Goal: Communication & Community: Answer question/provide support

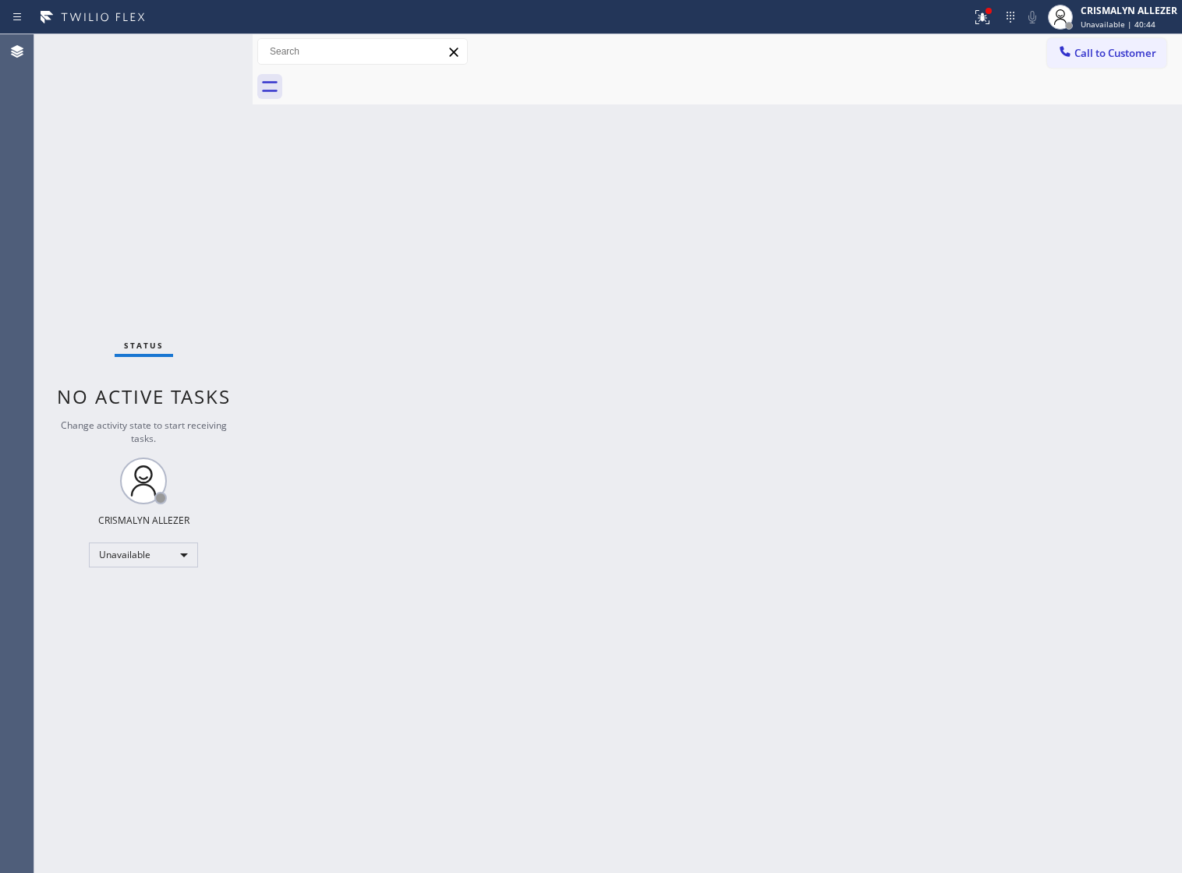
click at [1122, 55] on span "Call to Customer" at bounding box center [1116, 53] width 82 height 14
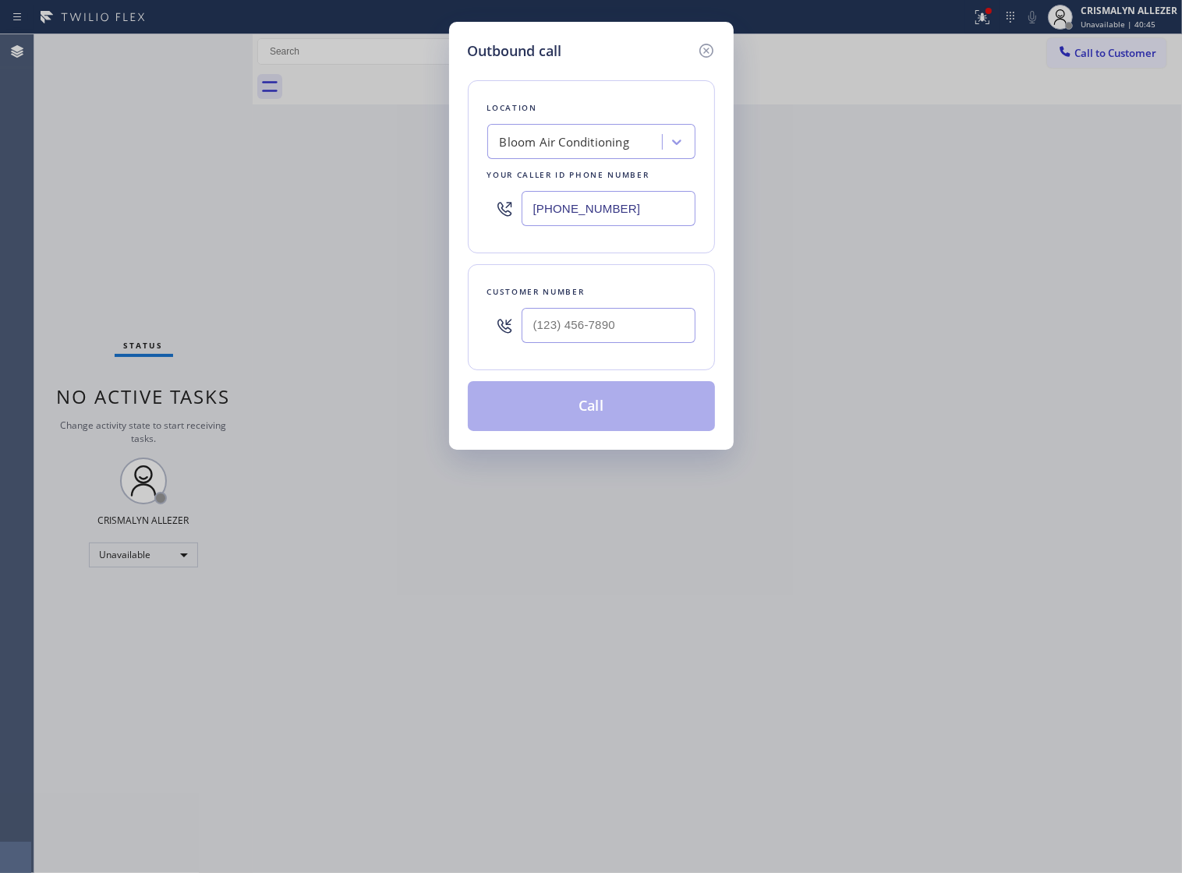
click at [547, 149] on div "Bloom Air Conditioning" at bounding box center [564, 142] width 129 height 18
paste input "D Air Duct in [GEOGRAPHIC_DATA]"
type input "D Air Duct in [GEOGRAPHIC_DATA]"
click at [651, 337] on input "(___) ___-____" at bounding box center [609, 325] width 174 height 35
paste input "213) 205-0699"
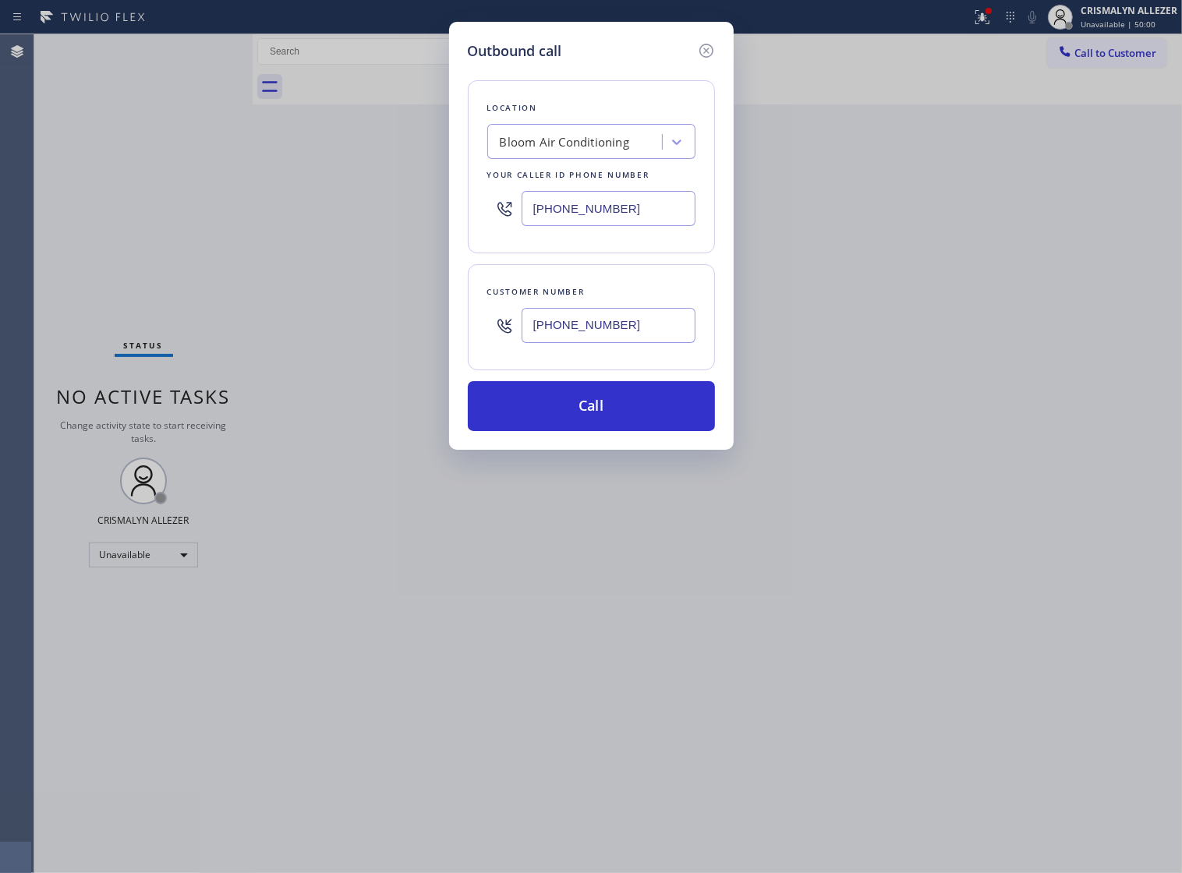
type input "[PHONE_NUMBER]"
drag, startPoint x: 645, startPoint y: 216, endPoint x: 223, endPoint y: 213, distance: 421.9
click at [223, 213] on div "Outbound call Location Bloom Air Conditioning Your caller id phone number [PHON…" at bounding box center [591, 436] width 1182 height 873
paste input "213) 205-0699"
type input "[PHONE_NUMBER]"
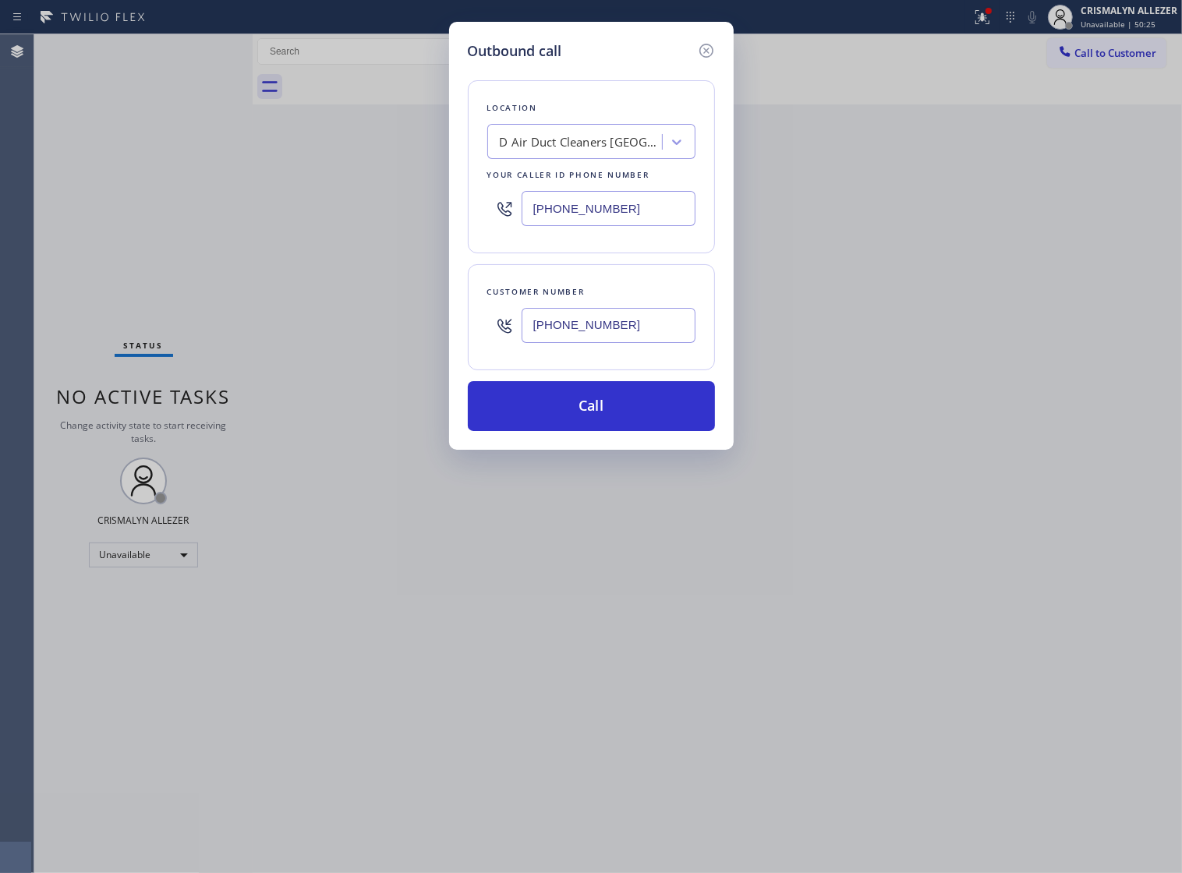
click at [648, 342] on input "[PHONE_NUMBER]" at bounding box center [609, 325] width 174 height 35
drag, startPoint x: 648, startPoint y: 342, endPoint x: 219, endPoint y: 344, distance: 429.0
click at [219, 344] on div "Outbound call Location D Air Duct Cleaners [GEOGRAPHIC_DATA] Your caller id pho…" at bounding box center [591, 436] width 1182 height 873
paste input "63) 333-2494"
type input "[PHONE_NUMBER]"
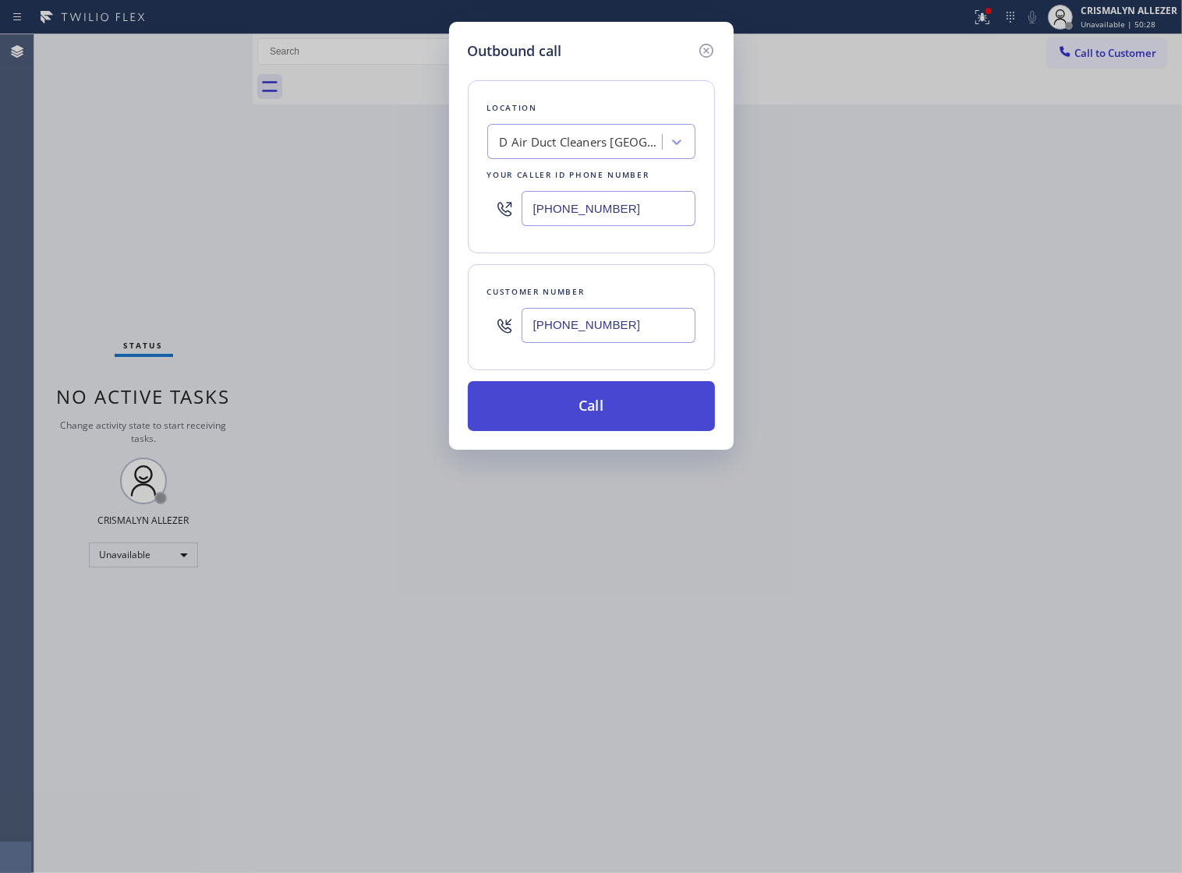
click at [610, 422] on button "Call" at bounding box center [591, 406] width 247 height 50
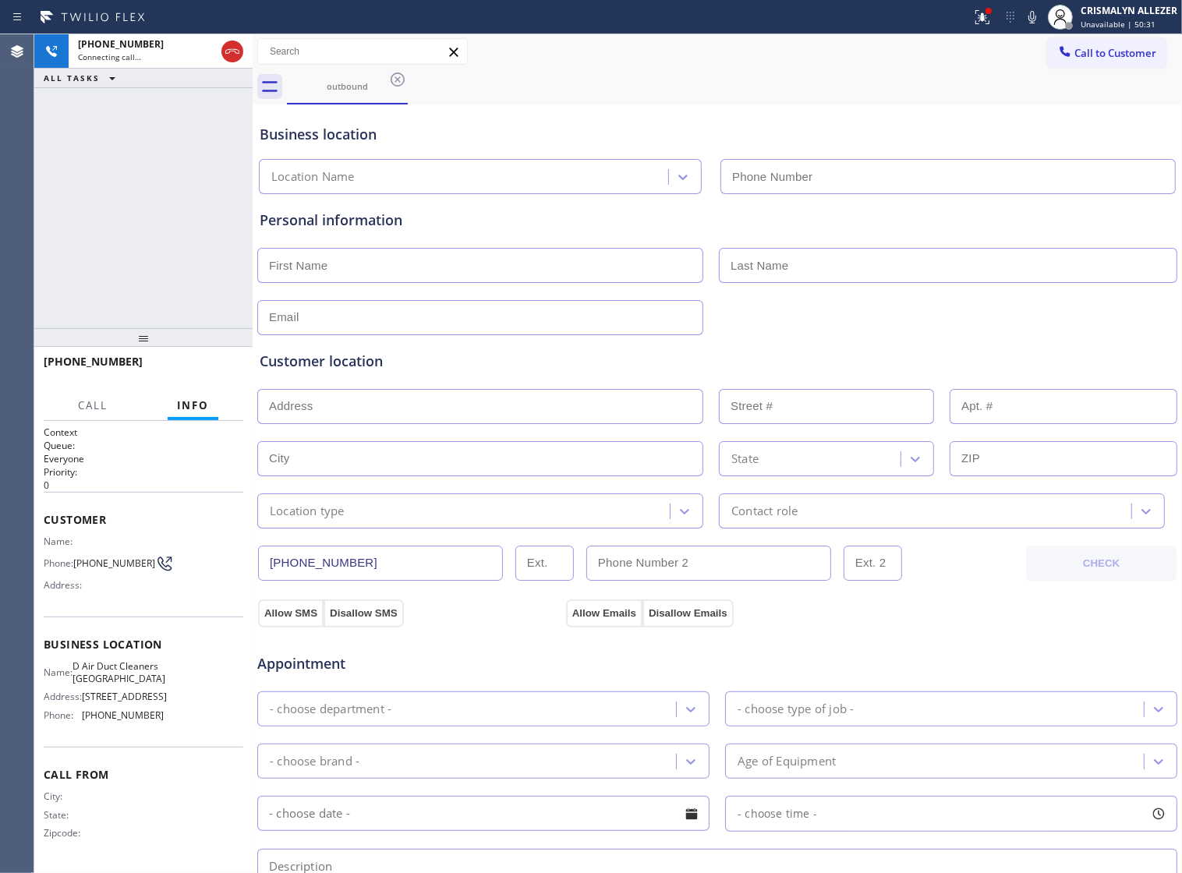
type input "[PHONE_NUMBER]"
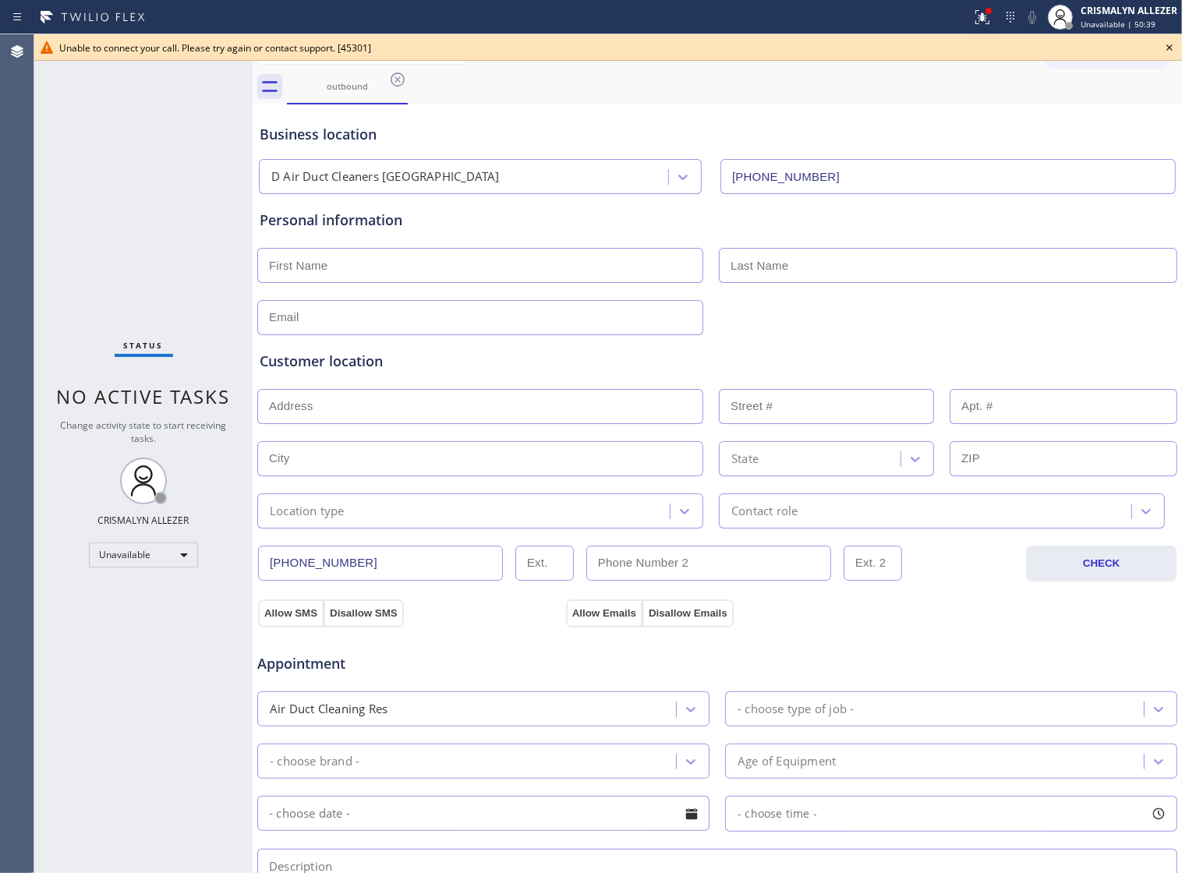
drag, startPoint x: 762, startPoint y: 125, endPoint x: 774, endPoint y: 115, distance: 15.6
click at [774, 115] on div "Business location D Air Duct Cleaners [GEOGRAPHIC_DATA] [PHONE_NUMBER]" at bounding box center [718, 151] width 922 height 86
click at [1164, 49] on icon at bounding box center [1169, 47] width 19 height 19
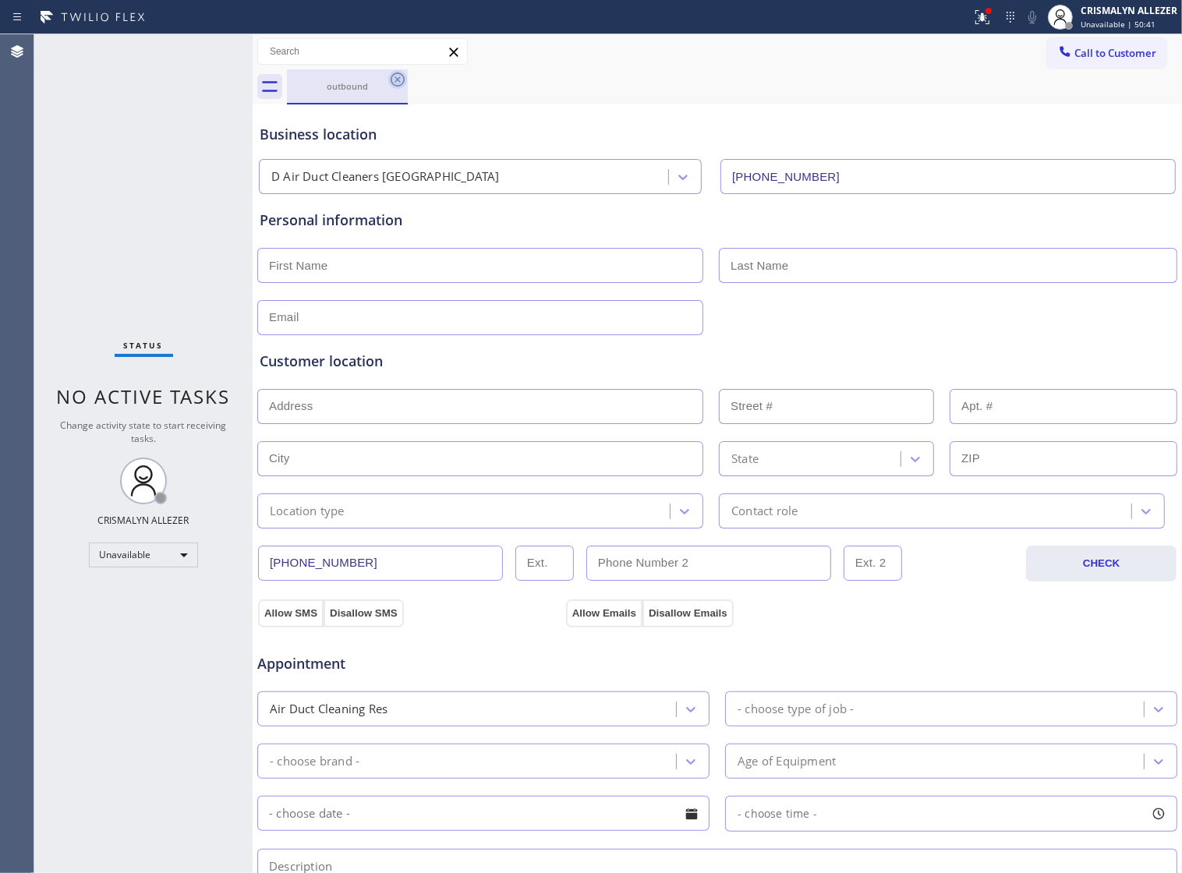
click at [395, 83] on icon at bounding box center [397, 79] width 19 height 19
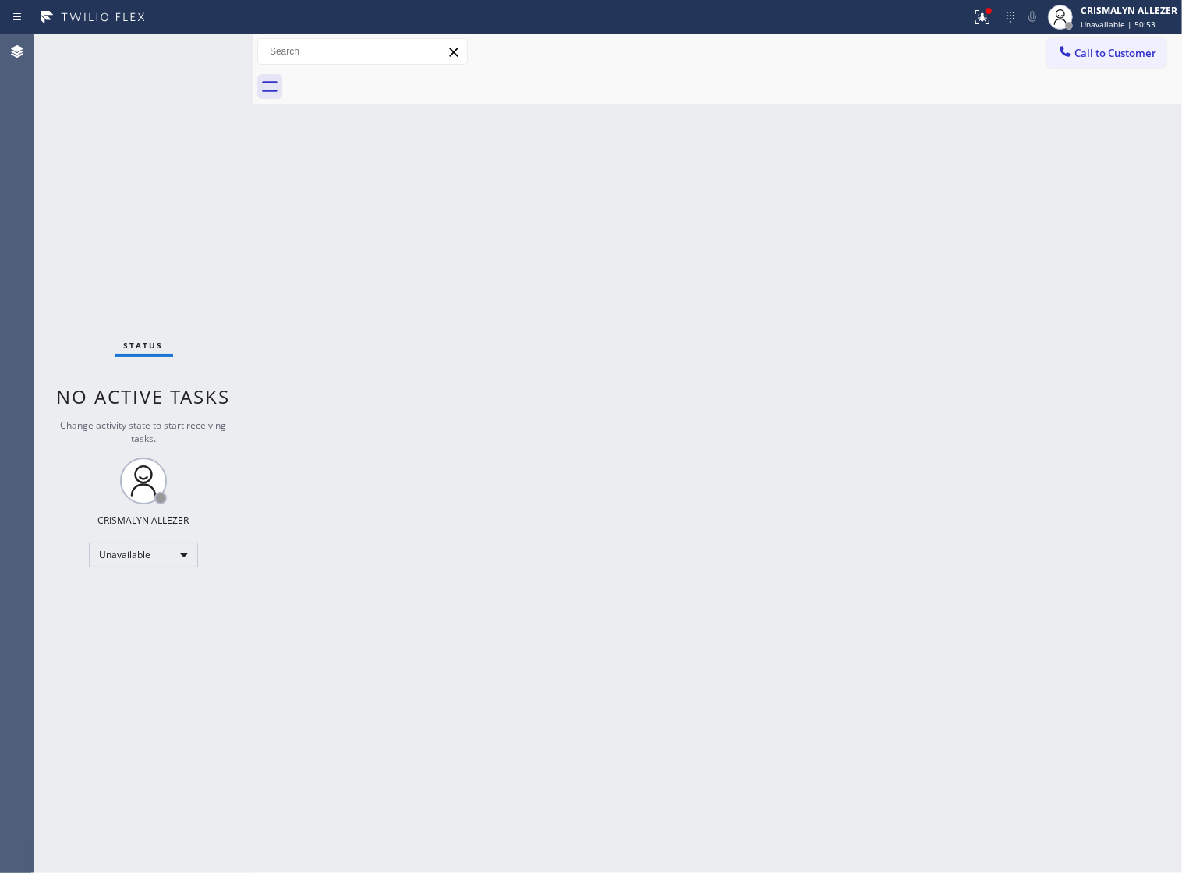
click at [733, 172] on div "Back to Dashboard Change Sender ID Customers Technicians Select a contact Outbo…" at bounding box center [718, 453] width 930 height 839
click at [1152, 46] on span "Call to Customer" at bounding box center [1116, 53] width 82 height 14
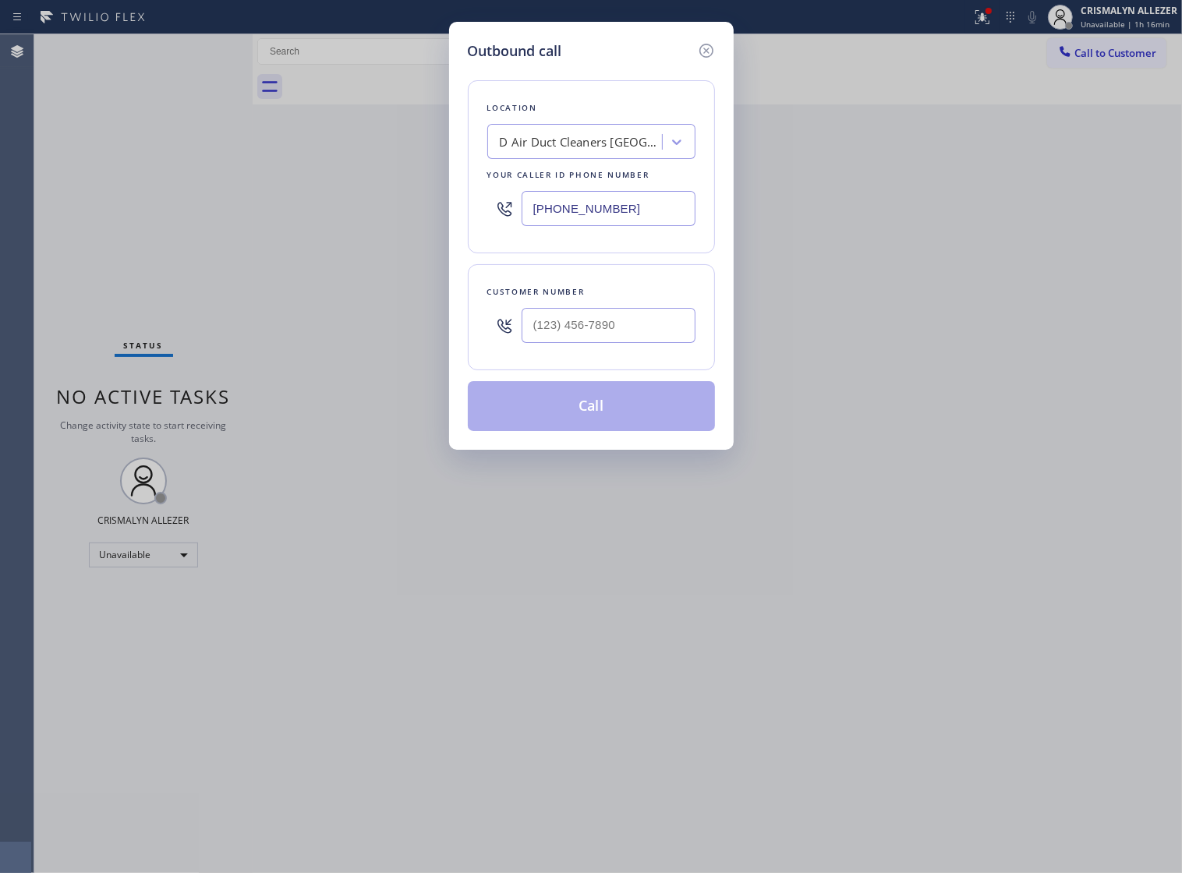
drag, startPoint x: 671, startPoint y: 217, endPoint x: 289, endPoint y: 218, distance: 381.4
click at [293, 218] on div "Outbound call Location D Air Duct Cleaners [GEOGRAPHIC_DATA] Your caller id pho…" at bounding box center [591, 436] width 1182 height 873
paste input "408) 317-1155"
type input "[PHONE_NUMBER]"
click at [665, 340] on input "(___) ___-____" at bounding box center [609, 325] width 174 height 35
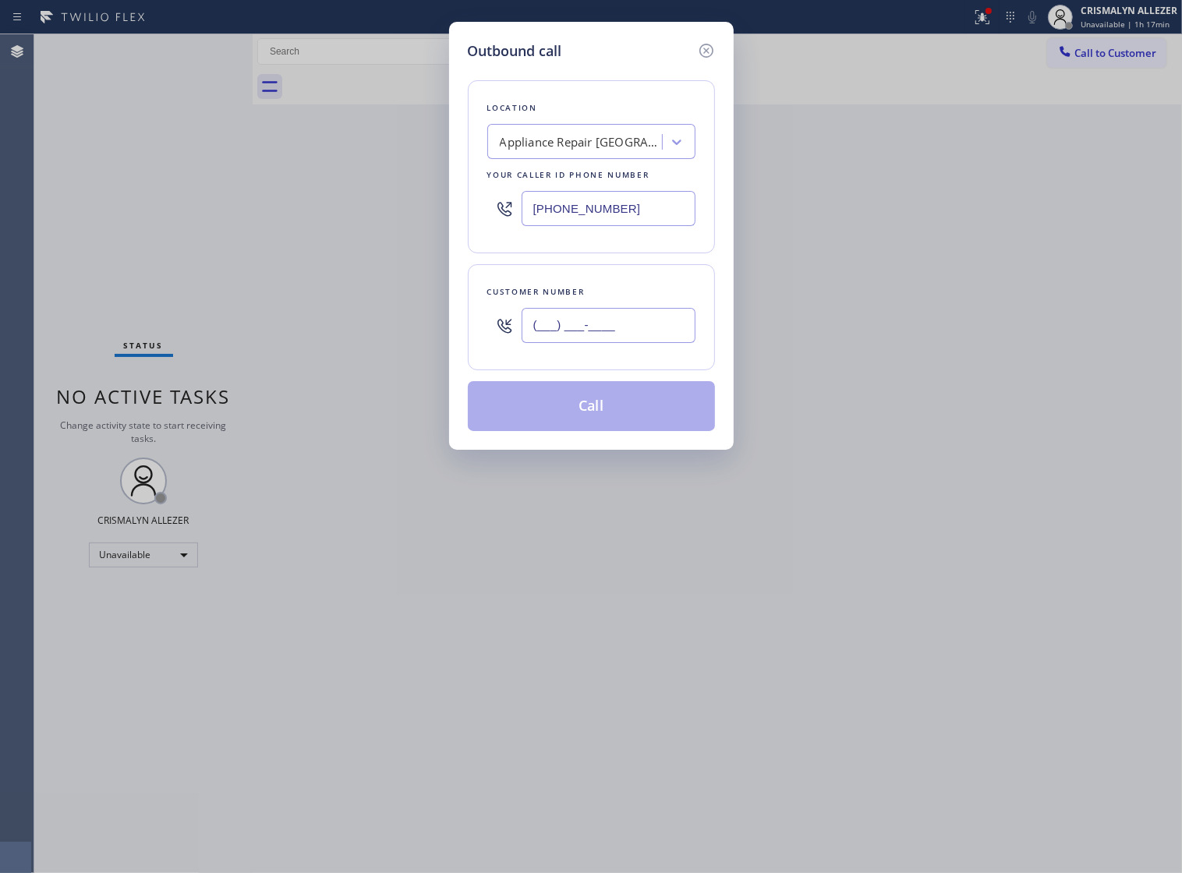
paste input "408) 655-1602"
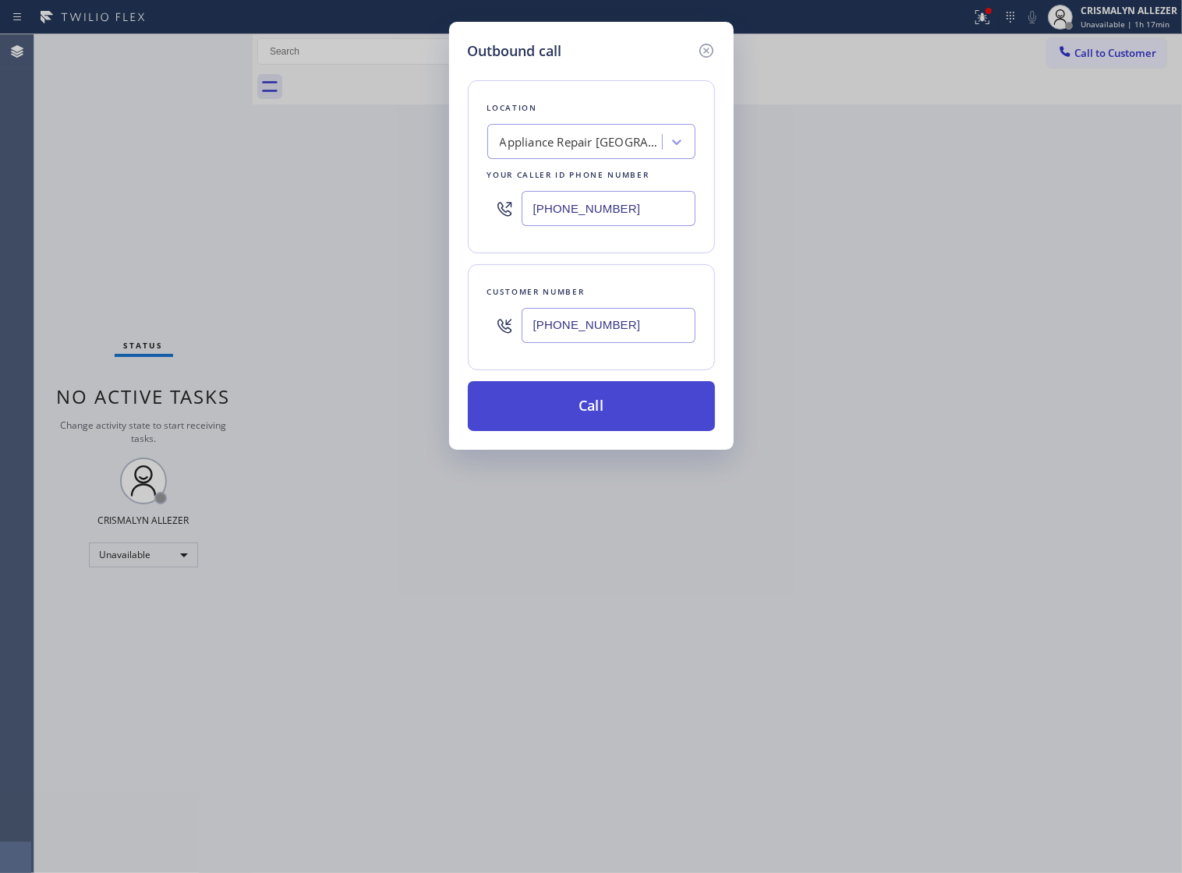
type input "[PHONE_NUMBER]"
click at [579, 427] on button "Call" at bounding box center [591, 406] width 247 height 50
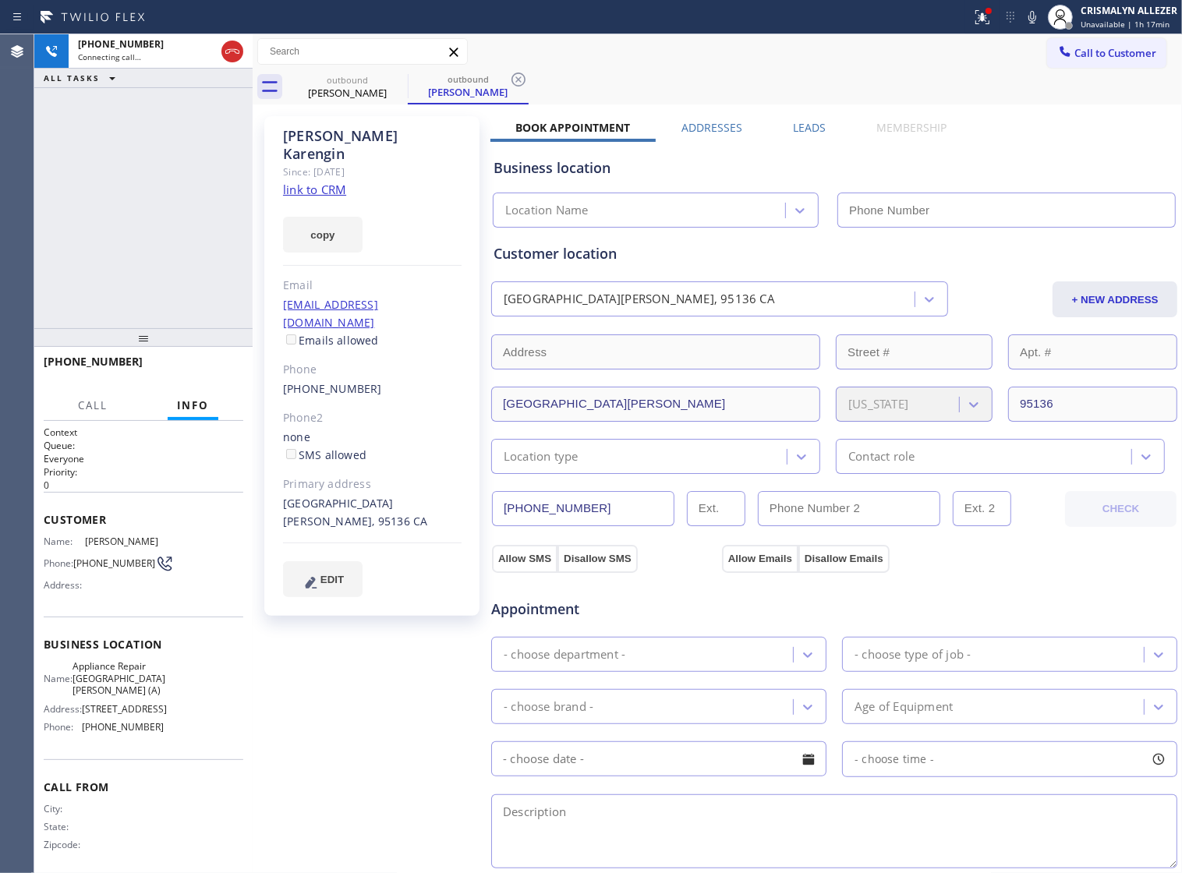
type input "[PHONE_NUMBER]"
click at [804, 136] on div "Business location Appliance Repair [GEOGRAPHIC_DATA][PERSON_NAME] (A) [PHONE_NU…" at bounding box center [835, 182] width 688 height 92
click at [807, 129] on label "Leads" at bounding box center [809, 127] width 33 height 15
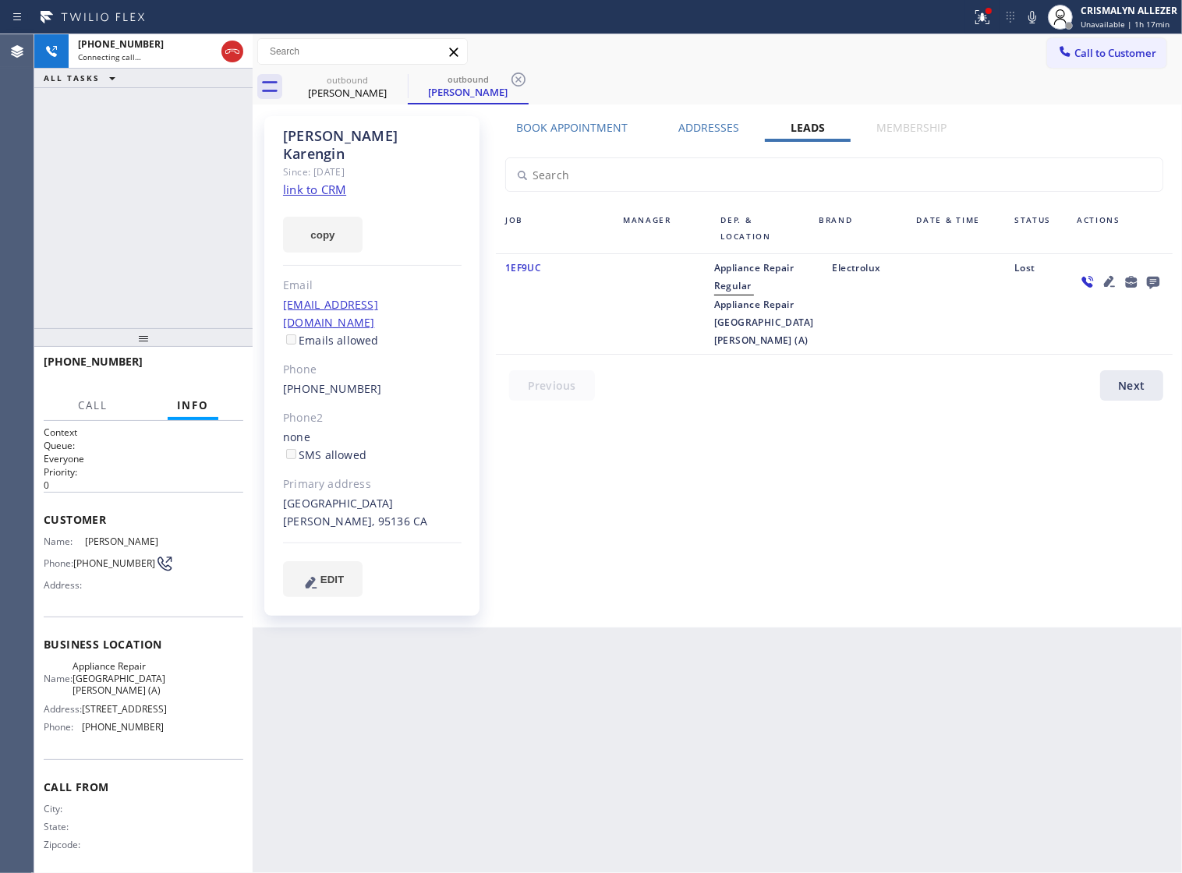
click at [1153, 285] on icon at bounding box center [1153, 283] width 12 height 12
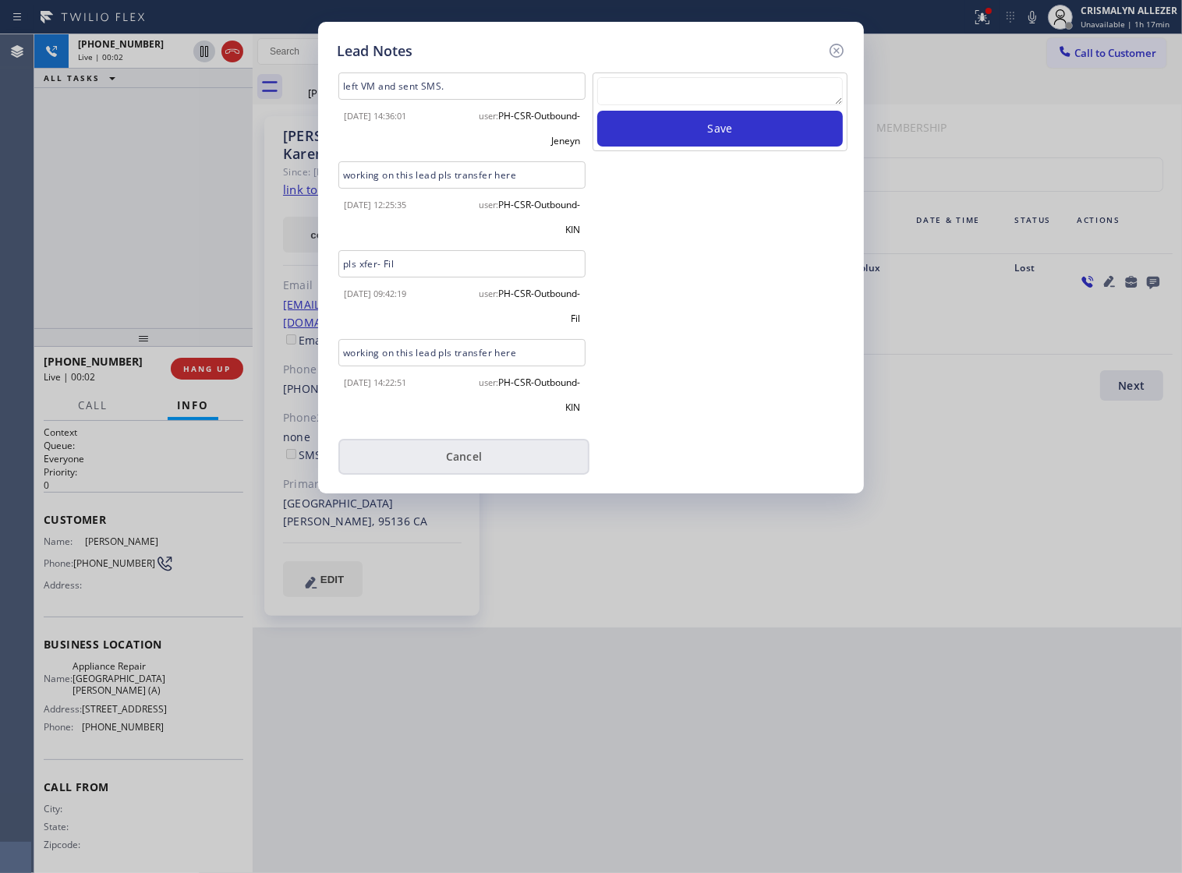
click at [449, 458] on button "Cancel" at bounding box center [463, 457] width 251 height 36
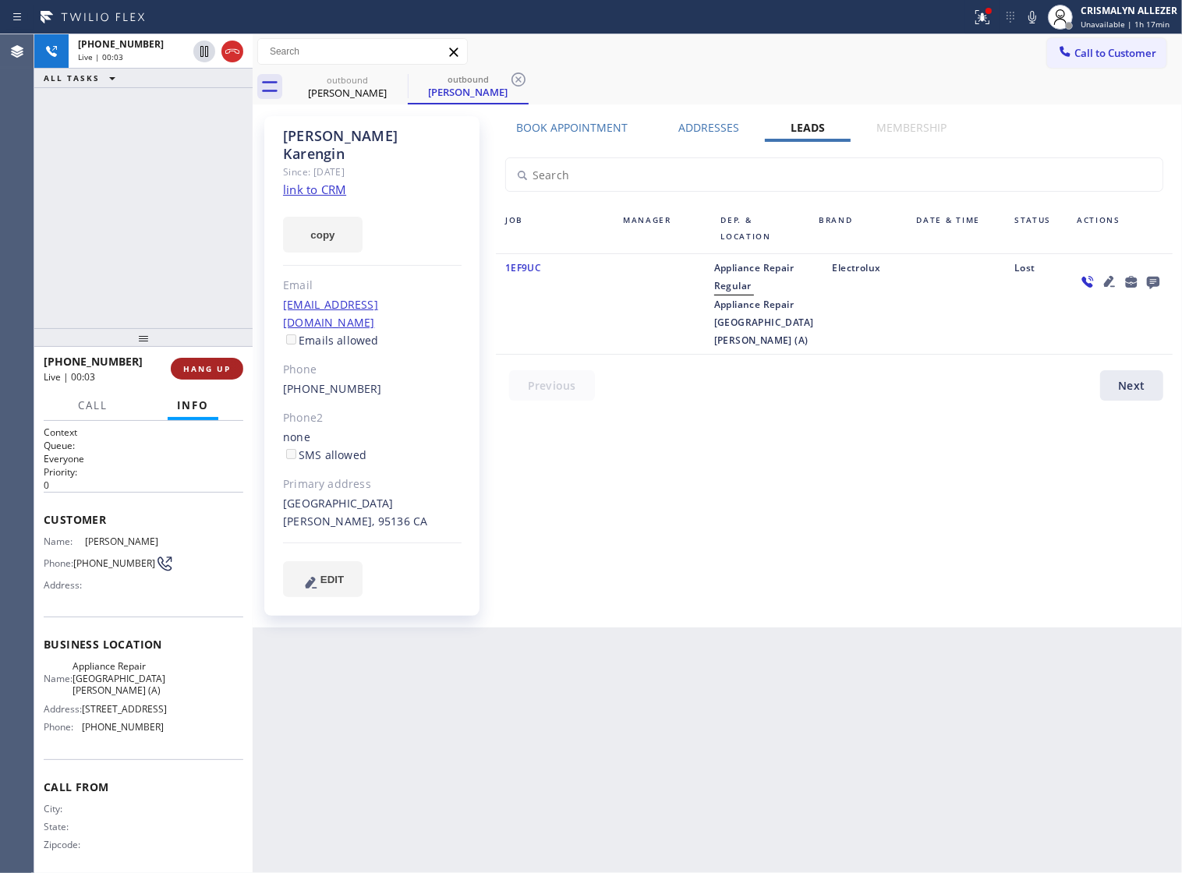
click at [197, 368] on span "HANG UP" at bounding box center [207, 368] width 48 height 11
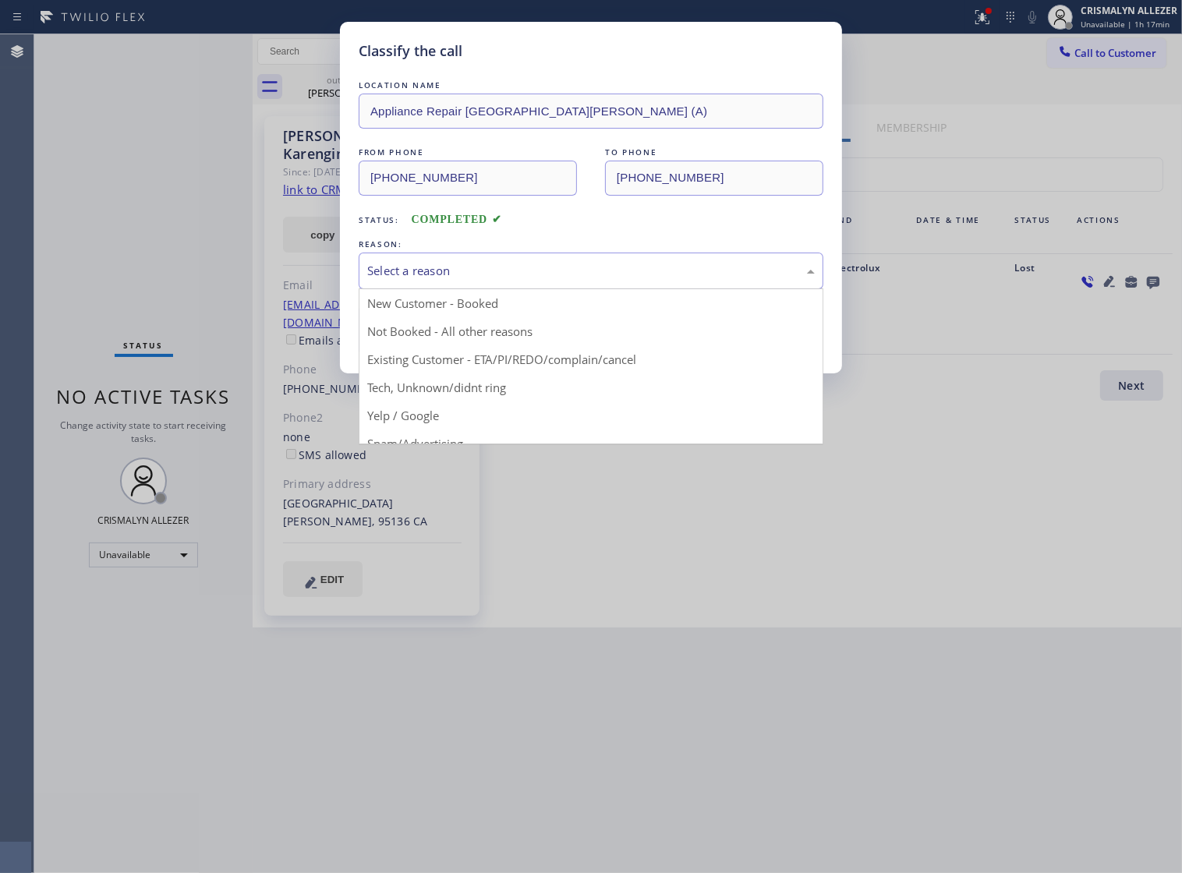
click at [591, 280] on div "Select a reason" at bounding box center [591, 271] width 448 height 18
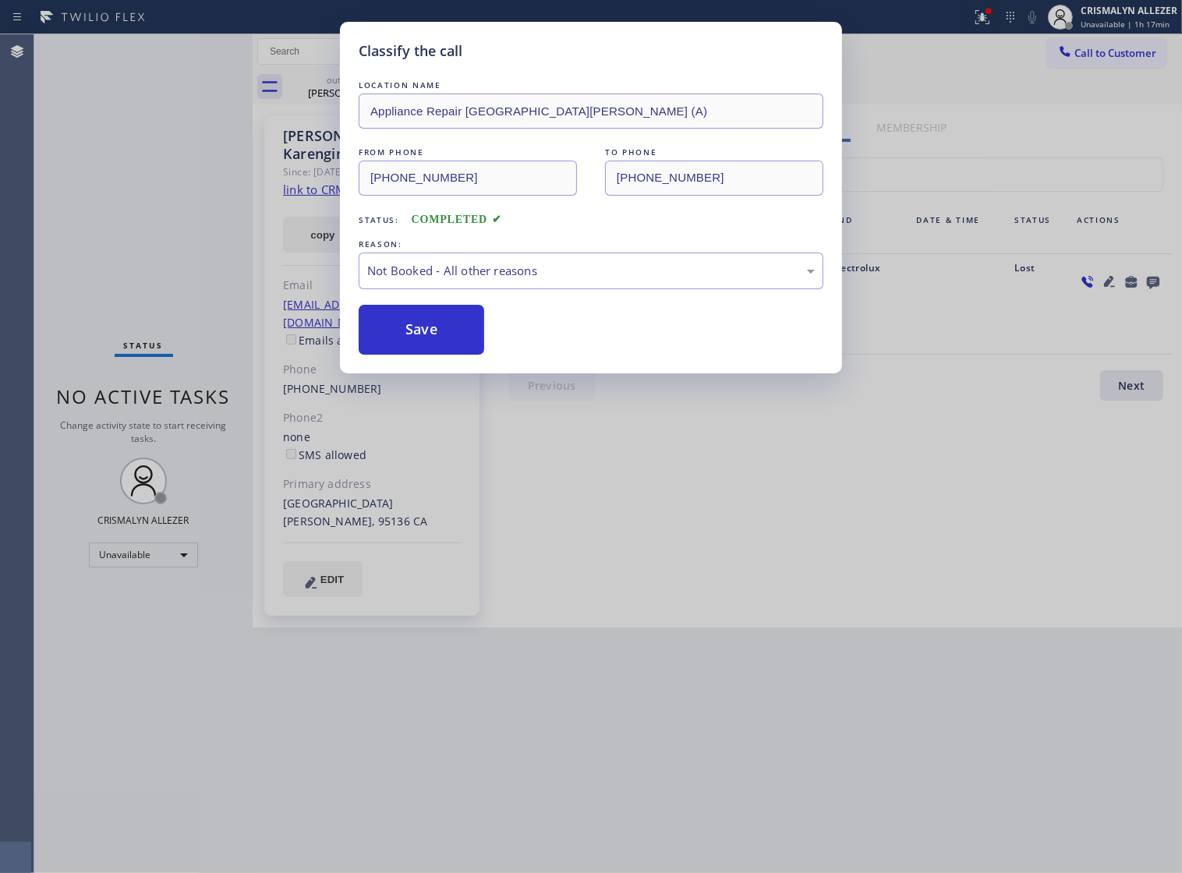
click at [422, 341] on button "Save" at bounding box center [422, 330] width 126 height 50
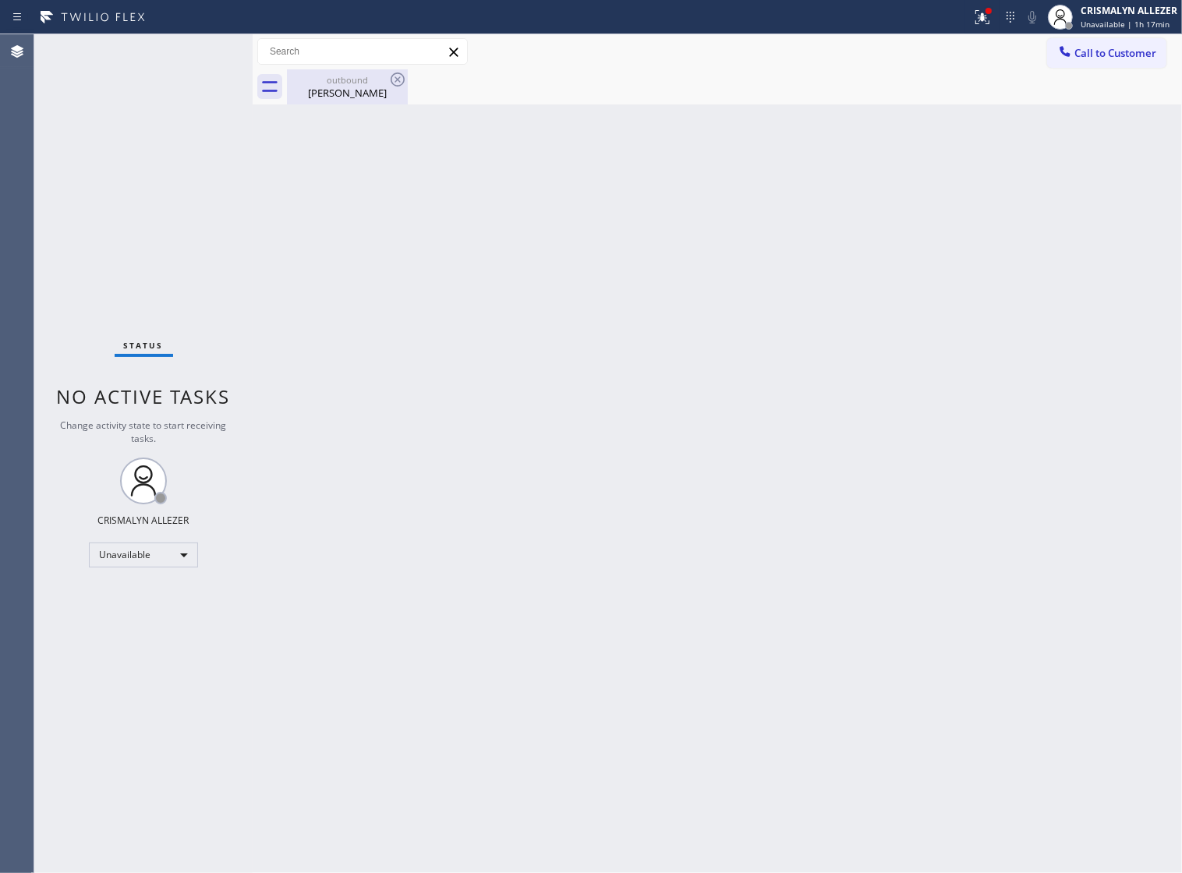
drag, startPoint x: 324, startPoint y: 80, endPoint x: 388, endPoint y: 75, distance: 64.9
click at [328, 80] on div "outbound" at bounding box center [348, 80] width 118 height 12
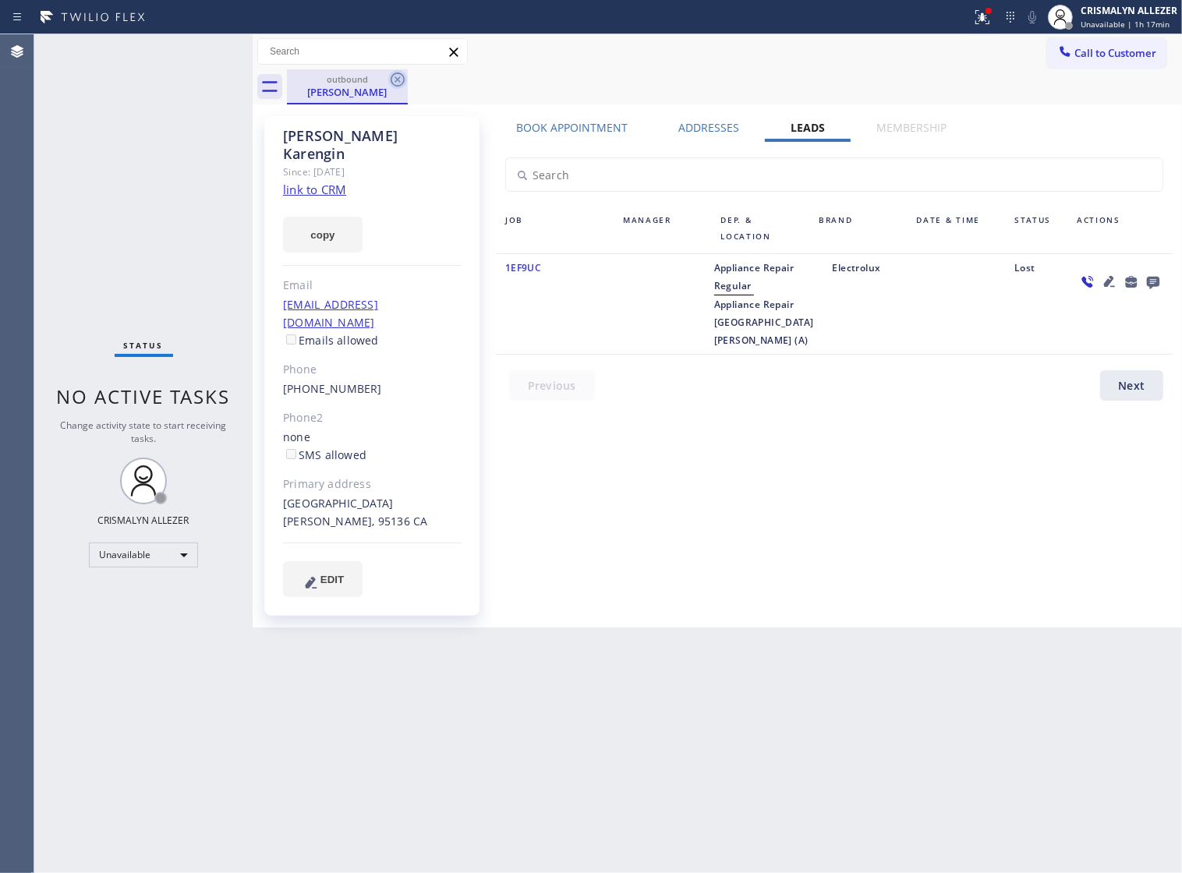
click at [396, 78] on icon at bounding box center [398, 80] width 14 height 14
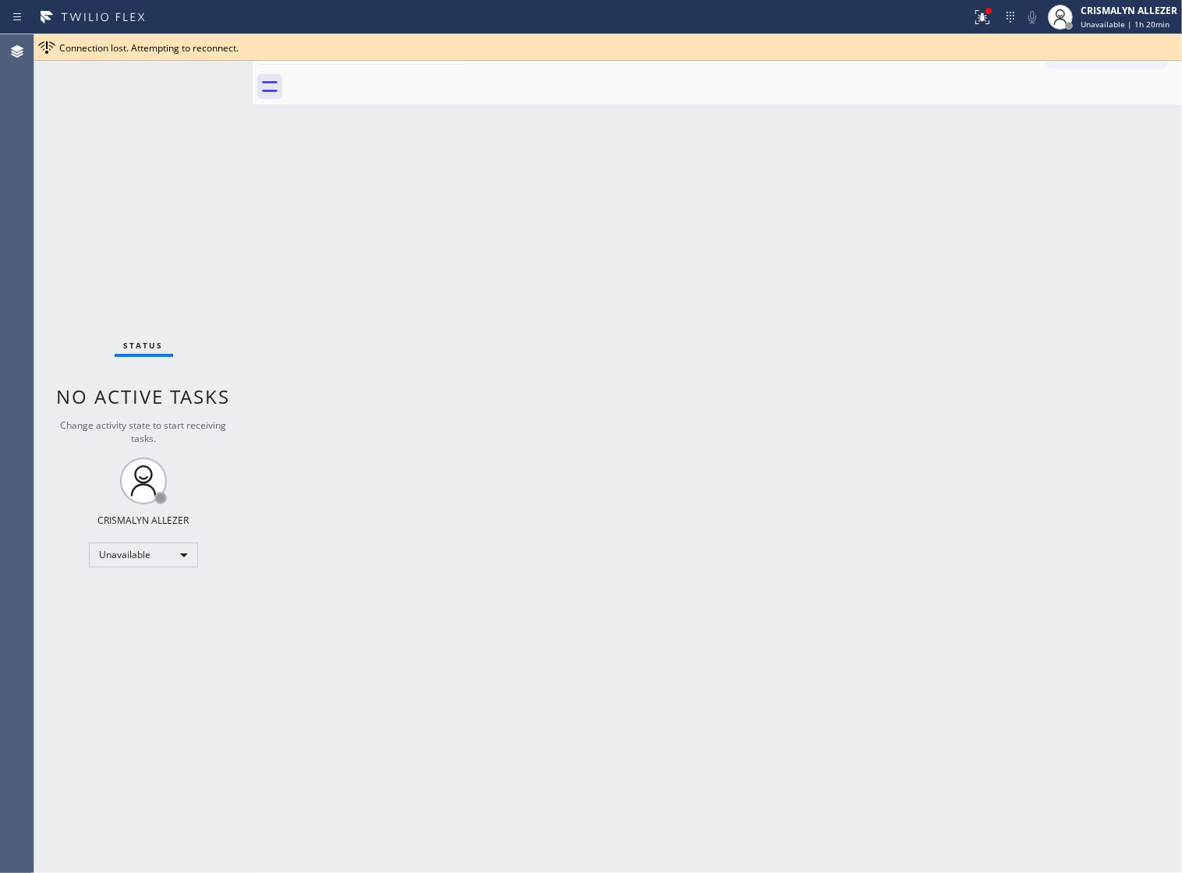
click at [859, 226] on div "Back to Dashboard Change Sender ID Customers Technicians Select a contact Outbo…" at bounding box center [718, 453] width 930 height 839
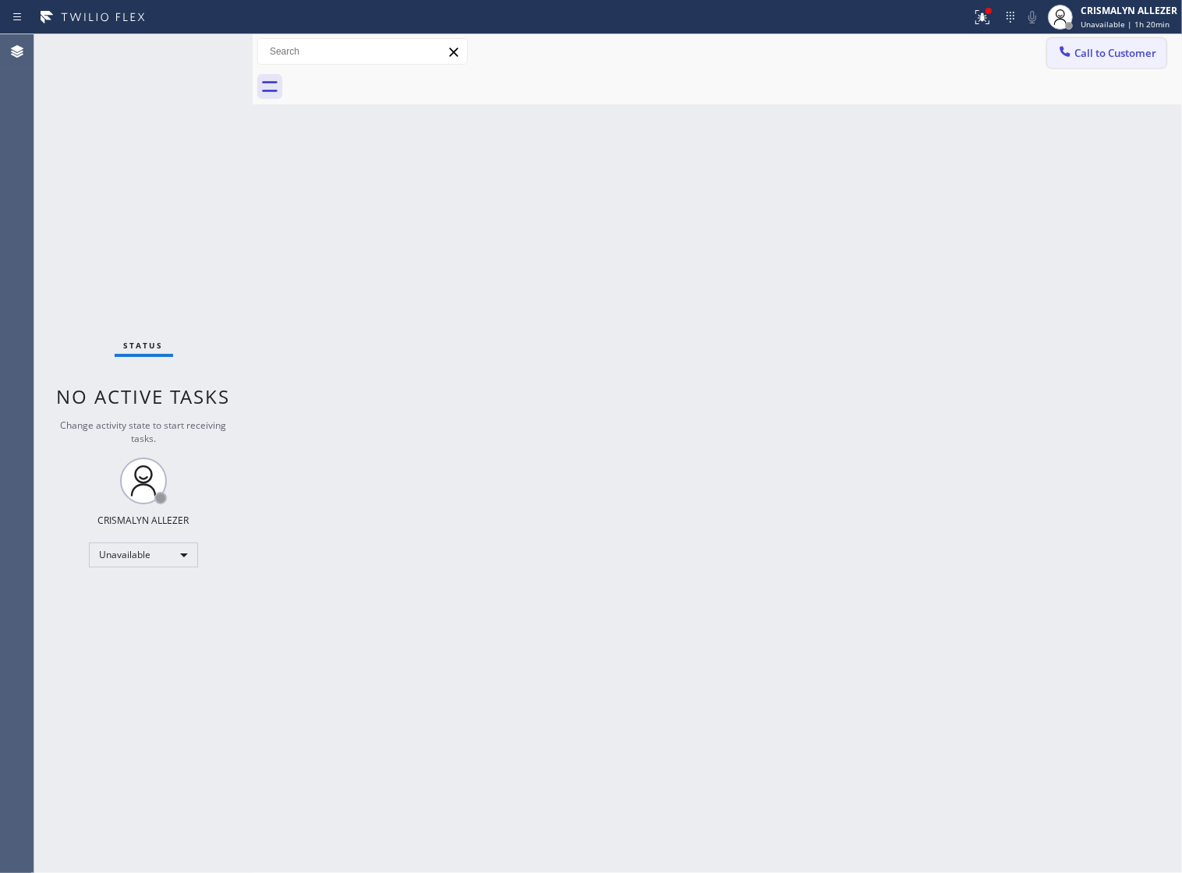
click at [1097, 55] on span "Call to Customer" at bounding box center [1116, 53] width 82 height 14
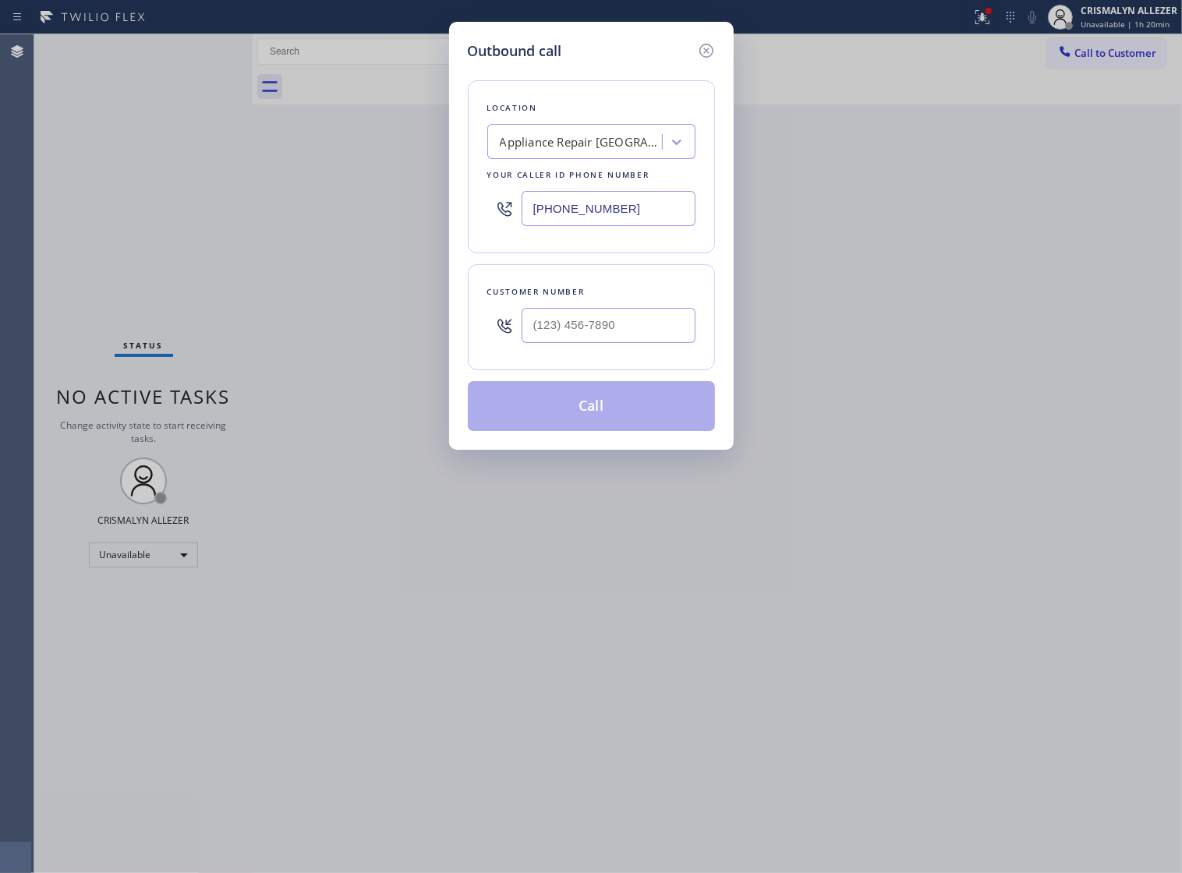
drag, startPoint x: 645, startPoint y: 225, endPoint x: 150, endPoint y: 238, distance: 495.4
click at [150, 238] on div "Outbound call Location Appliance Repair [GEOGRAPHIC_DATA][PERSON_NAME] (A) Your…" at bounding box center [591, 436] width 1182 height 873
paste input "645) 223-309"
type input "[PHONE_NUMBER]"
type input "(___) ___-____"
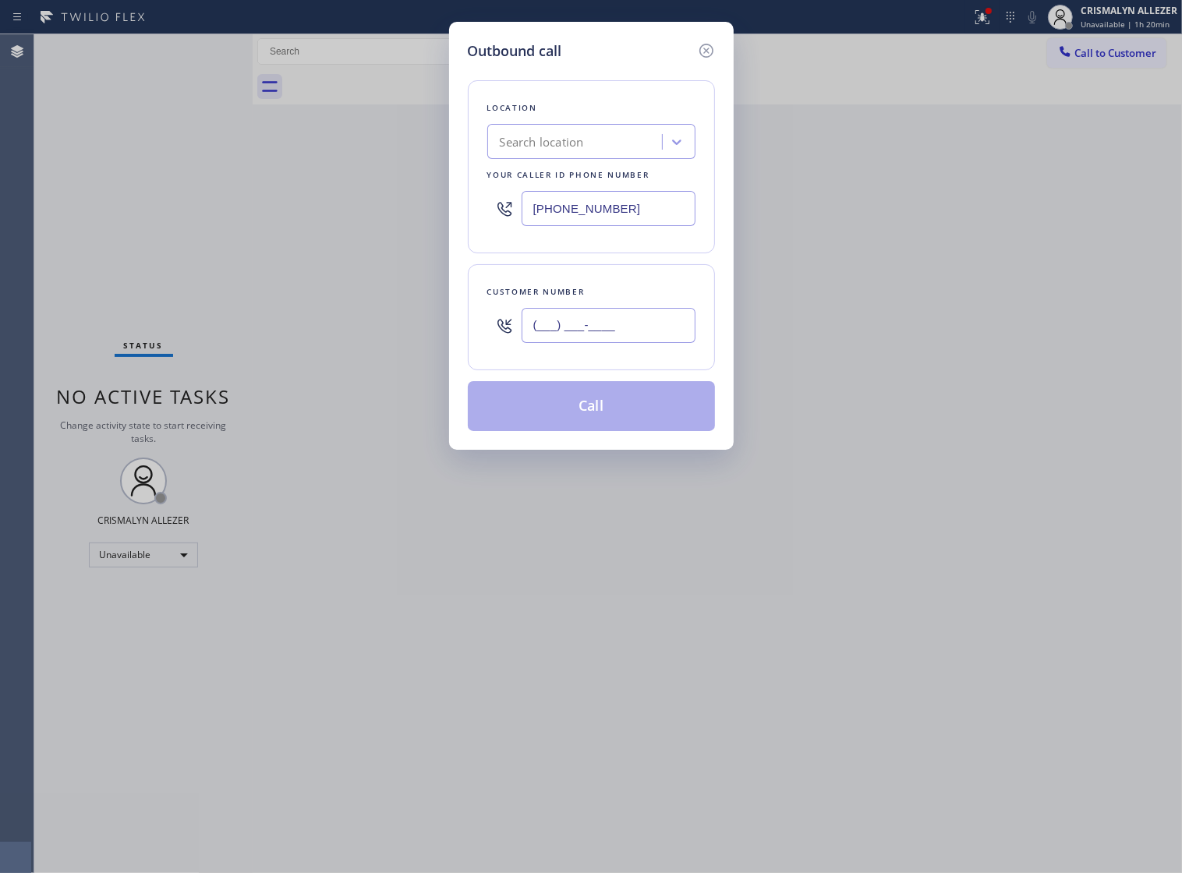
type input "[PHONE_NUMBER]"
click at [640, 343] on input "(___) ___-____" at bounding box center [609, 325] width 174 height 35
paste input "645) 223-3095"
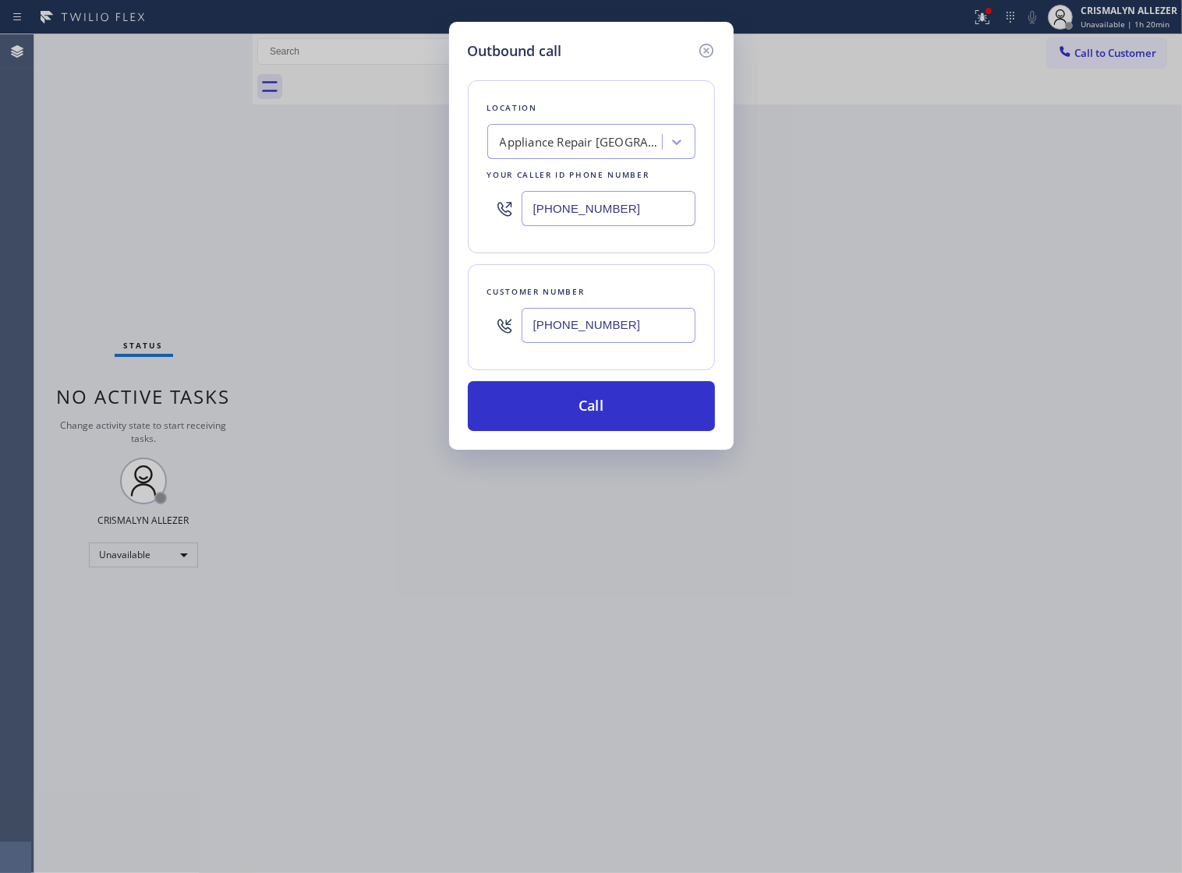
type input "[PHONE_NUMBER]"
click at [991, 356] on div "Outbound call Location Appliance Repair [GEOGRAPHIC_DATA][PERSON_NAME] (A) Your…" at bounding box center [591, 436] width 1182 height 873
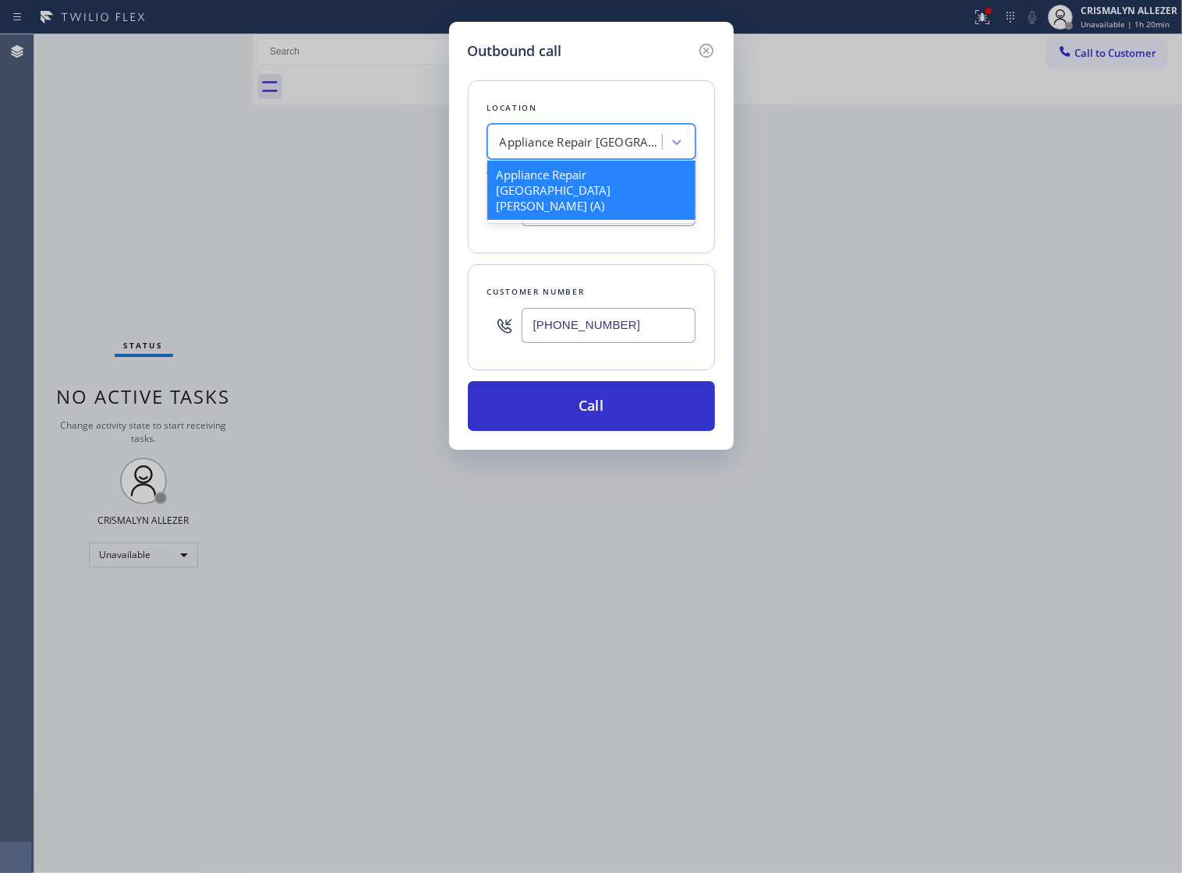
click at [586, 149] on div "Appliance Repair [GEOGRAPHIC_DATA][PERSON_NAME] (A)" at bounding box center [582, 142] width 164 height 18
paste input "HVAC Alliance Expert"
type input "HVAC Alliance Expert"
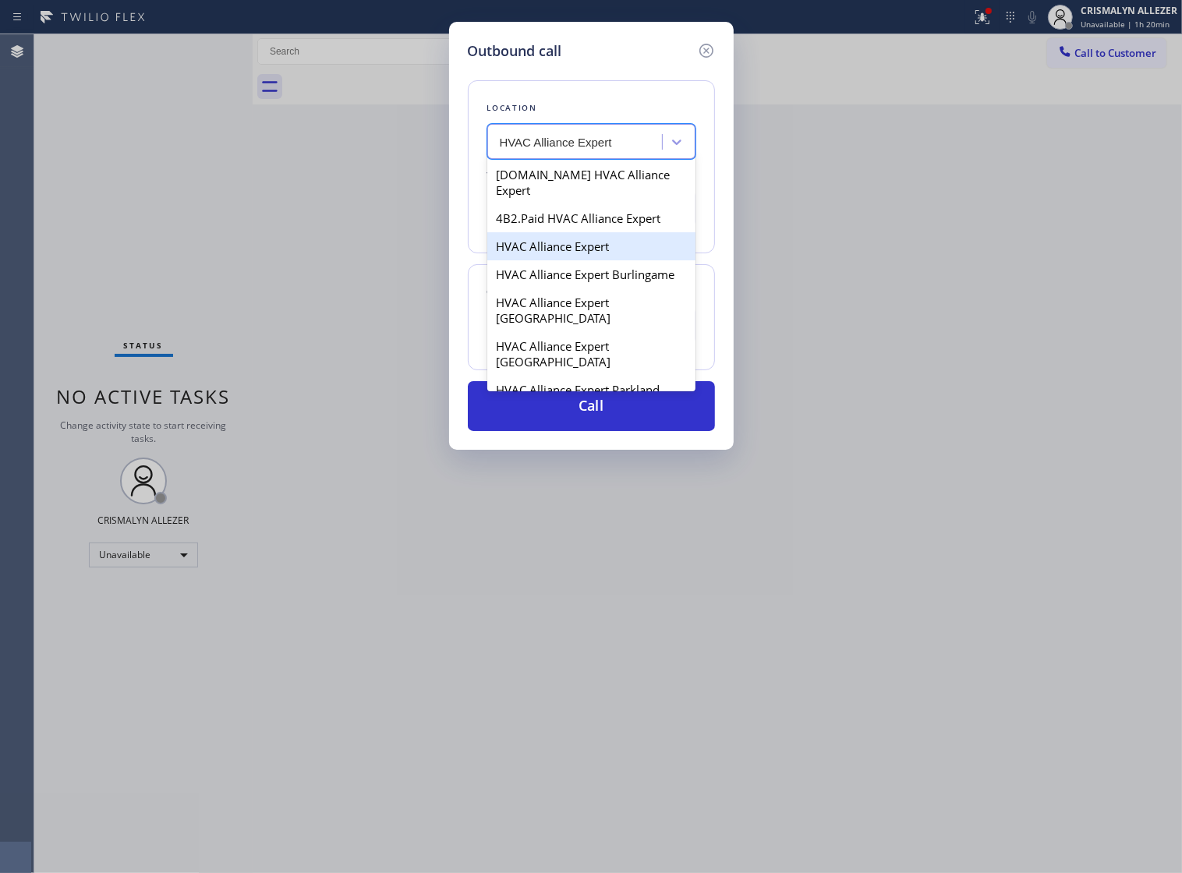
click at [540, 244] on div "HVAC Alliance Expert" at bounding box center [591, 246] width 208 height 28
type input "[PHONE_NUMBER]"
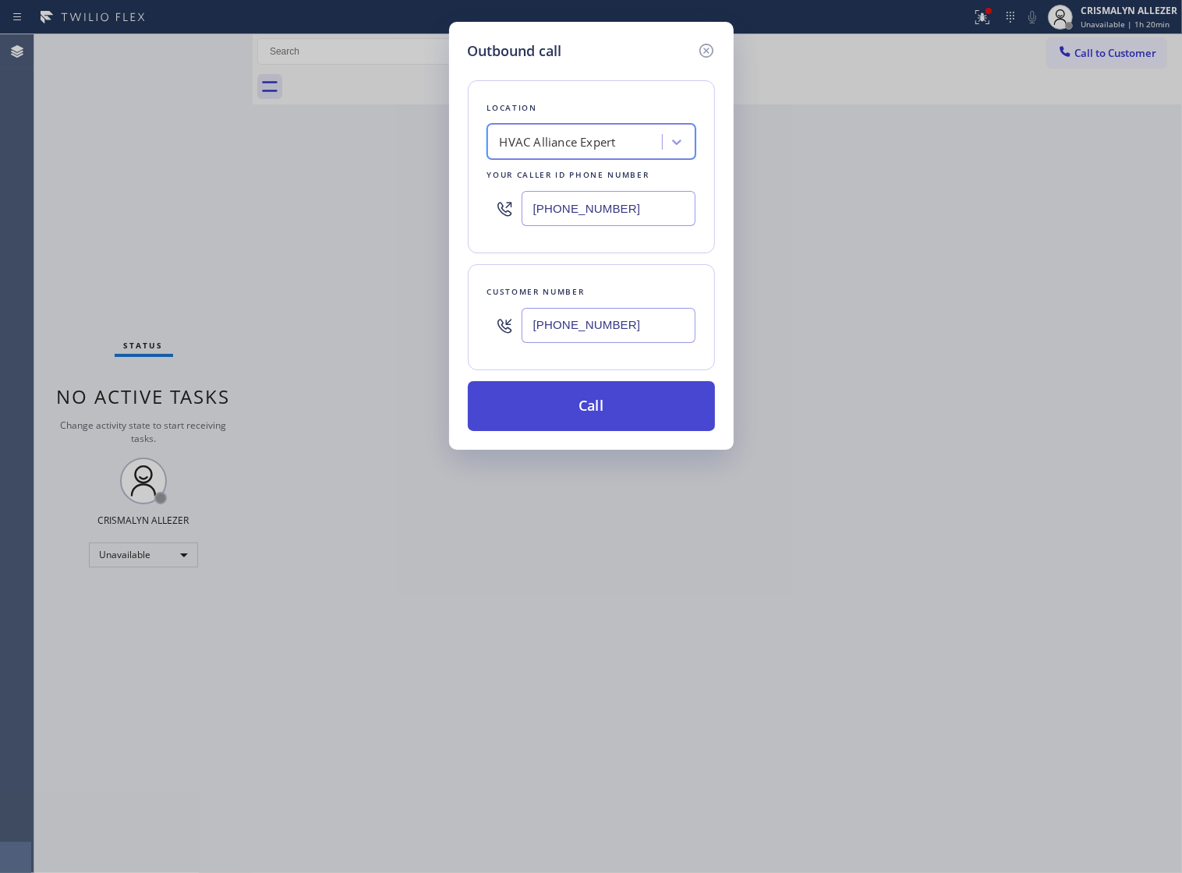
click at [594, 423] on button "Call" at bounding box center [591, 406] width 247 height 50
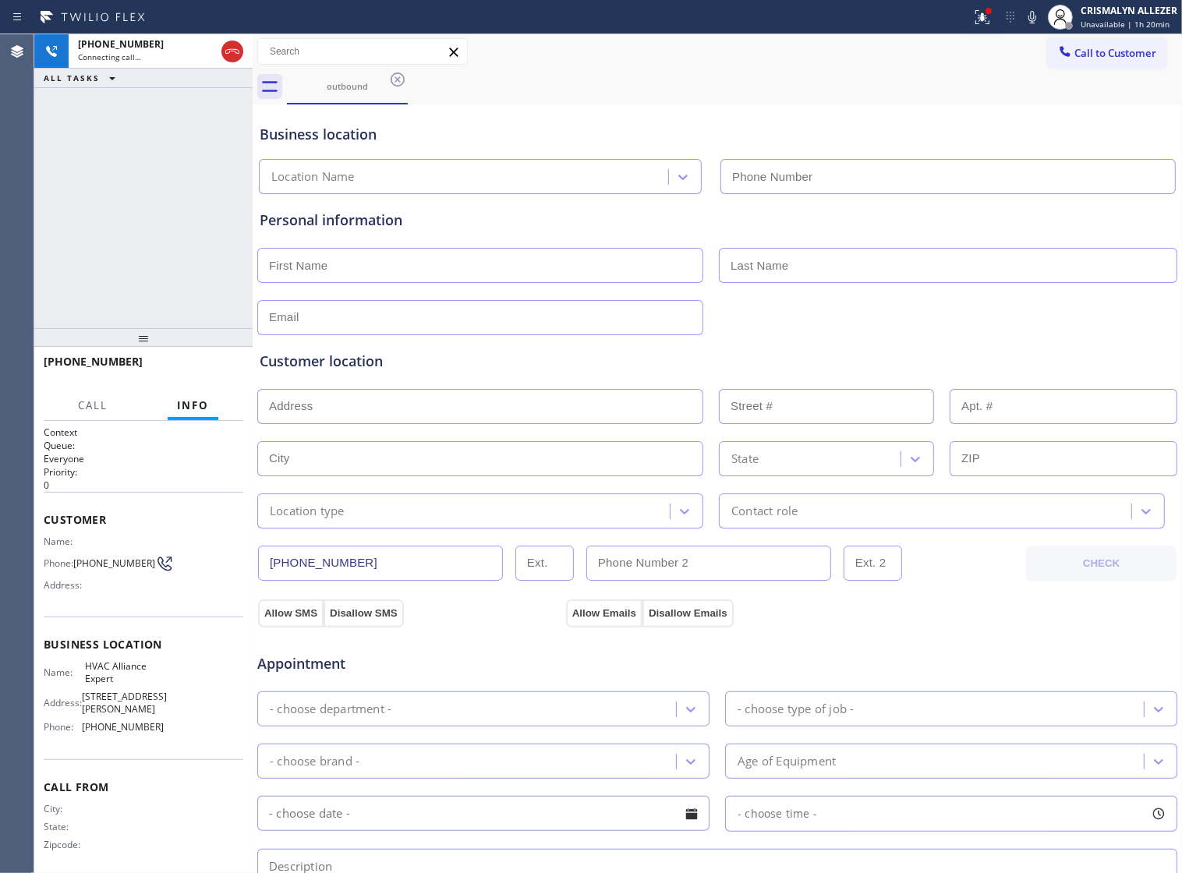
type input "[PHONE_NUMBER]"
click at [199, 368] on span "HANG UP" at bounding box center [207, 368] width 48 height 11
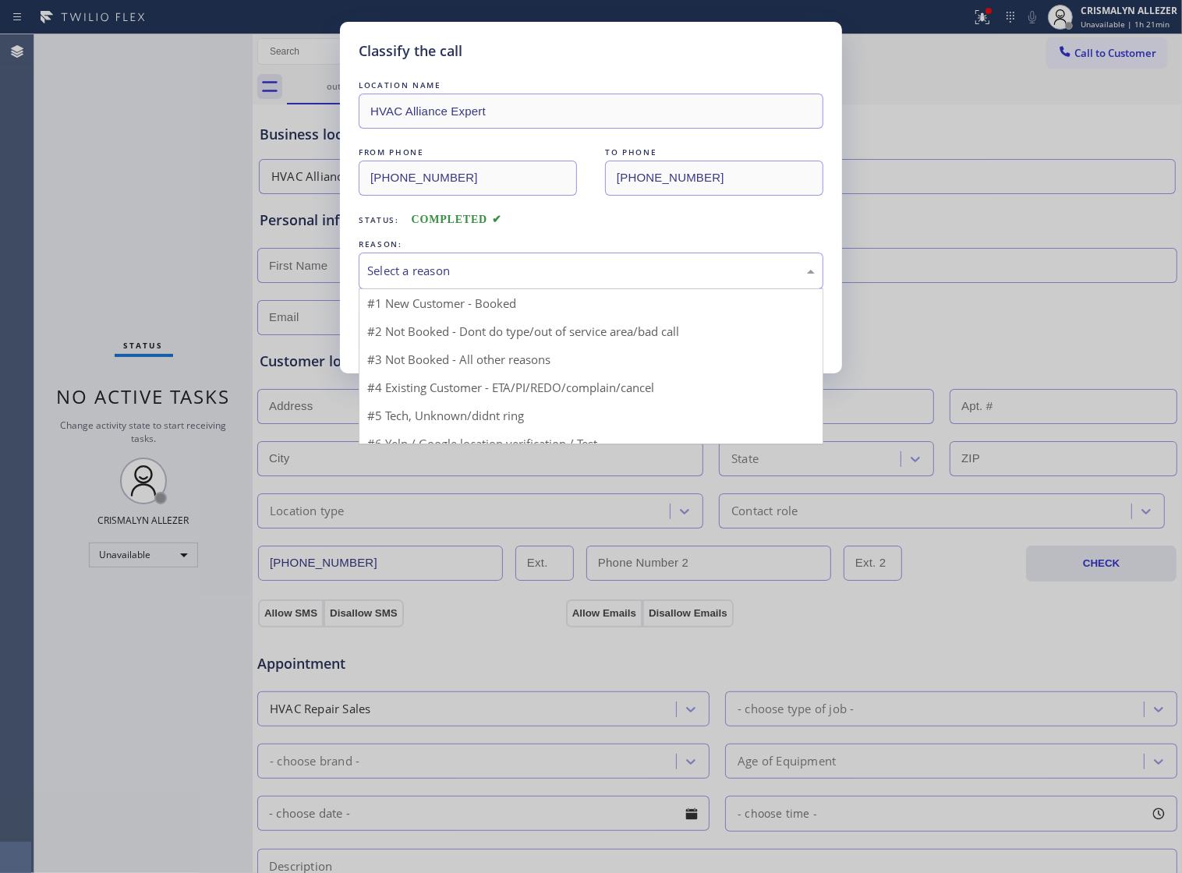
click at [585, 275] on div "Select a reason" at bounding box center [591, 271] width 465 height 37
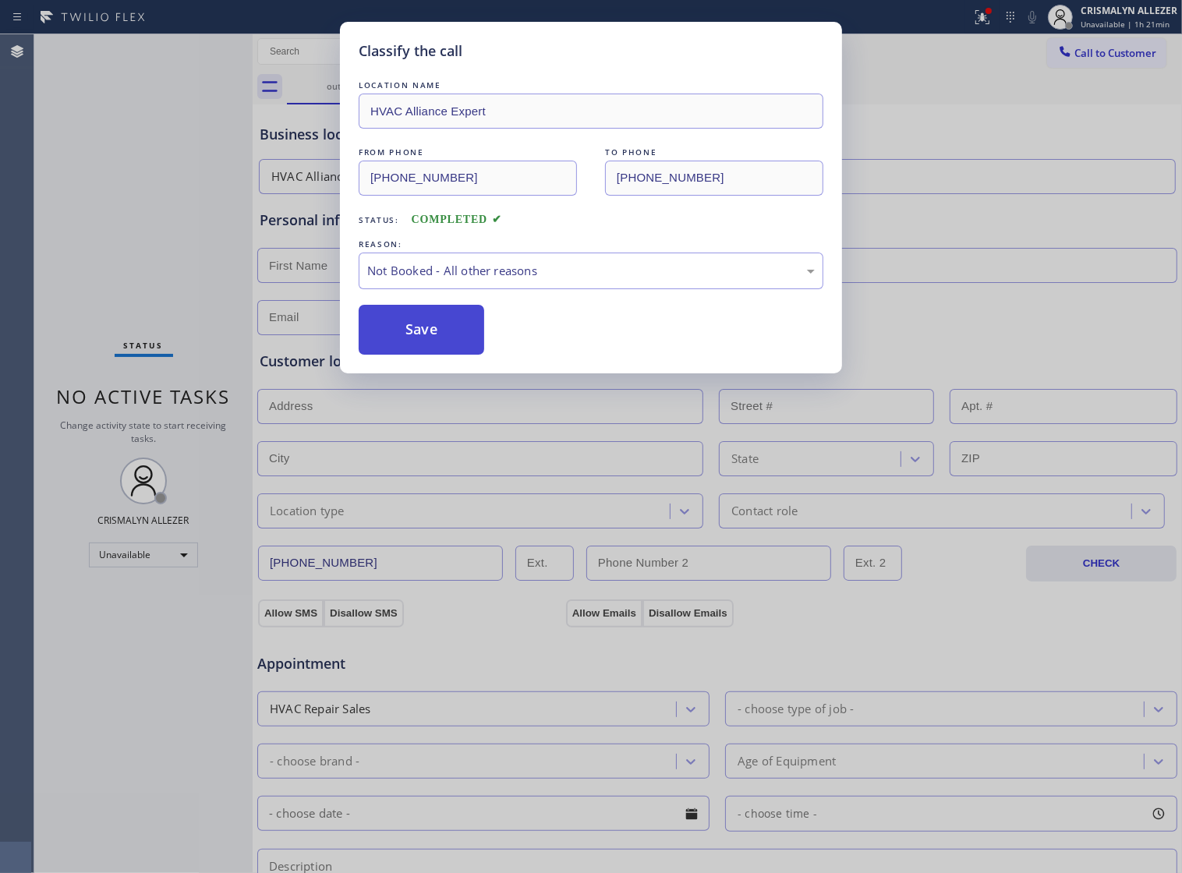
click at [435, 352] on button "Save" at bounding box center [422, 330] width 126 height 50
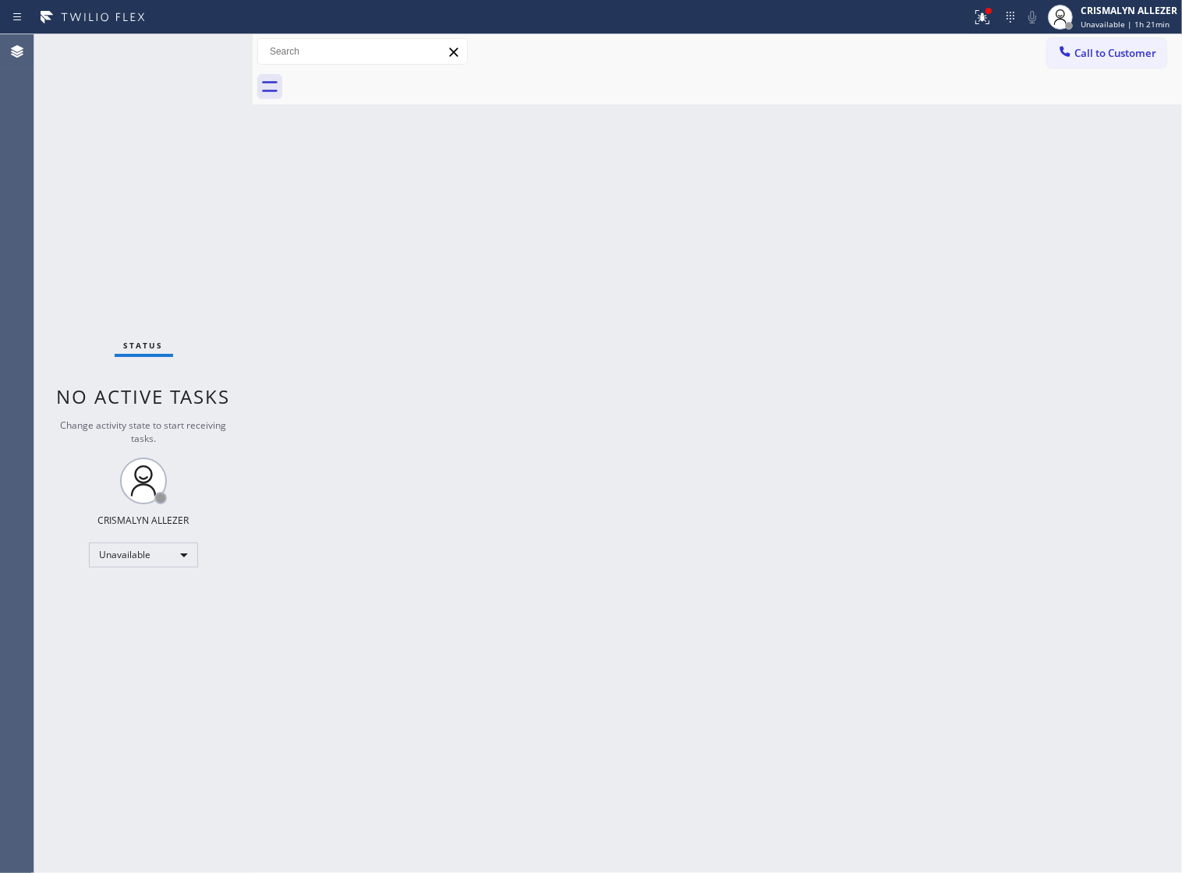
click at [712, 301] on div "Back to Dashboard Change Sender ID Customers Technicians Select a contact Outbo…" at bounding box center [718, 453] width 930 height 839
click at [1125, 46] on span "Call to Customer" at bounding box center [1116, 53] width 82 height 14
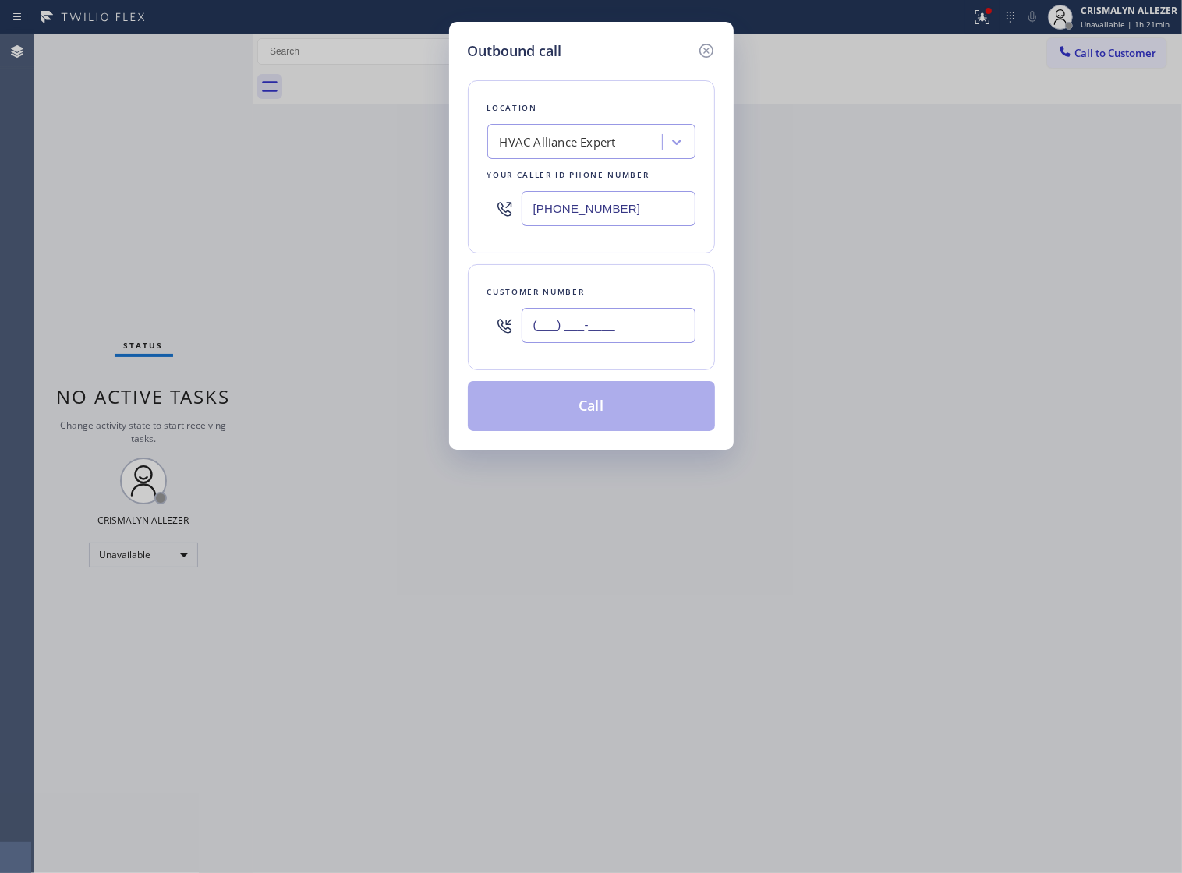
click at [630, 336] on input "(___) ___-____" at bounding box center [609, 325] width 174 height 35
paste input "847) 571-0550"
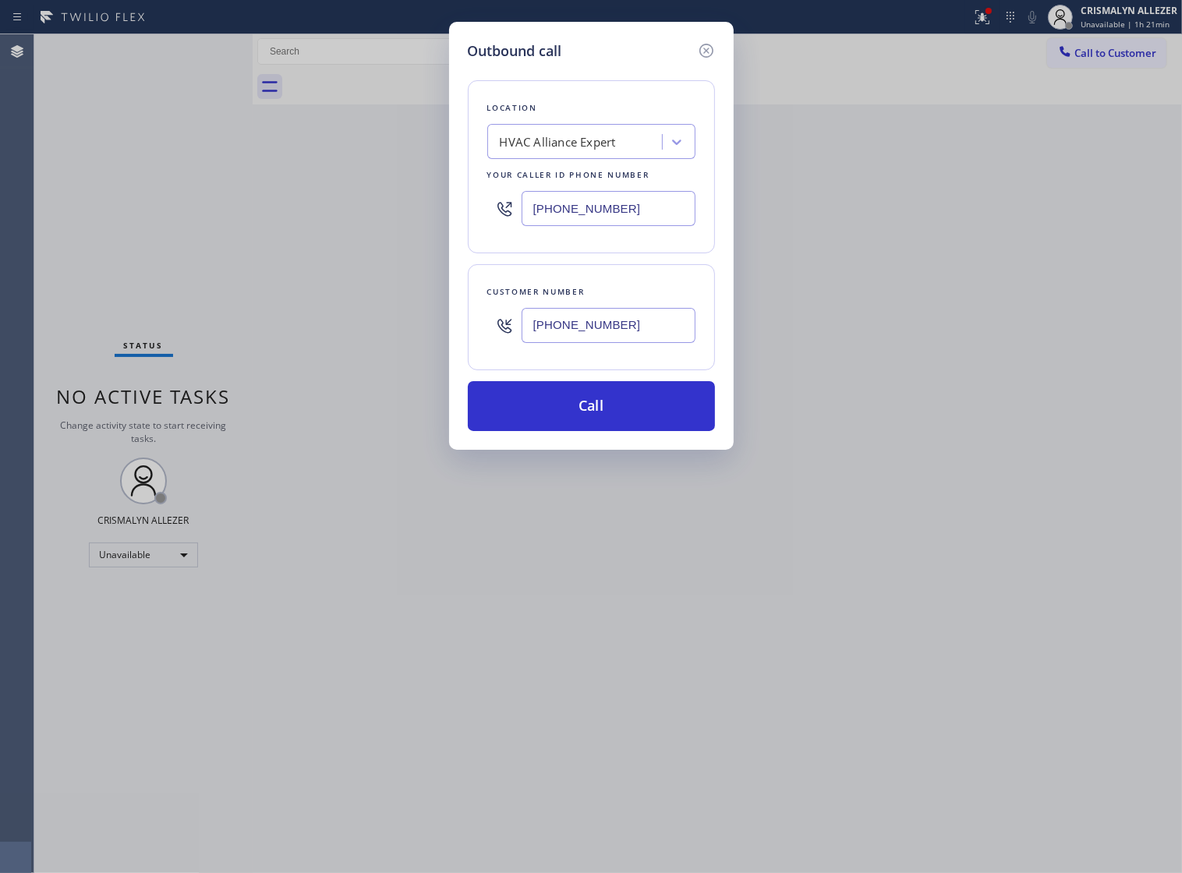
type input "[PHONE_NUMBER]"
click at [558, 151] on div "HVAC Alliance Expert" at bounding box center [558, 142] width 116 height 18
paste input "Next Door Appliance Repair"
type input "Next Door Appliance Repair"
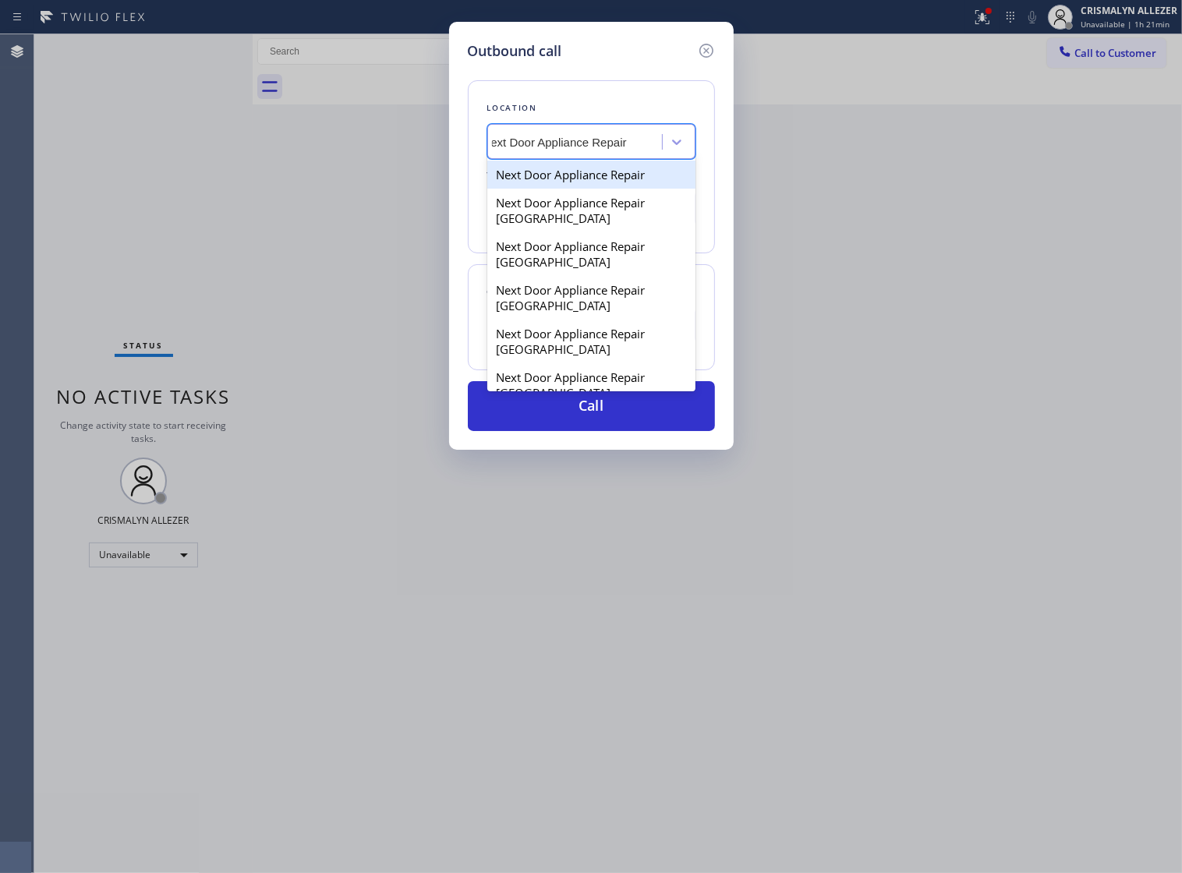
click at [567, 189] on div "Next Door Appliance Repair" at bounding box center [591, 175] width 208 height 28
type input "[PHONE_NUMBER]"
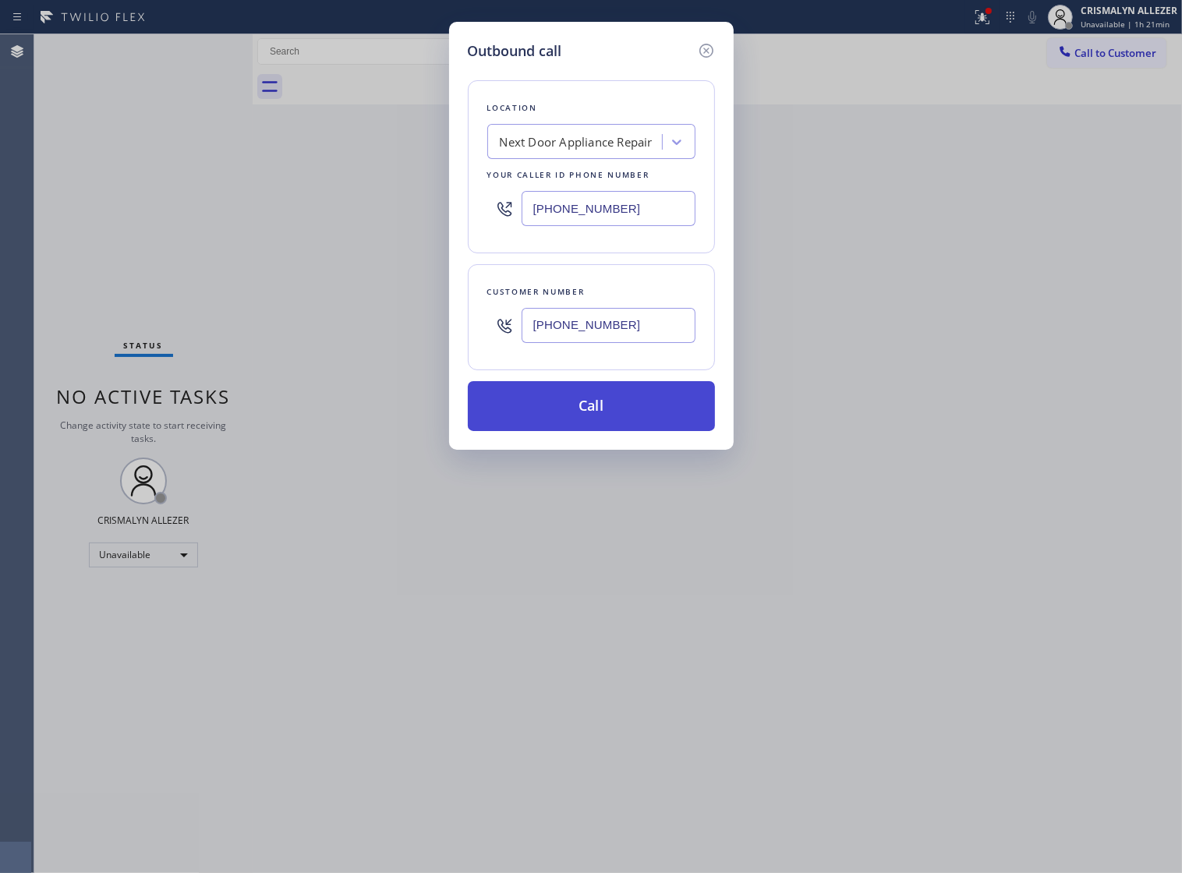
click at [585, 431] on button "Call" at bounding box center [591, 406] width 247 height 50
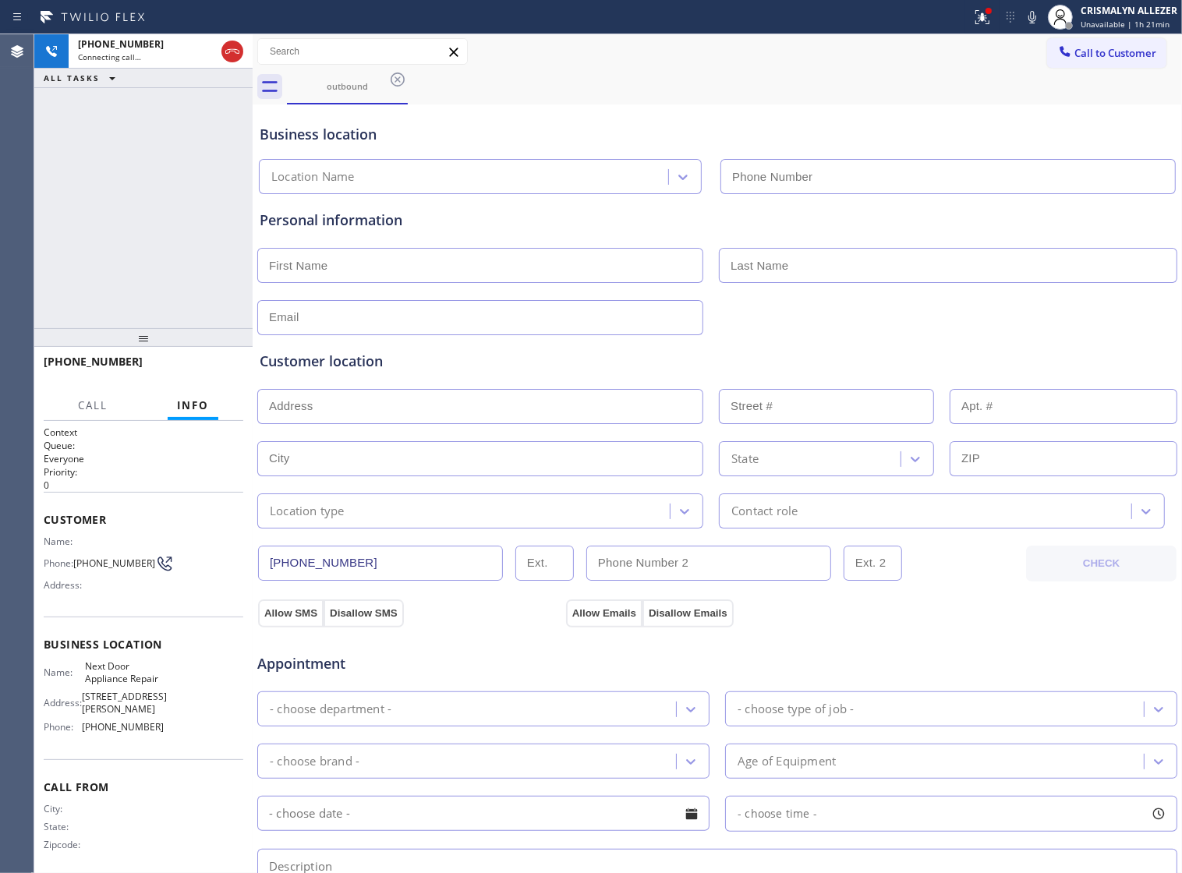
type input "[PHONE_NUMBER]"
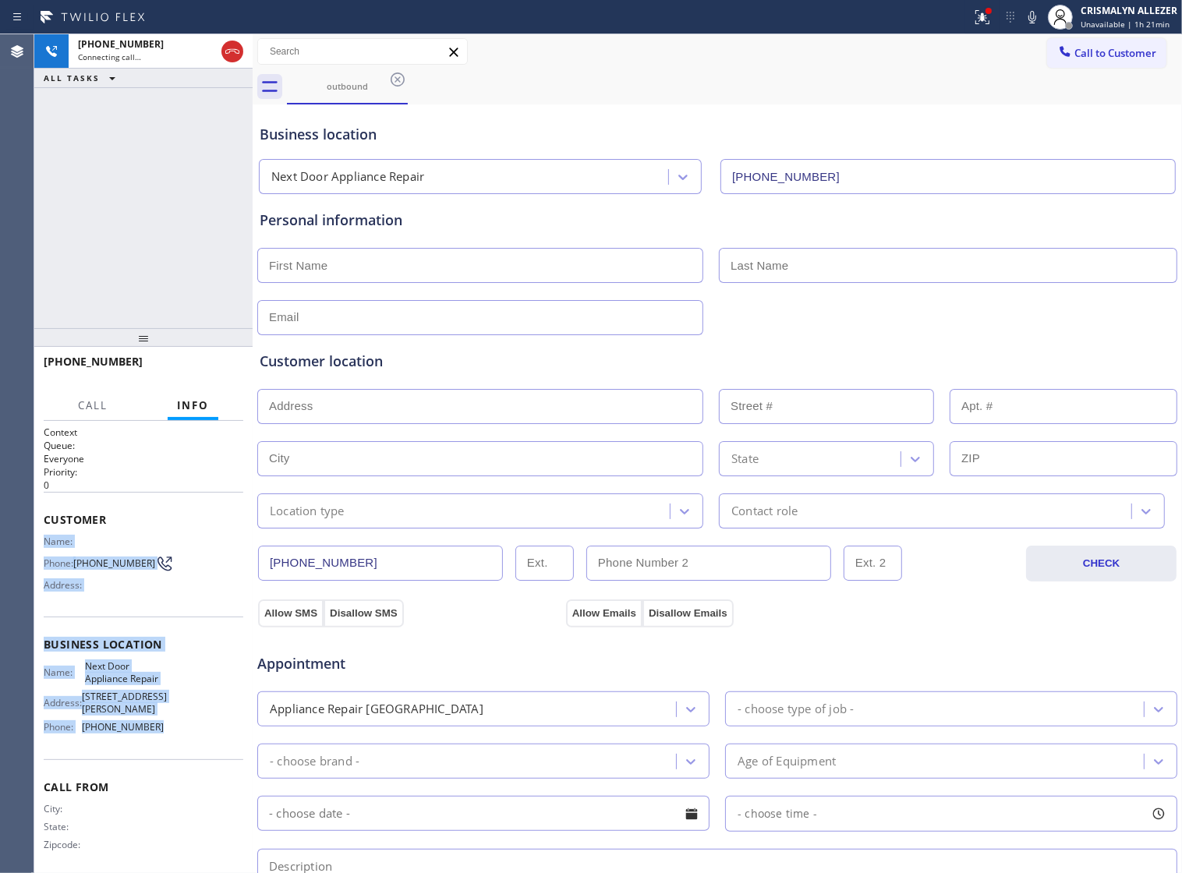
drag, startPoint x: 43, startPoint y: 534, endPoint x: 162, endPoint y: 725, distance: 225.3
click at [162, 725] on div "Context Queue: Everyone Priority: 0 Customer Name: Phone: [PHONE_NUMBER] Addres…" at bounding box center [144, 652] width 200 height 452
click at [193, 369] on span "HANG UP" at bounding box center [207, 368] width 48 height 11
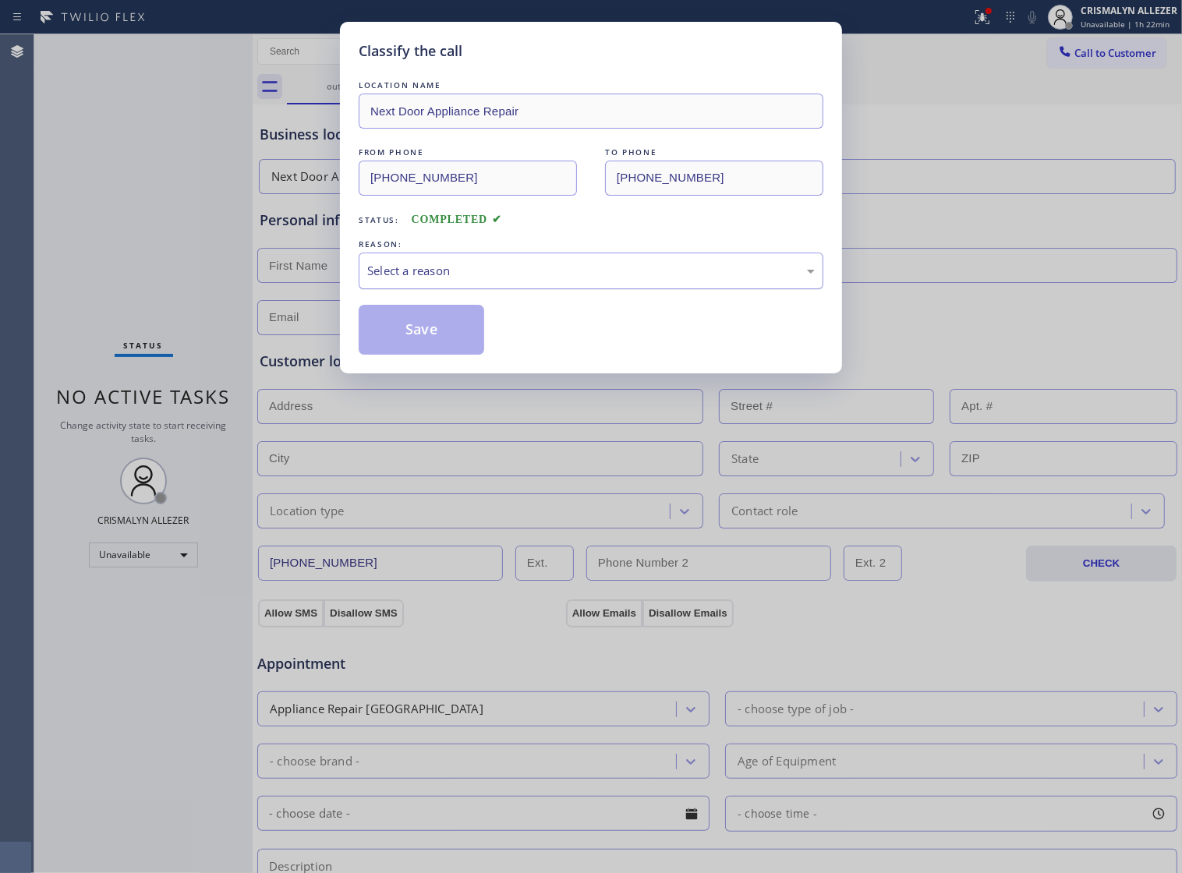
click at [571, 289] on div "Select a reason" at bounding box center [591, 271] width 465 height 37
click at [399, 345] on button "Save" at bounding box center [422, 330] width 126 height 50
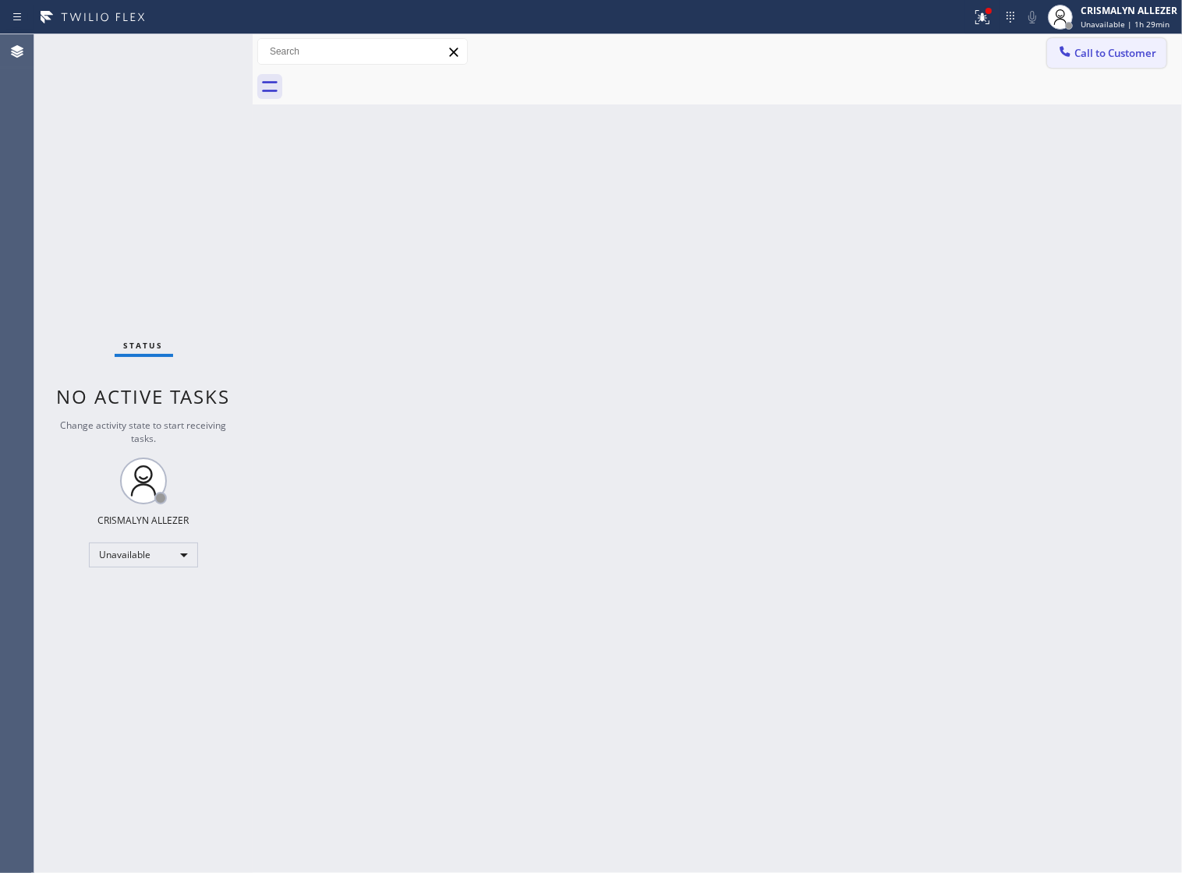
click at [1102, 47] on span "Call to Customer" at bounding box center [1116, 53] width 82 height 14
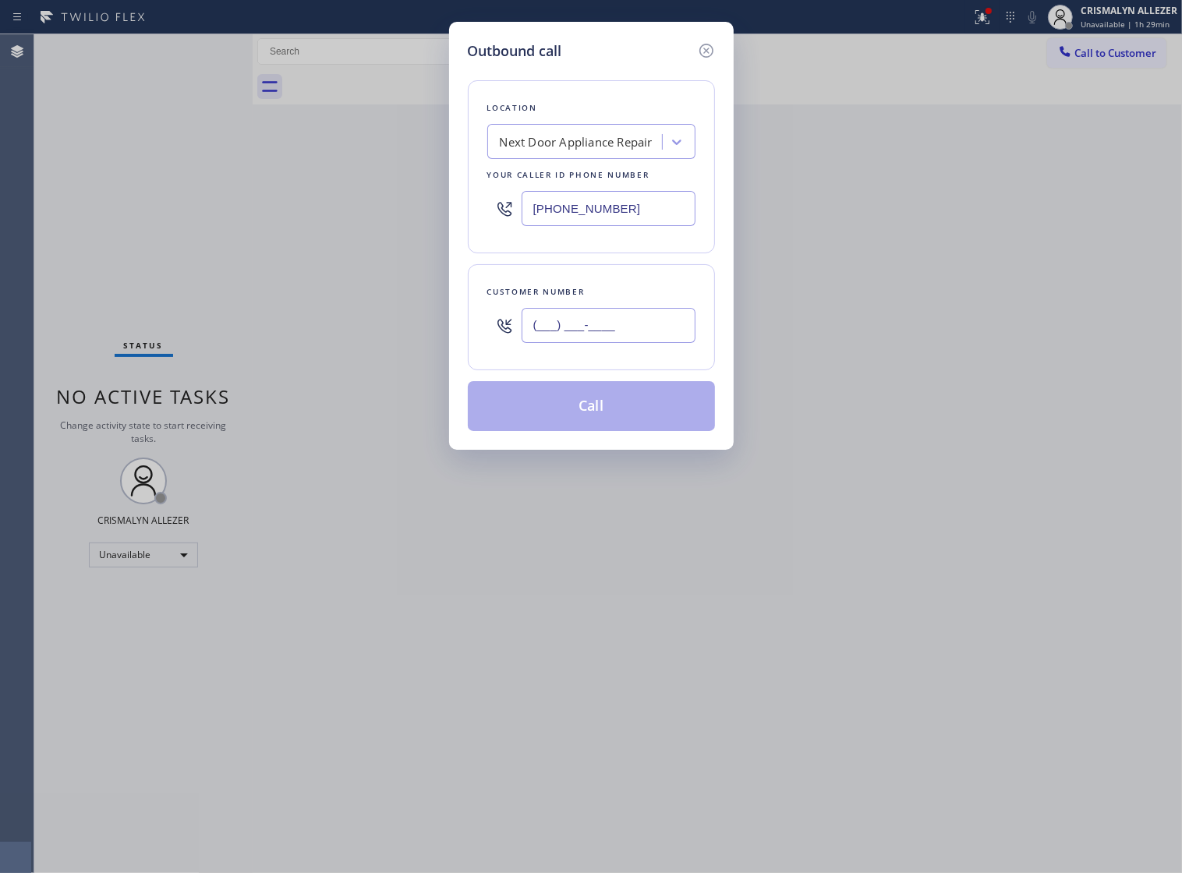
click at [657, 340] on input "(___) ___-____" at bounding box center [609, 325] width 174 height 35
paste input "954) 850-2896"
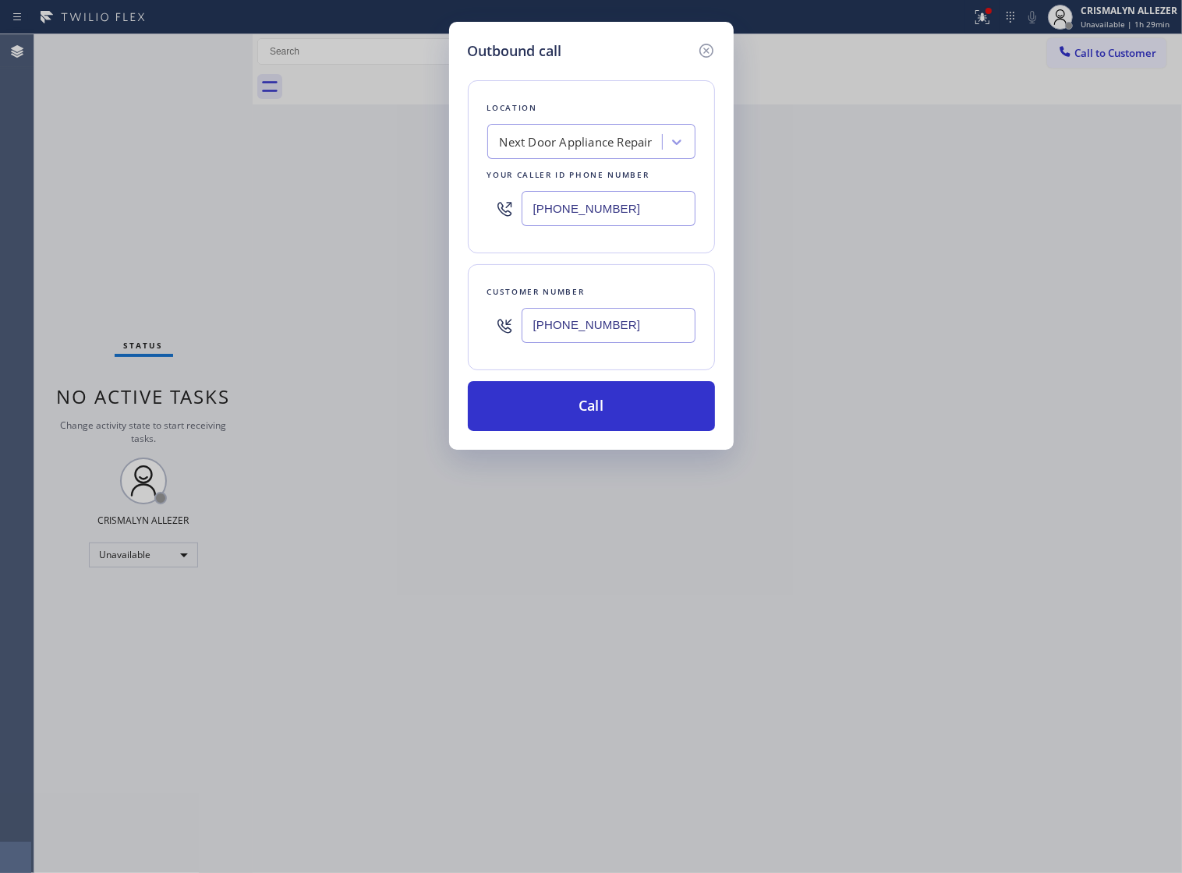
type input "[PHONE_NUMBER]"
click at [569, 151] on div "Next Door Appliance Repair" at bounding box center [576, 142] width 153 height 18
paste input "American Service Alliance"
type input "American Service Alliance"
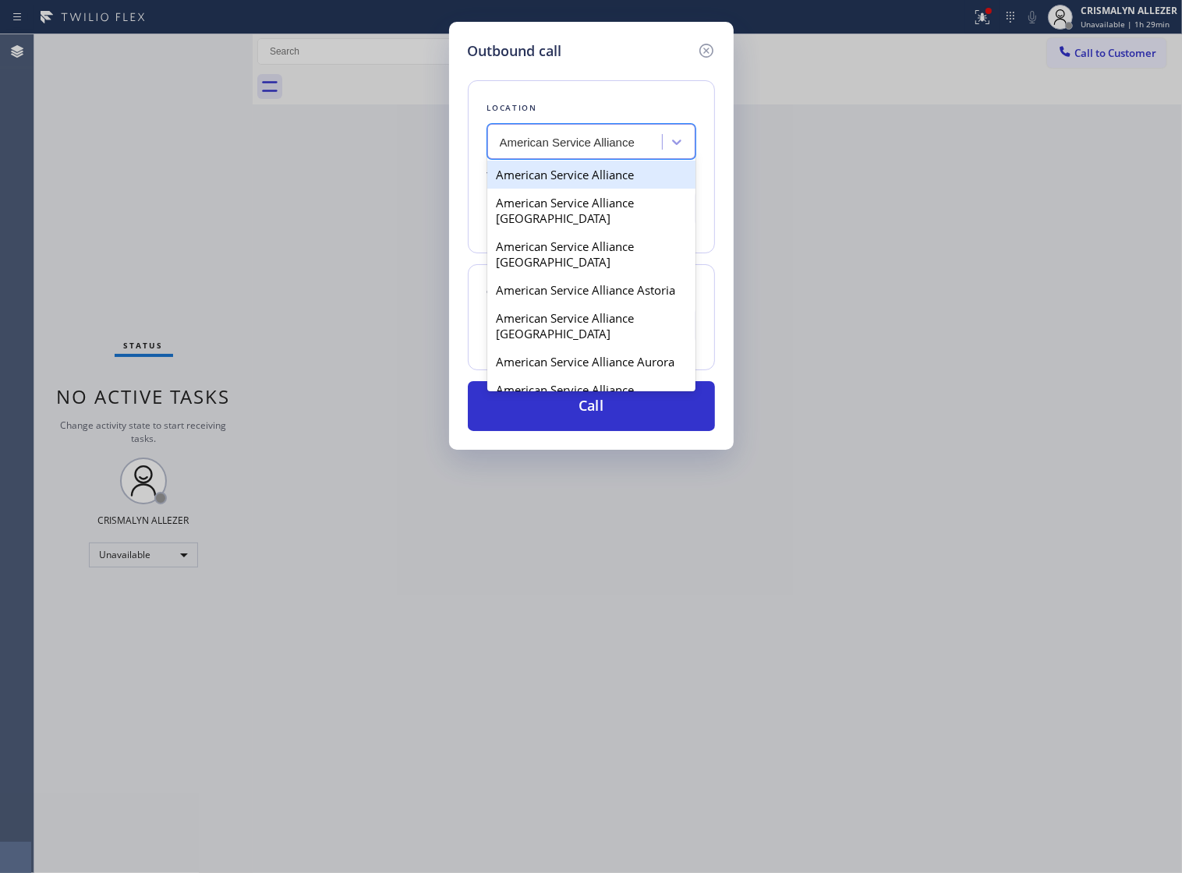
click at [572, 179] on div "American Service Alliance" at bounding box center [591, 175] width 208 height 28
type input "[PHONE_NUMBER]"
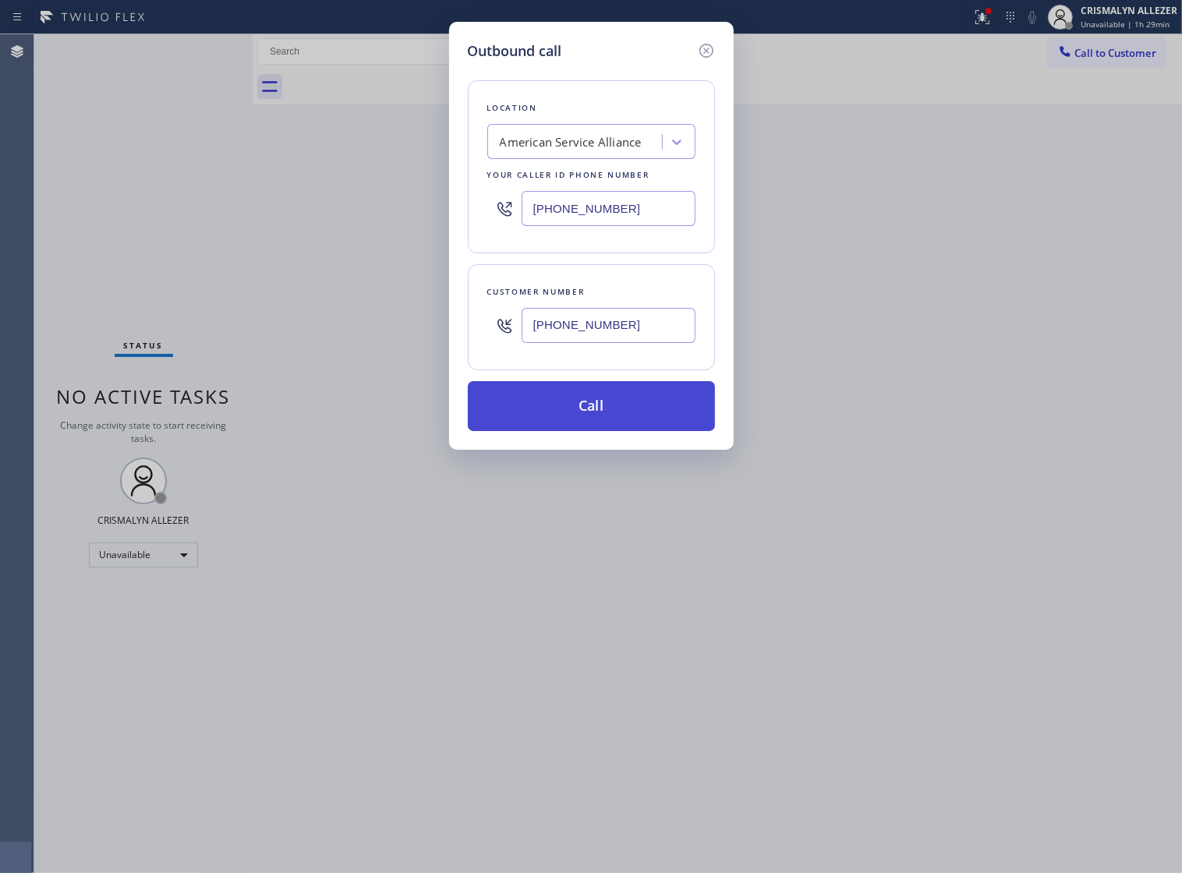
click at [590, 431] on button "Call" at bounding box center [591, 406] width 247 height 50
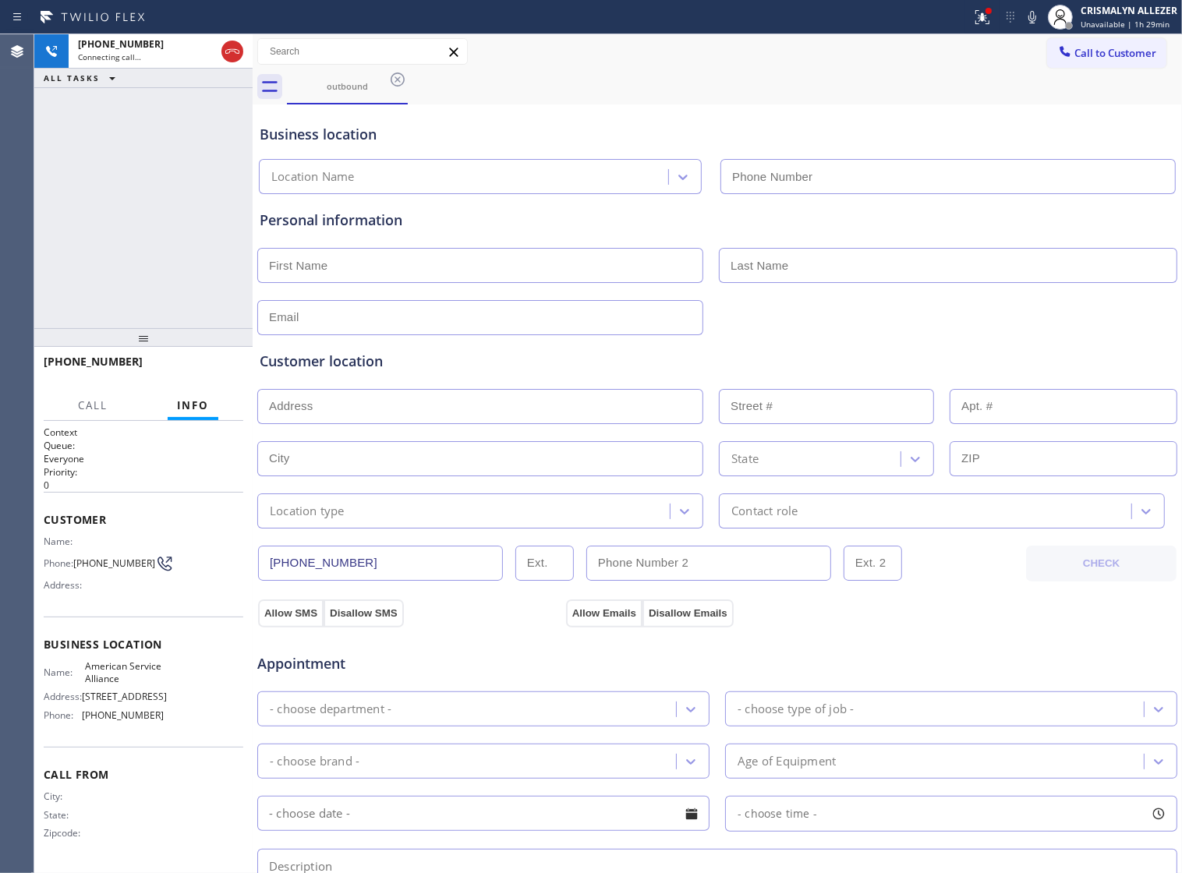
type input "[PHONE_NUMBER]"
click at [199, 375] on button "HANG UP" at bounding box center [207, 369] width 73 height 22
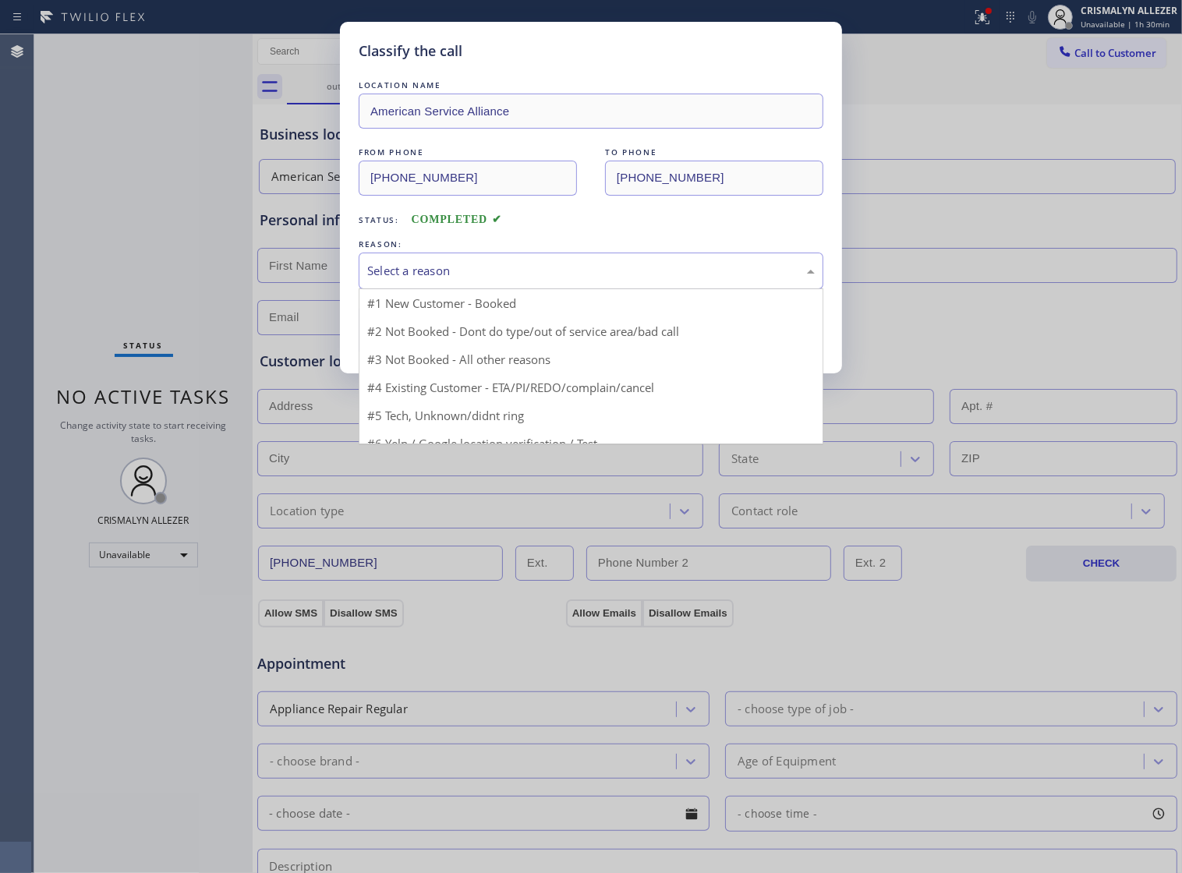
click at [617, 280] on div "Select a reason" at bounding box center [591, 271] width 448 height 18
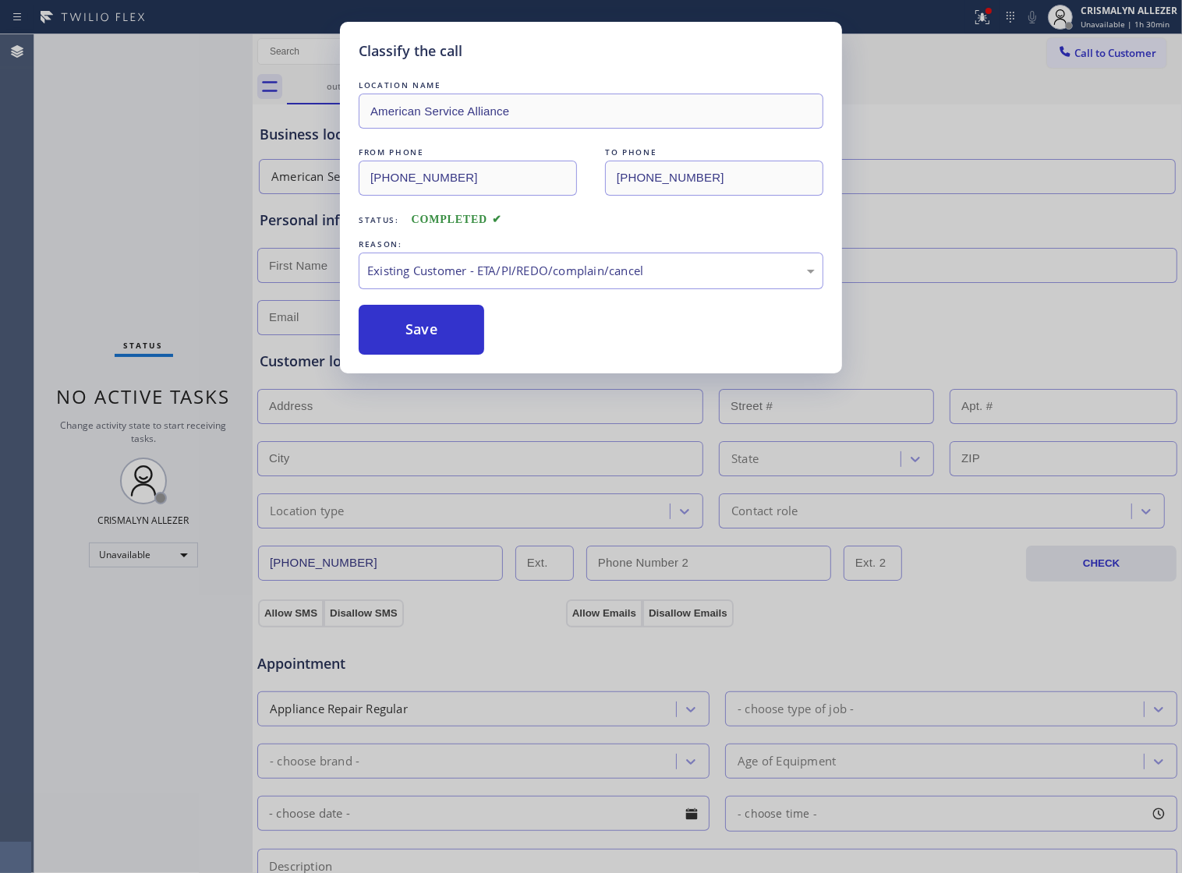
click at [434, 355] on button "Save" at bounding box center [422, 330] width 126 height 50
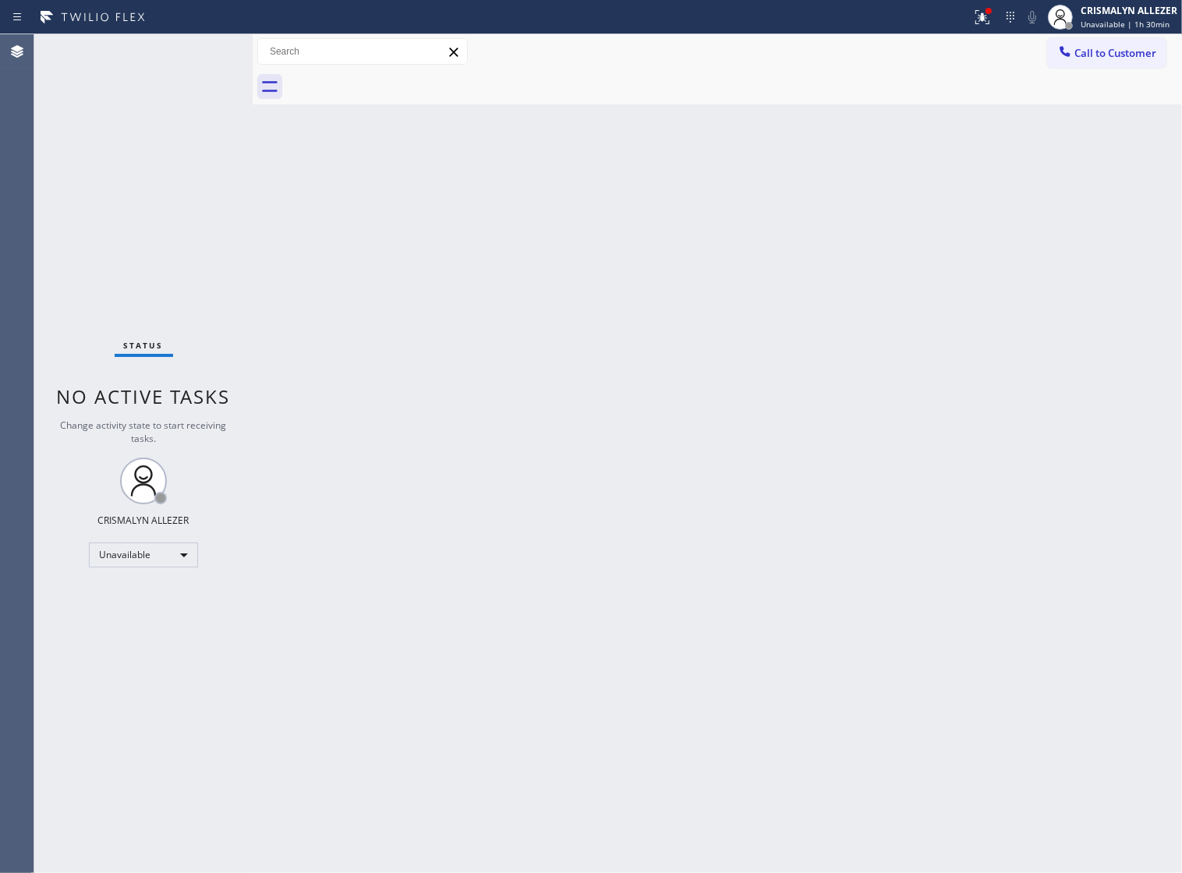
click at [735, 461] on div "Back to Dashboard Change Sender ID Customers Technicians Select a contact Outbo…" at bounding box center [718, 453] width 930 height 839
click at [174, 558] on div "Unavailable" at bounding box center [143, 555] width 109 height 25
click at [141, 633] on li "Break" at bounding box center [143, 635] width 106 height 19
click at [169, 560] on div "Break" at bounding box center [143, 555] width 109 height 25
click at [158, 608] on li "Unavailable" at bounding box center [143, 616] width 106 height 19
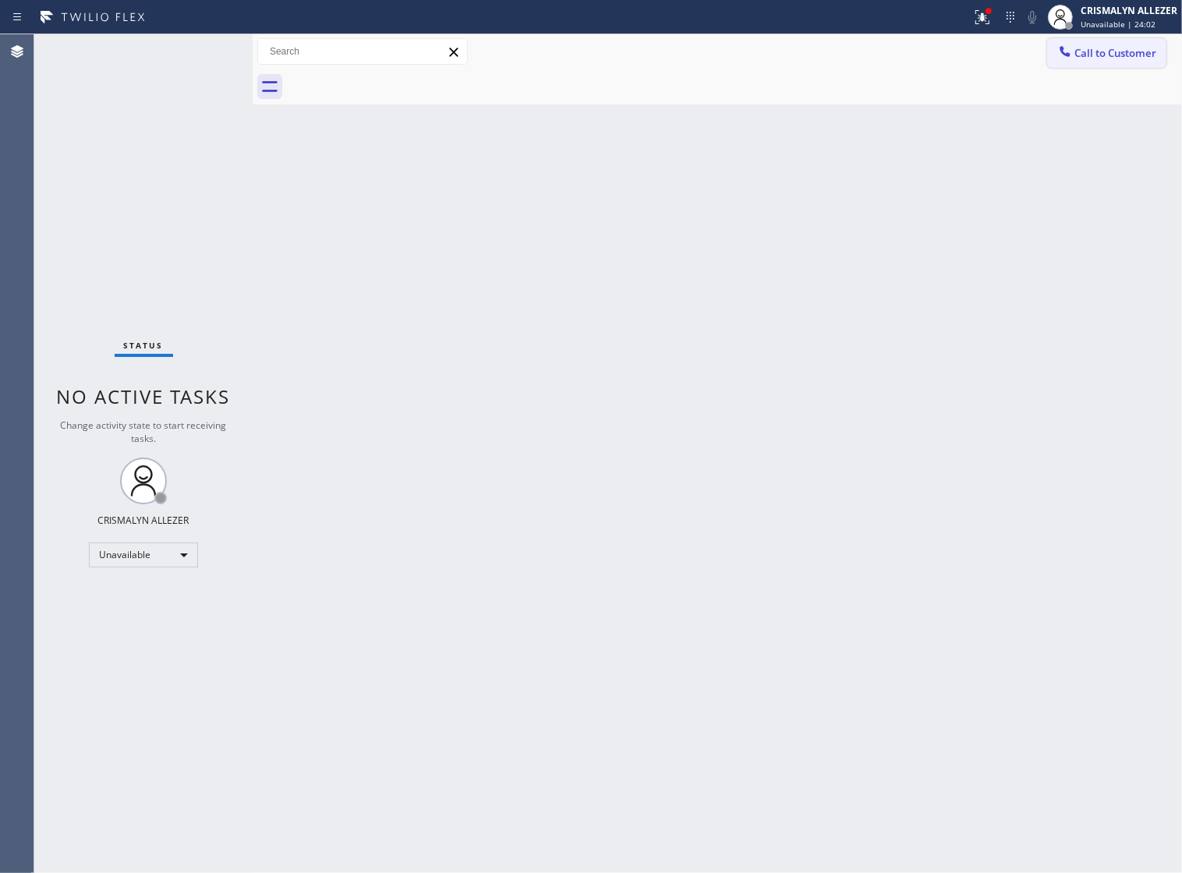
click at [1128, 60] on span "Call to Customer" at bounding box center [1116, 53] width 82 height 14
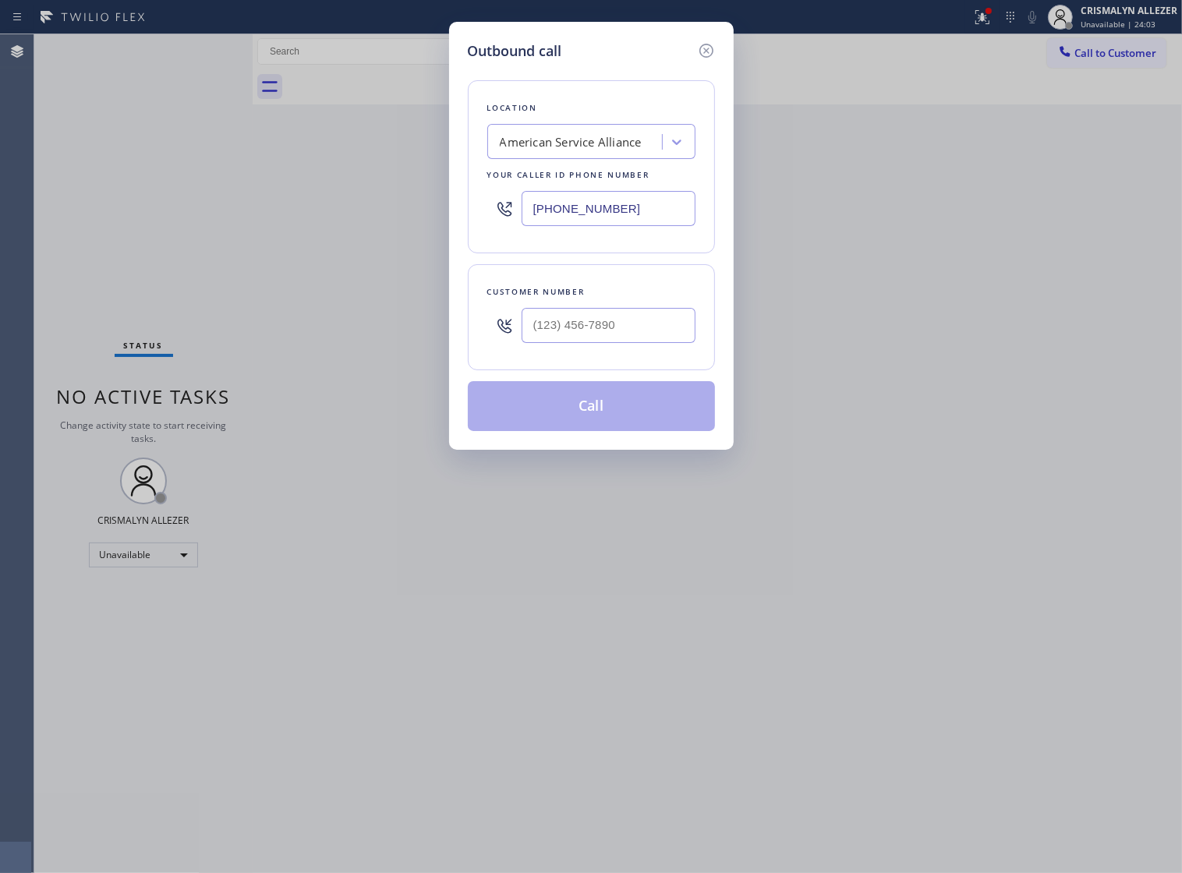
drag, startPoint x: 650, startPoint y: 222, endPoint x: 126, endPoint y: 227, distance: 524.1
click at [148, 227] on div "Outbound call Location American Service Alliance Your caller id phone number [P…" at bounding box center [591, 436] width 1182 height 873
paste input "786) 465-5241"
type input "[PHONE_NUMBER]"
click at [640, 332] on input "(___) ___-____" at bounding box center [609, 325] width 174 height 35
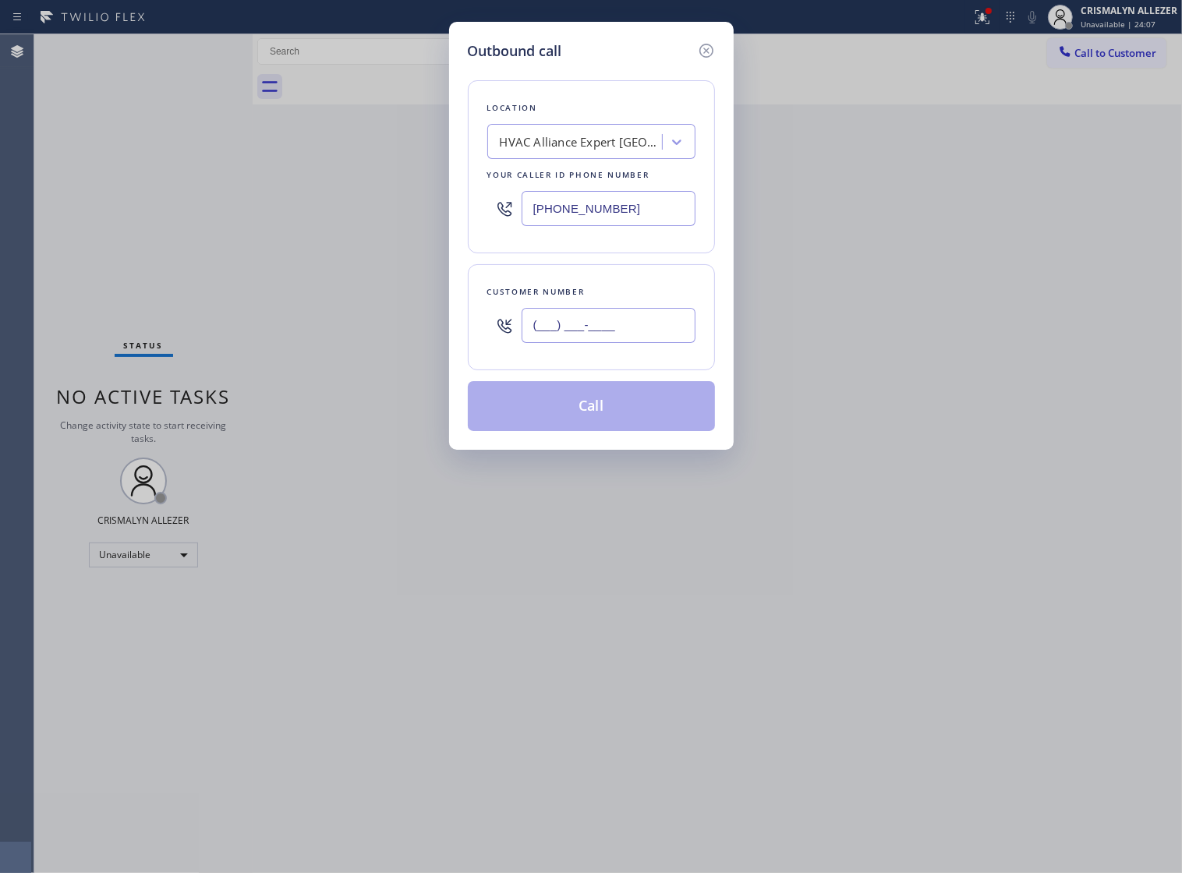
paste input "786) 807-7204"
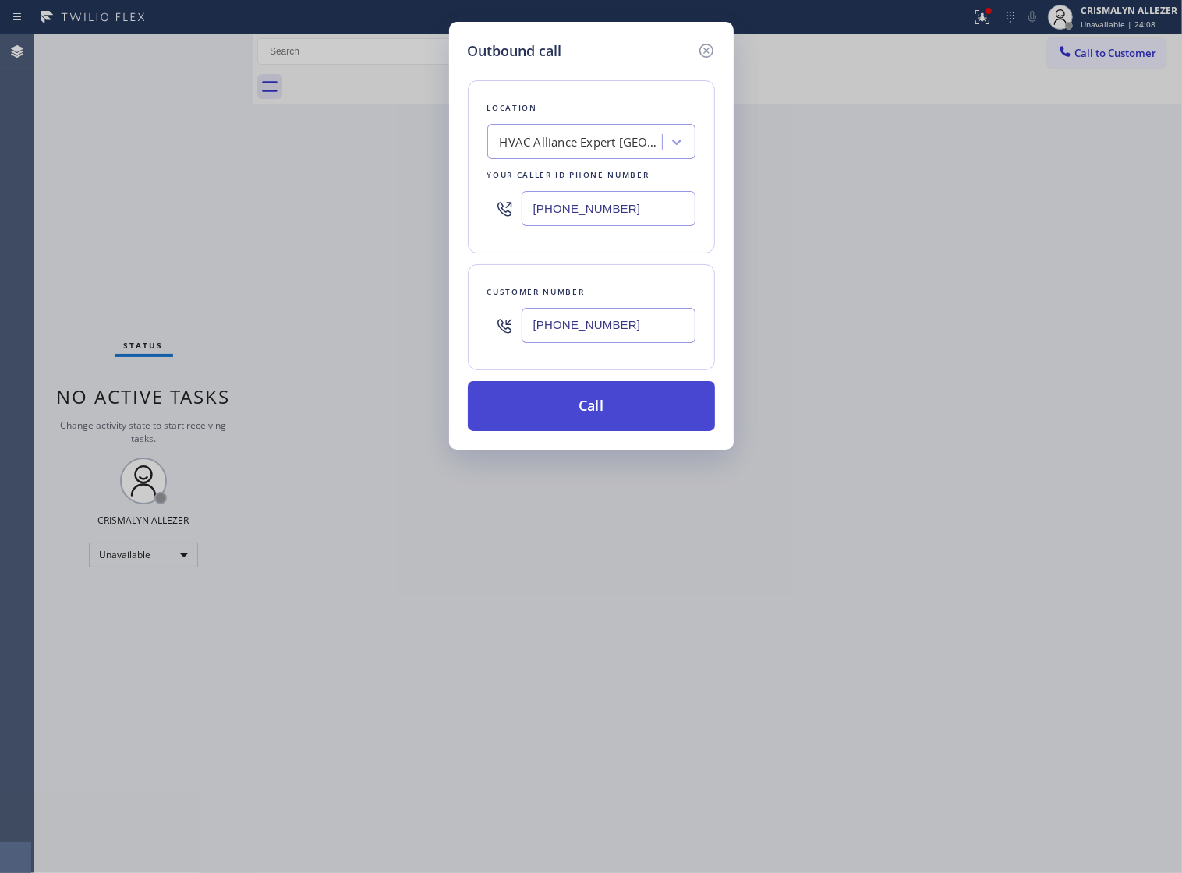
type input "[PHONE_NUMBER]"
click at [591, 422] on button "Call" at bounding box center [591, 406] width 247 height 50
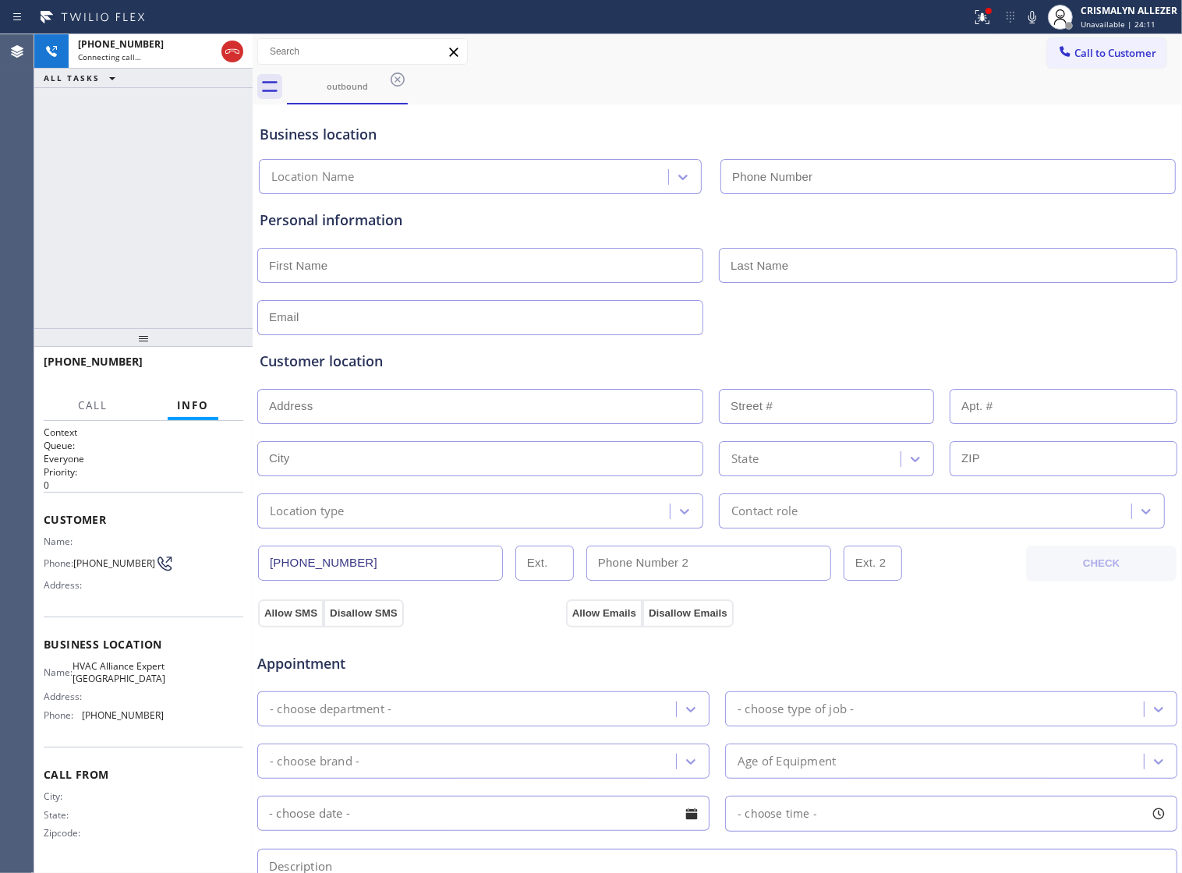
type input "[PHONE_NUMBER]"
click at [200, 369] on span "HANG UP" at bounding box center [207, 368] width 48 height 11
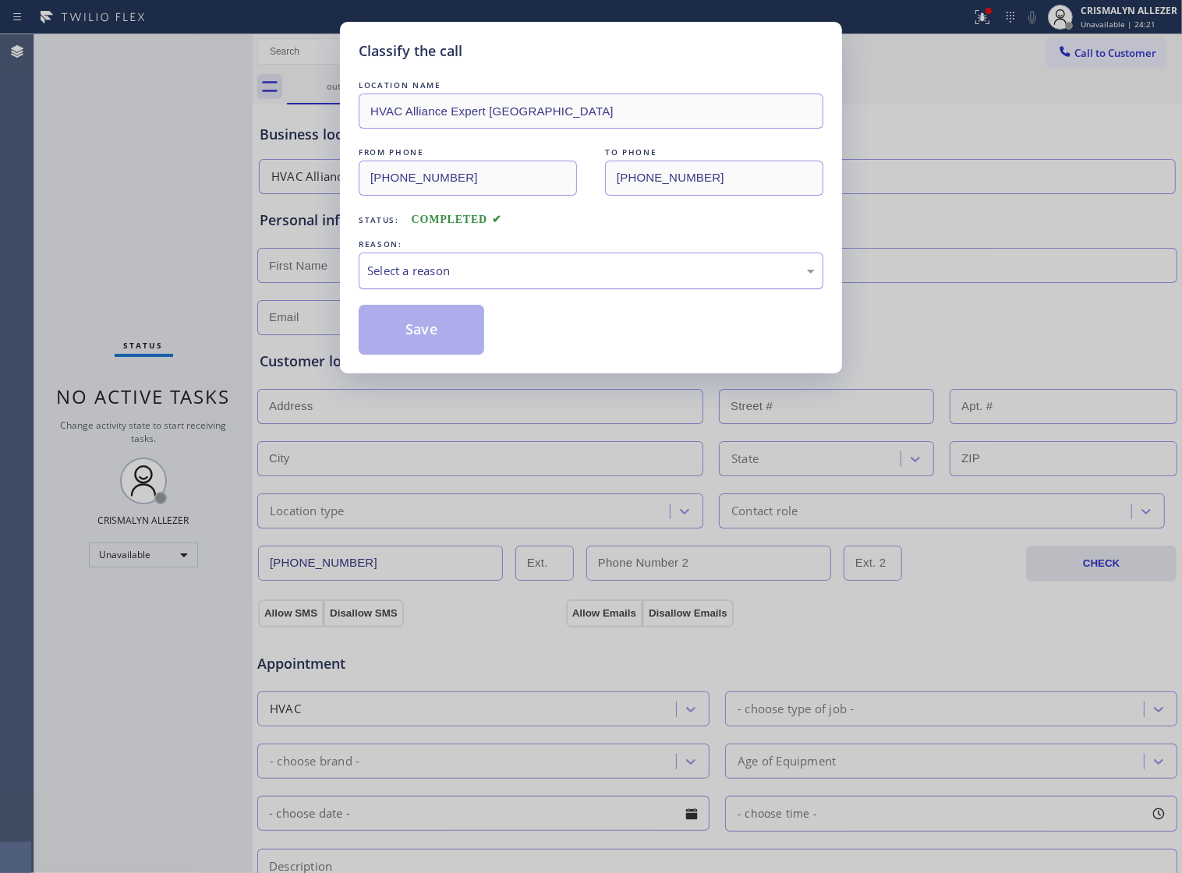
click at [610, 280] on div "Select a reason" at bounding box center [591, 271] width 448 height 18
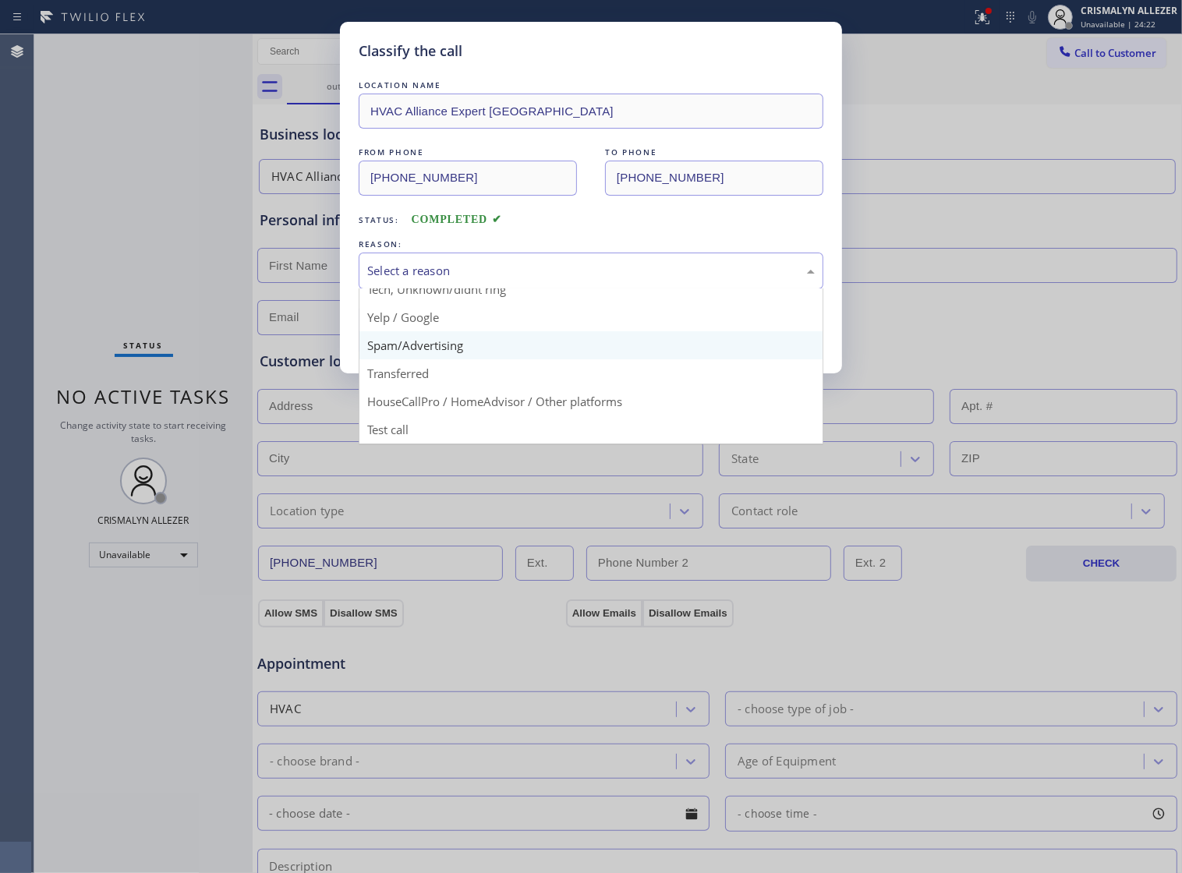
scroll to position [107, 0]
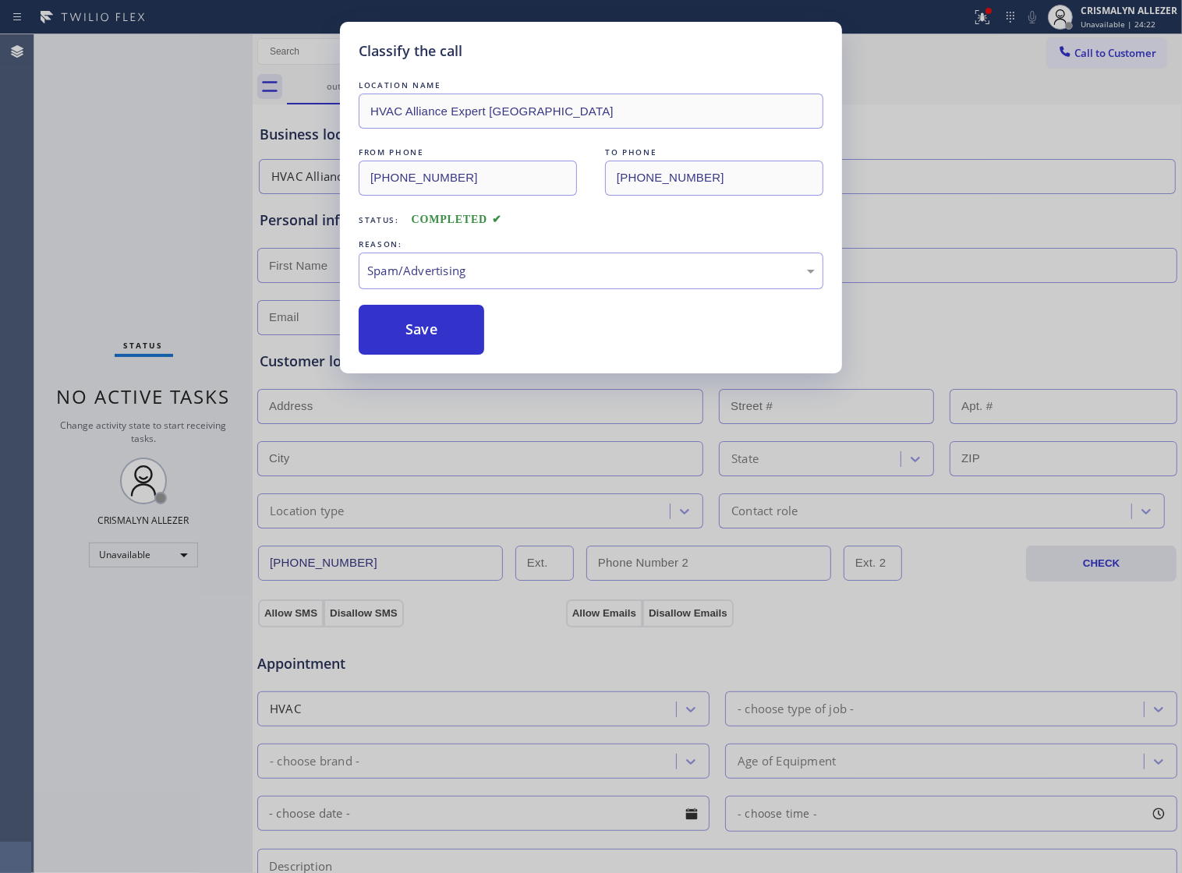
click at [438, 355] on button "Save" at bounding box center [422, 330] width 126 height 50
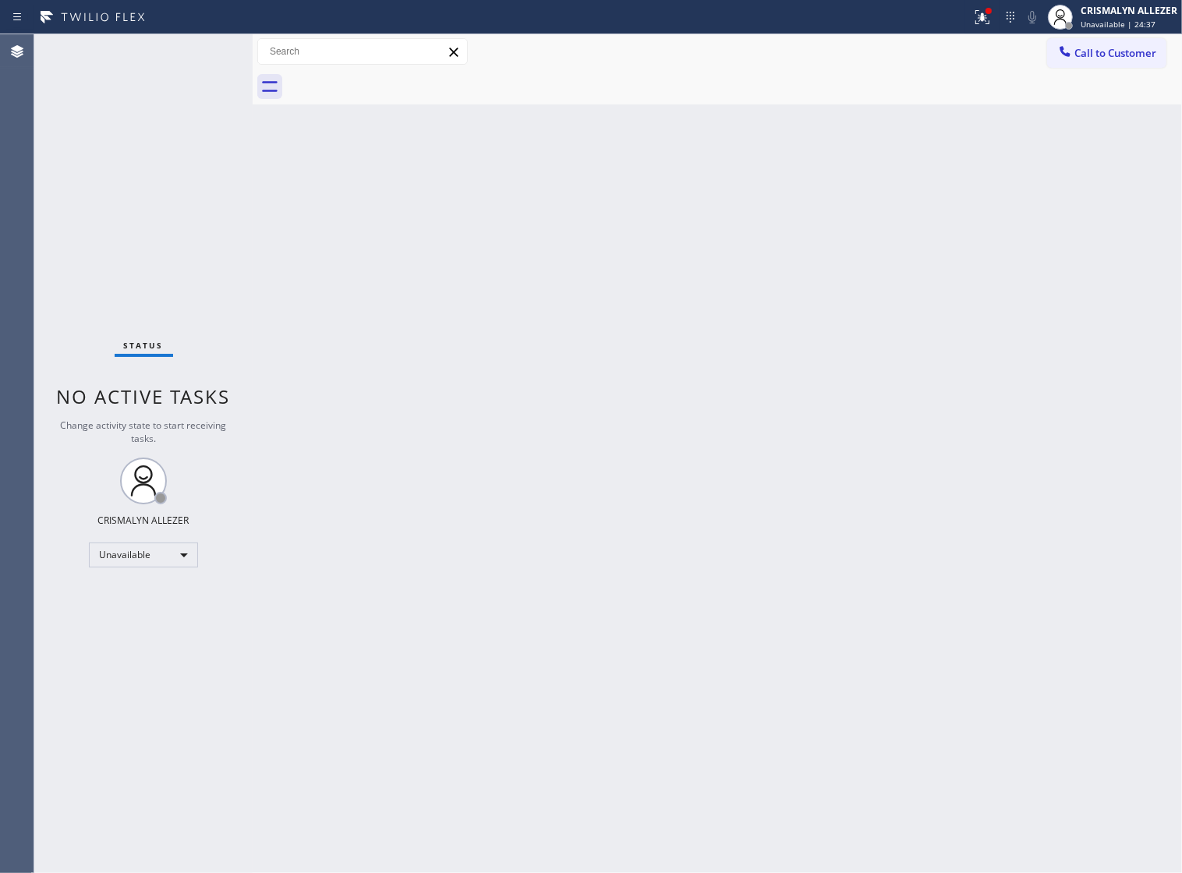
drag, startPoint x: 579, startPoint y: 375, endPoint x: 742, endPoint y: 246, distance: 207.7
click at [583, 372] on div "Back to Dashboard Change Sender ID Customers Technicians Select a contact Outbo…" at bounding box center [718, 453] width 930 height 839
click at [1114, 51] on span "Call to Customer" at bounding box center [1116, 53] width 82 height 14
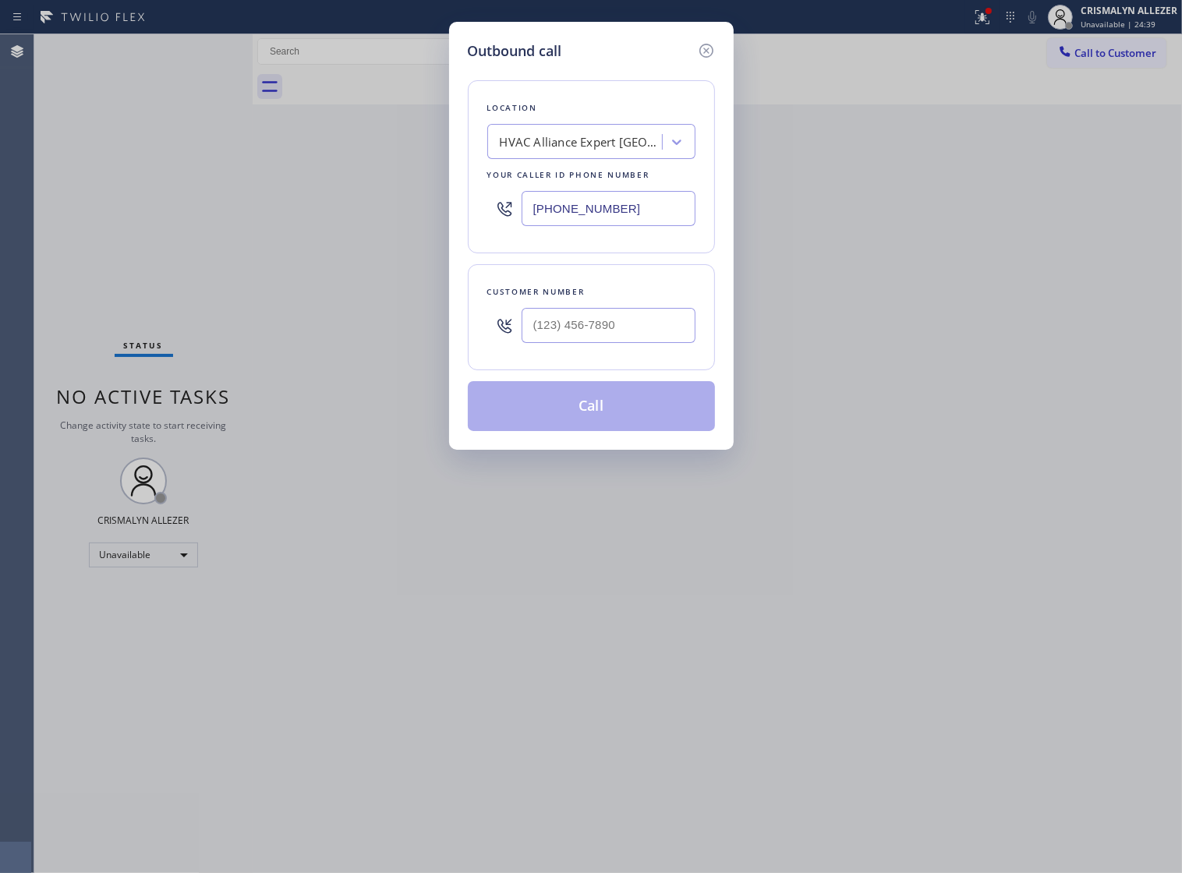
drag, startPoint x: 664, startPoint y: 220, endPoint x: 320, endPoint y: 222, distance: 343.9
click at [320, 222] on div "Outbound call Location HVAC Alliance Expert [GEOGRAPHIC_DATA] Your caller id ph…" at bounding box center [591, 436] width 1182 height 873
paste input "818) 293-1693"
type input "[PHONE_NUMBER]"
click at [668, 336] on input "(___) ___-____" at bounding box center [609, 325] width 174 height 35
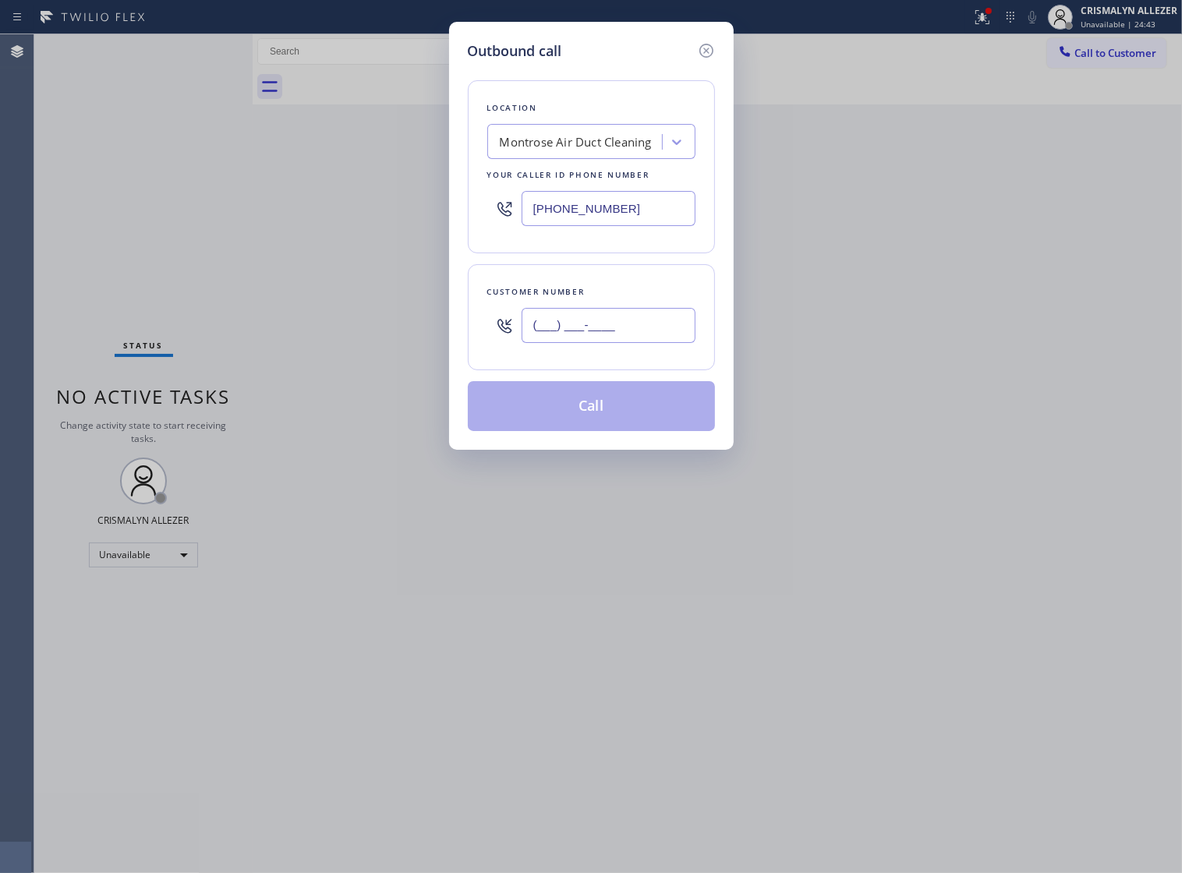
paste input "424) 476-6607"
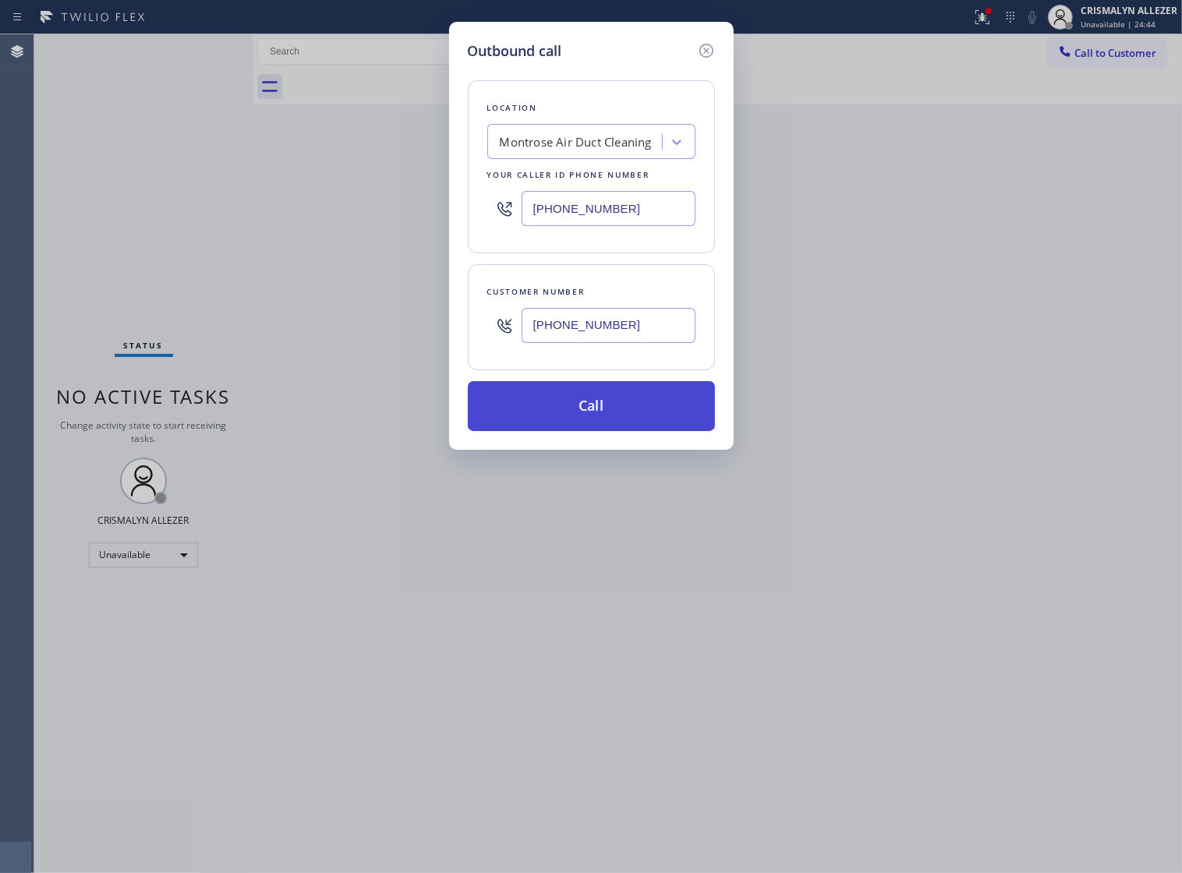
type input "[PHONE_NUMBER]"
click at [602, 431] on button "Call" at bounding box center [591, 406] width 247 height 50
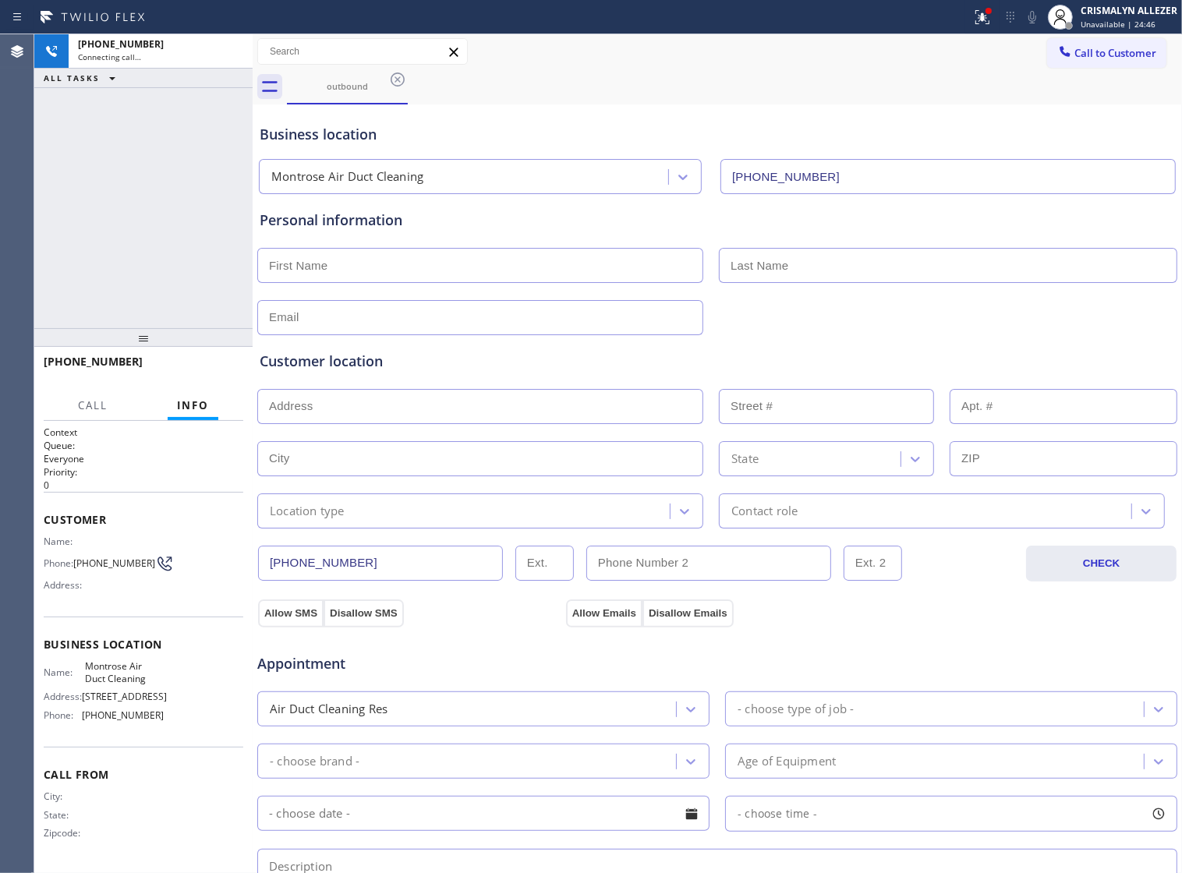
type input "[PHONE_NUMBER]"
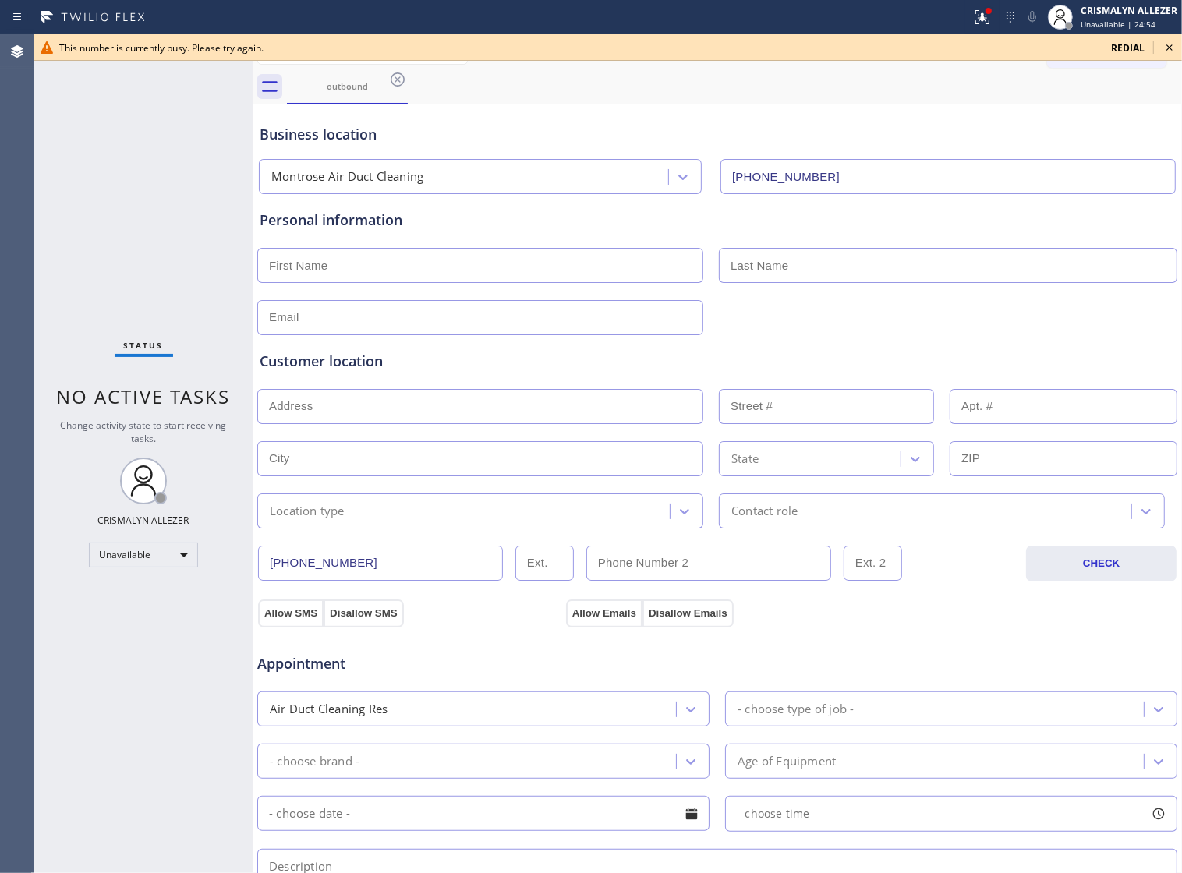
click at [776, 111] on div "Business location [GEOGRAPHIC_DATA] Duct Cleaning [PHONE_NUMBER]" at bounding box center [718, 151] width 922 height 86
drag, startPoint x: 1167, startPoint y: 48, endPoint x: 1139, endPoint y: 49, distance: 28.1
click at [1160, 48] on icon at bounding box center [1169, 47] width 19 height 19
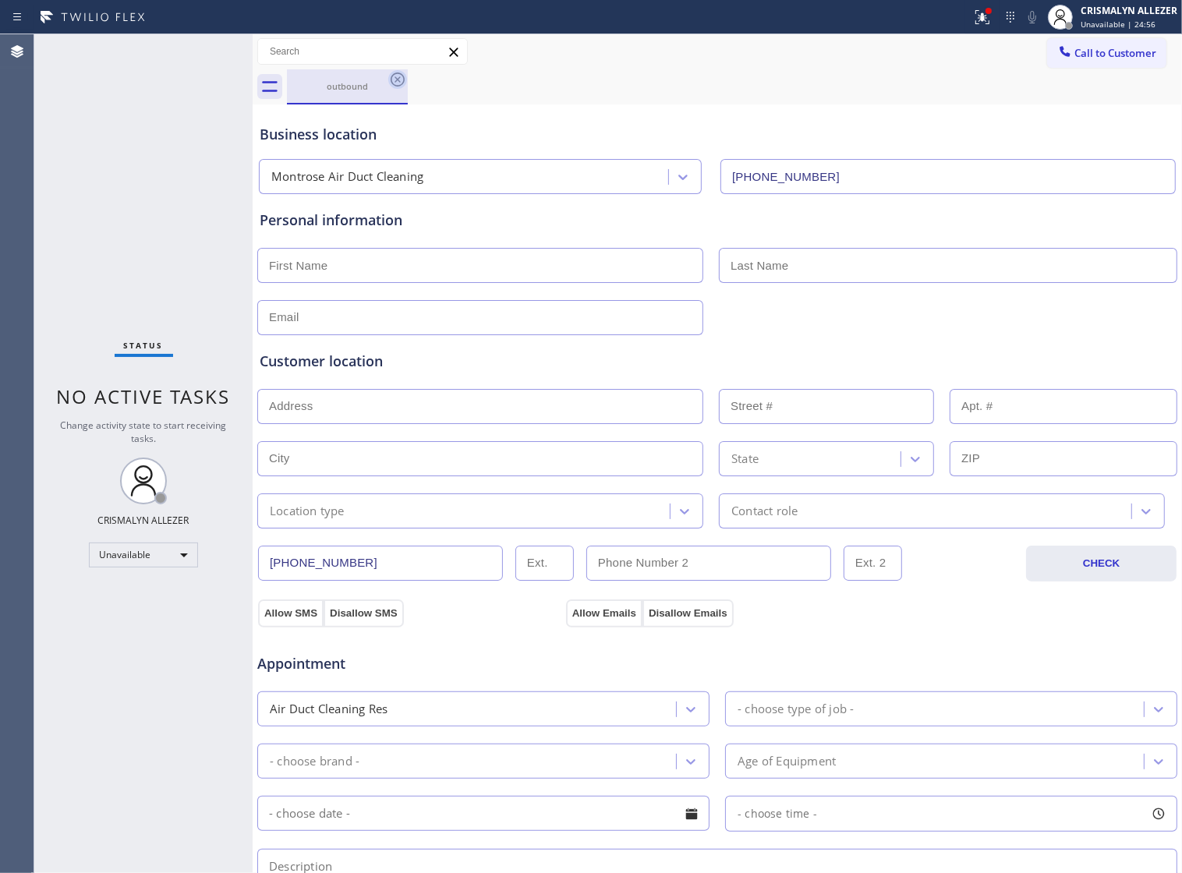
click at [395, 79] on icon at bounding box center [397, 79] width 19 height 19
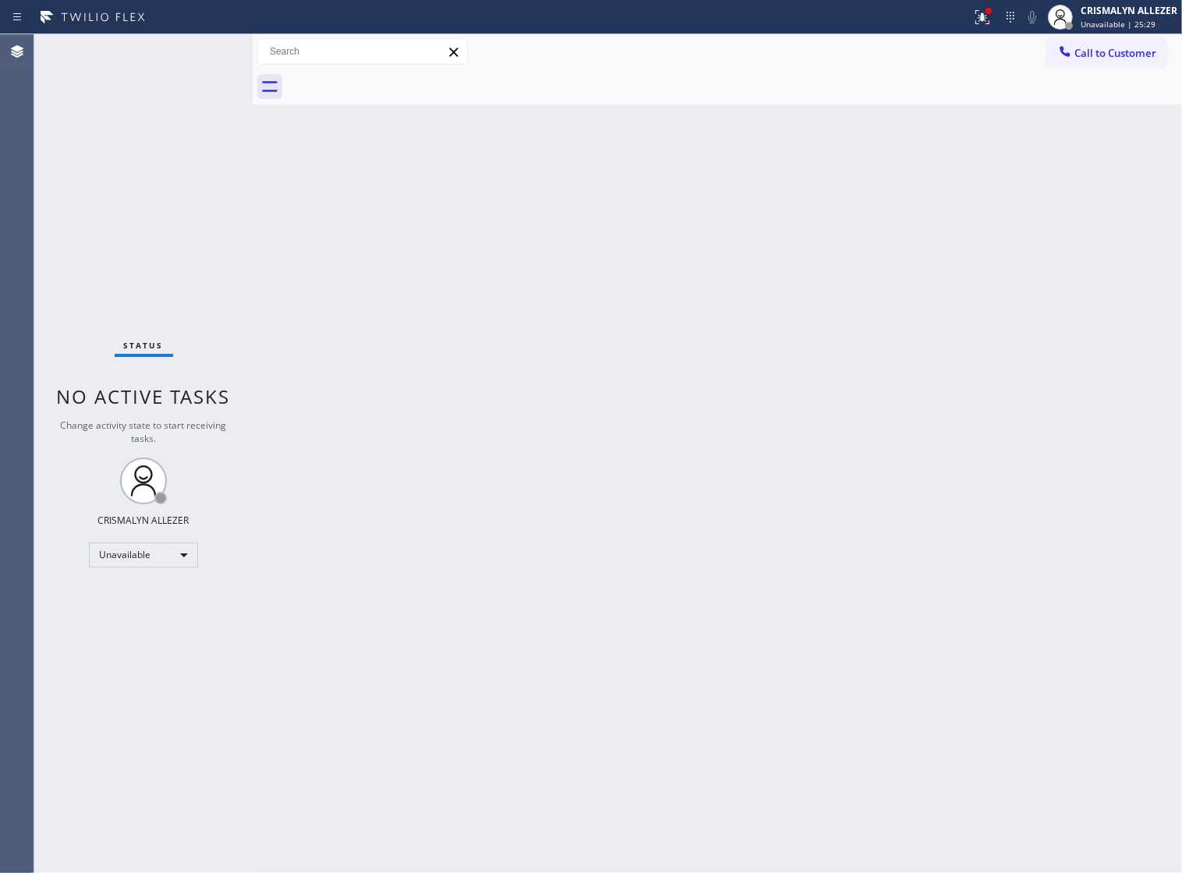
click at [687, 392] on div "Back to Dashboard Change Sender ID Customers Technicians Select a contact Outbo…" at bounding box center [718, 453] width 930 height 839
click at [1100, 55] on span "Call to Customer" at bounding box center [1116, 53] width 82 height 14
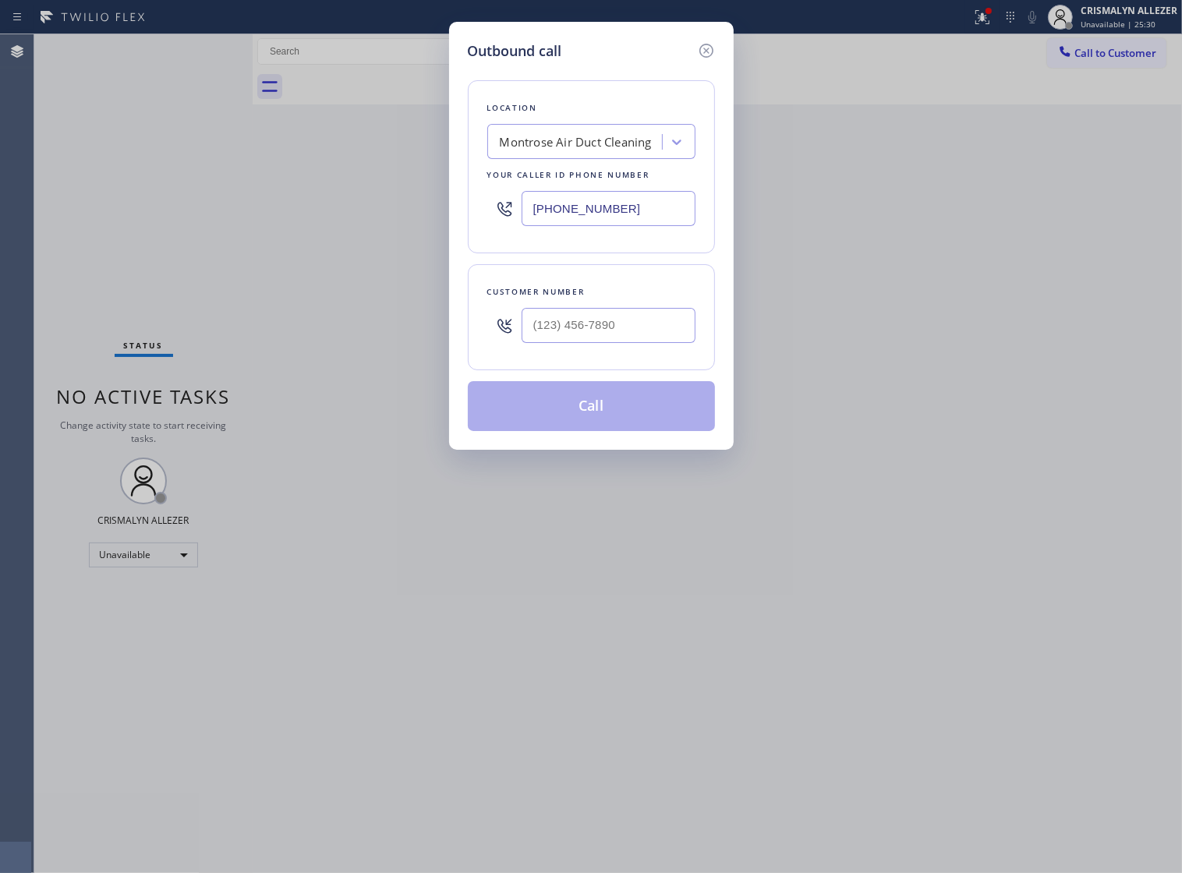
drag, startPoint x: 622, startPoint y: 229, endPoint x: 193, endPoint y: 197, distance: 430.1
click at [211, 187] on div "Outbound call Location [GEOGRAPHIC_DATA] Duct Cleaning Your caller id phone num…" at bounding box center [591, 436] width 1182 height 873
paste input "631) 203-1974"
type input "[PHONE_NUMBER]"
click at [641, 339] on input "(___) ___-____" at bounding box center [609, 325] width 174 height 35
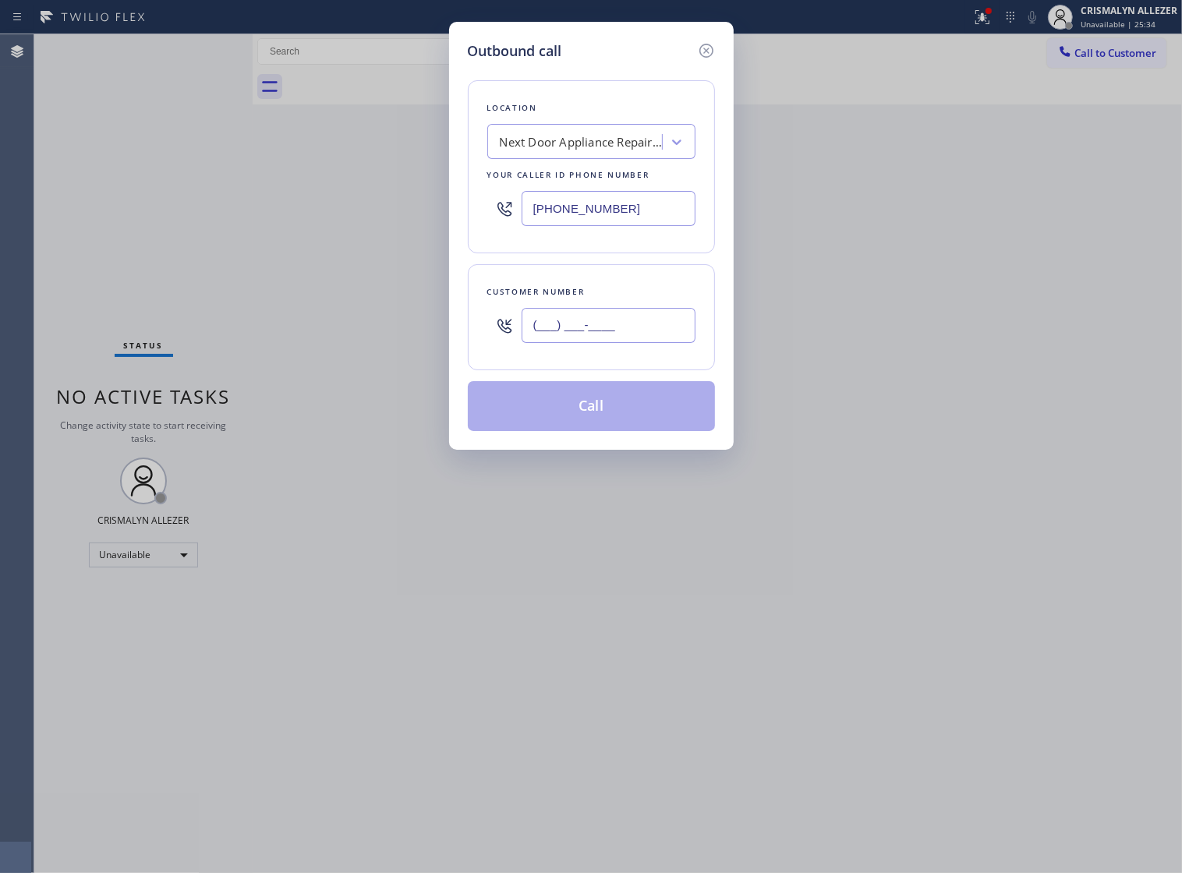
paste input "631) 299-9292"
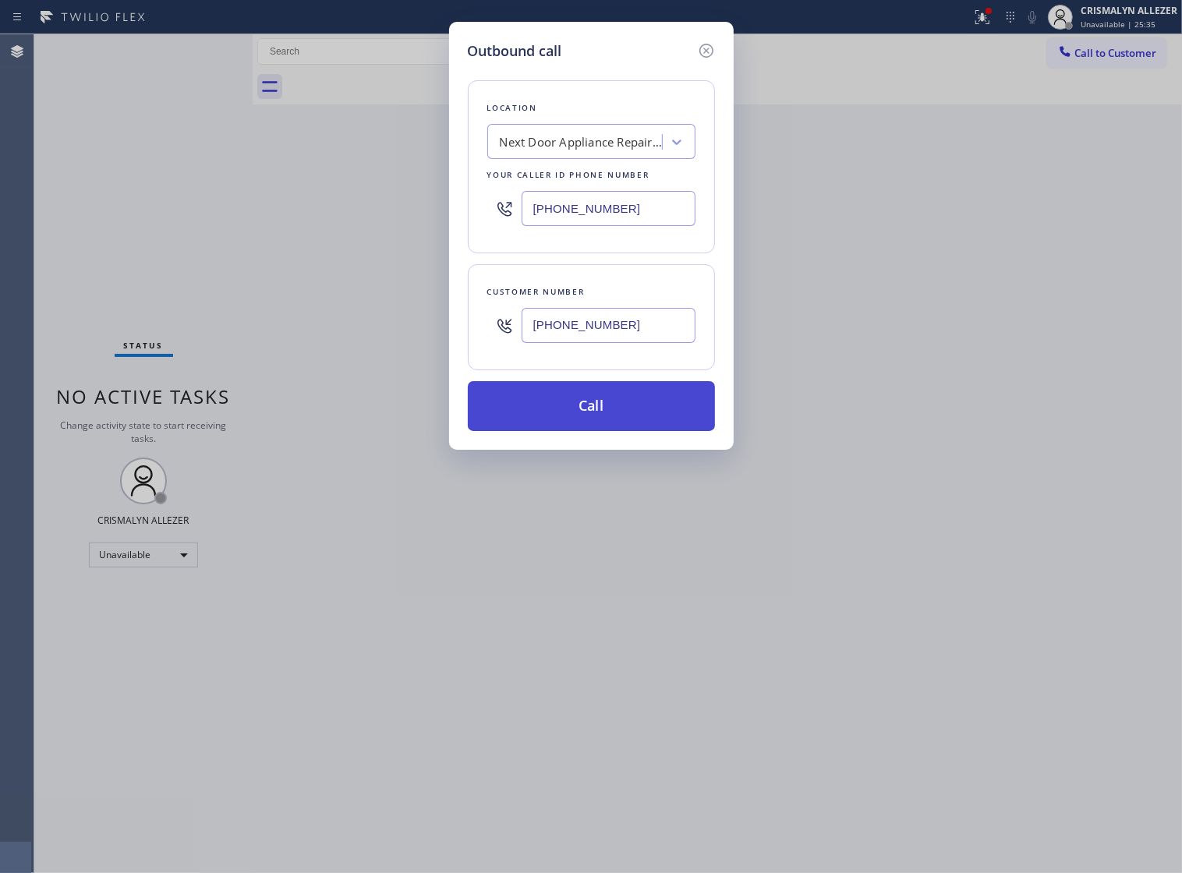
type input "[PHONE_NUMBER]"
click at [598, 427] on button "Call" at bounding box center [591, 406] width 247 height 50
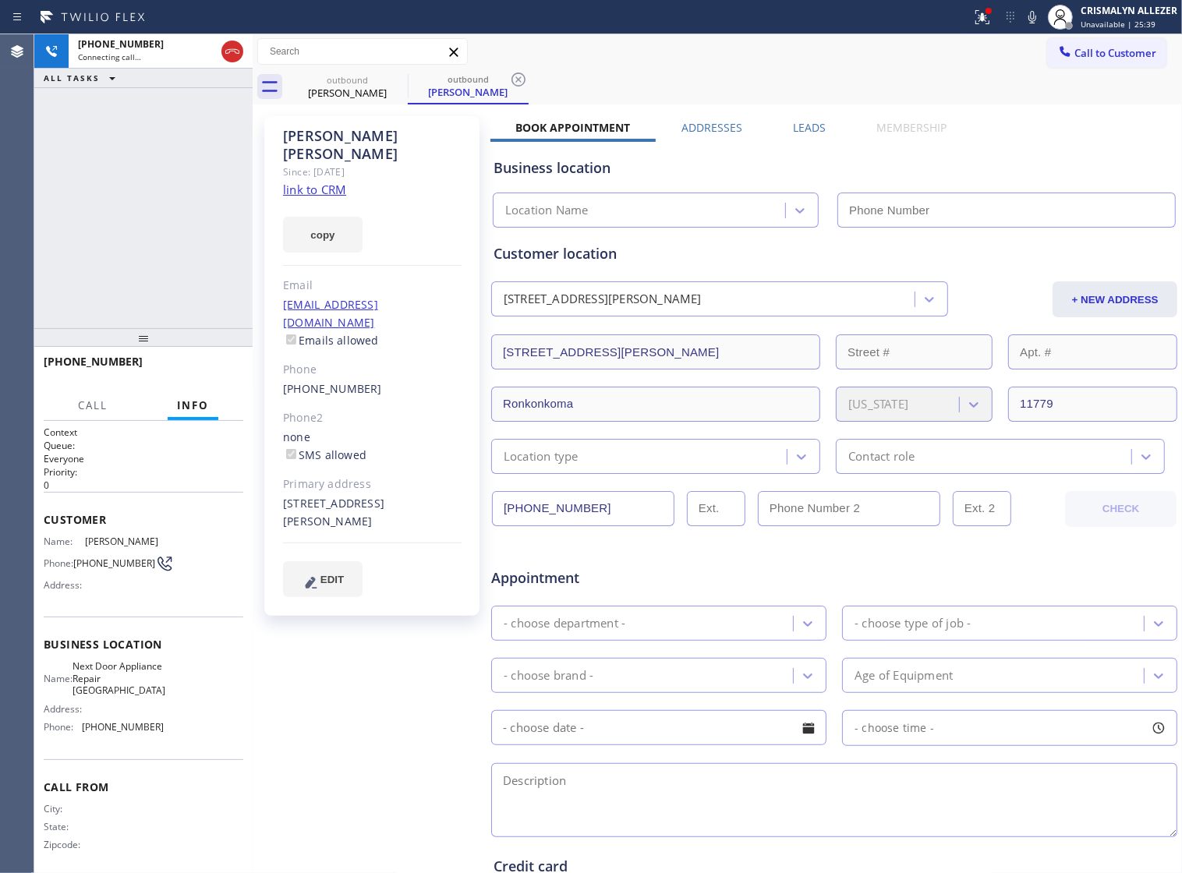
click at [322, 182] on link "link to CRM" at bounding box center [314, 190] width 63 height 16
type input "[PHONE_NUMBER]"
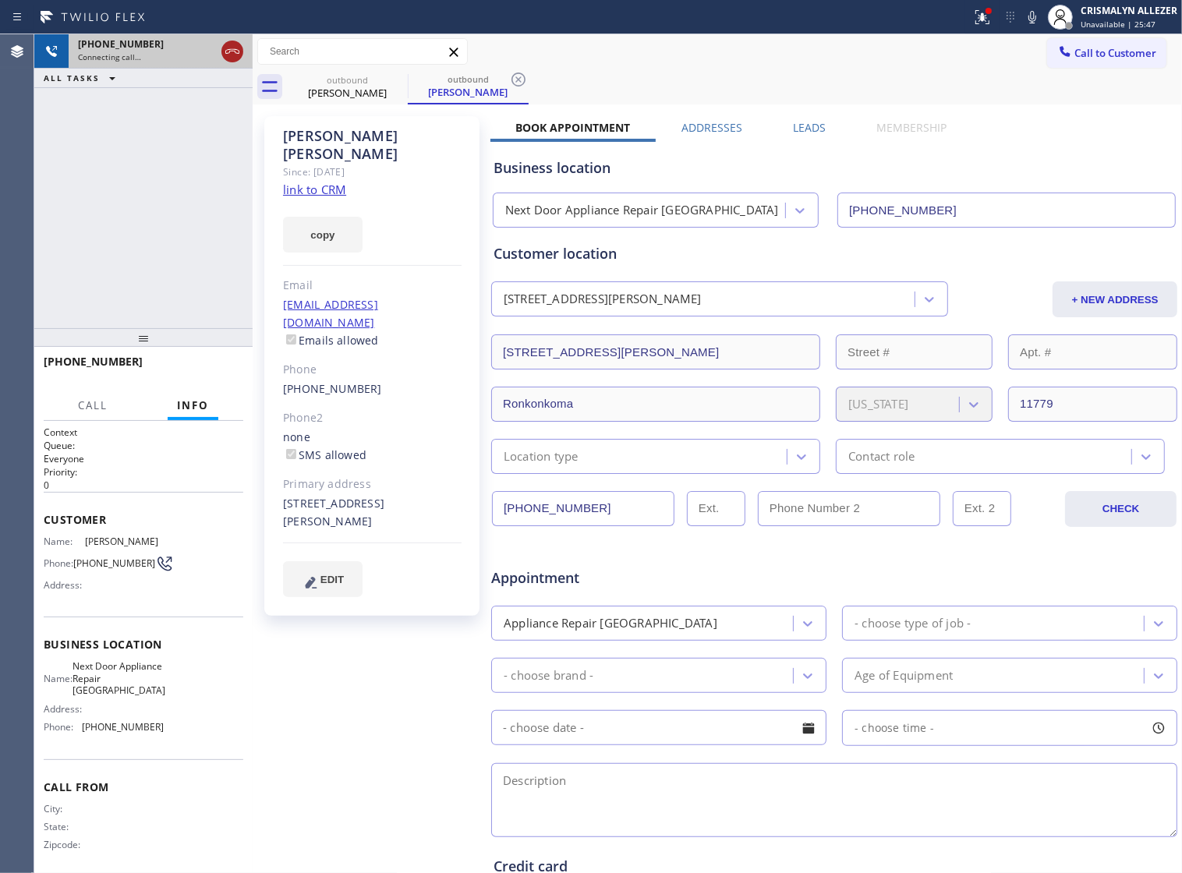
click at [232, 48] on icon at bounding box center [232, 51] width 19 height 19
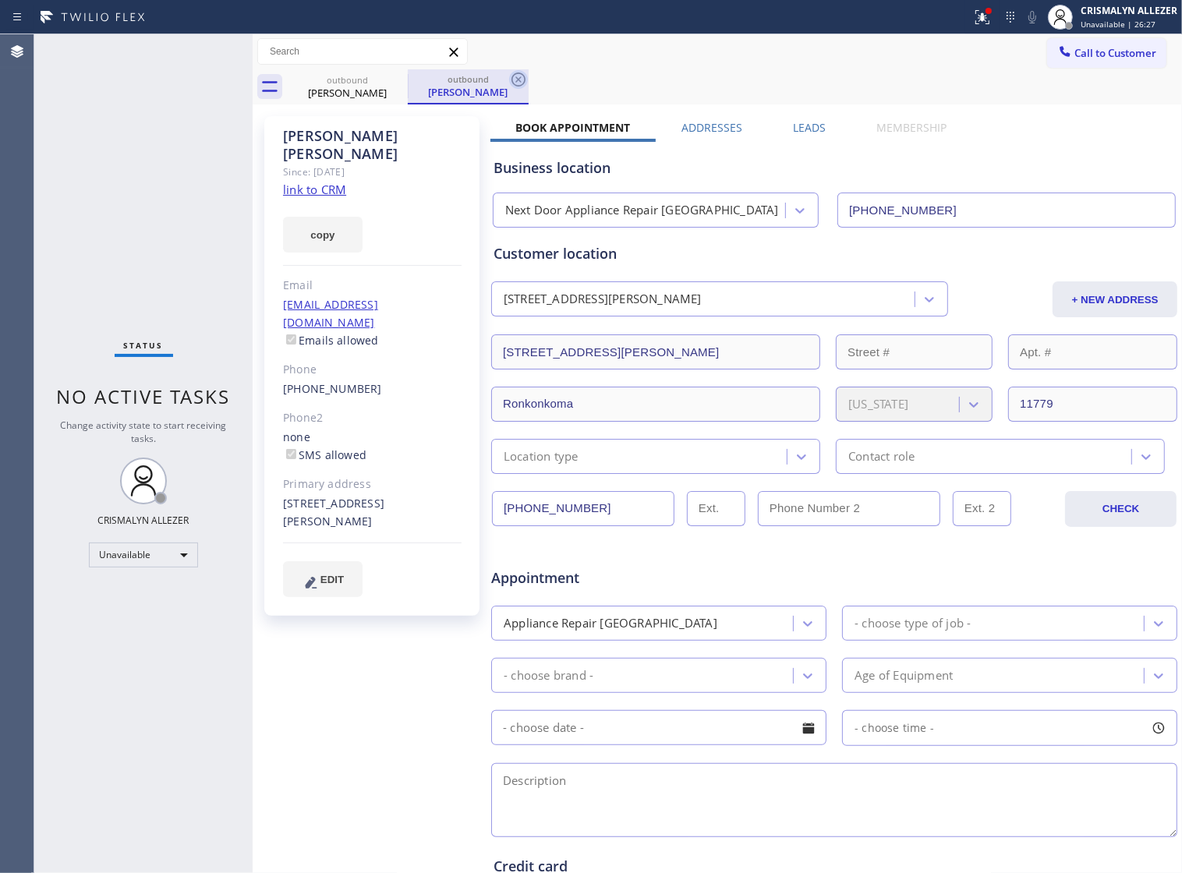
click at [519, 78] on icon at bounding box center [518, 79] width 19 height 19
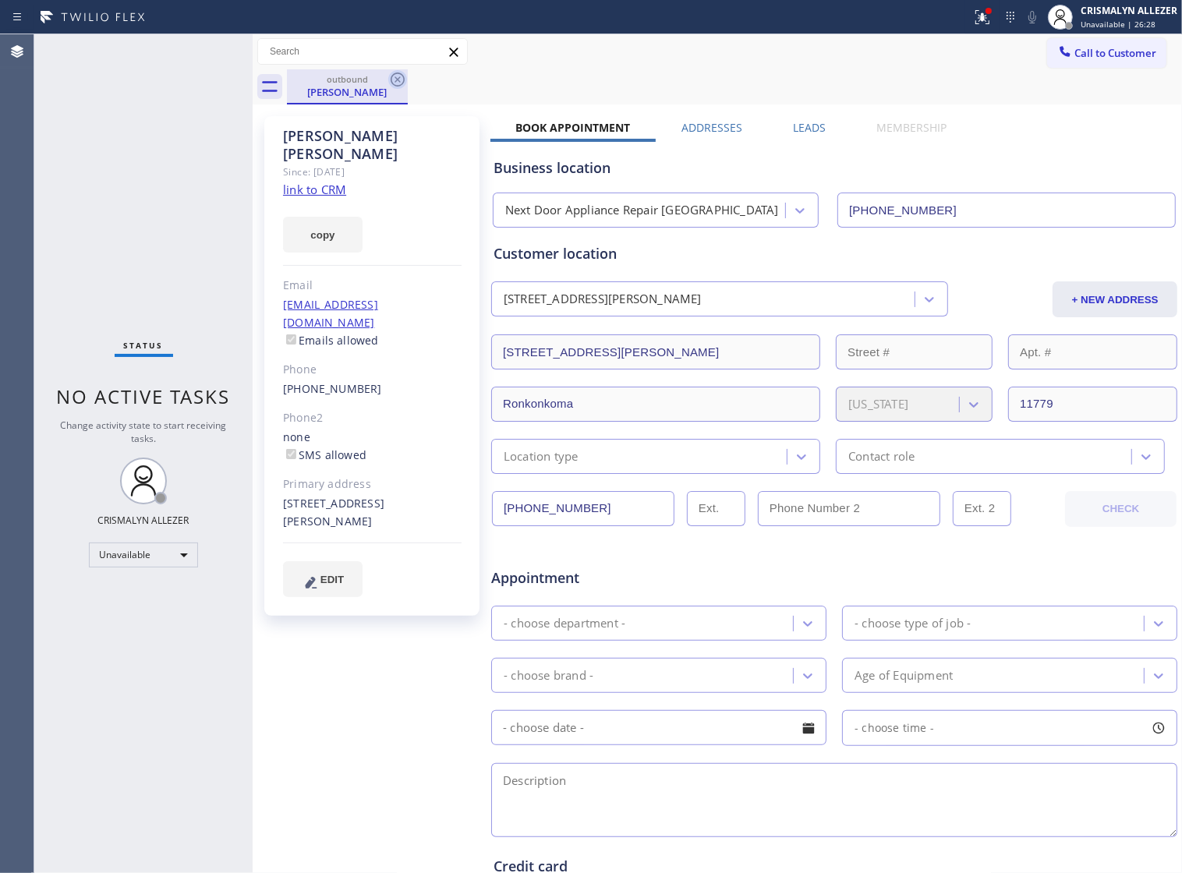
click at [400, 75] on icon at bounding box center [397, 79] width 19 height 19
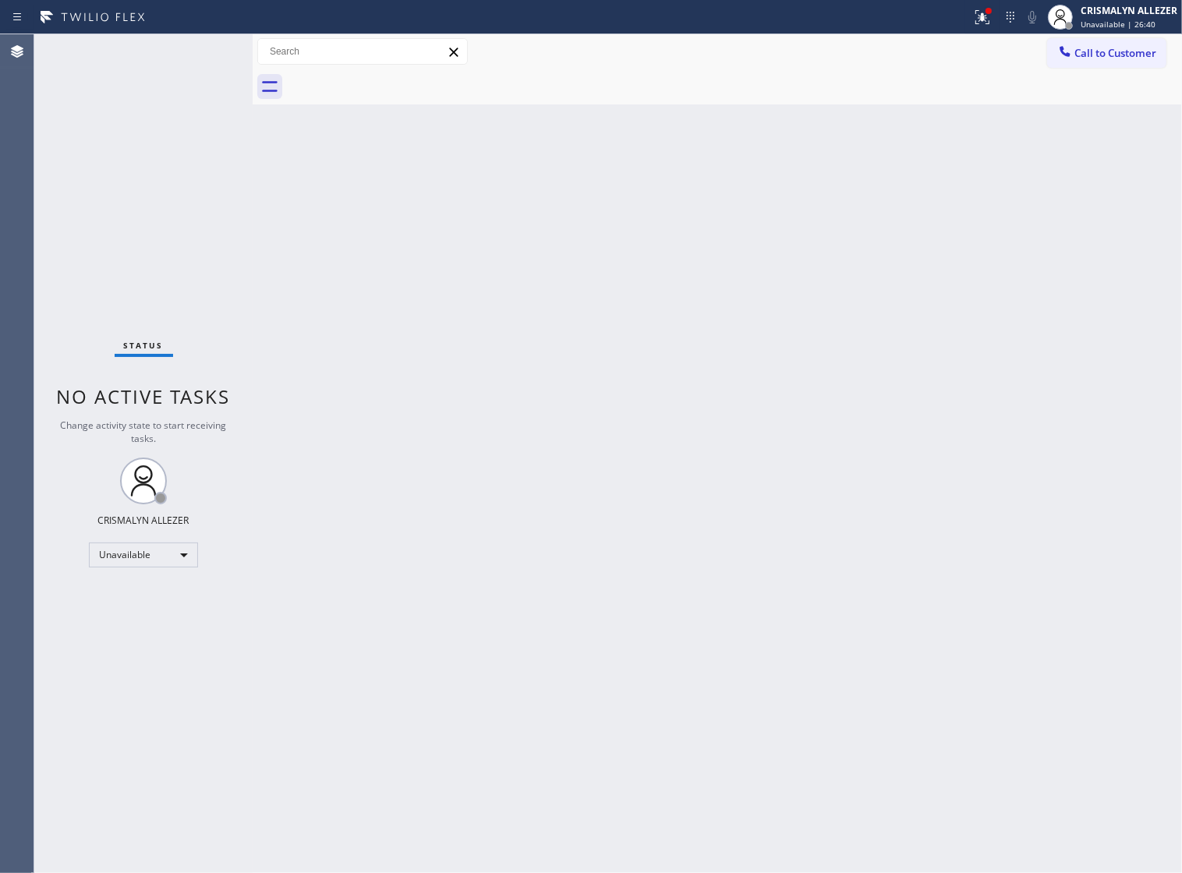
drag, startPoint x: 537, startPoint y: 324, endPoint x: 681, endPoint y: 278, distance: 151.2
click at [540, 324] on div "Back to Dashboard Change Sender ID Customers Technicians Select a contact Outbo…" at bounding box center [718, 453] width 930 height 839
click at [1098, 51] on span "Call to Customer" at bounding box center [1116, 53] width 82 height 14
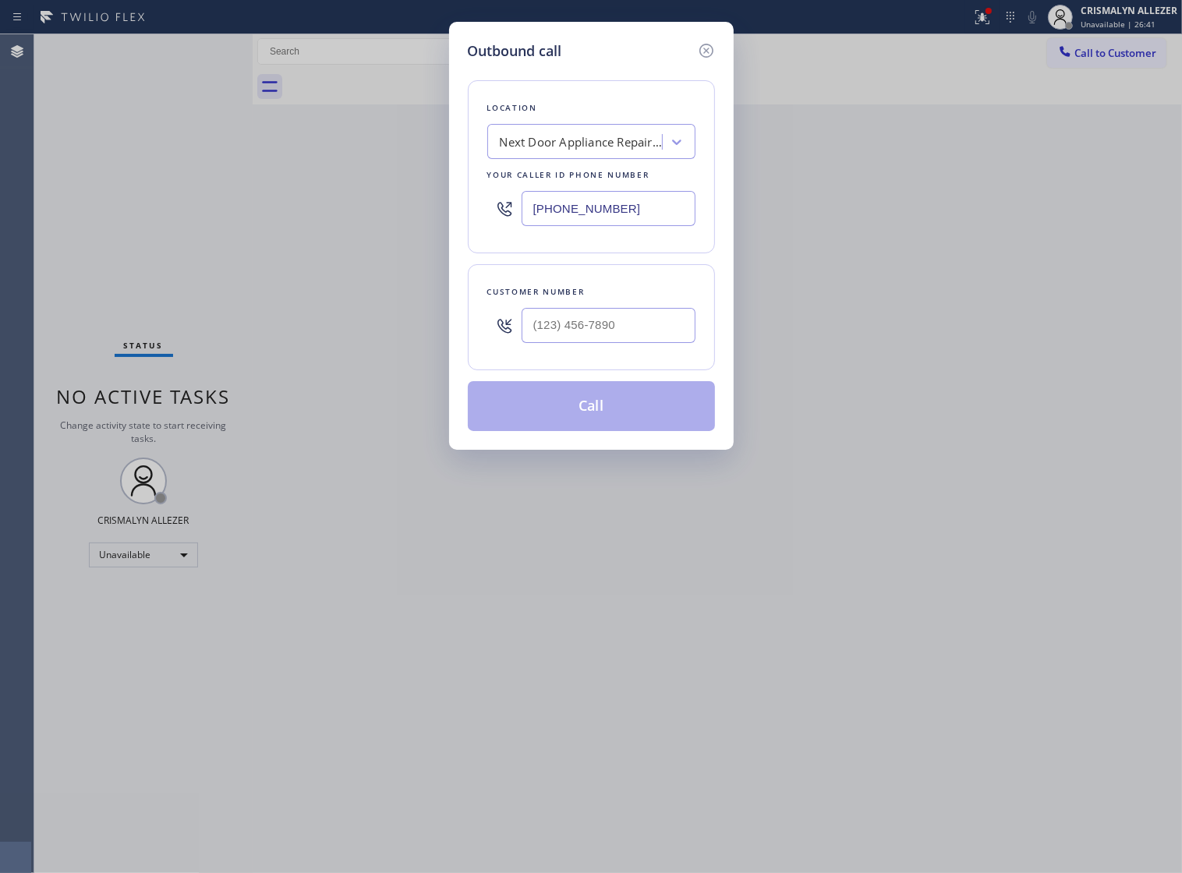
drag, startPoint x: 668, startPoint y: 230, endPoint x: 443, endPoint y: 246, distance: 225.2
click at [239, 214] on div "Outbound call Location Next Door Appliance Repair [GEOGRAPHIC_DATA] Your caller…" at bounding box center [591, 436] width 1182 height 873
paste input "786) 465-5241"
type input "[PHONE_NUMBER]"
click at [618, 334] on input "(___) ___-____" at bounding box center [609, 325] width 174 height 35
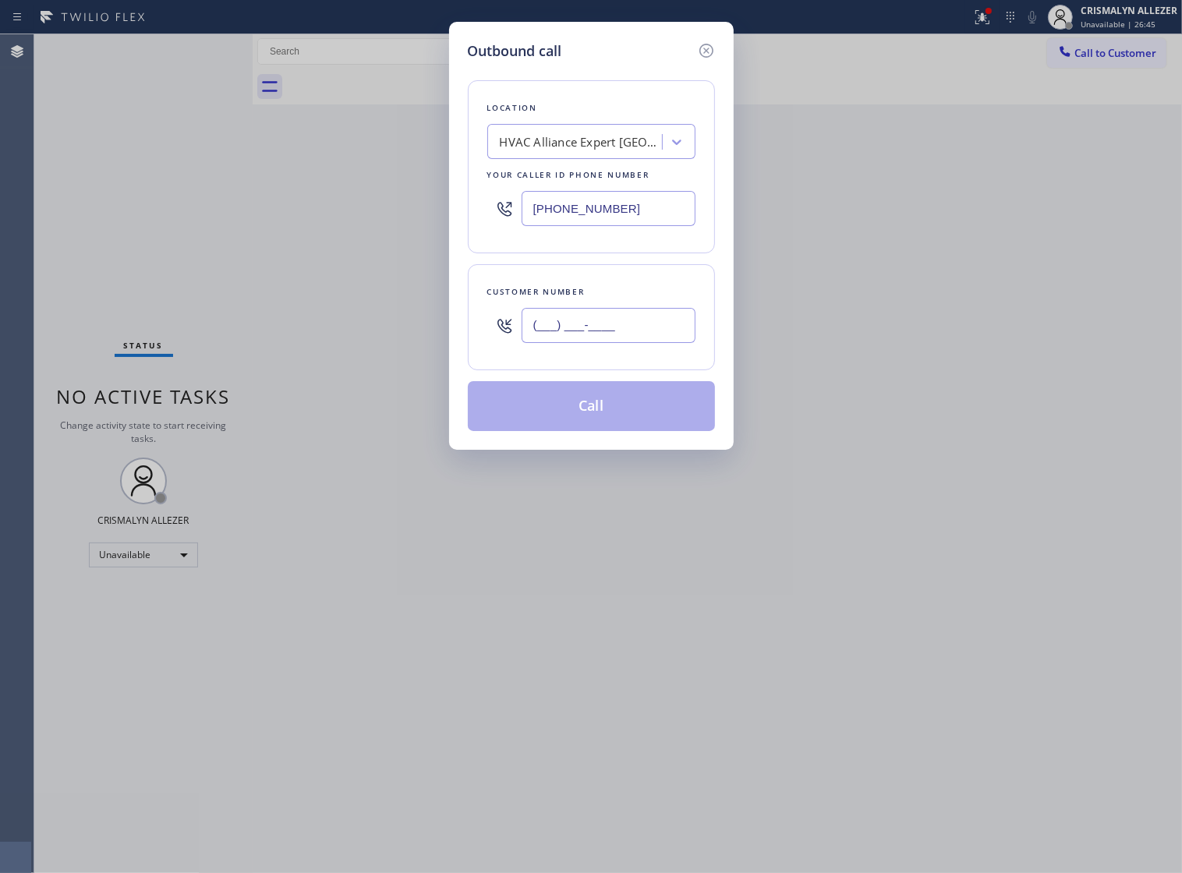
paste input "786) 957-6226"
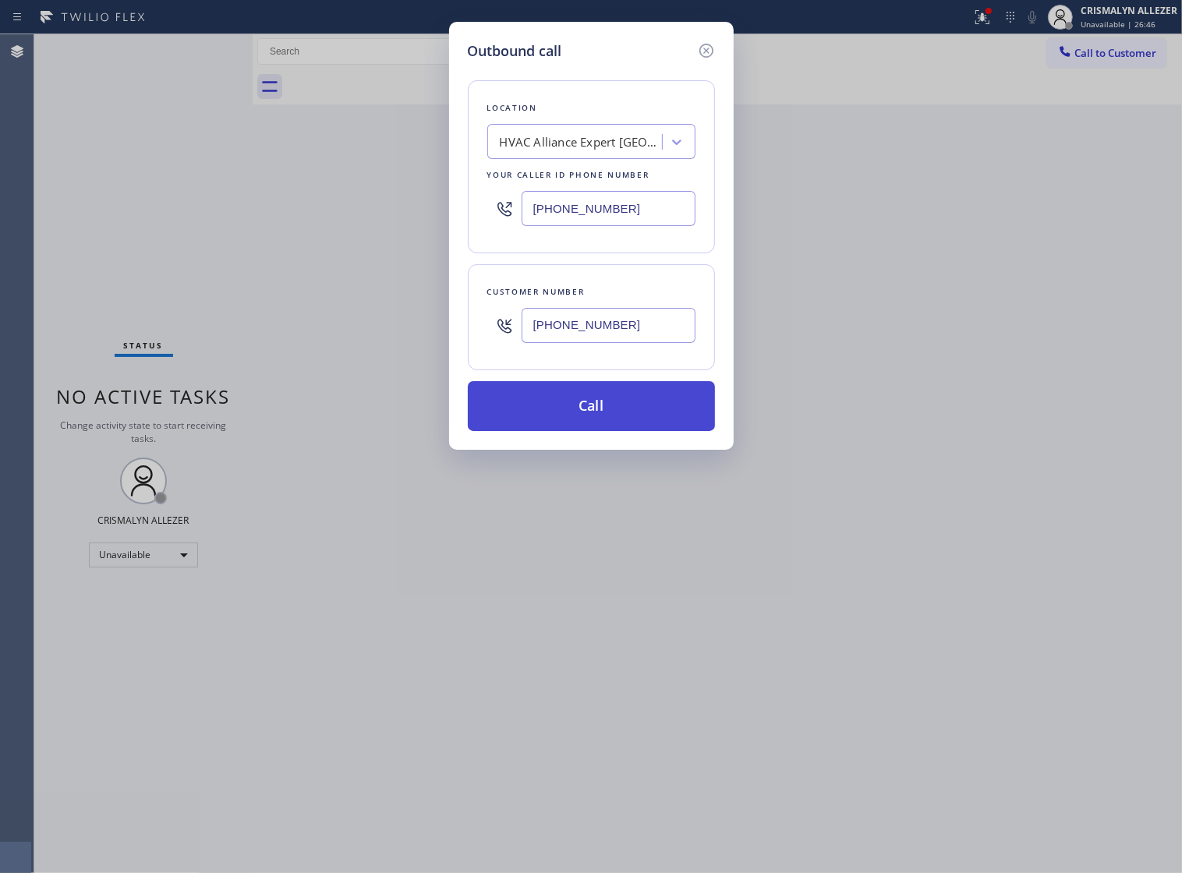
type input "[PHONE_NUMBER]"
click at [590, 416] on button "Call" at bounding box center [591, 406] width 247 height 50
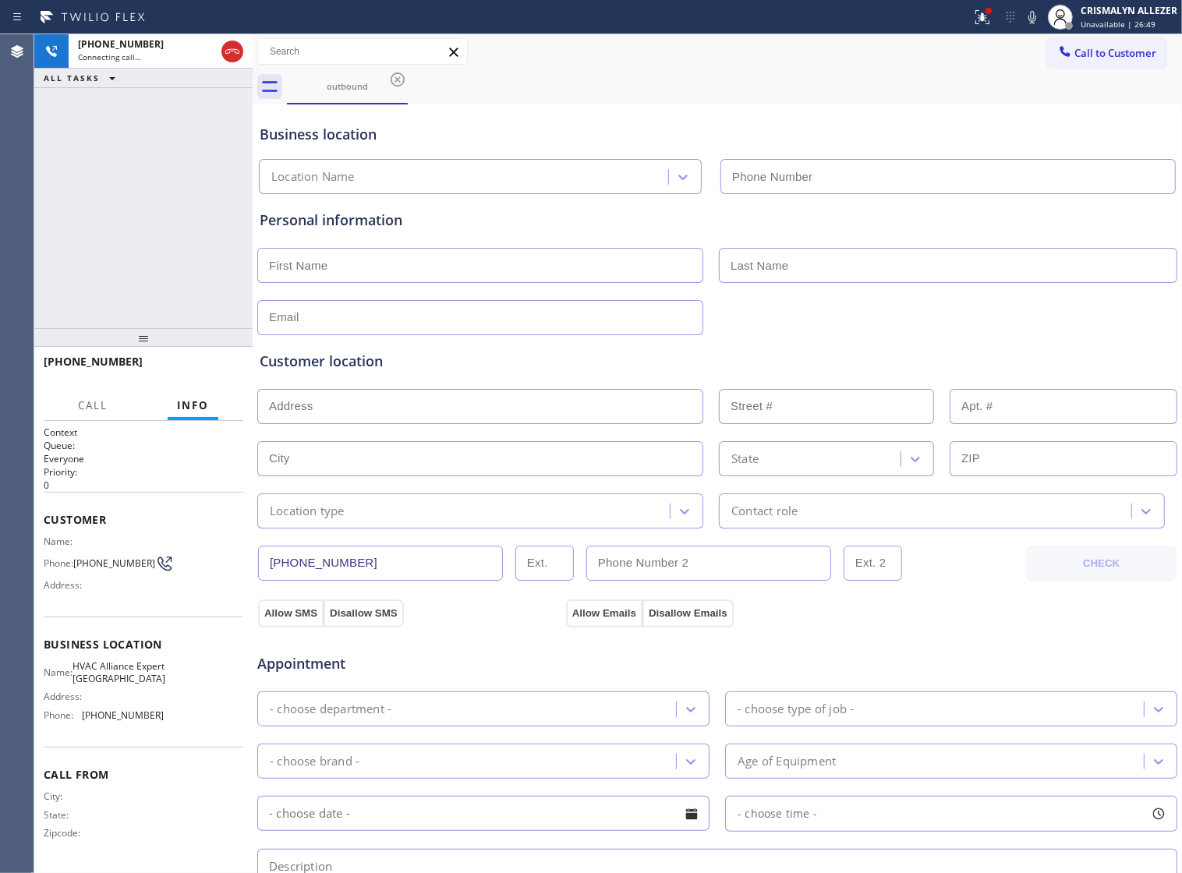
type input "[PHONE_NUMBER]"
click at [164, 456] on p "Everyone" at bounding box center [144, 458] width 200 height 13
click at [197, 372] on span "HANG UP" at bounding box center [207, 368] width 48 height 11
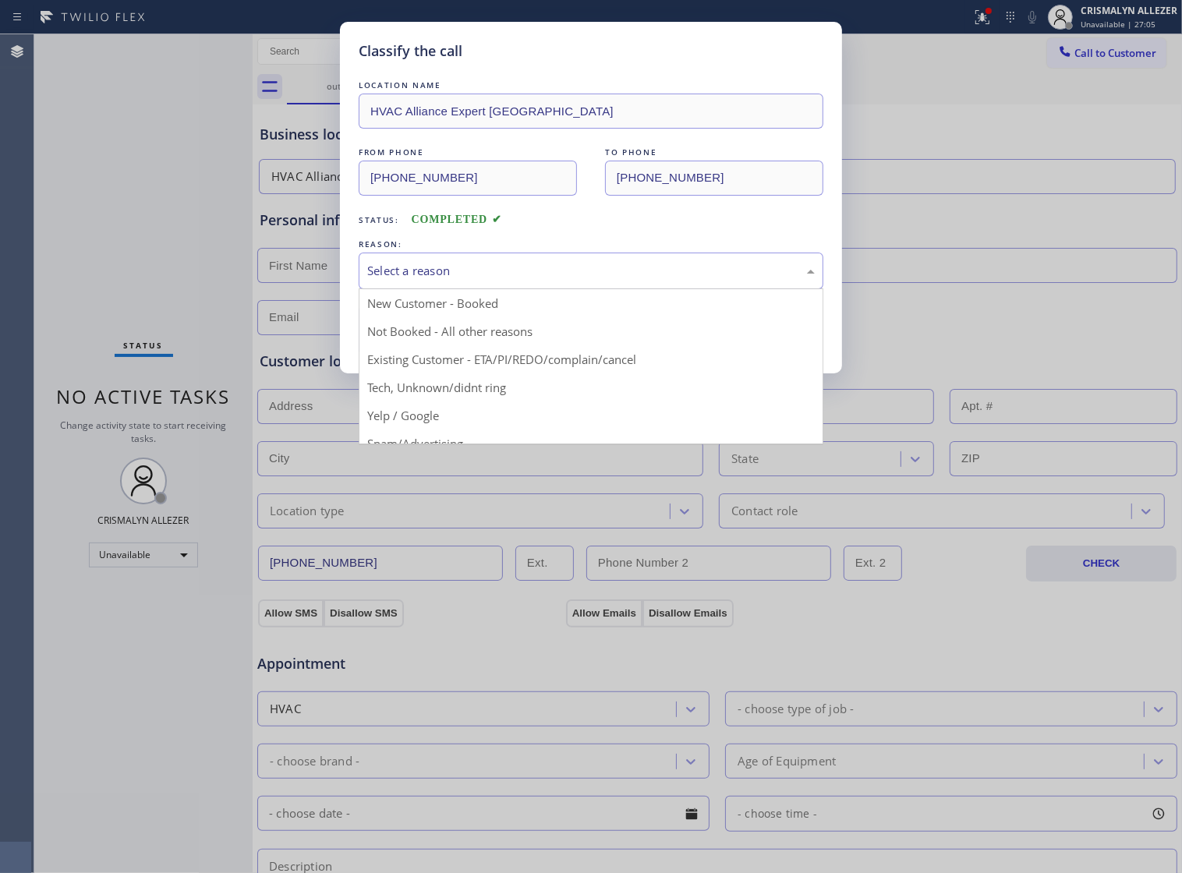
click at [613, 280] on div "Select a reason" at bounding box center [591, 271] width 448 height 18
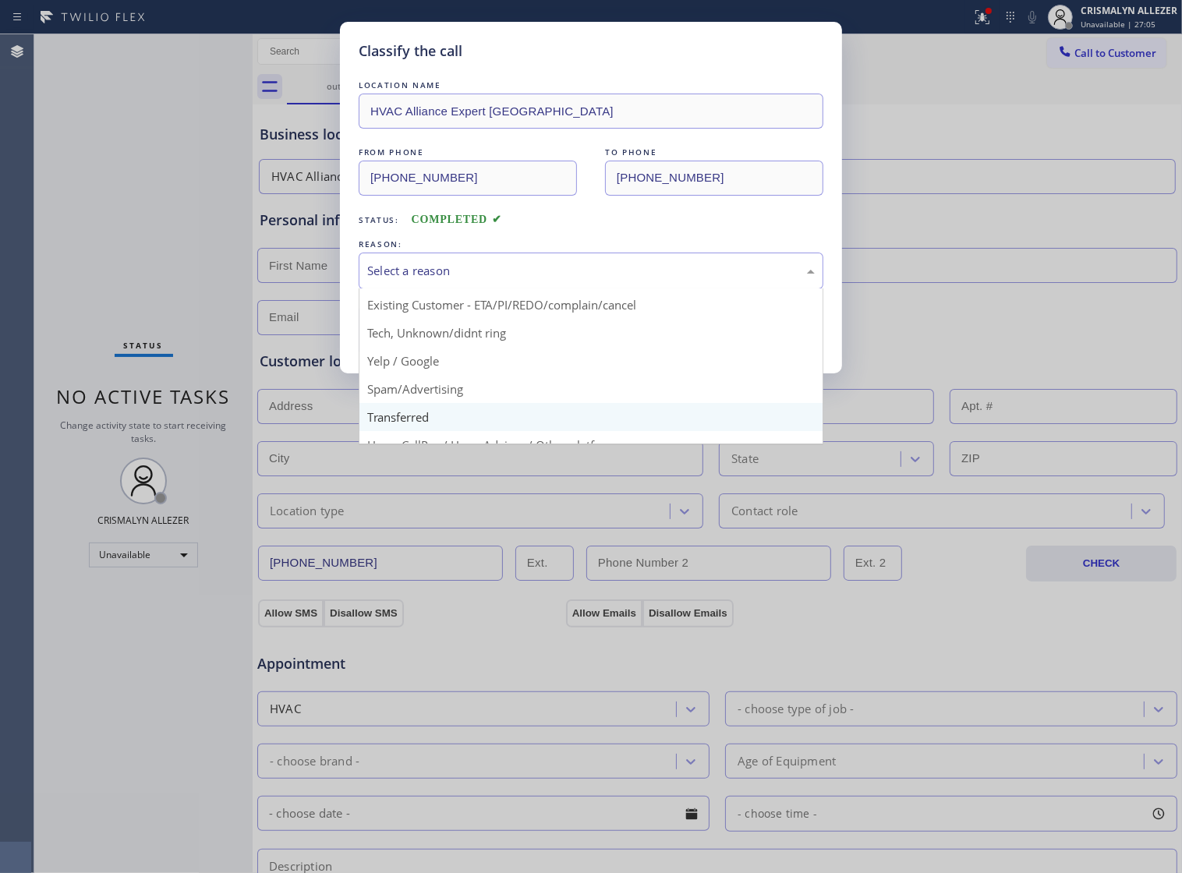
scroll to position [107, 0]
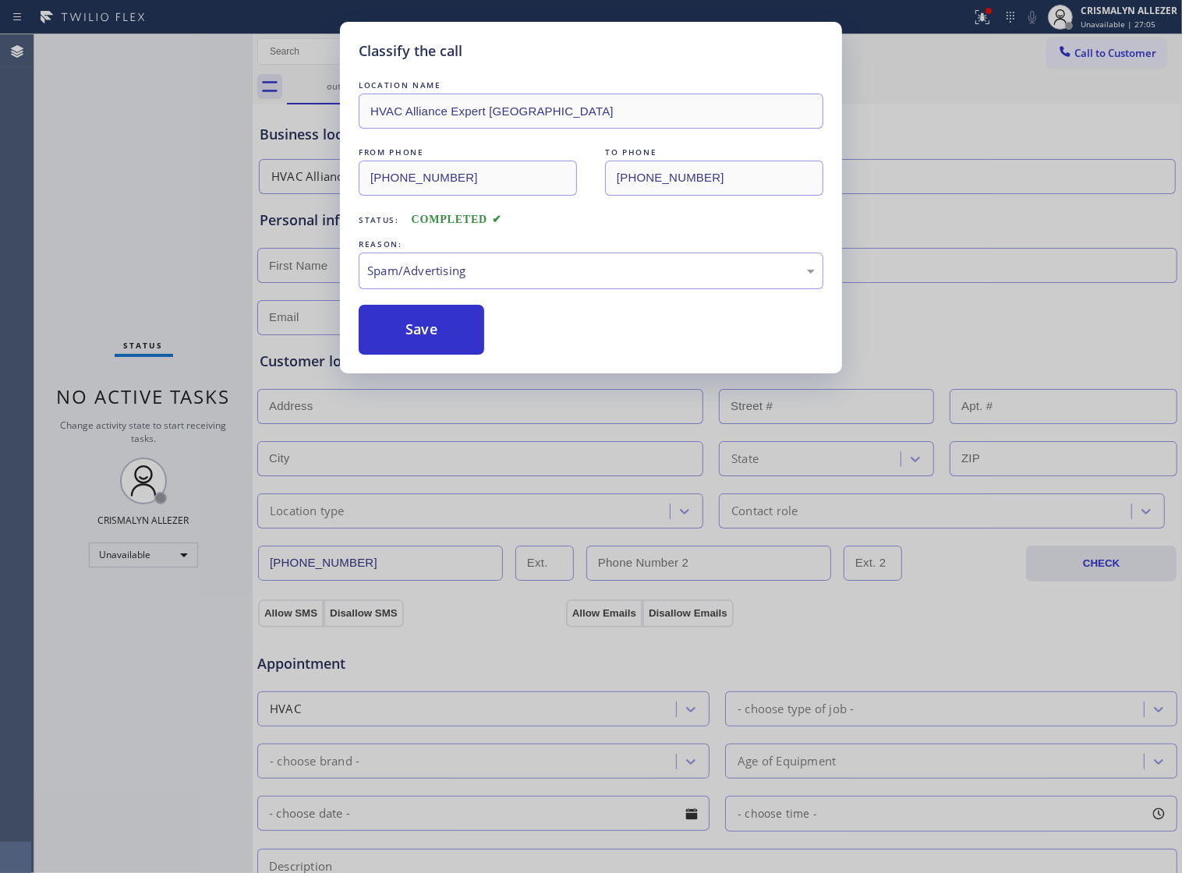
click at [437, 355] on button "Save" at bounding box center [422, 330] width 126 height 50
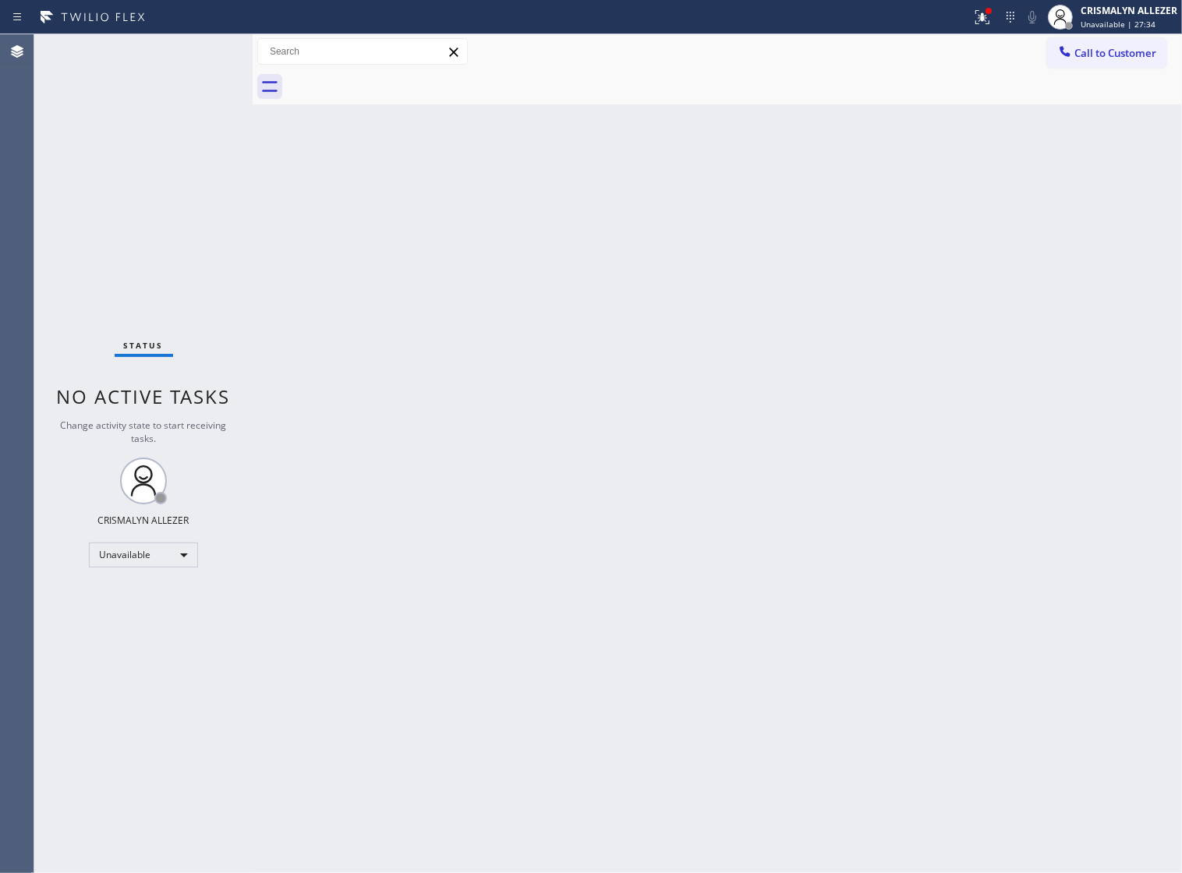
click at [765, 314] on div "Back to Dashboard Change Sender ID Customers Technicians Select a contact Outbo…" at bounding box center [718, 453] width 930 height 839
click at [1121, 48] on span "Call to Customer" at bounding box center [1116, 53] width 82 height 14
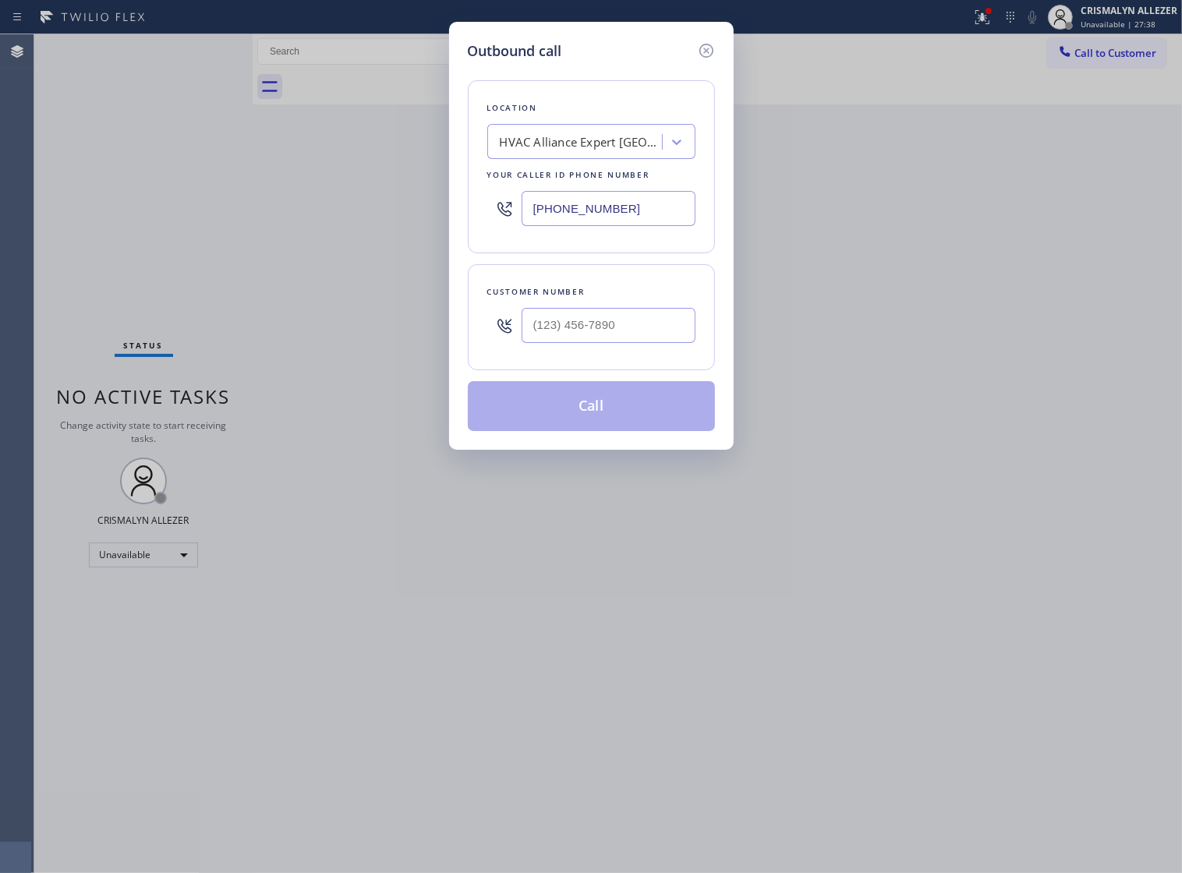
drag, startPoint x: 655, startPoint y: 222, endPoint x: 445, endPoint y: 220, distance: 209.8
click at [445, 220] on div "Outbound call Location HVAC Alliance Expert [GEOGRAPHIC_DATA] Your caller id ph…" at bounding box center [591, 436] width 1182 height 873
paste input "833) 384-0080"
type input "[PHONE_NUMBER]"
click at [599, 343] on input "(___) ___-____" at bounding box center [609, 325] width 174 height 35
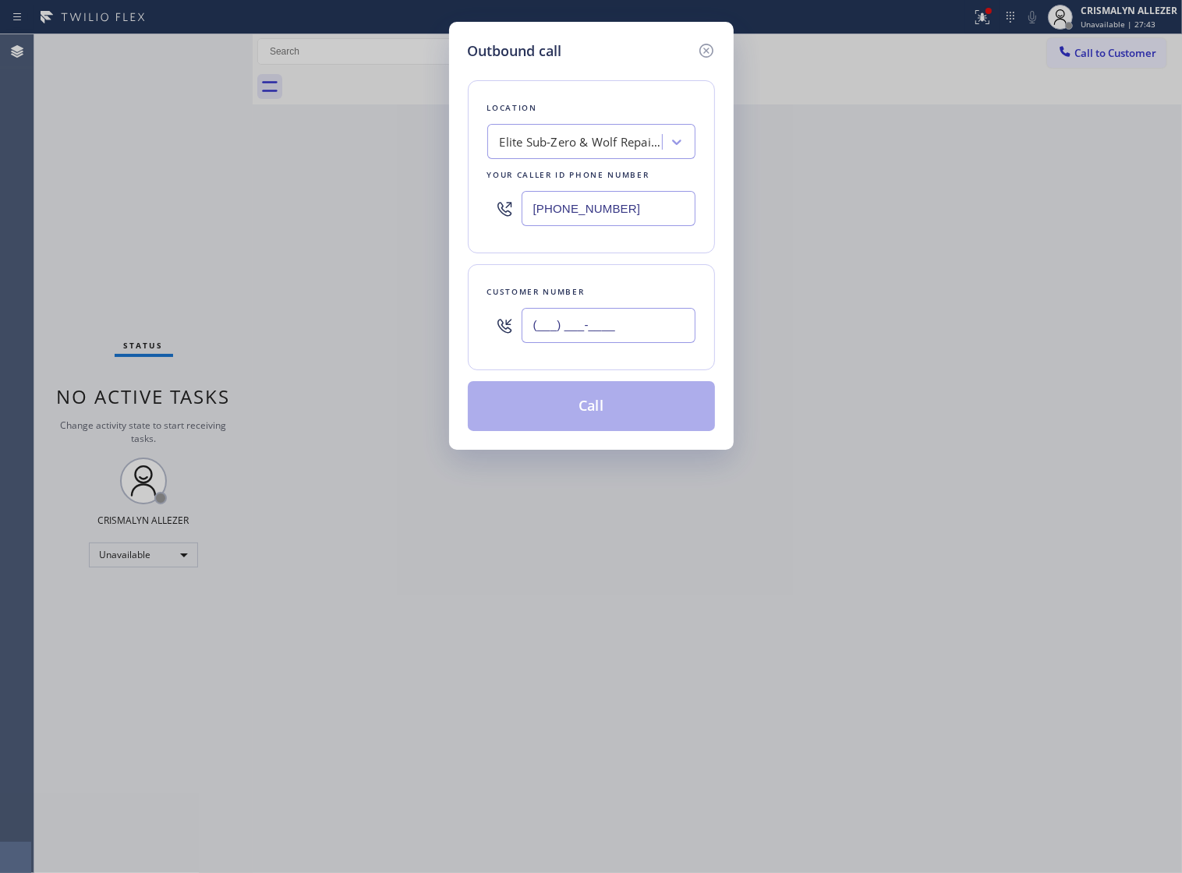
paste input "716) 549-1613"
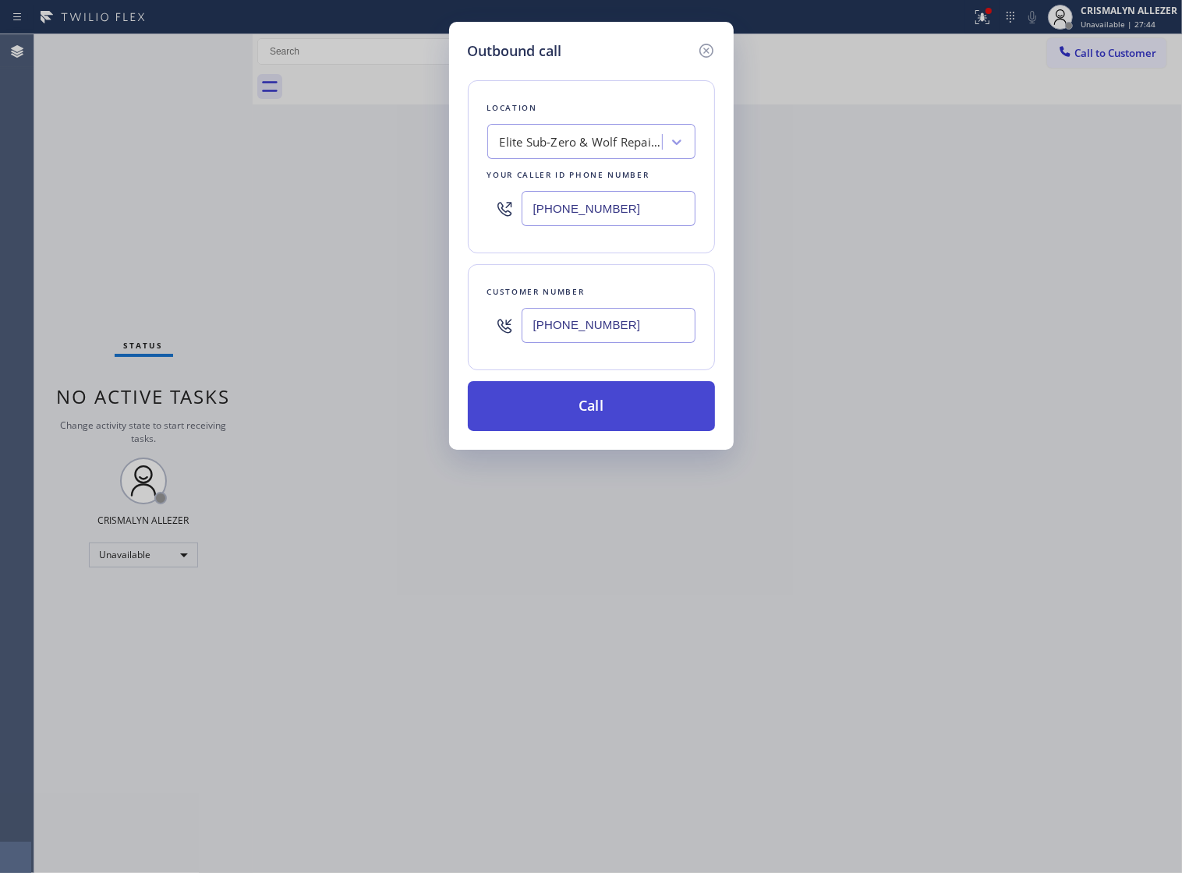
type input "[PHONE_NUMBER]"
click at [597, 431] on button "Call" at bounding box center [591, 406] width 247 height 50
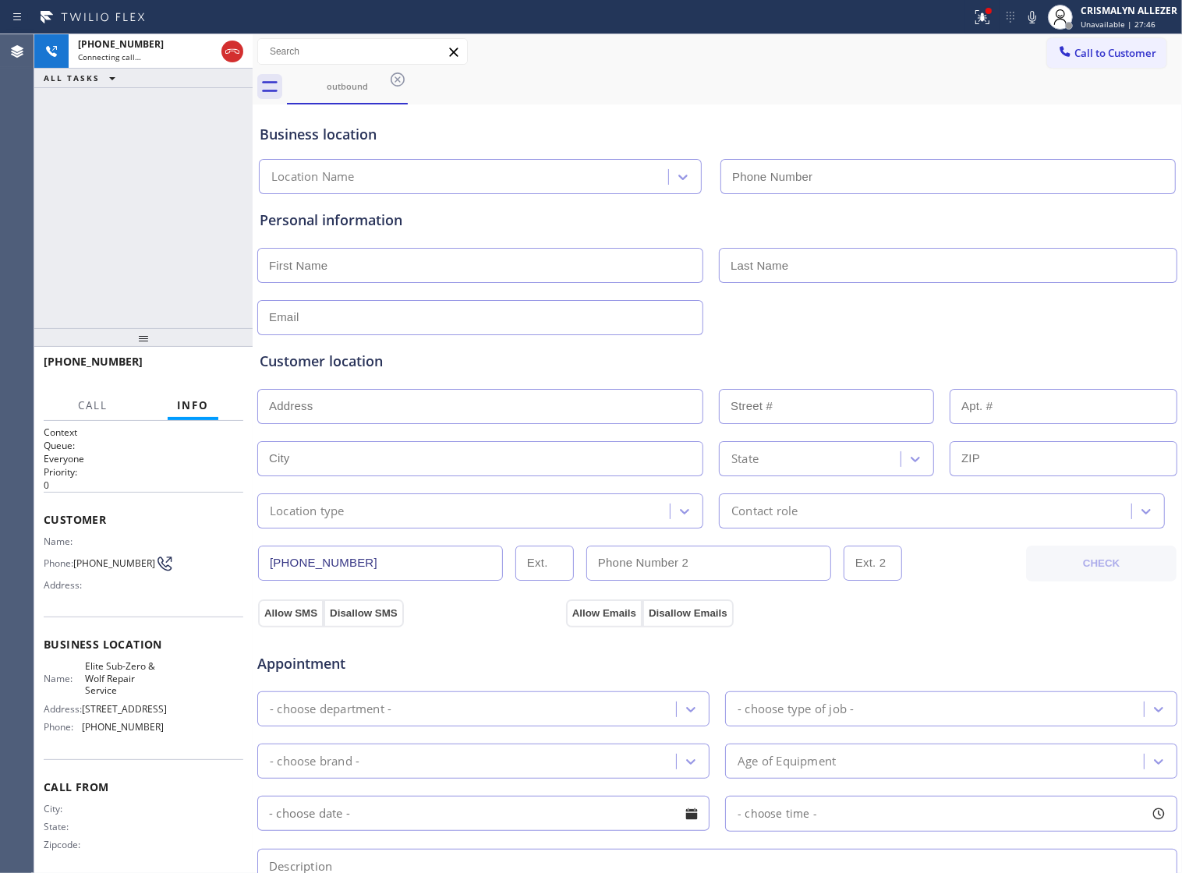
type input "[PHONE_NUMBER]"
click at [161, 214] on div "[PHONE_NUMBER] Connecting call… ALL TASKS ALL TASKS ACTIVE TASKS TASKS IN WRAP …" at bounding box center [143, 181] width 218 height 294
click at [186, 370] on span "HANG UP" at bounding box center [207, 368] width 48 height 11
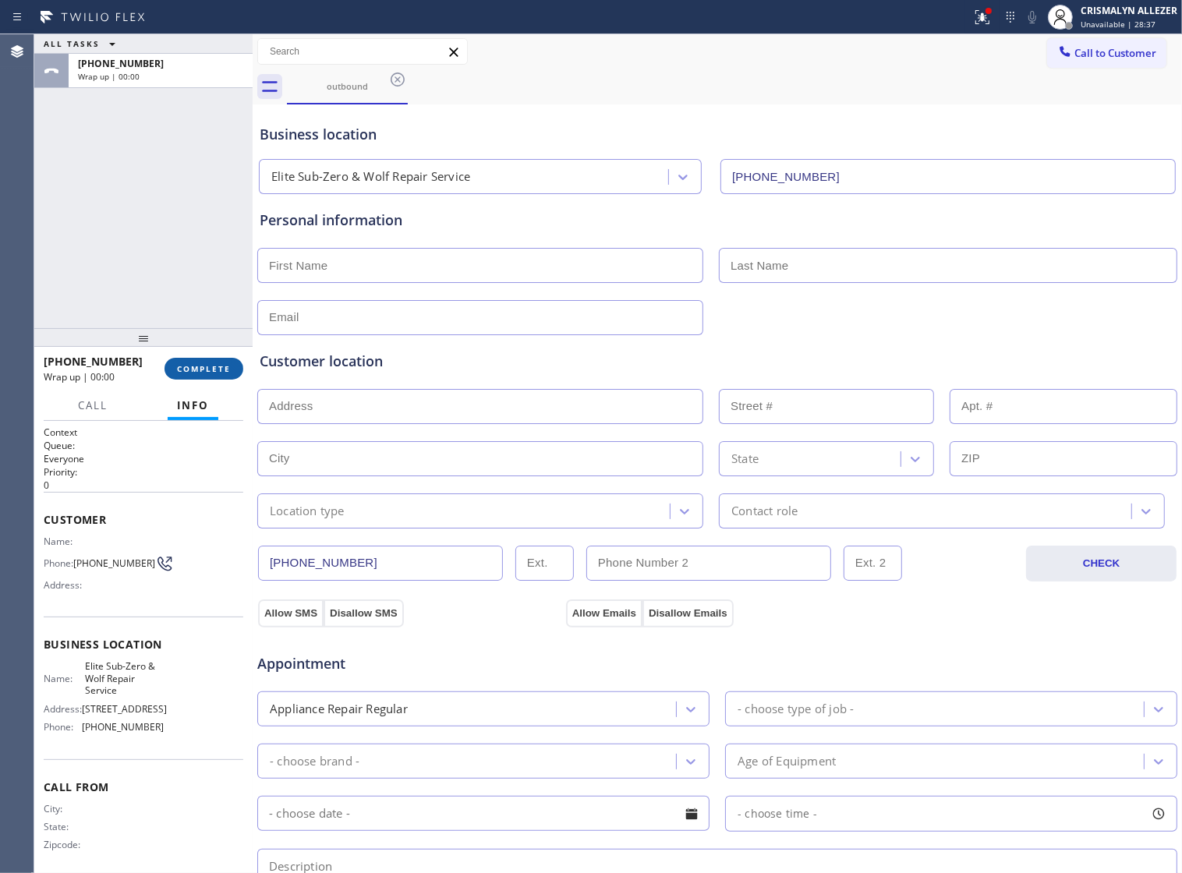
click at [186, 370] on span "COMPLETE" at bounding box center [204, 368] width 54 height 11
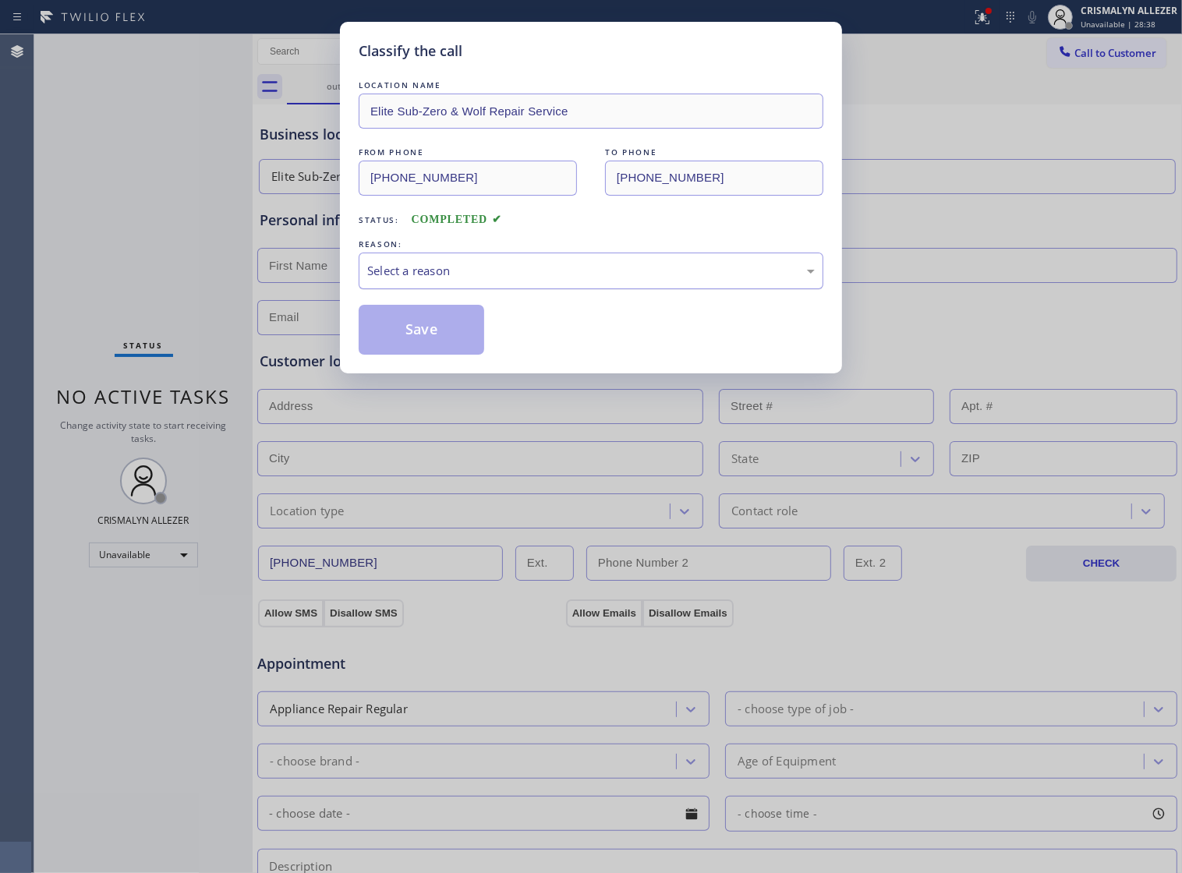
click at [603, 280] on div "Select a reason" at bounding box center [591, 271] width 448 height 18
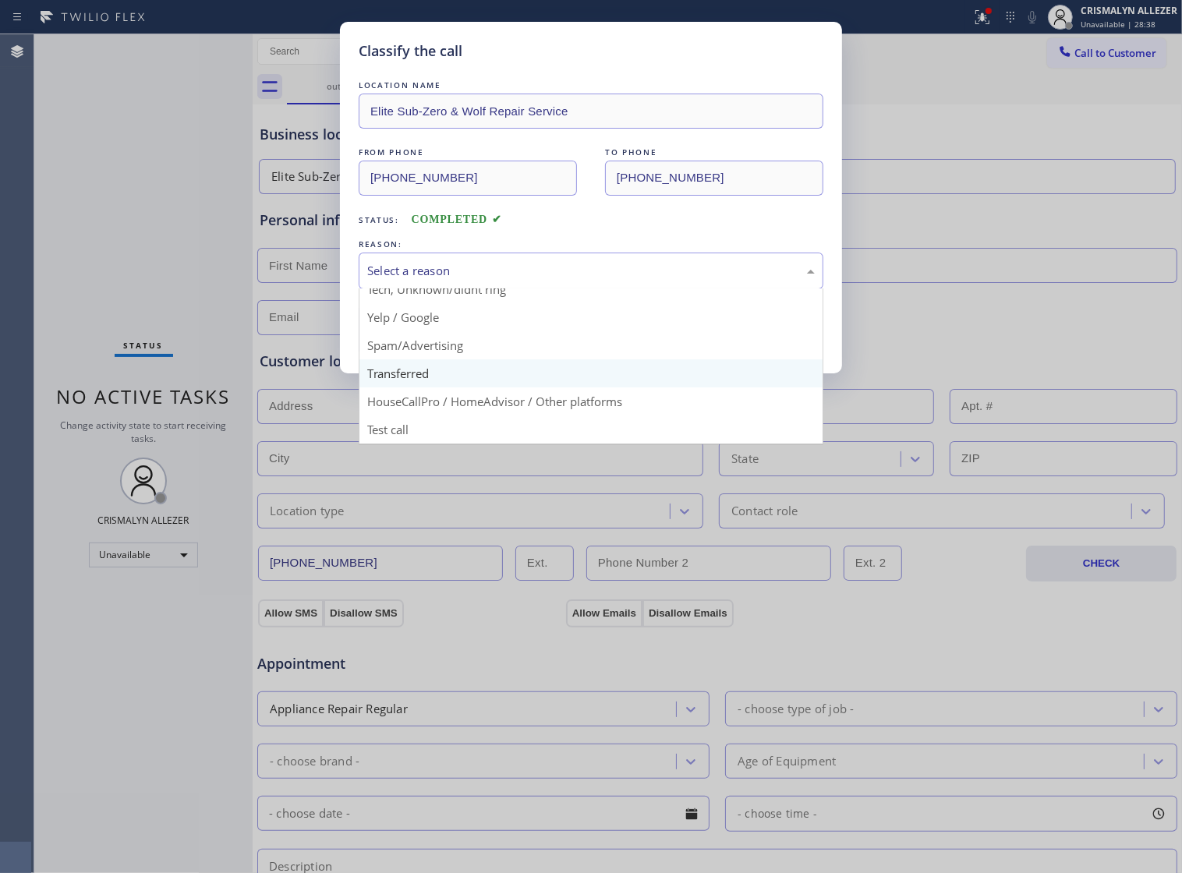
scroll to position [107, 0]
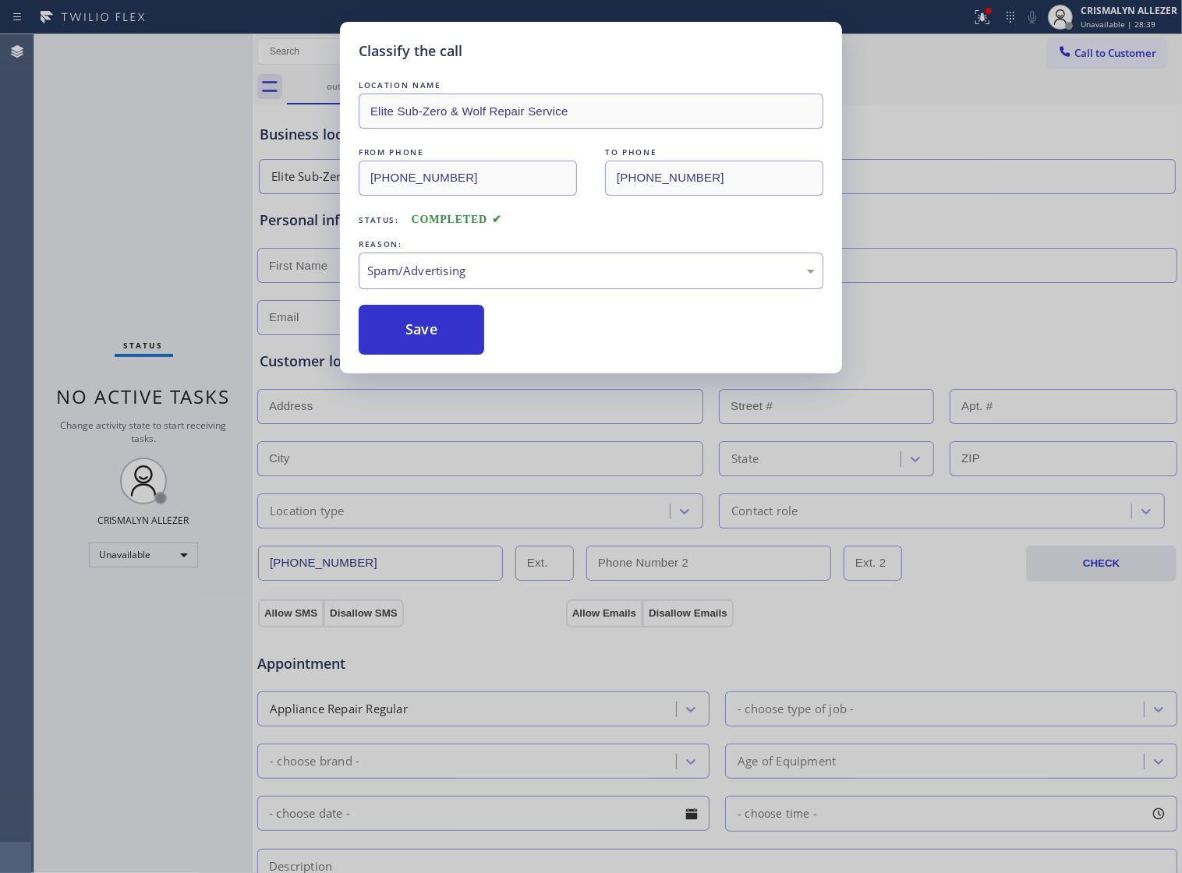
click at [419, 353] on button "Save" at bounding box center [422, 330] width 126 height 50
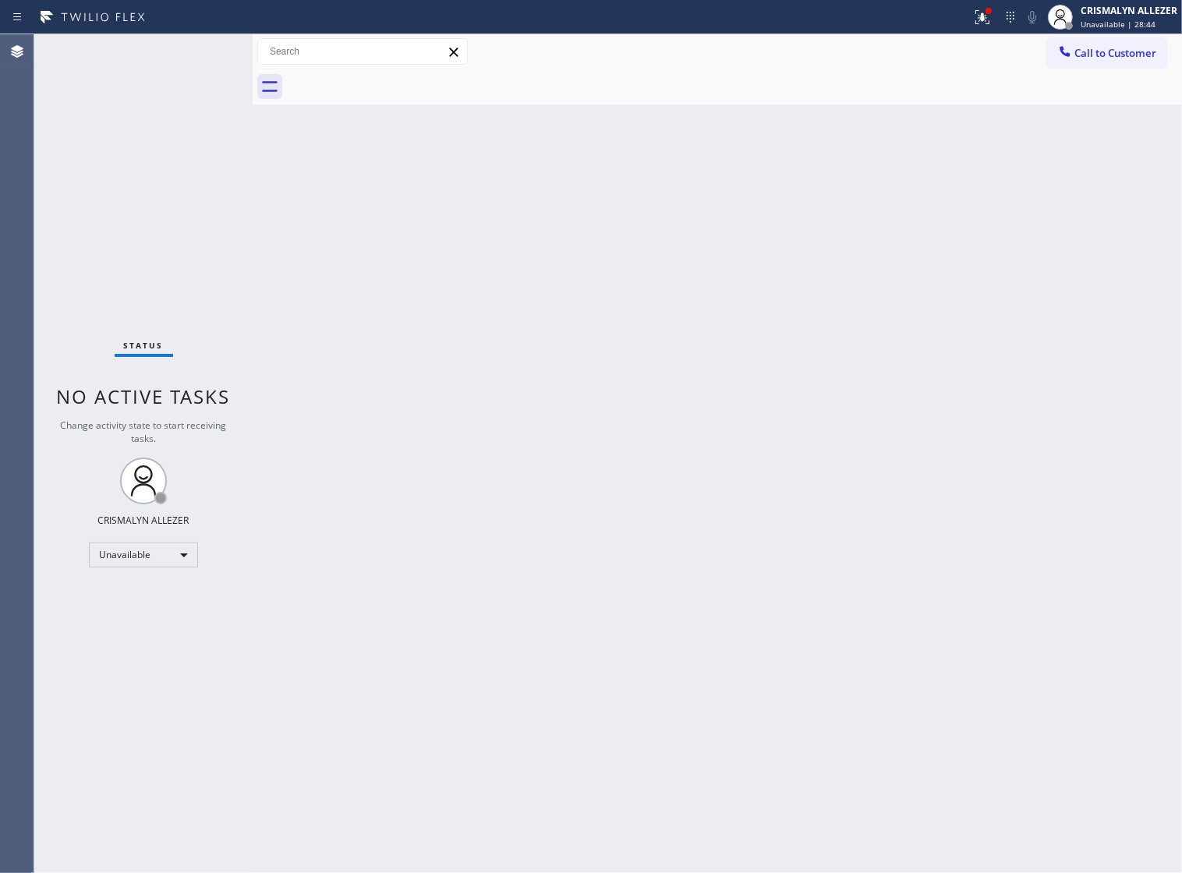
click at [784, 367] on div "Back to Dashboard Change Sender ID Customers Technicians Select a contact Outbo…" at bounding box center [718, 453] width 930 height 839
click at [1075, 60] on span "Call to Customer" at bounding box center [1116, 53] width 82 height 14
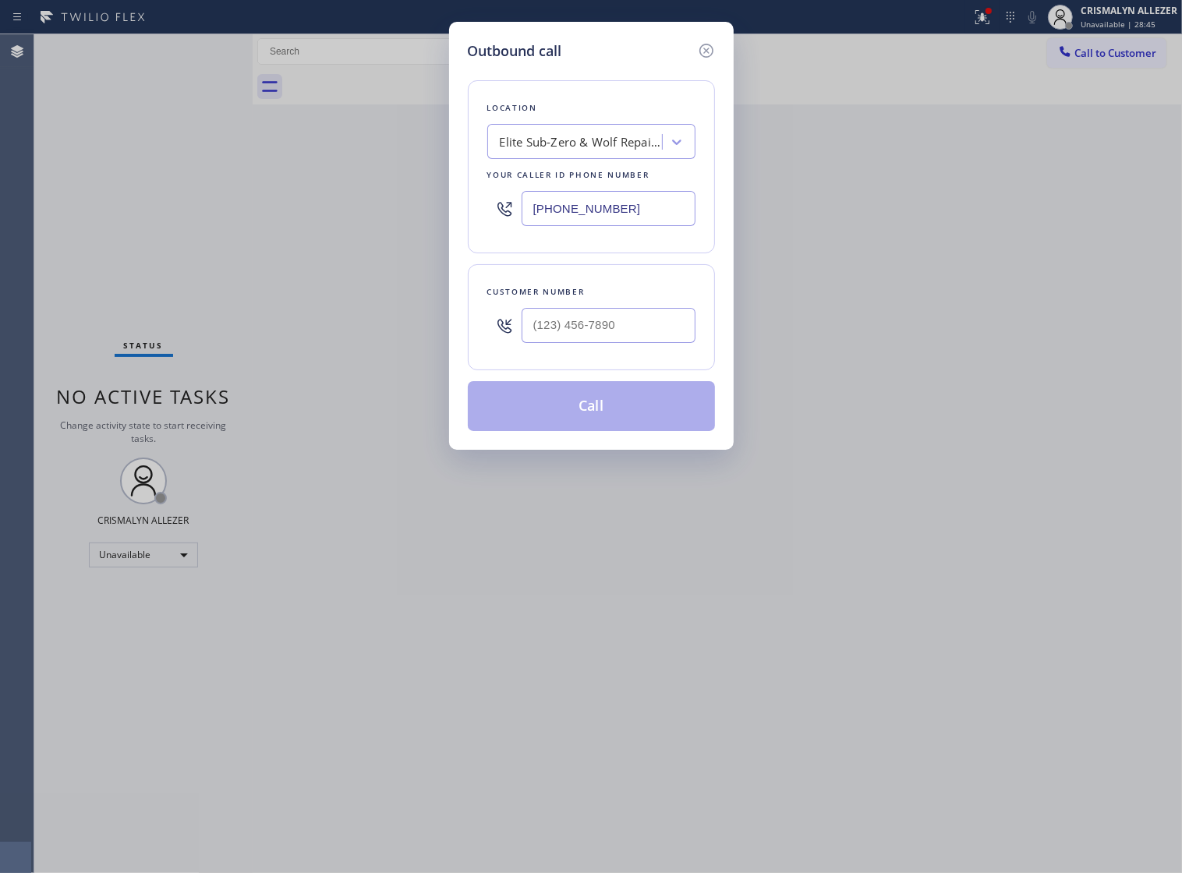
drag, startPoint x: 669, startPoint y: 207, endPoint x: 253, endPoint y: 209, distance: 415.7
click at [406, 217] on div "Outbound call Location Elite Sub-Zero & Wolf Repair Service Your caller id phon…" at bounding box center [591, 436] width 1182 height 873
paste input "347) 690-7214"
type input "[PHONE_NUMBER]"
click at [593, 340] on input "(___) ___-____" at bounding box center [609, 325] width 174 height 35
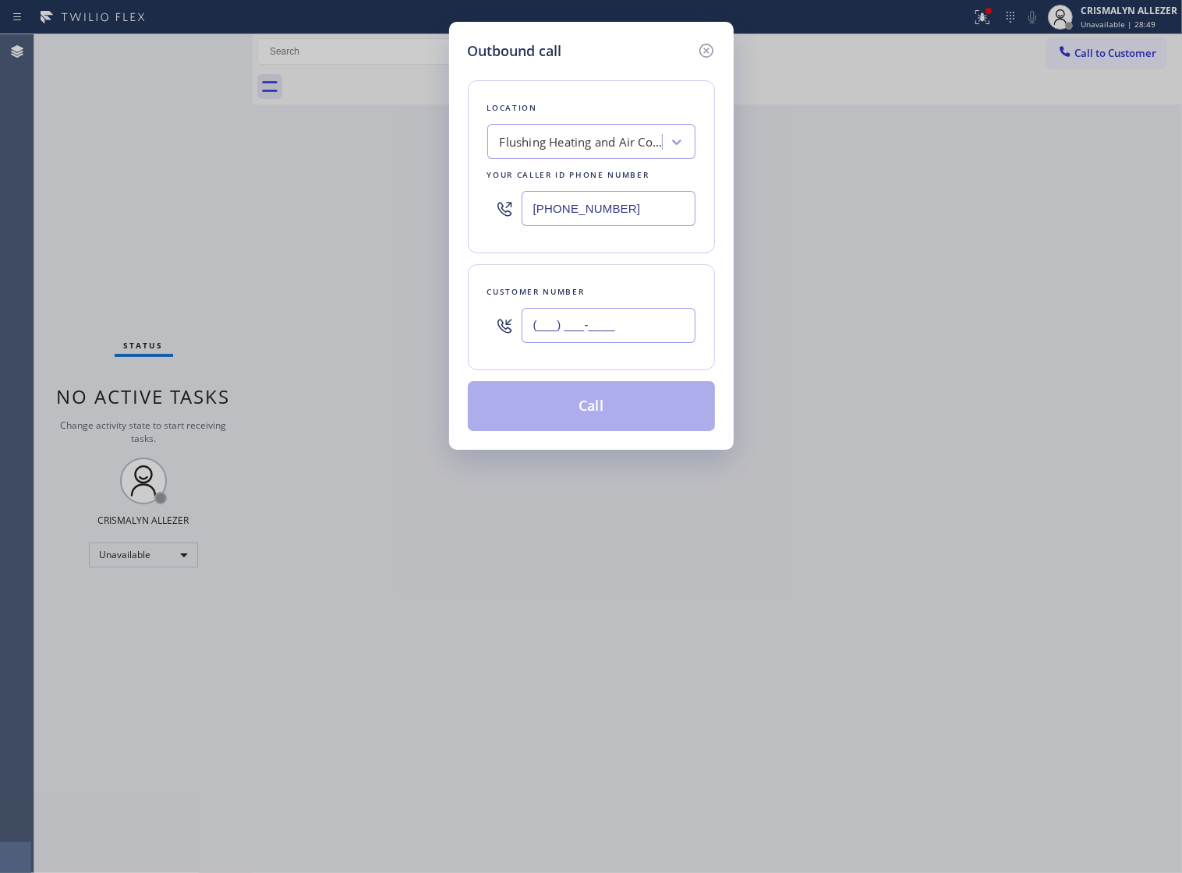
paste input "646) 986-4237"
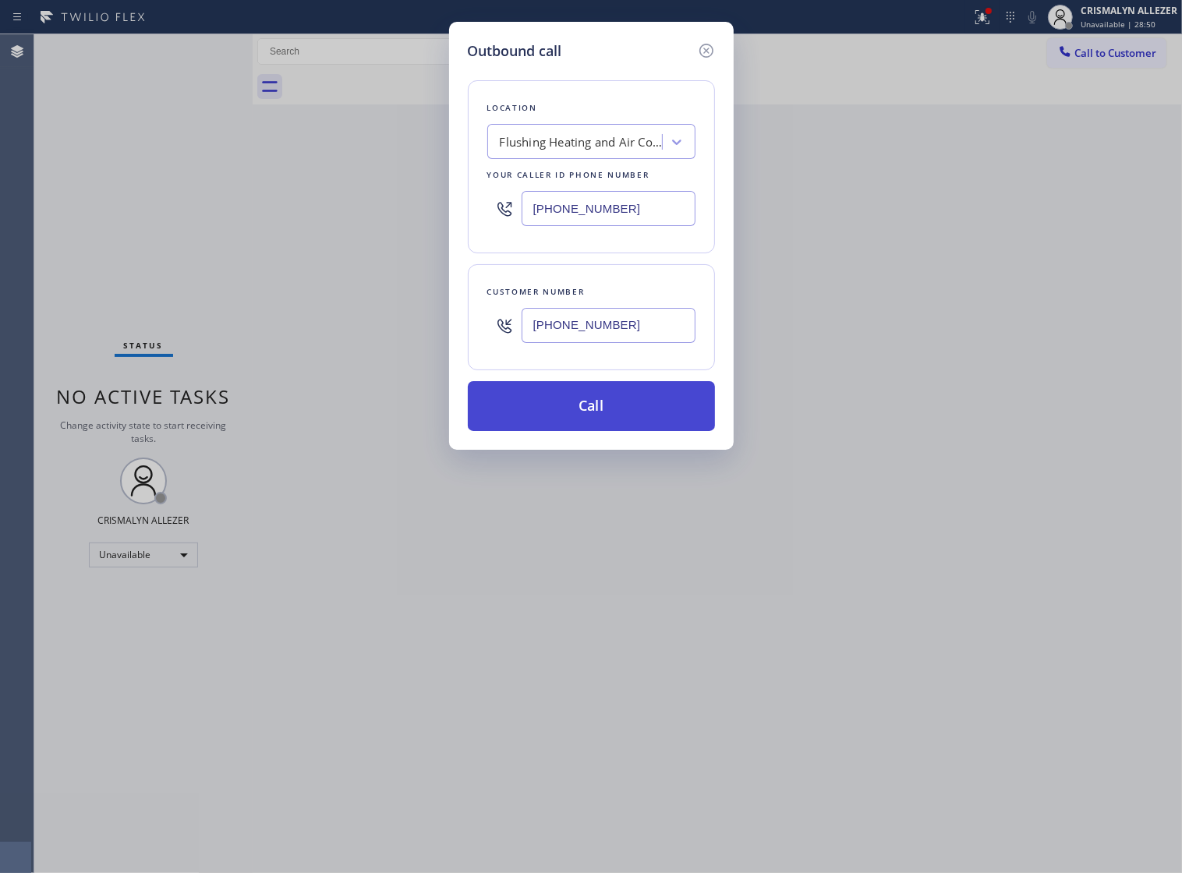
type input "[PHONE_NUMBER]"
click at [590, 430] on button "Call" at bounding box center [591, 406] width 247 height 50
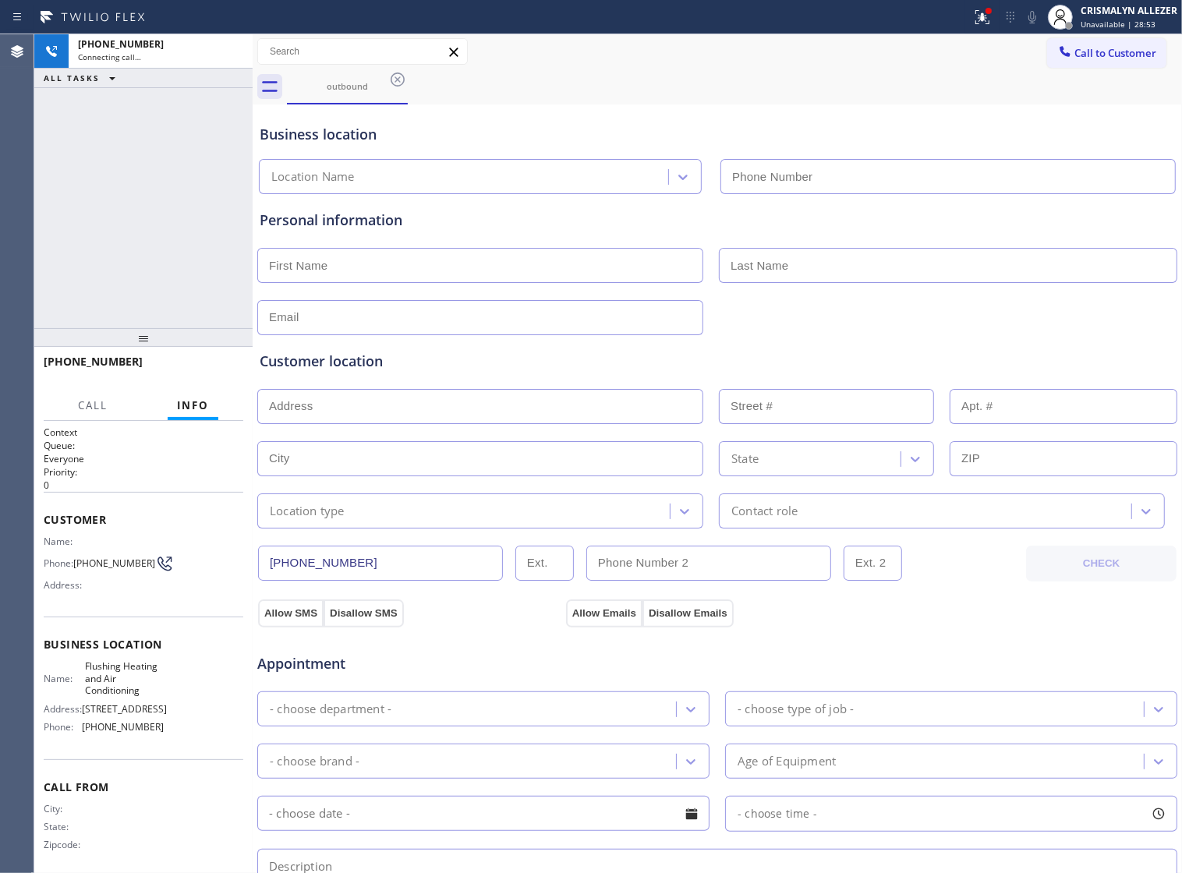
type input "[PHONE_NUMBER]"
click at [211, 277] on div "[PHONE_NUMBER] Connecting call… ALL TASKS ALL TASKS ACTIVE TASKS TASKS IN WRAP …" at bounding box center [143, 181] width 218 height 294
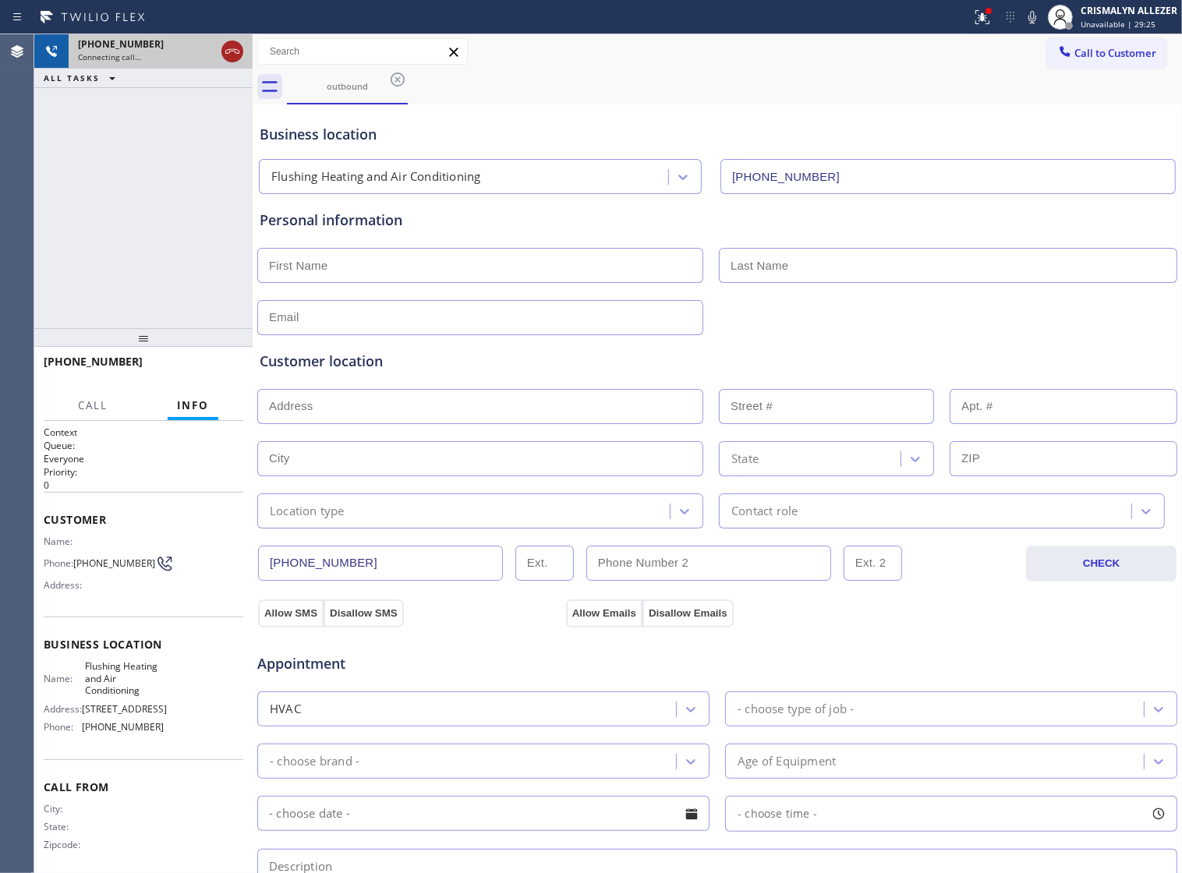
click at [239, 55] on icon at bounding box center [232, 51] width 19 height 19
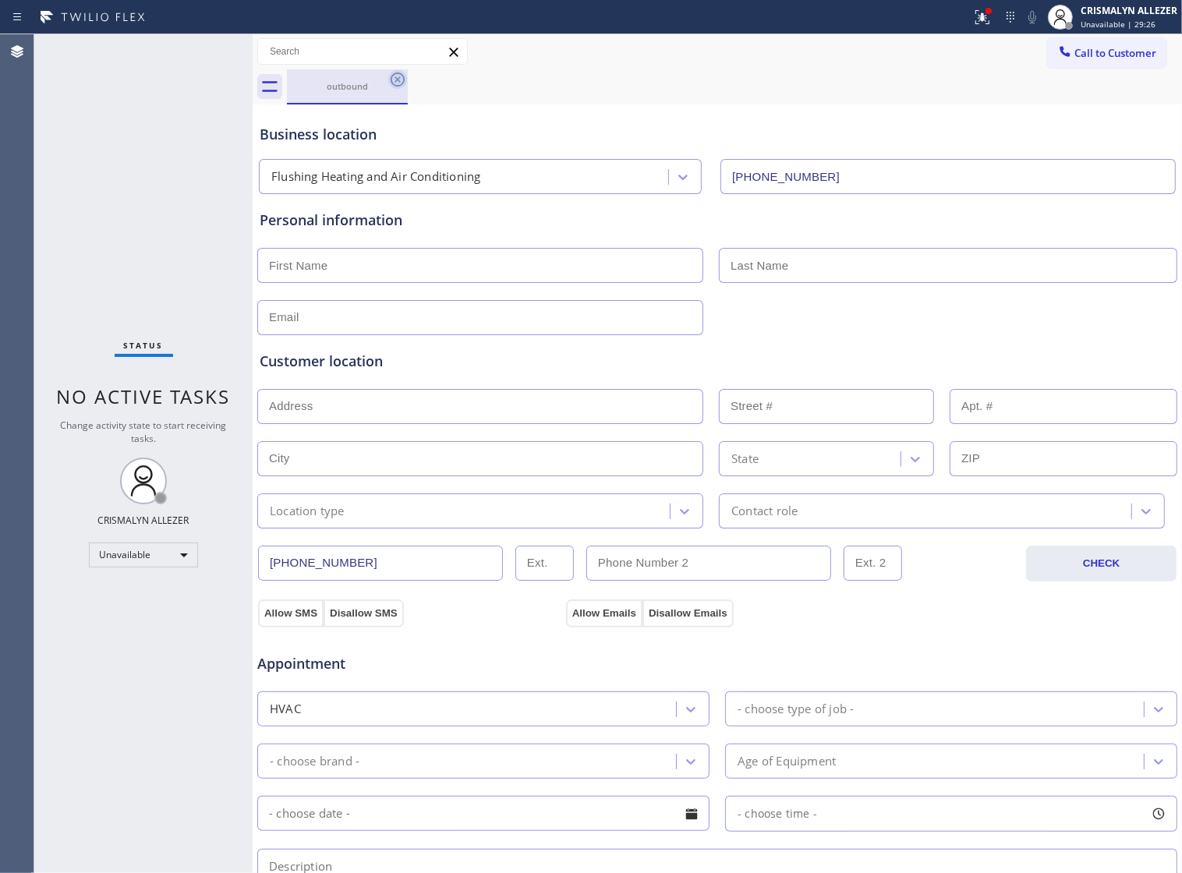
click at [395, 80] on icon at bounding box center [397, 79] width 19 height 19
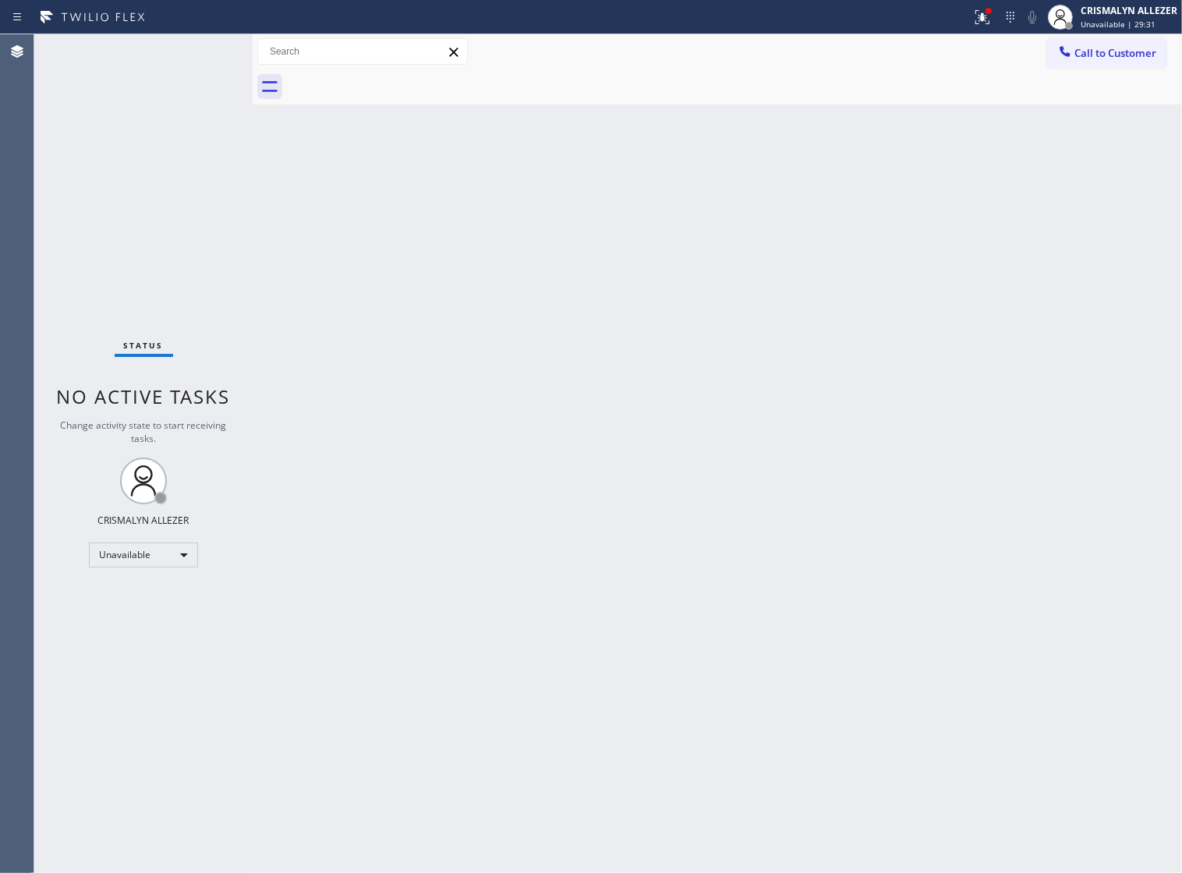
drag, startPoint x: 729, startPoint y: 382, endPoint x: 768, endPoint y: 329, distance: 65.8
click at [729, 382] on div "Back to Dashboard Change Sender ID Customers Technicians Select a contact Outbo…" at bounding box center [718, 453] width 930 height 839
click at [1083, 55] on span "Call to Customer" at bounding box center [1116, 53] width 82 height 14
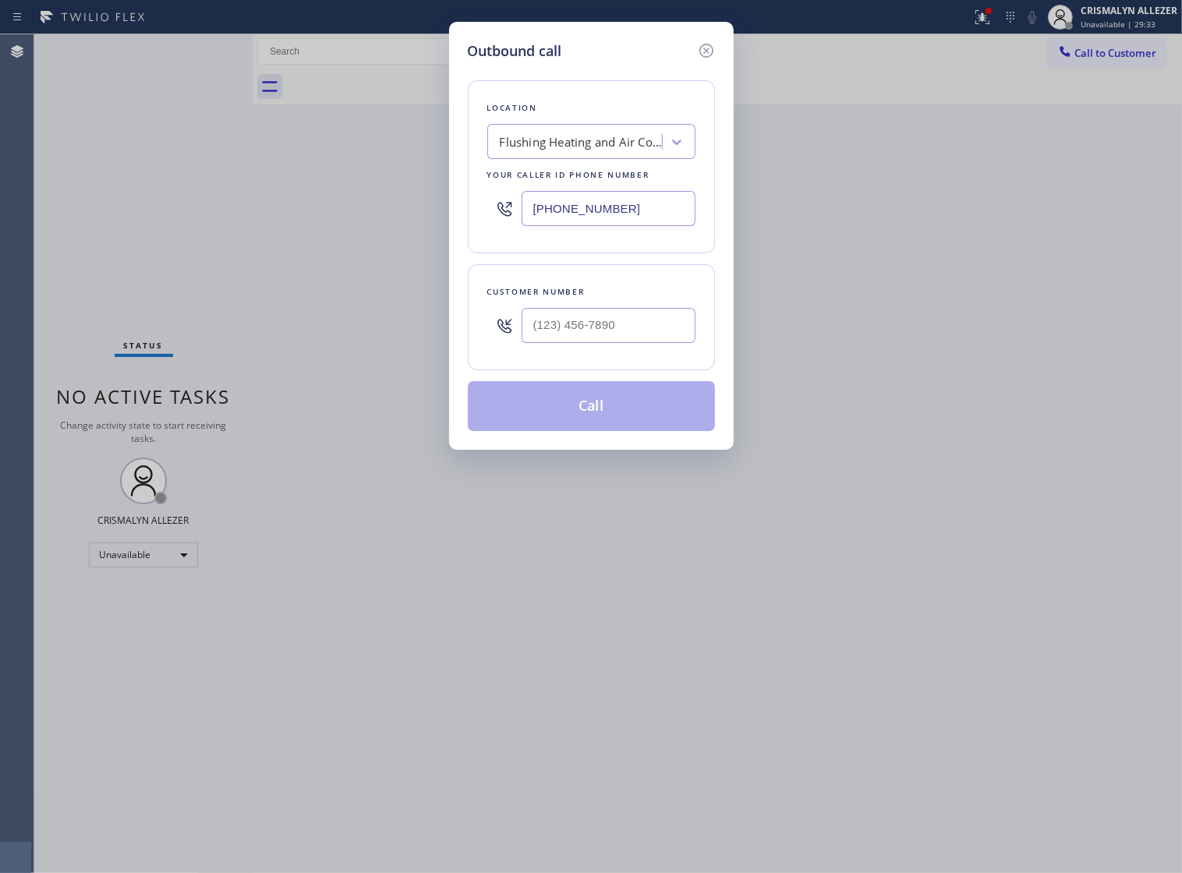
drag, startPoint x: 657, startPoint y: 229, endPoint x: 79, endPoint y: 213, distance: 578.9
click at [82, 213] on div "Outbound call Location Flushing Heating and Air Conditioning Your caller id pho…" at bounding box center [591, 436] width 1182 height 873
paste input "954) 835-4535"
type input "[PHONE_NUMBER]"
click at [657, 337] on input "(___) ___-____" at bounding box center [609, 325] width 174 height 35
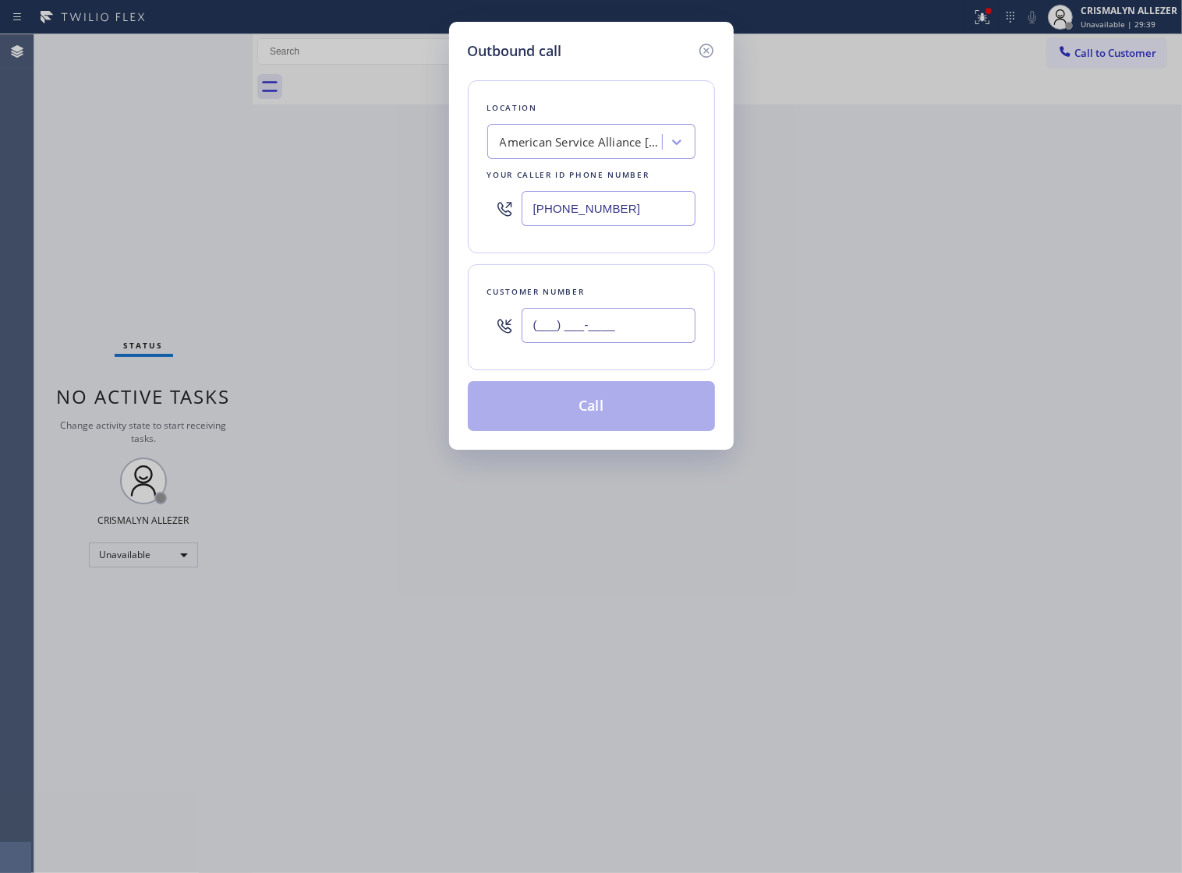
paste input "301) 910-9717"
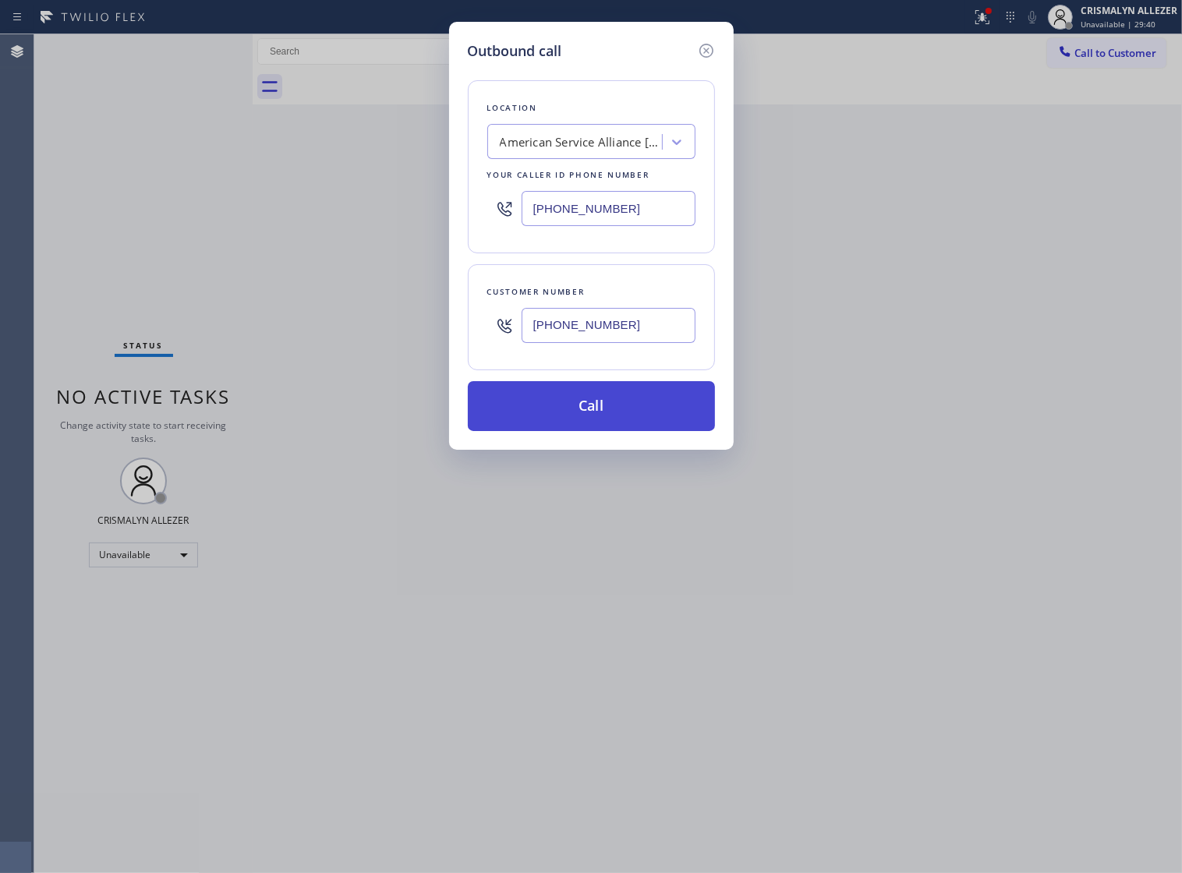
type input "[PHONE_NUMBER]"
click at [594, 431] on button "Call" at bounding box center [591, 406] width 247 height 50
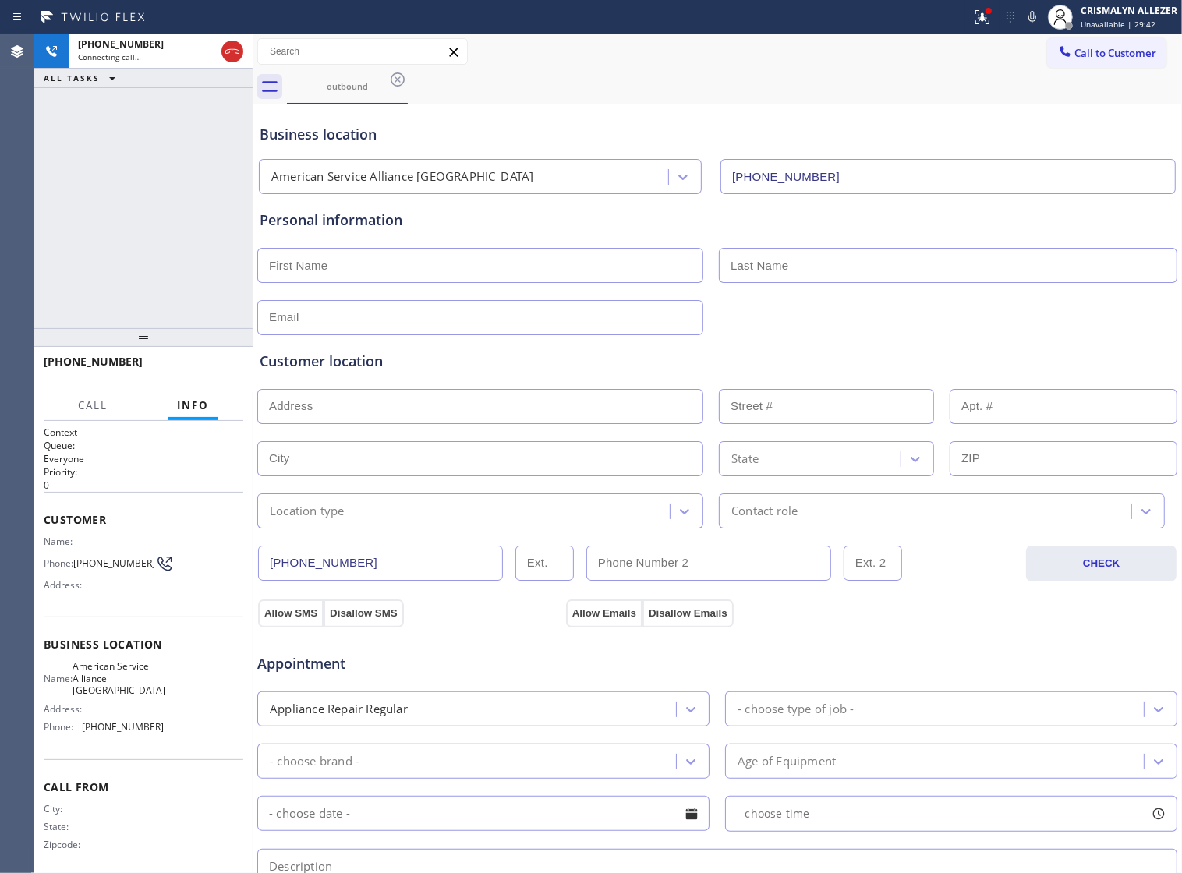
type input "[PHONE_NUMBER]"
click at [197, 375] on button "HANG UP" at bounding box center [207, 369] width 73 height 22
click at [201, 373] on span "COMPLETE" at bounding box center [204, 368] width 54 height 11
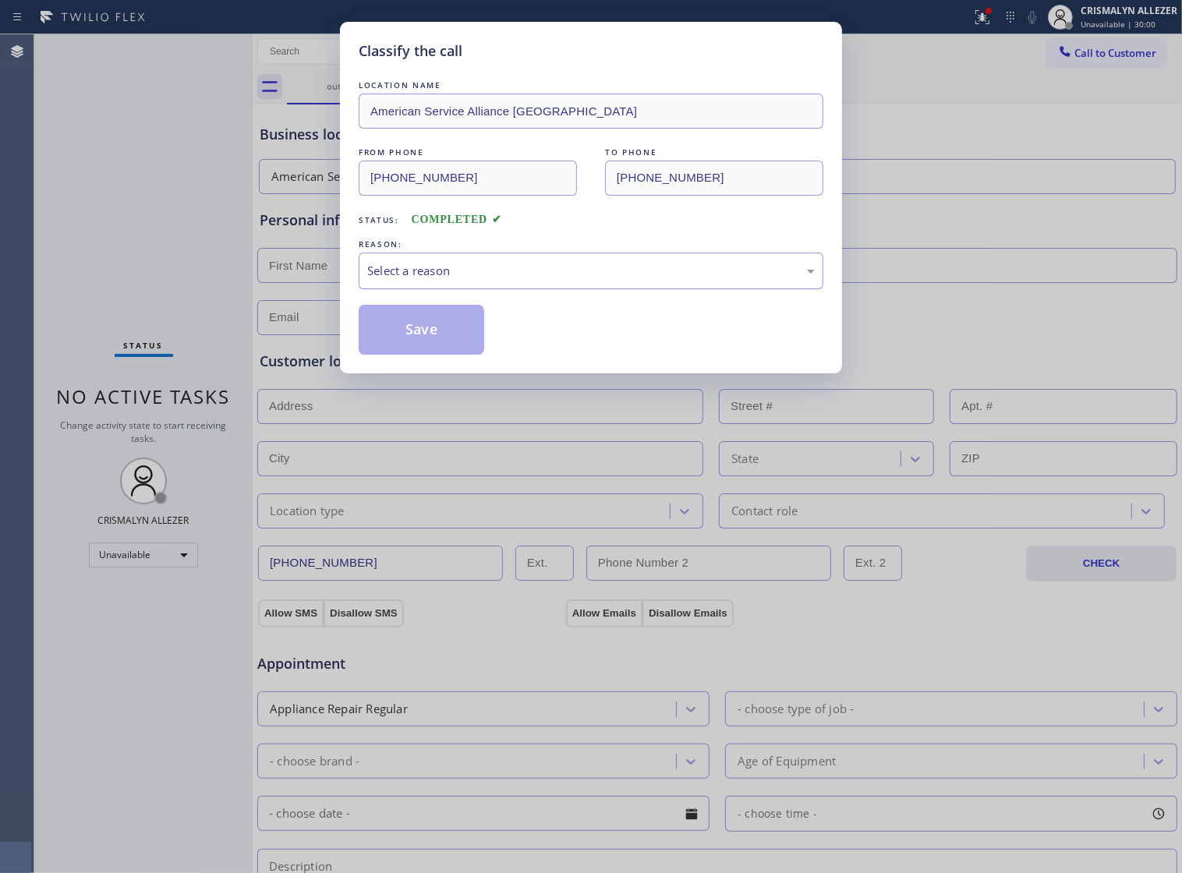
click at [607, 280] on div "Select a reason" at bounding box center [591, 271] width 448 height 18
click at [421, 348] on button "Save" at bounding box center [422, 330] width 126 height 50
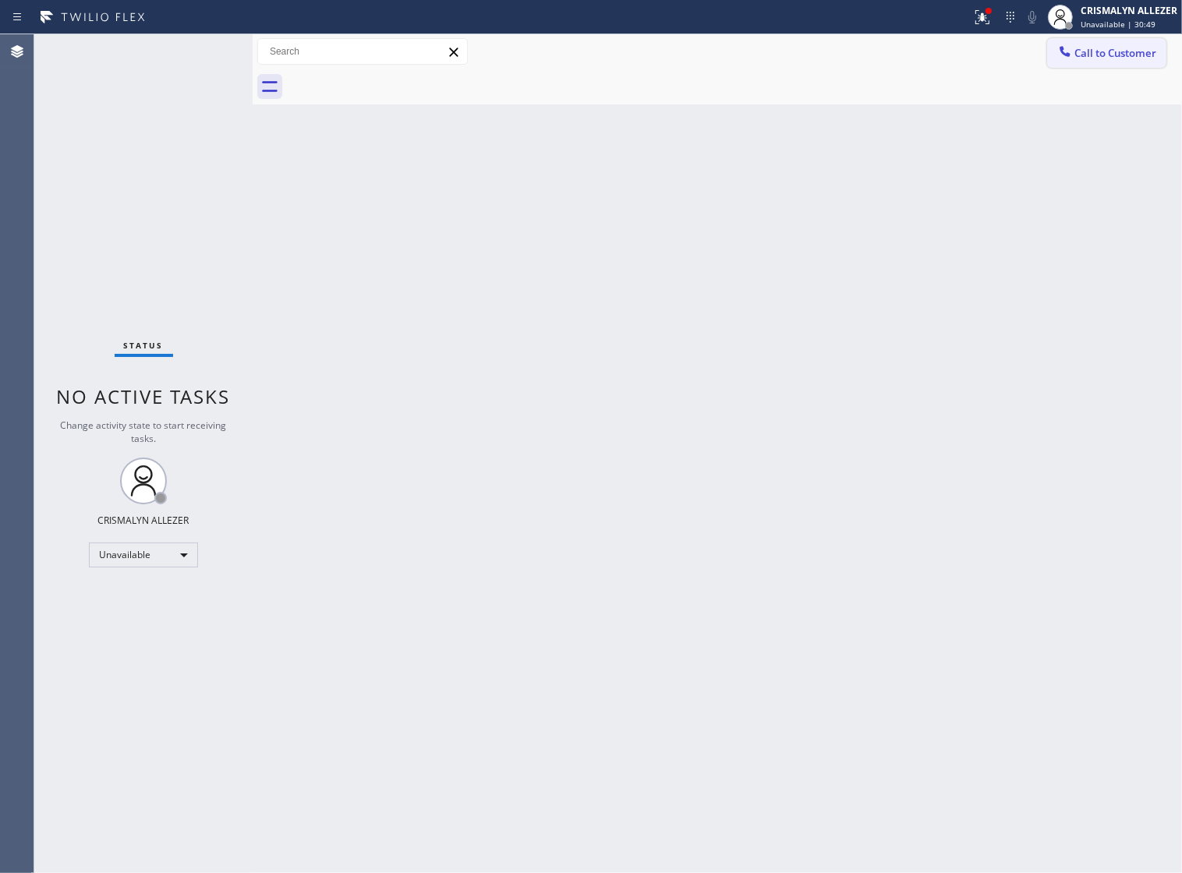
click at [1088, 60] on span "Call to Customer" at bounding box center [1116, 53] width 82 height 14
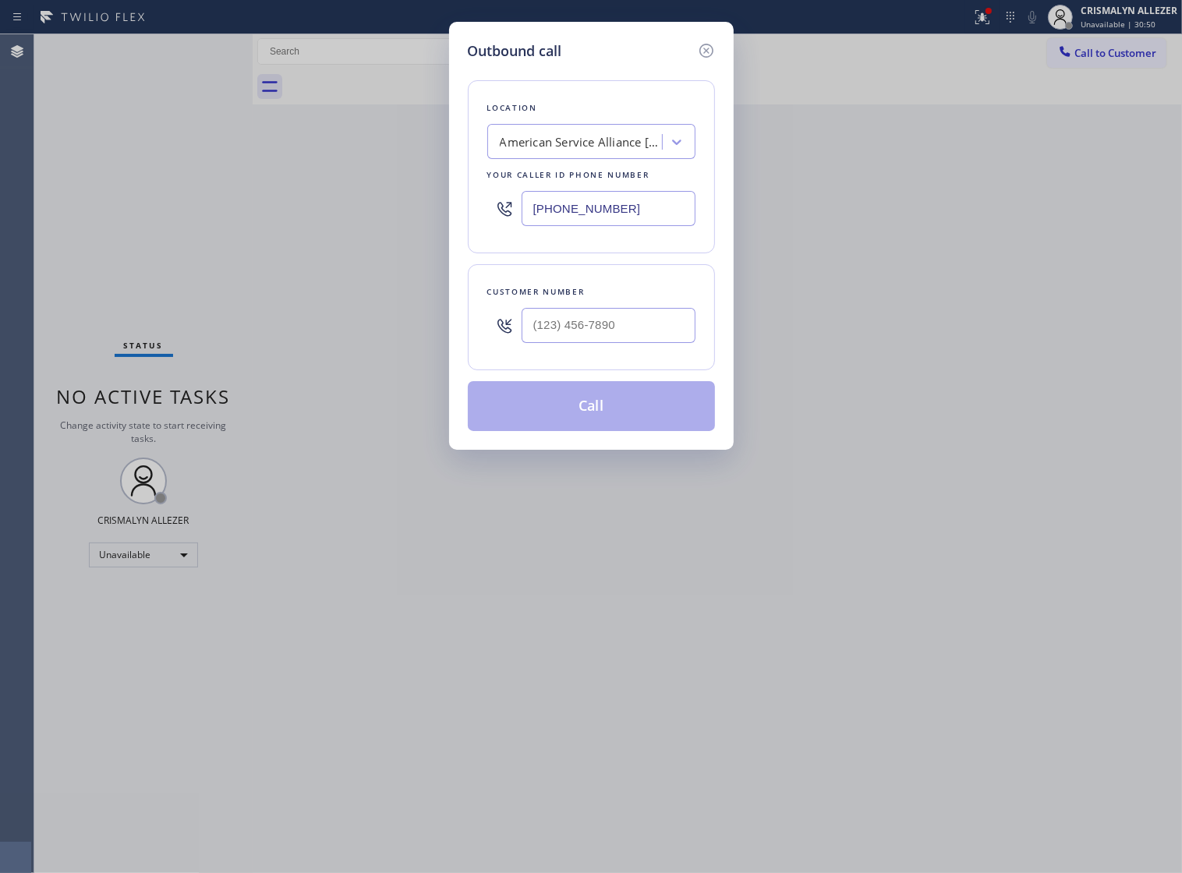
drag, startPoint x: 250, startPoint y: 204, endPoint x: 230, endPoint y: 201, distance: 19.7
click at [232, 201] on div "Outbound call Location American Service Alliance [GEOGRAPHIC_DATA] Your caller …" at bounding box center [591, 436] width 1182 height 873
paste input "08) 639-2750"
type input "[PHONE_NUMBER]"
click at [647, 316] on div at bounding box center [609, 325] width 174 height 51
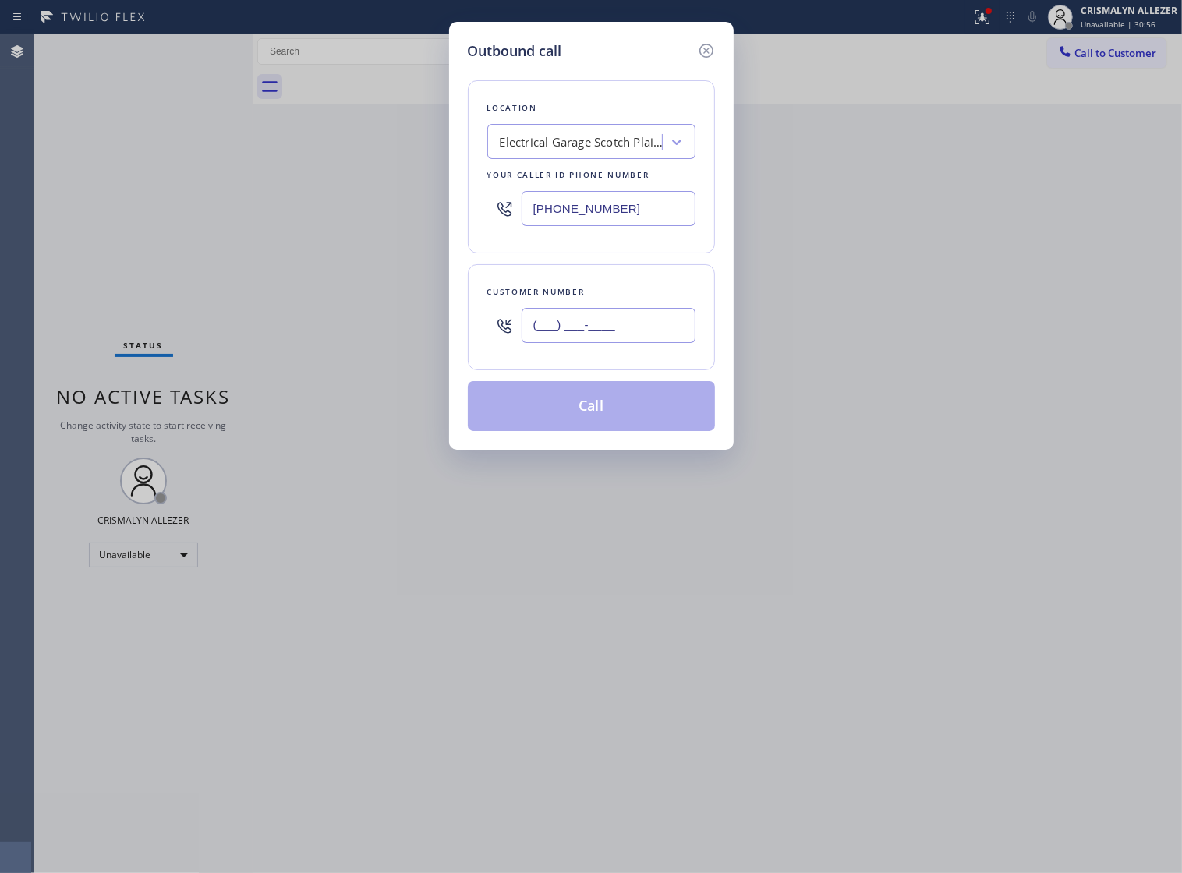
click at [638, 342] on input "(___) ___-____" at bounding box center [609, 325] width 174 height 35
paste input "908) 510-9410"
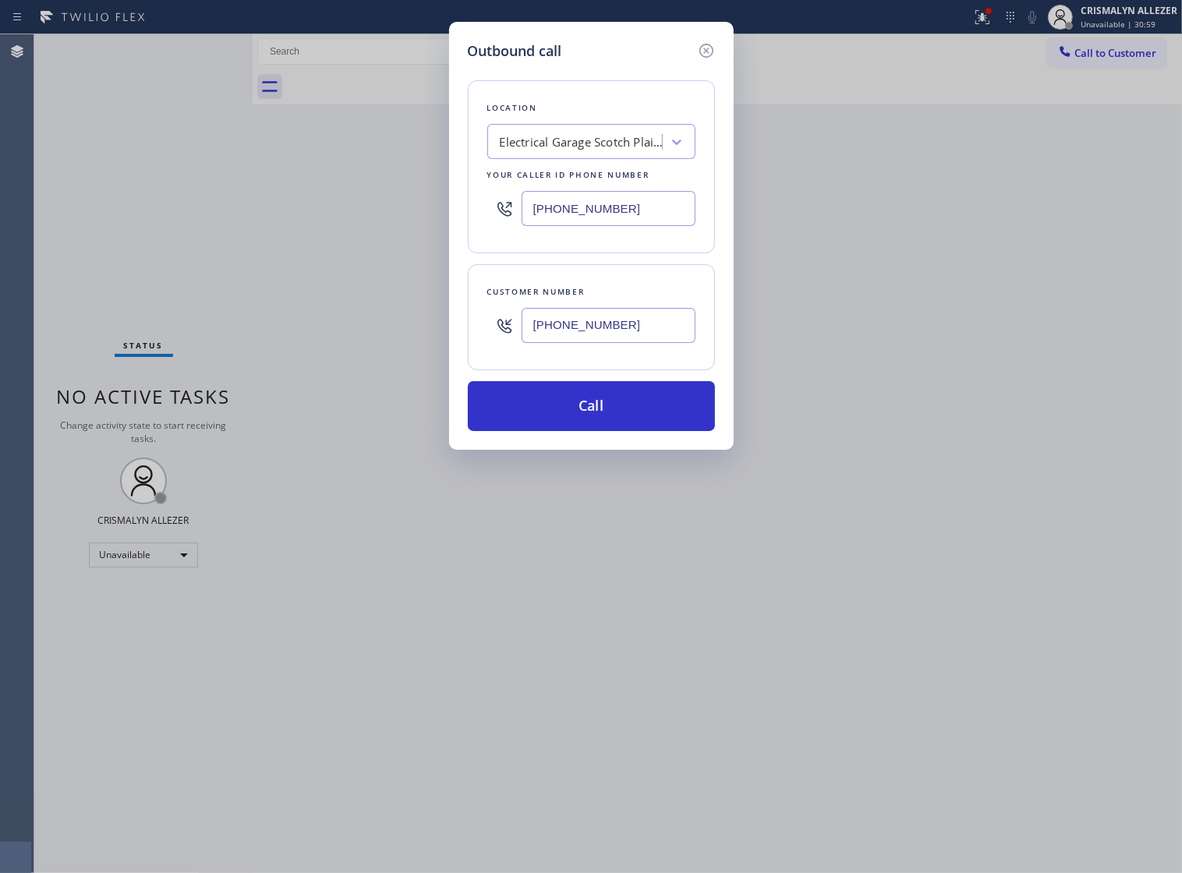
type input "[PHONE_NUMBER]"
click at [586, 413] on button "Call" at bounding box center [591, 406] width 247 height 50
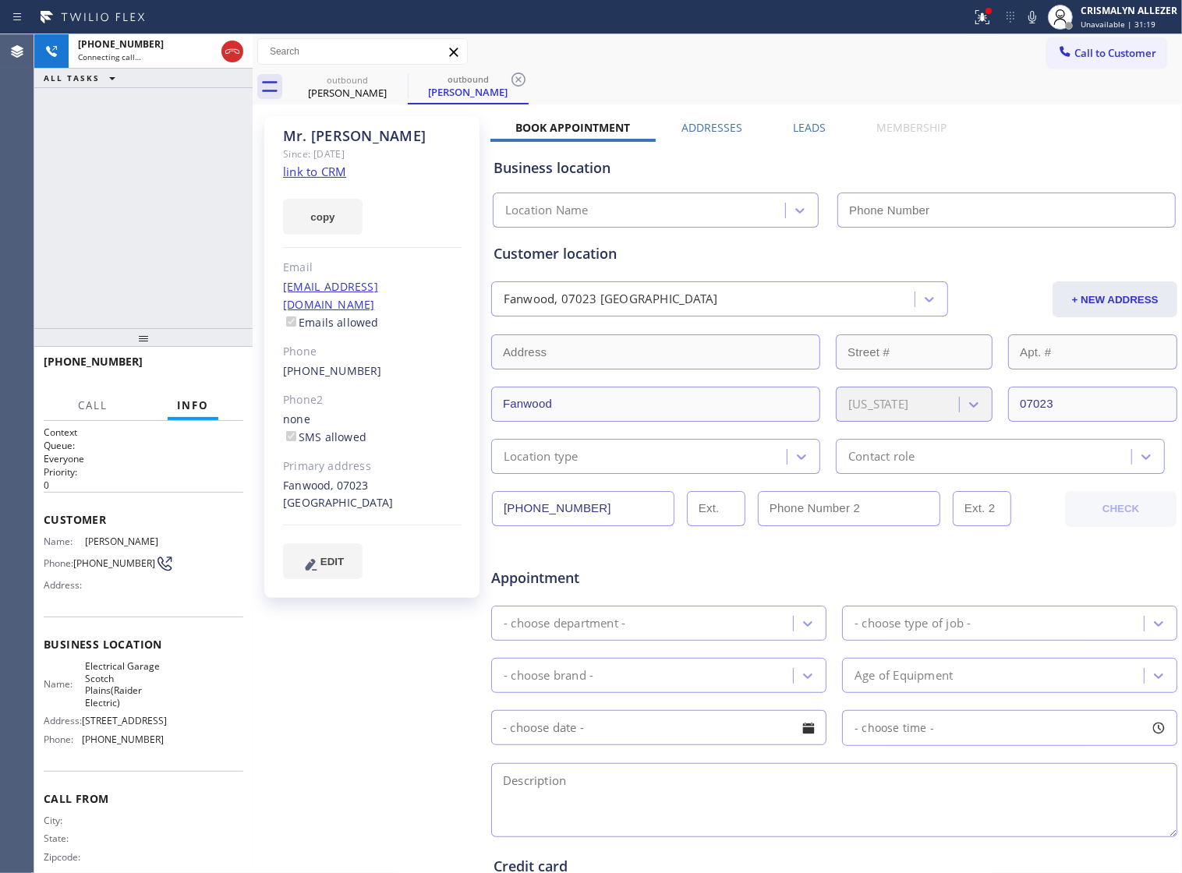
type input "[PHONE_NUMBER]"
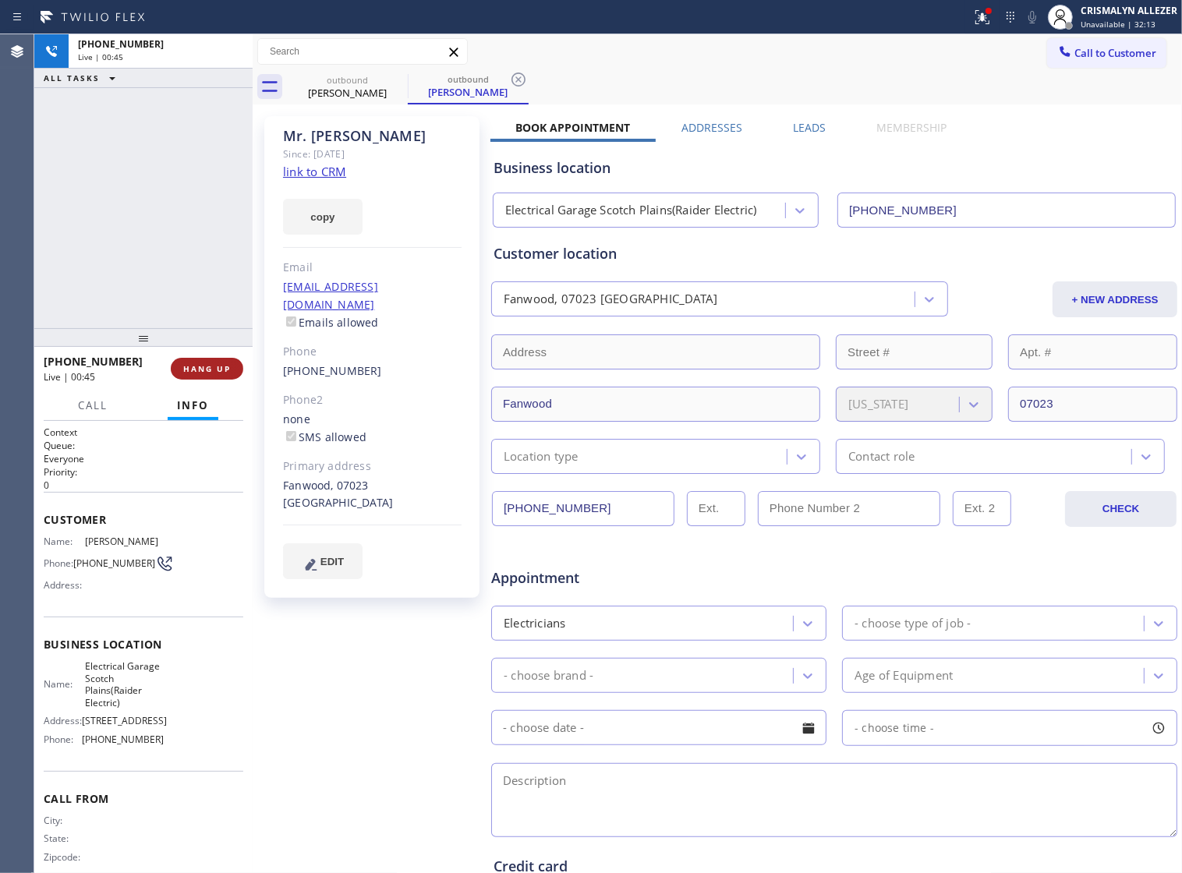
click at [205, 363] on span "HANG UP" at bounding box center [207, 368] width 48 height 11
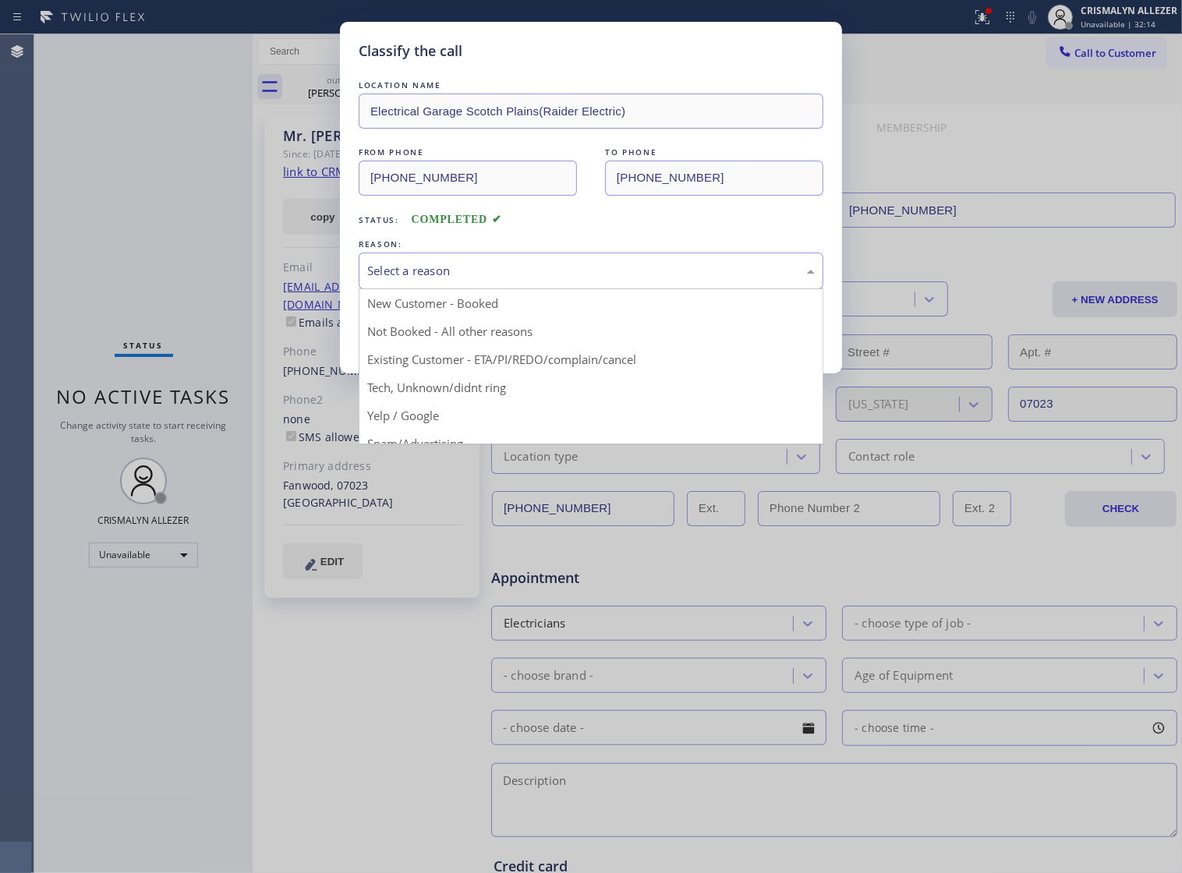
click at [610, 289] on div "Select a reason" at bounding box center [591, 271] width 465 height 37
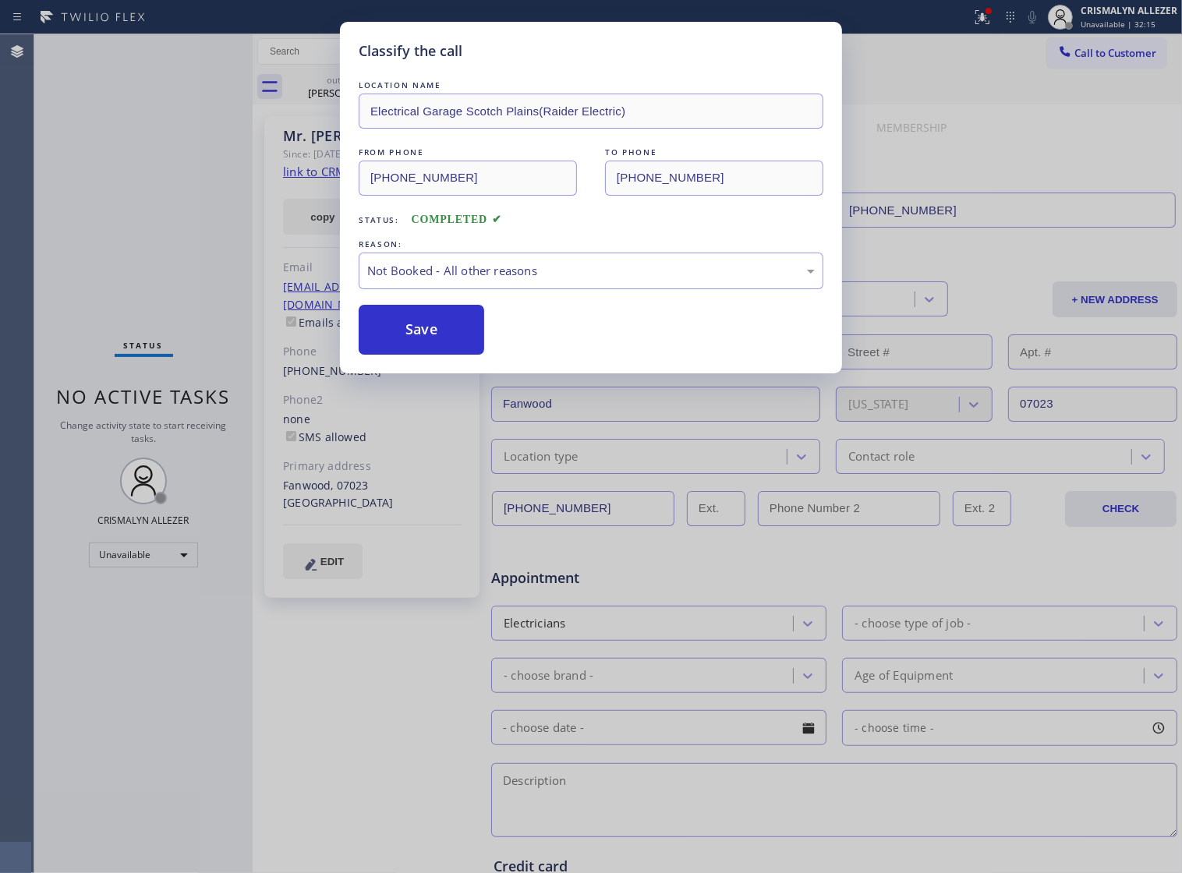
click at [450, 351] on button "Save" at bounding box center [422, 330] width 126 height 50
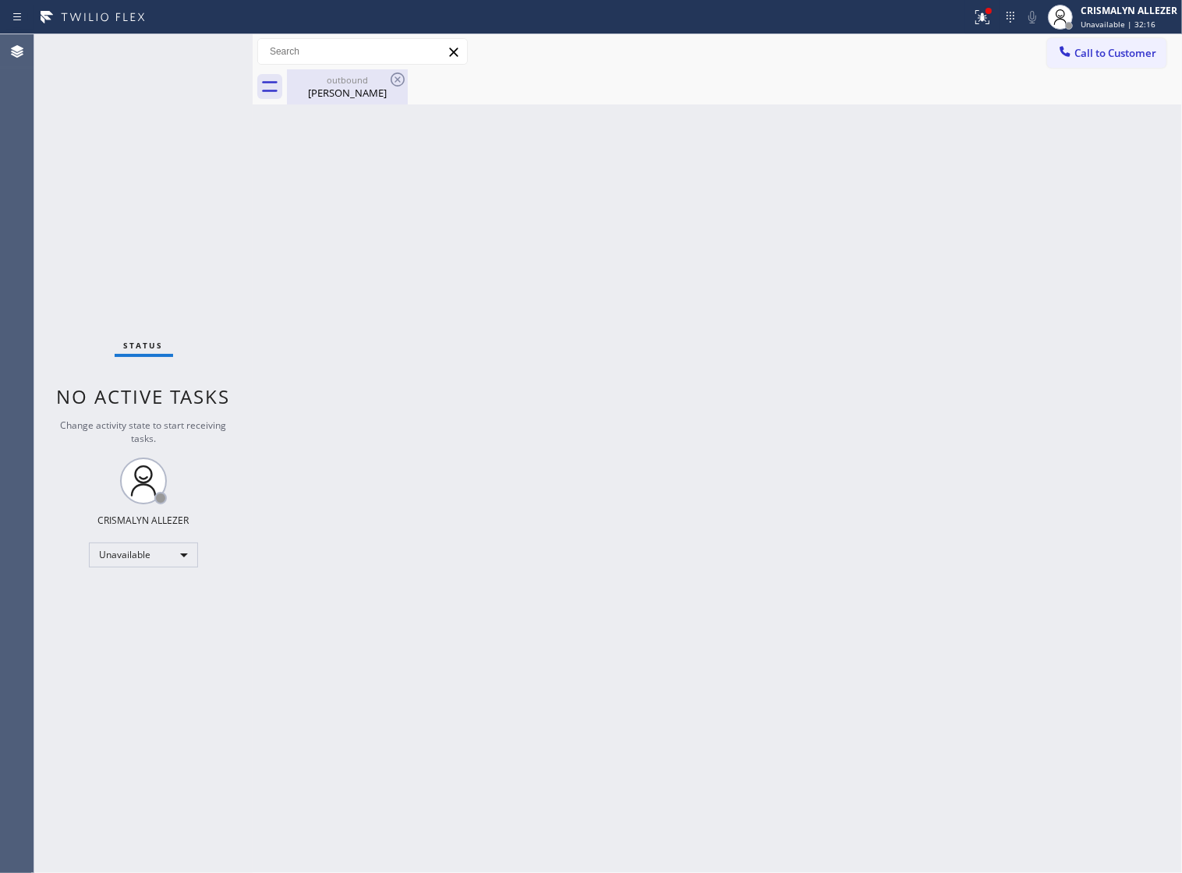
click at [339, 88] on div "[PERSON_NAME]" at bounding box center [348, 93] width 118 height 14
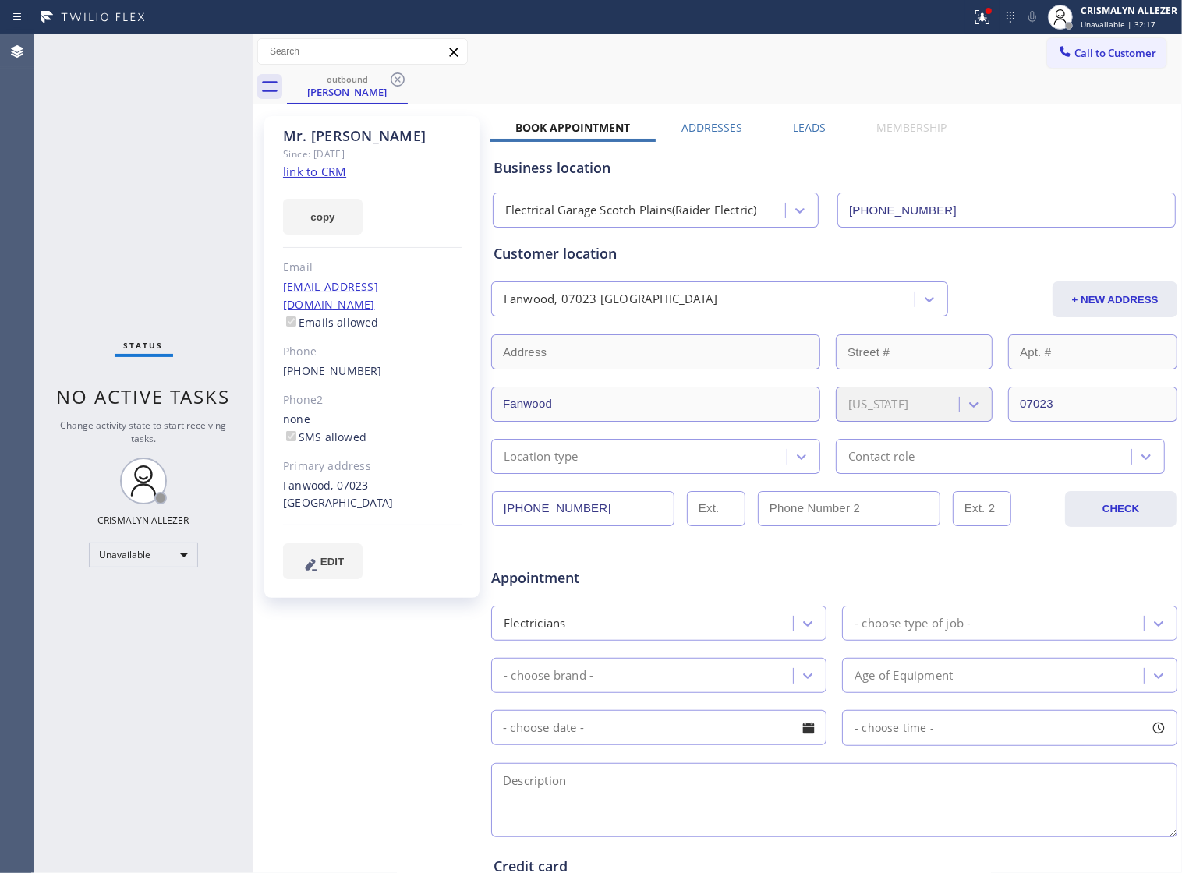
click at [810, 127] on label "Leads" at bounding box center [809, 127] width 33 height 15
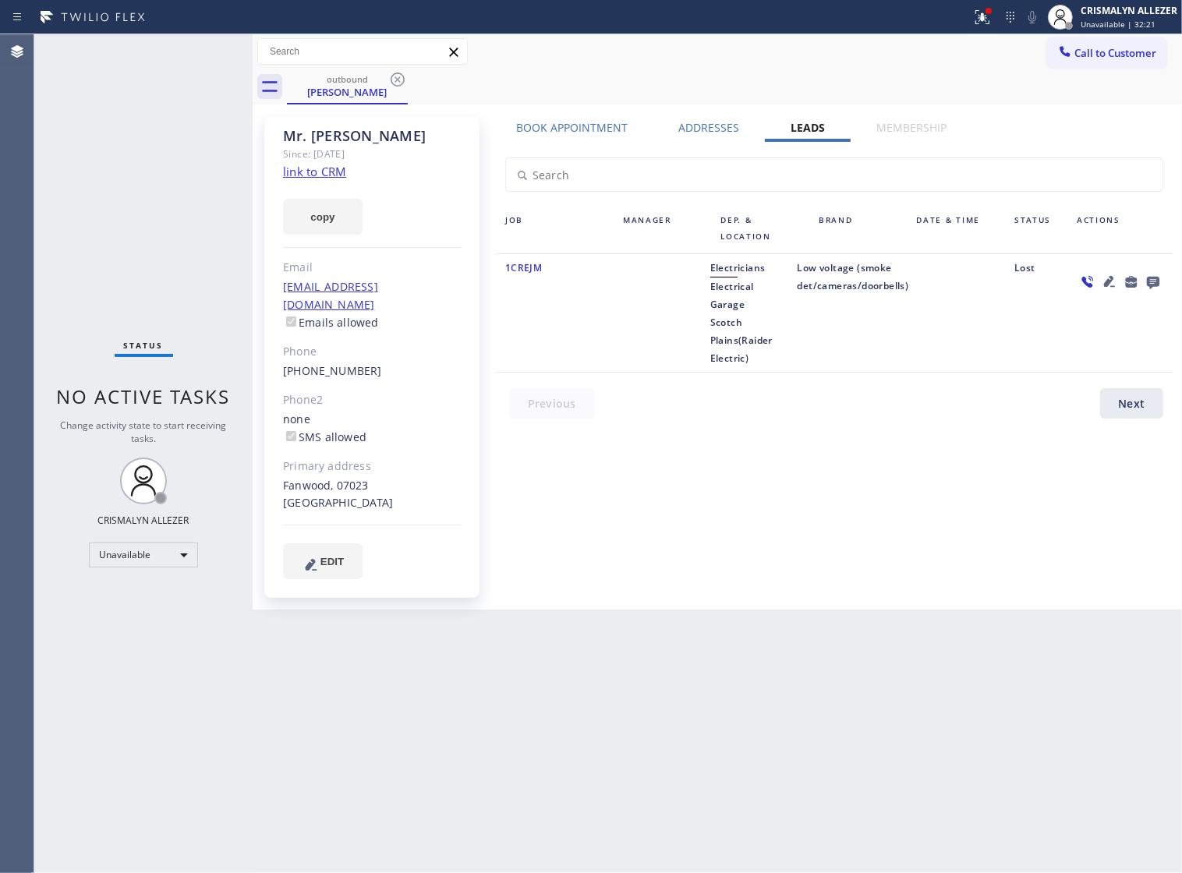
click at [1153, 282] on icon at bounding box center [1153, 283] width 12 height 12
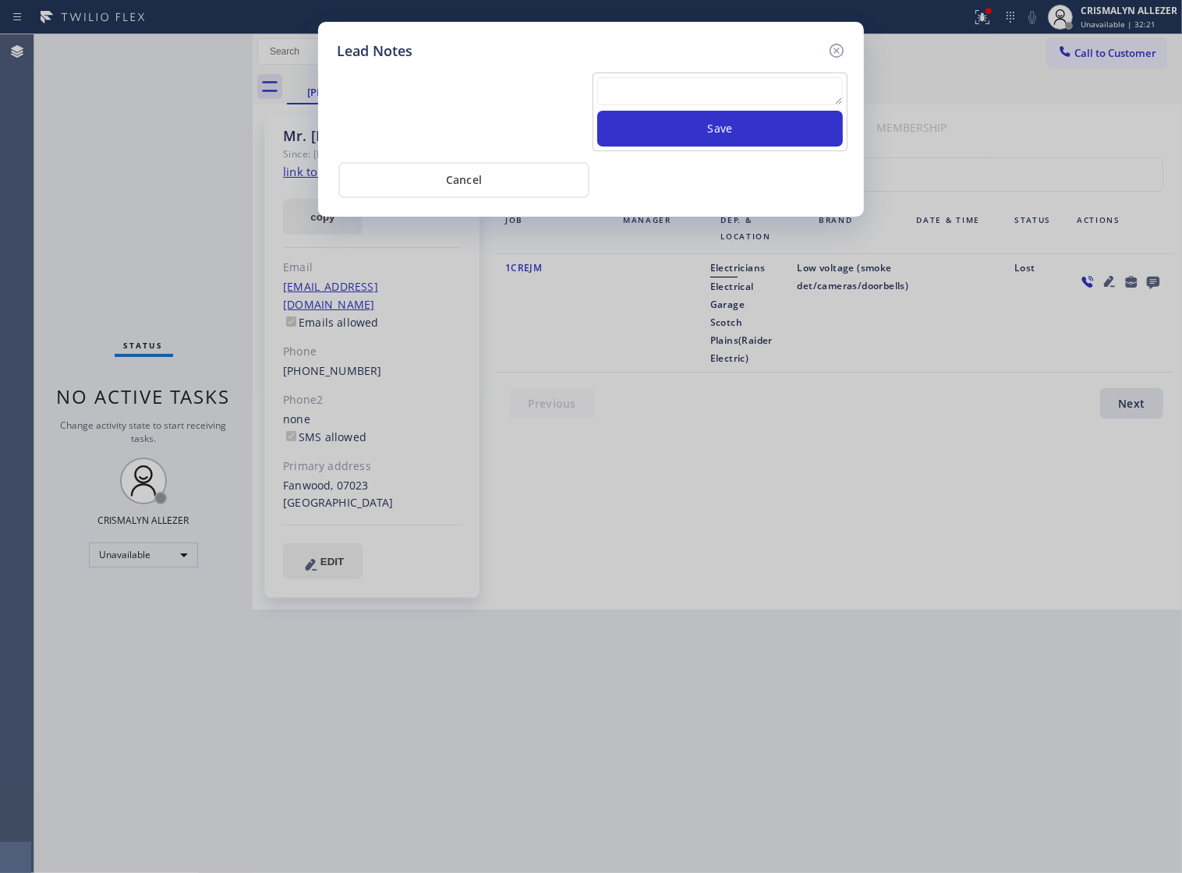
click at [702, 105] on textarea at bounding box center [720, 91] width 246 height 28
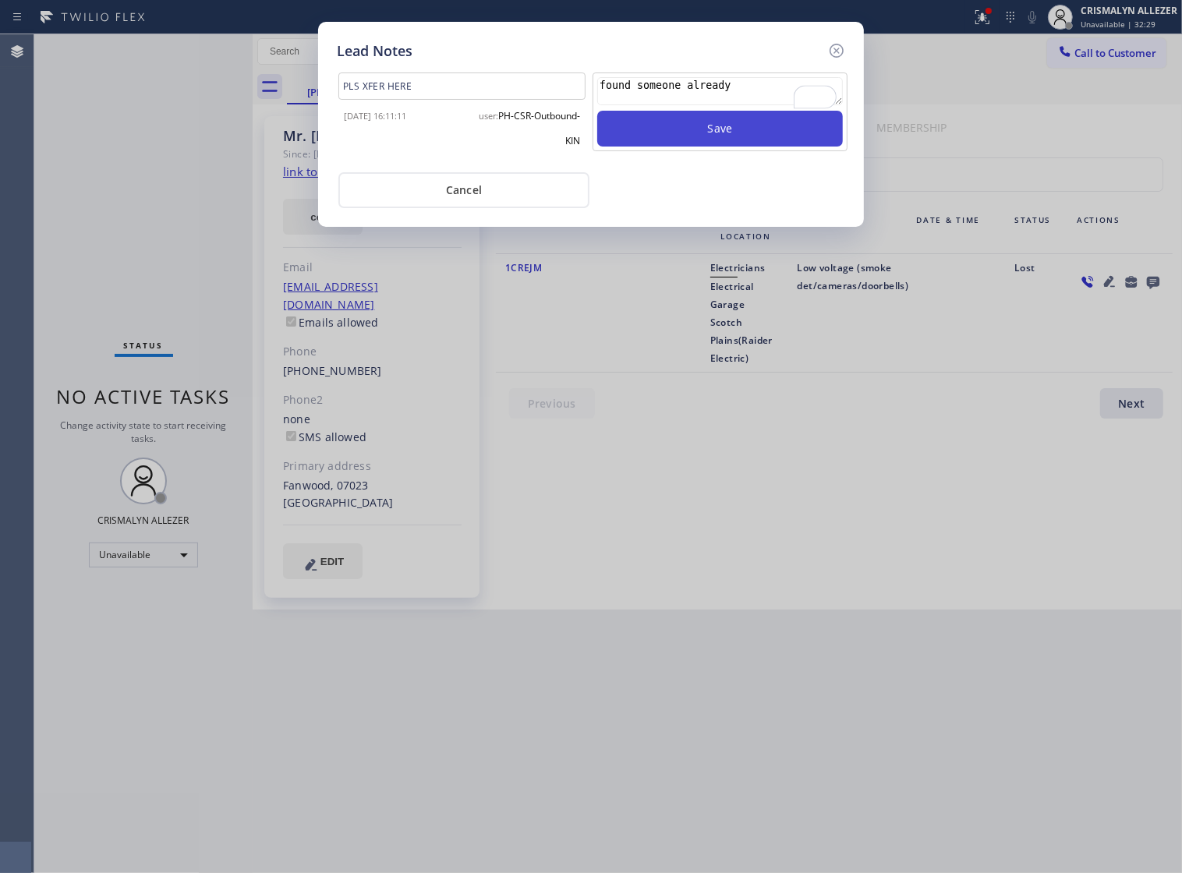
type textarea "found someone already"
click at [712, 147] on button "Save" at bounding box center [720, 129] width 246 height 36
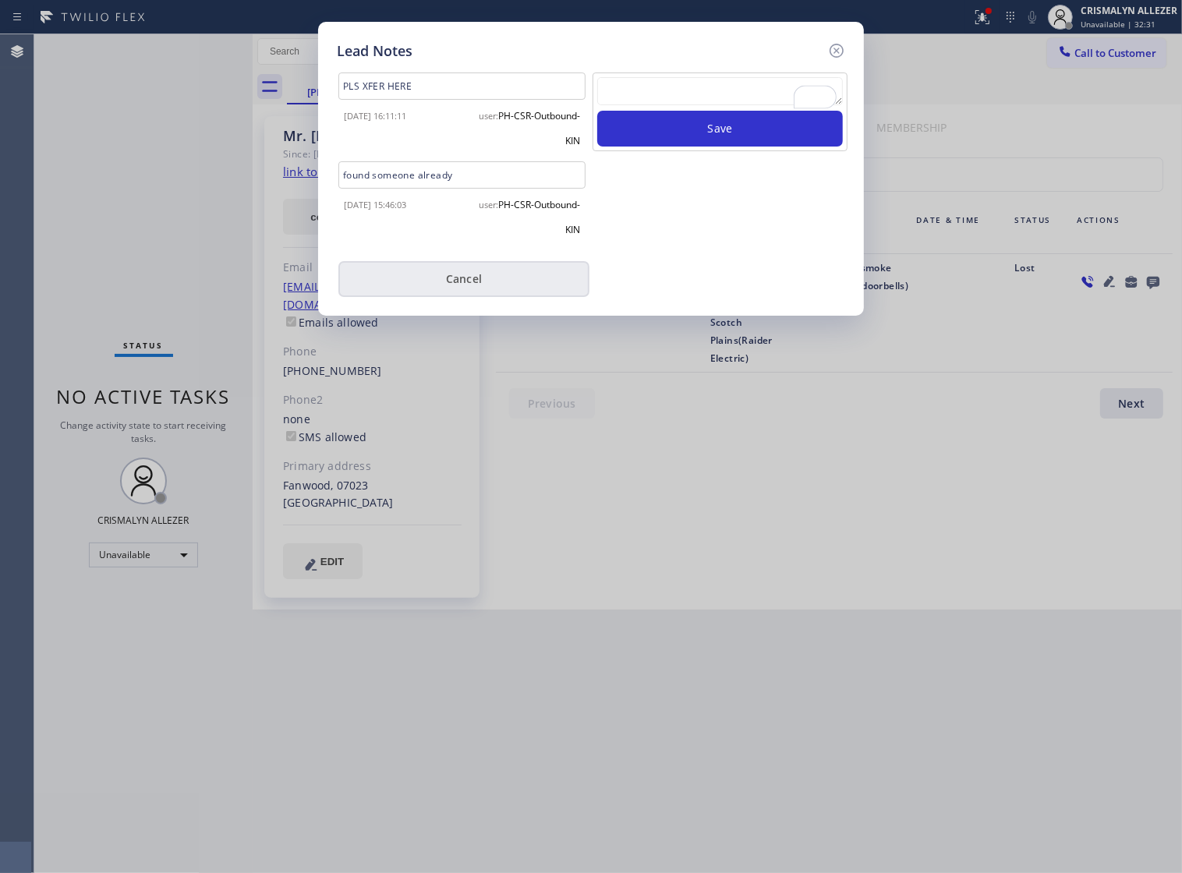
click at [468, 293] on button "Cancel" at bounding box center [463, 279] width 251 height 36
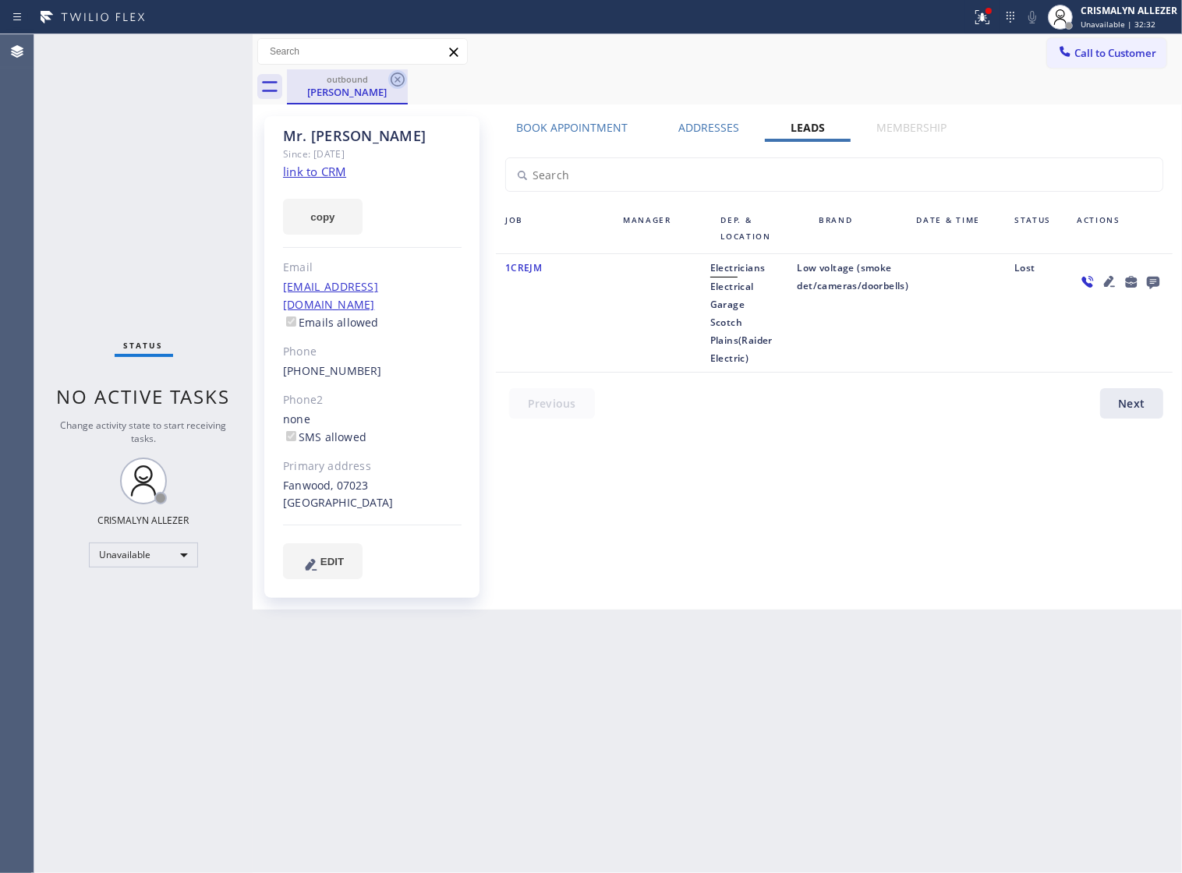
click at [395, 79] on icon at bounding box center [397, 79] width 19 height 19
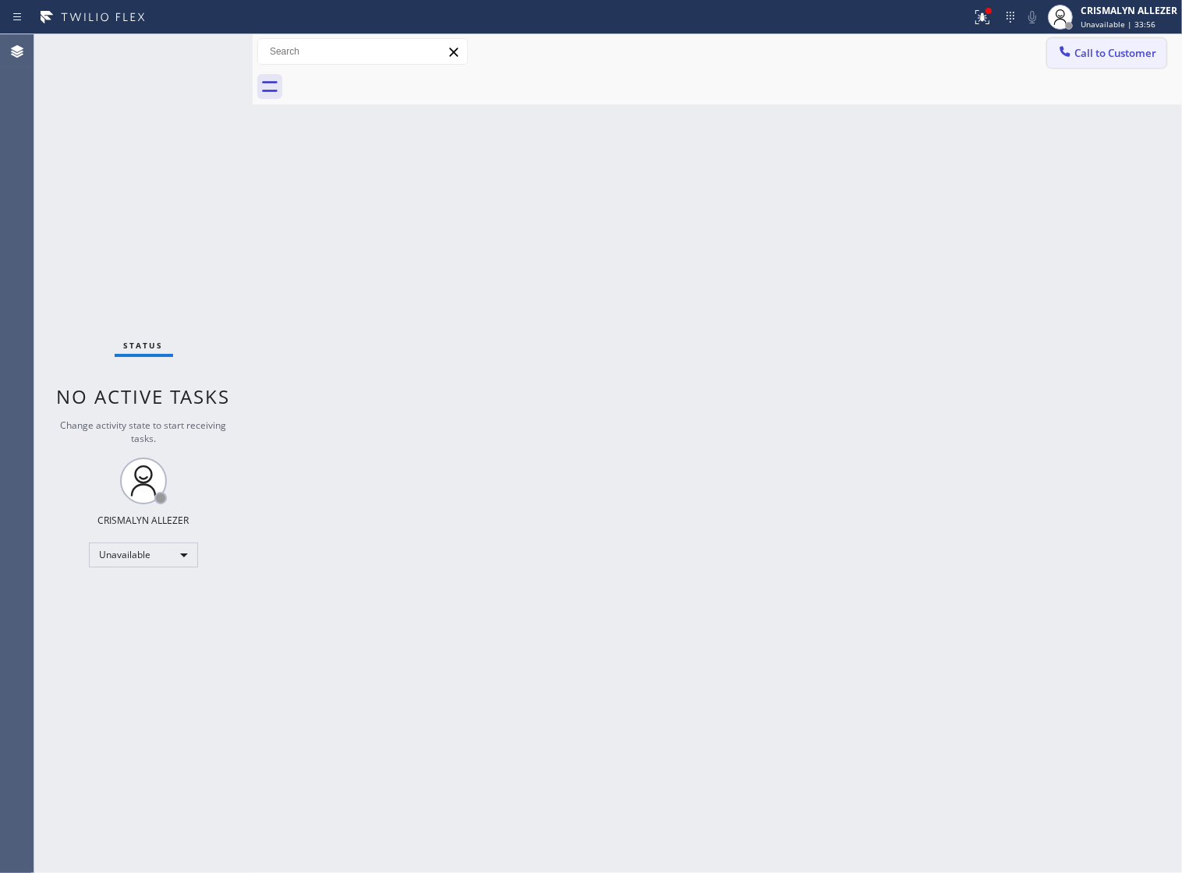
click at [1077, 60] on span "Call to Customer" at bounding box center [1116, 53] width 82 height 14
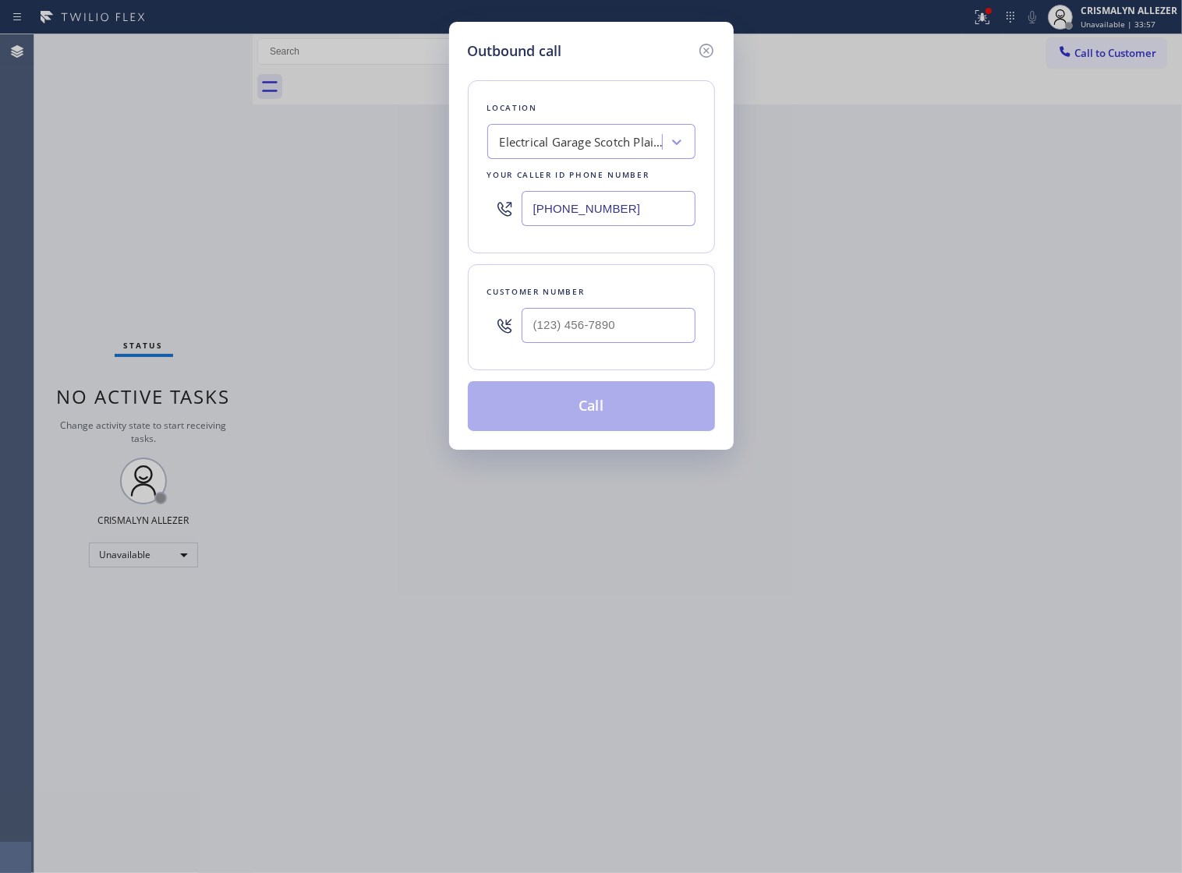
paste input "650) 397-981"
drag, startPoint x: 586, startPoint y: 224, endPoint x: 316, endPoint y: 216, distance: 270.0
click at [324, 218] on div "Outbound call Location Electrical Garage [GEOGRAPHIC_DATA](Raider Electric) You…" at bounding box center [591, 436] width 1182 height 873
type input "[PHONE_NUMBER]"
click at [648, 343] on input "(___) ___-____" at bounding box center [609, 325] width 174 height 35
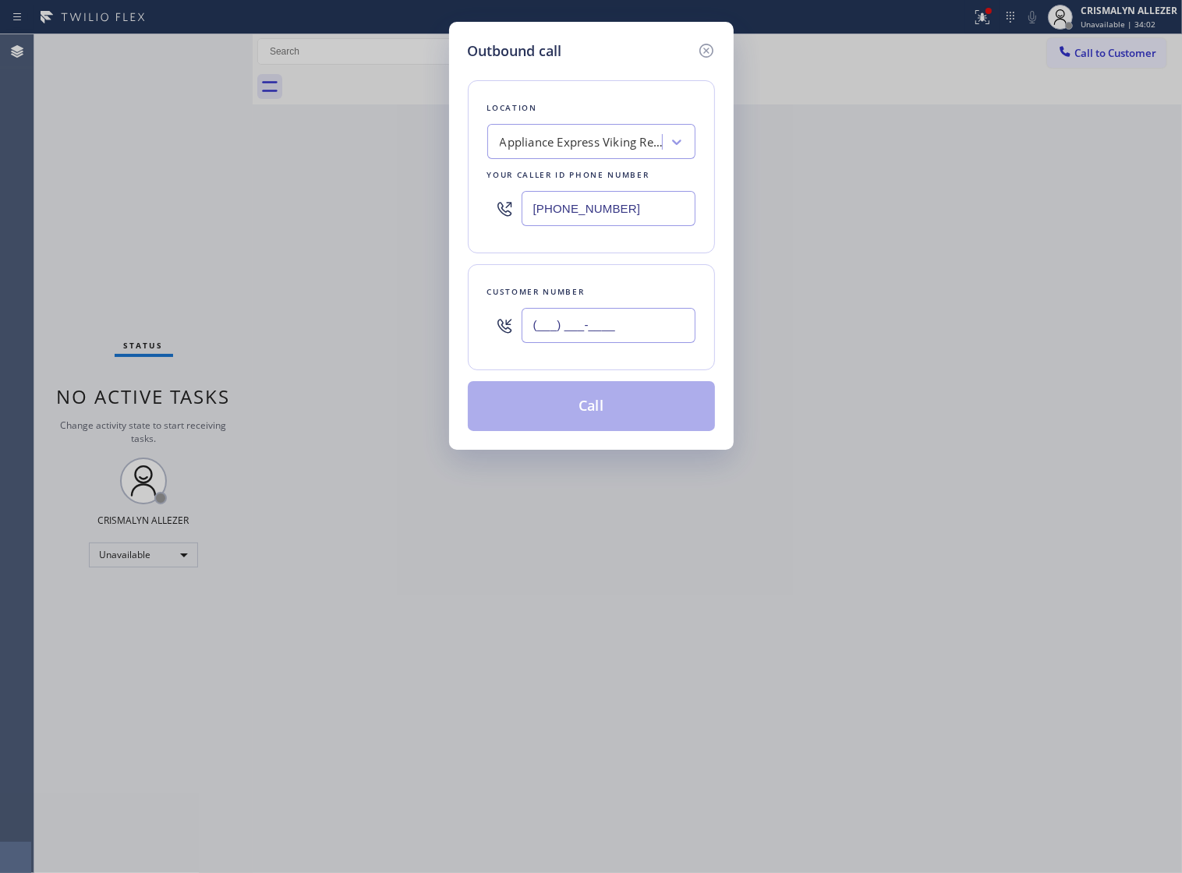
paste input "650) 995-3777"
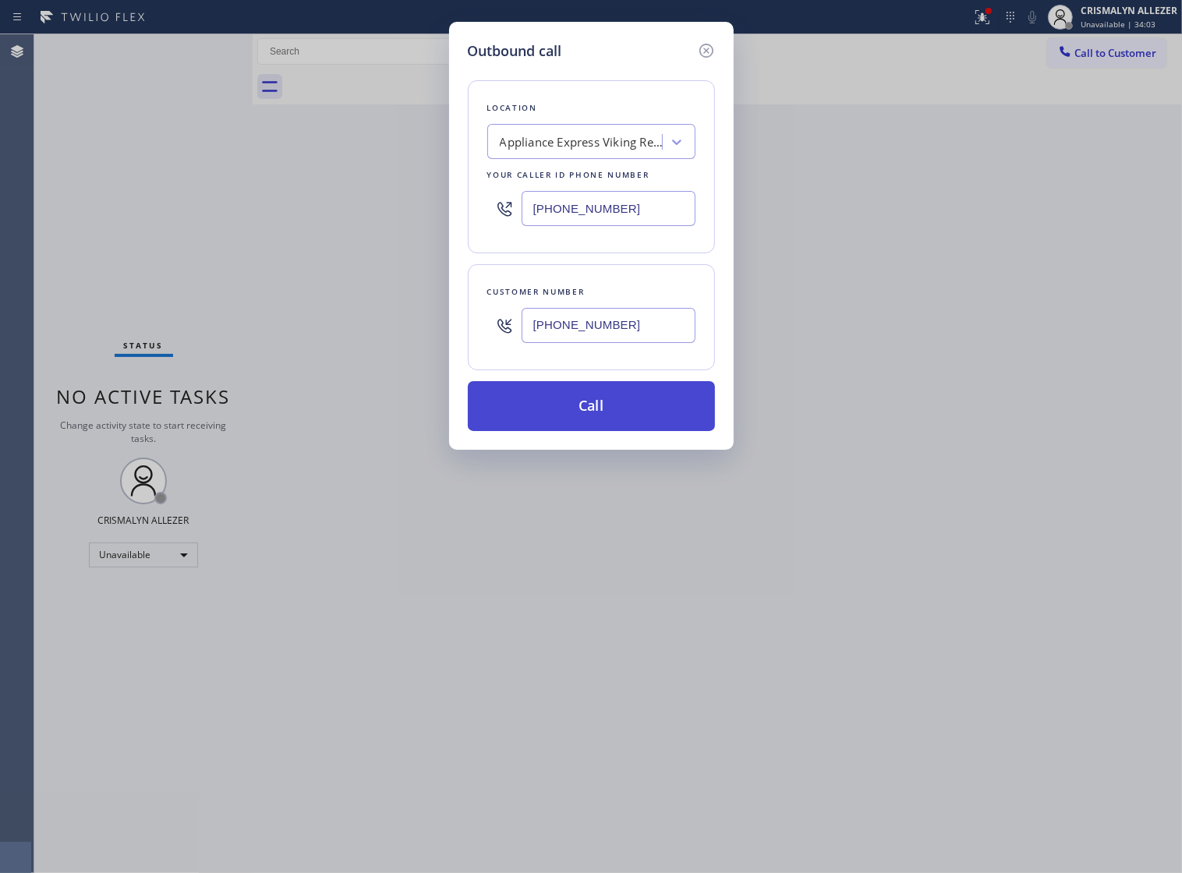
type input "[PHONE_NUMBER]"
click at [590, 431] on button "Call" at bounding box center [591, 406] width 247 height 50
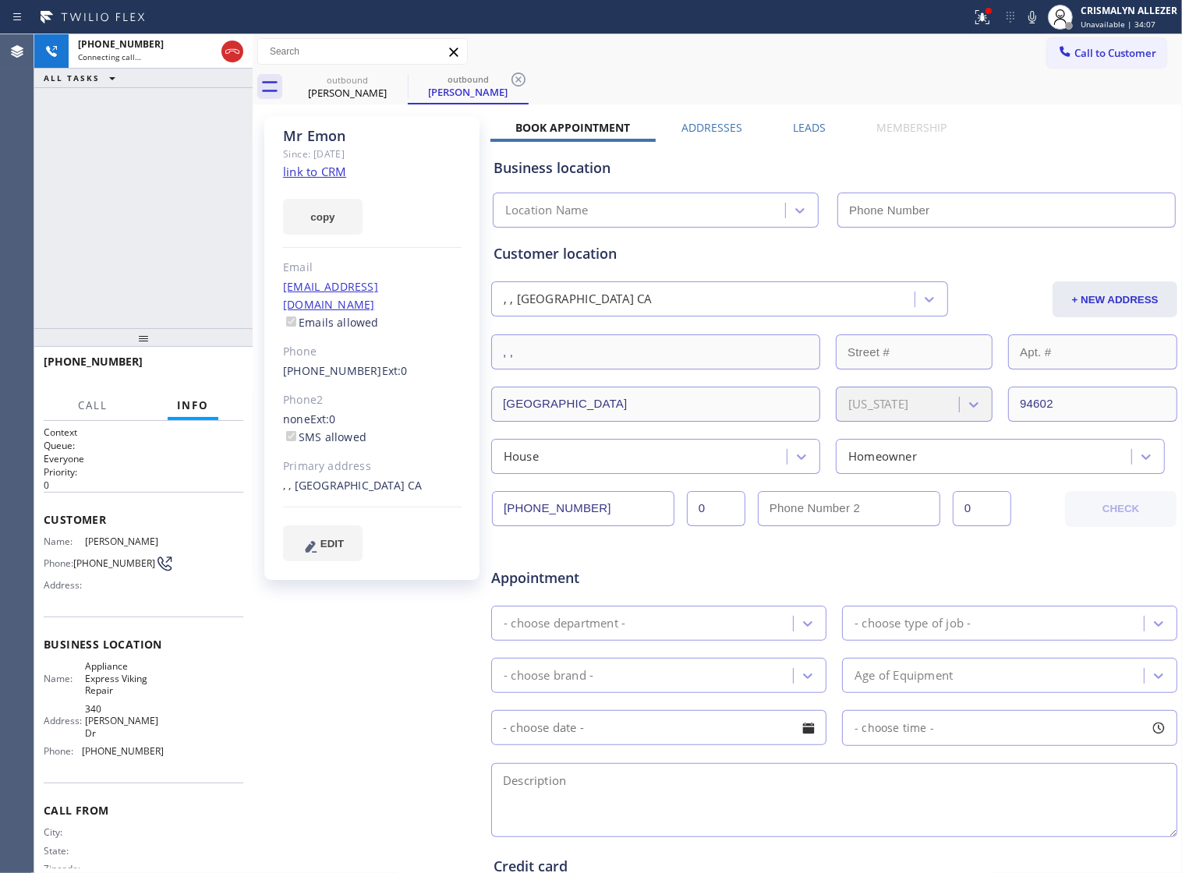
type input "[PHONE_NUMBER]"
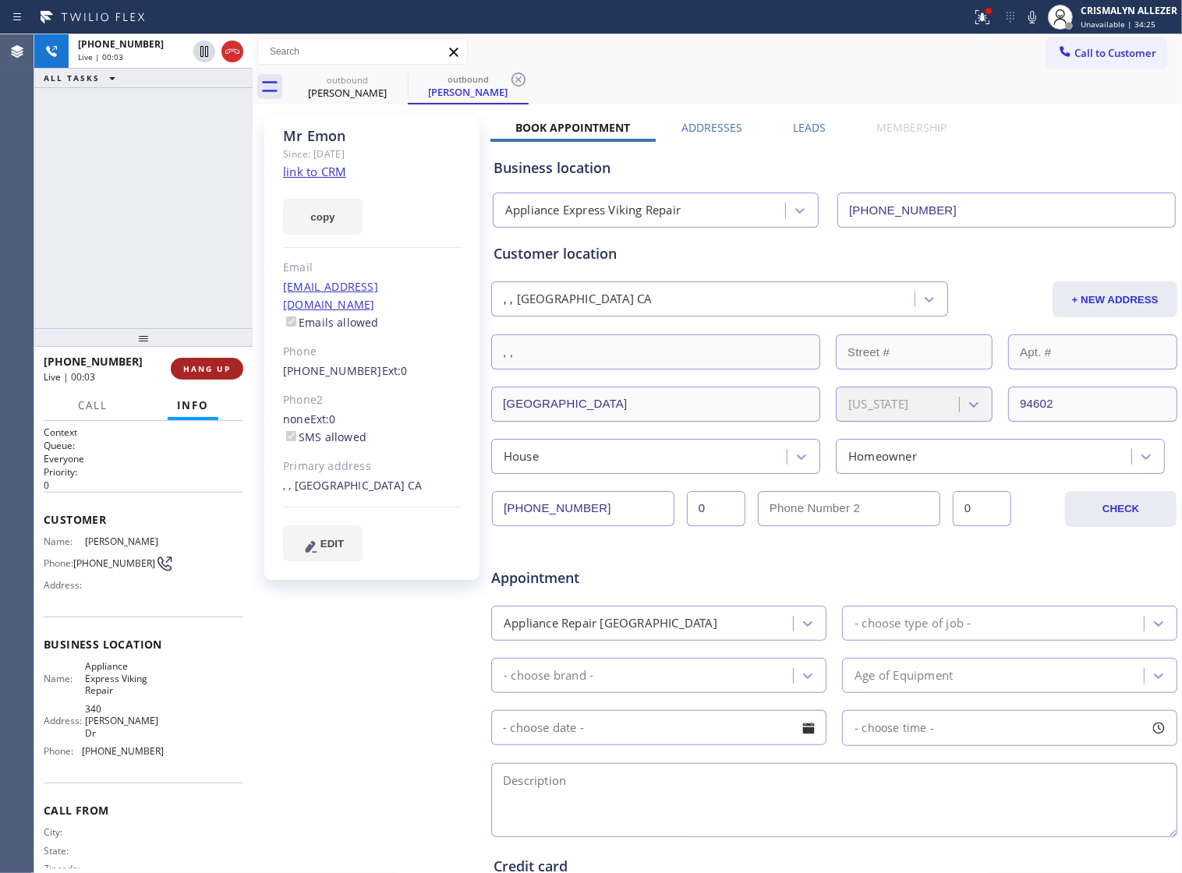
click at [215, 370] on span "HANG UP" at bounding box center [207, 368] width 48 height 11
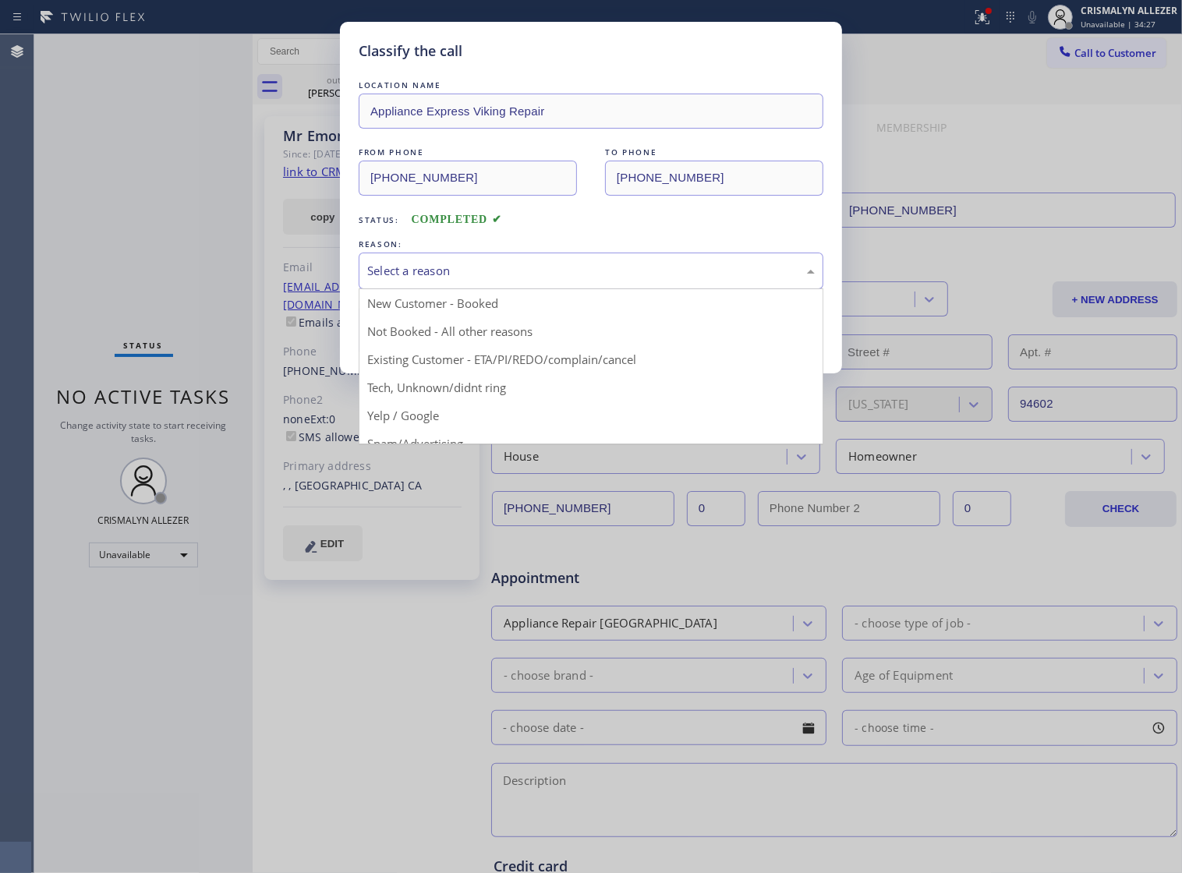
click at [583, 289] on div "Select a reason" at bounding box center [591, 271] width 465 height 37
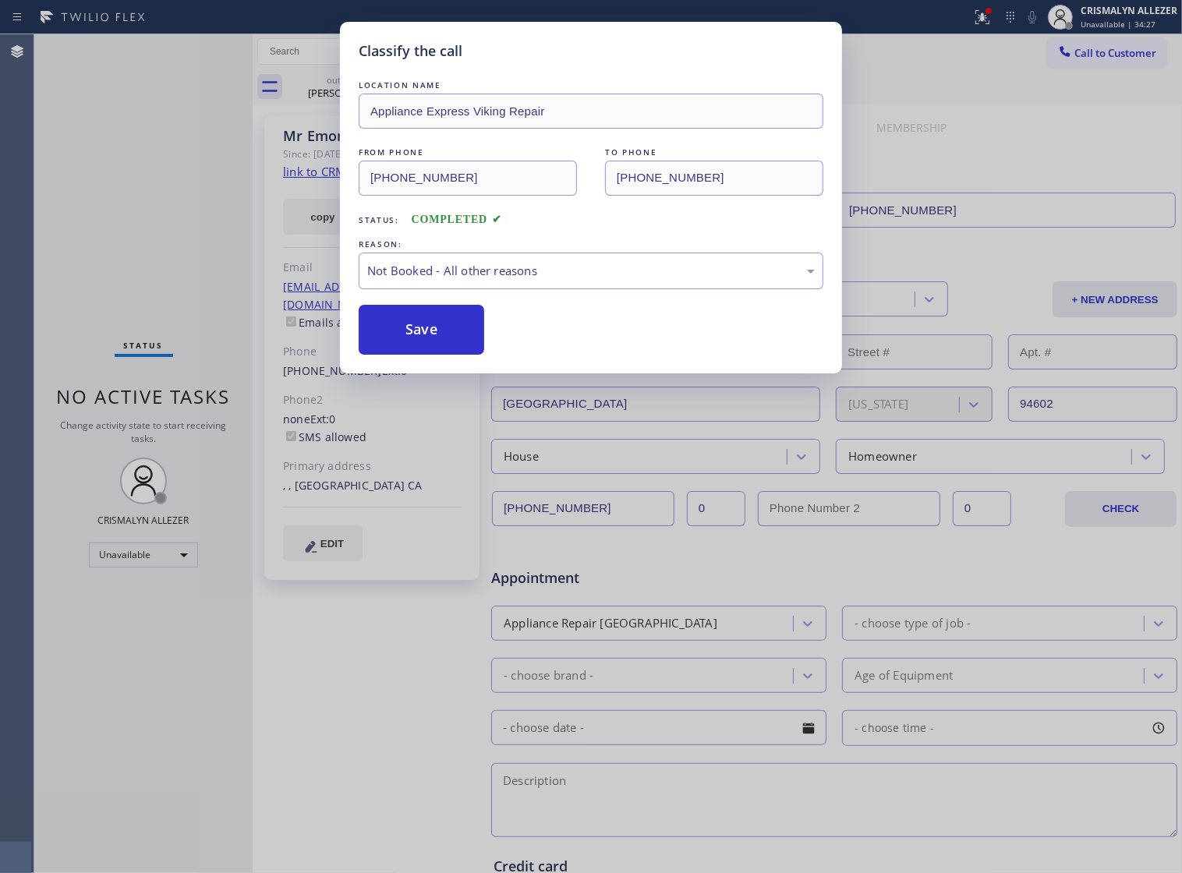
click at [445, 353] on button "Save" at bounding box center [422, 330] width 126 height 50
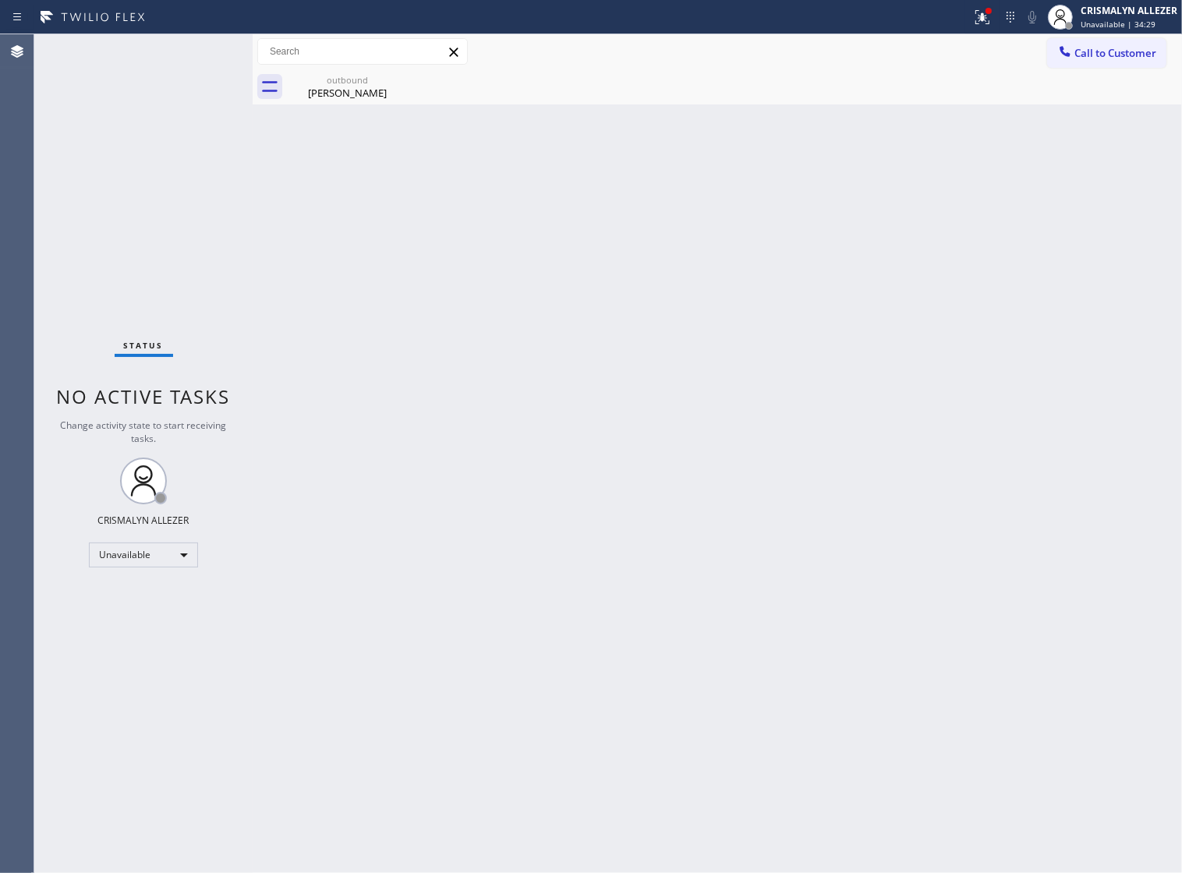
click at [356, 91] on div "[PERSON_NAME]" at bounding box center [348, 93] width 118 height 14
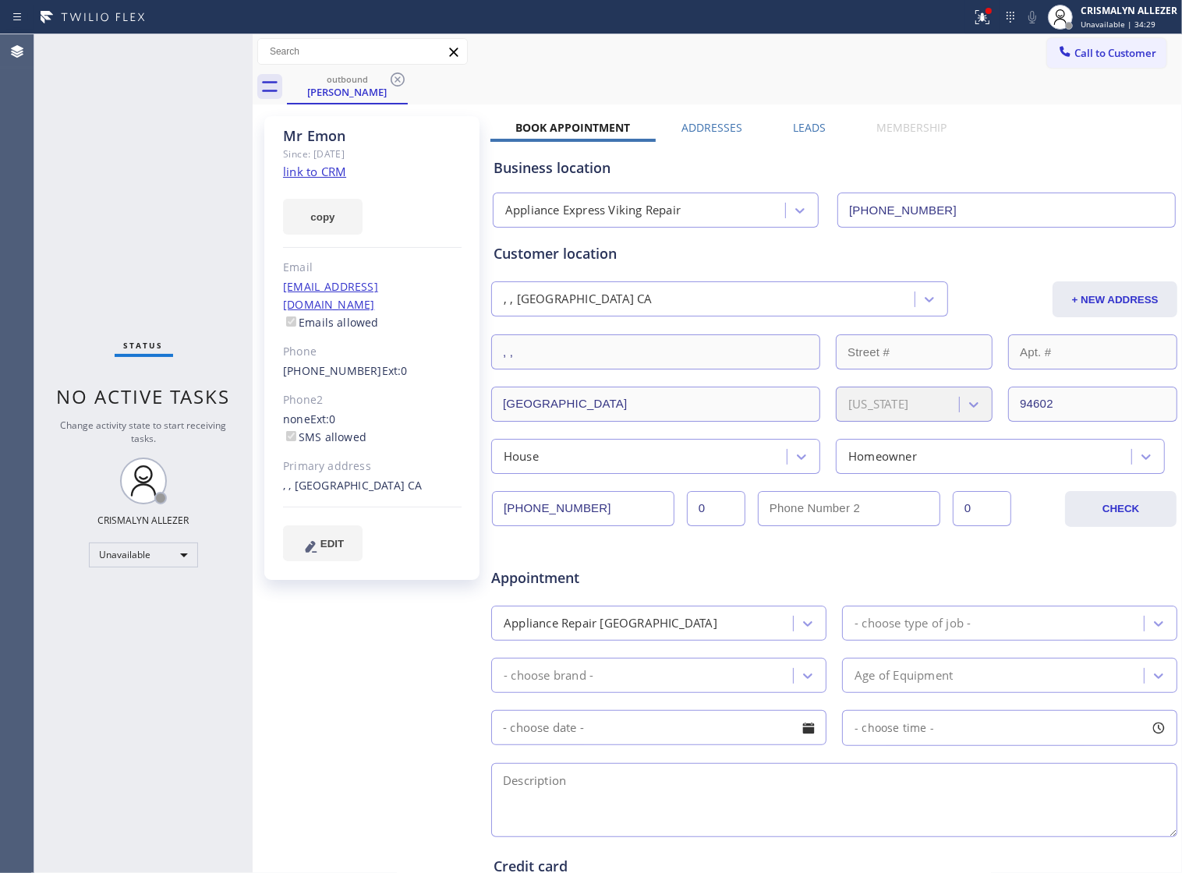
click at [801, 122] on label "Leads" at bounding box center [809, 127] width 33 height 15
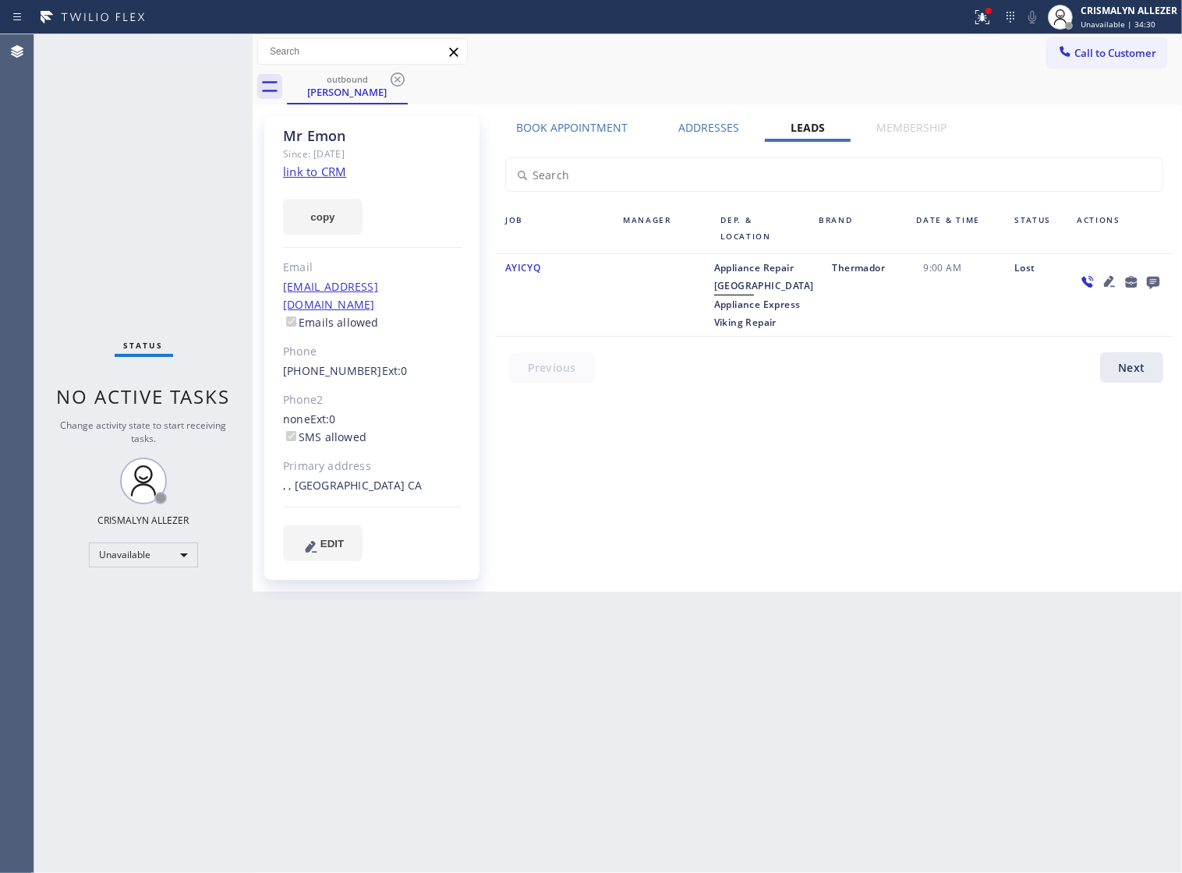
click at [1152, 282] on icon at bounding box center [1153, 283] width 12 height 12
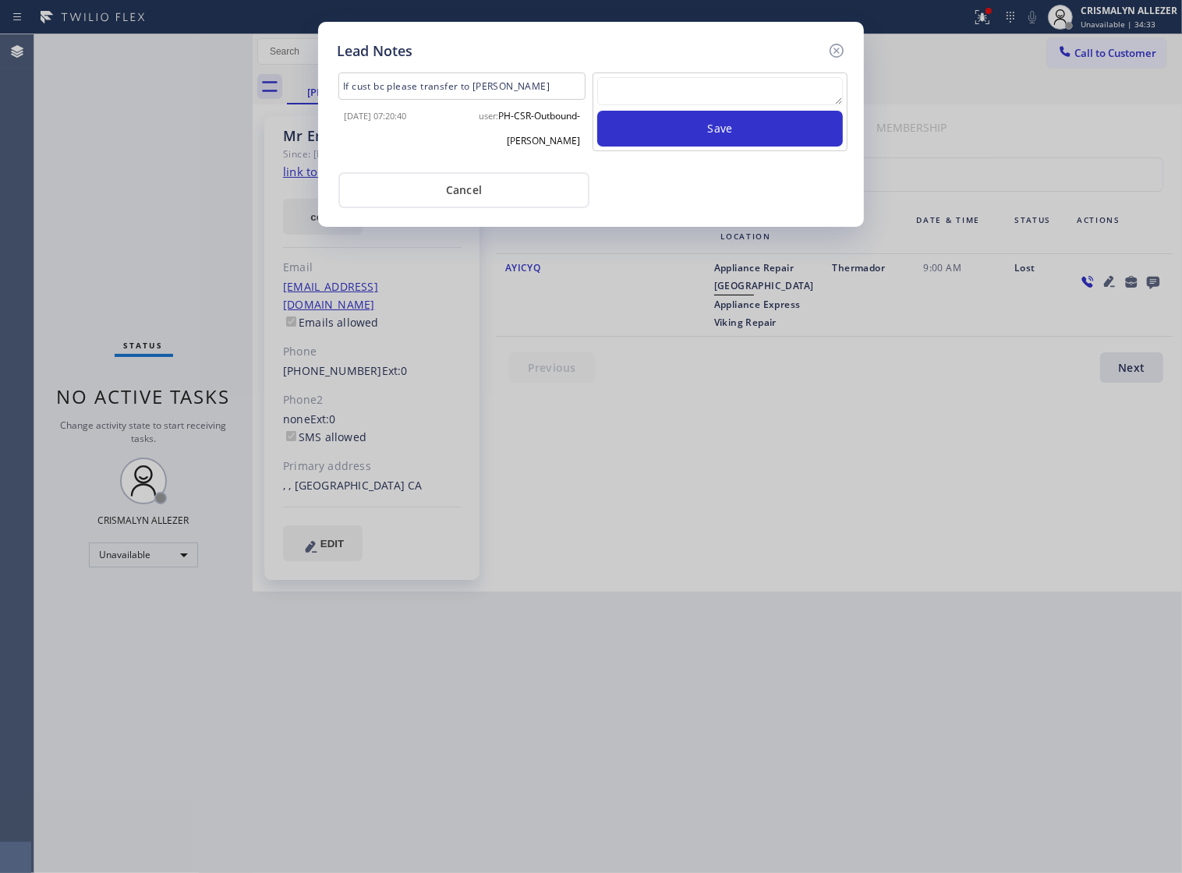
click at [663, 98] on textarea at bounding box center [720, 91] width 246 height 28
paste textarea "no answer | pls xfer if cx calls back"
type textarea "no answer | pls xfer if cx calls back"
click at [710, 139] on button "Save" at bounding box center [720, 129] width 246 height 36
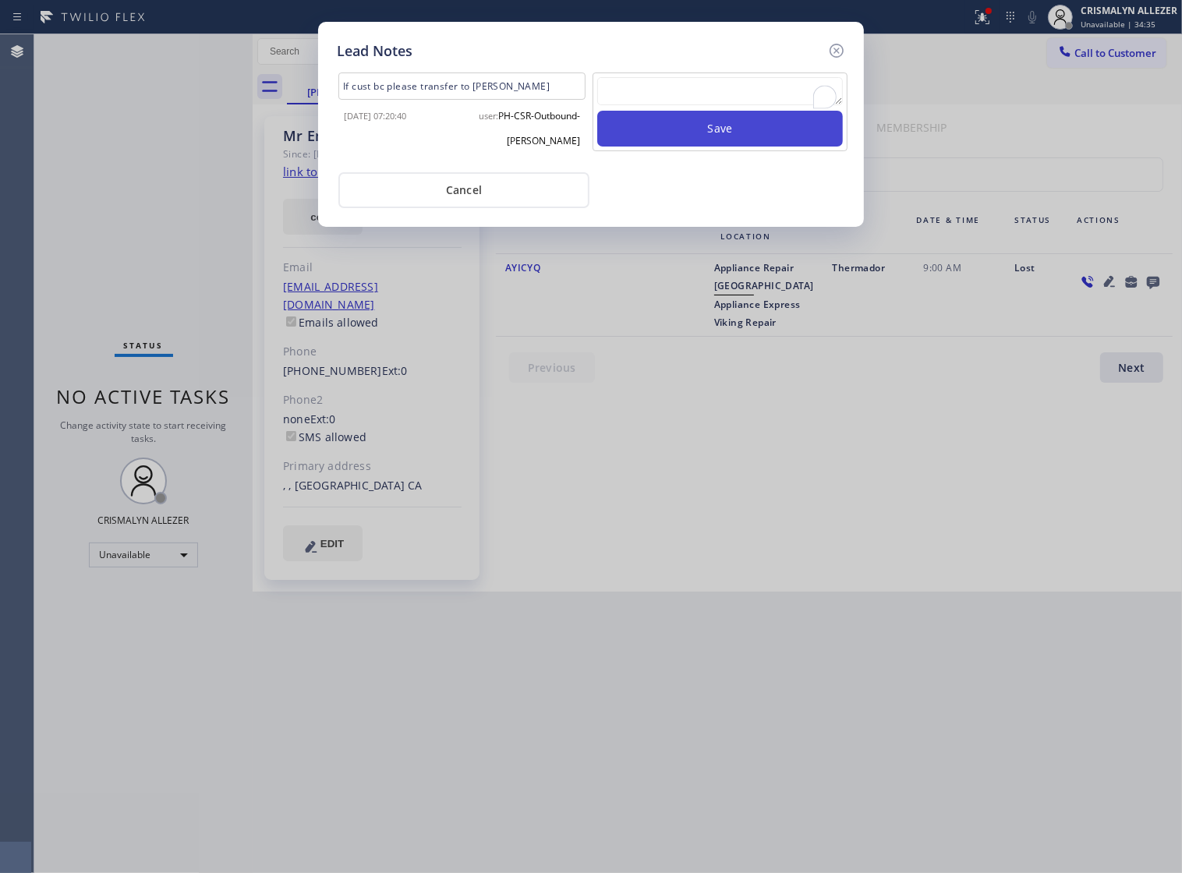
scroll to position [0, 0]
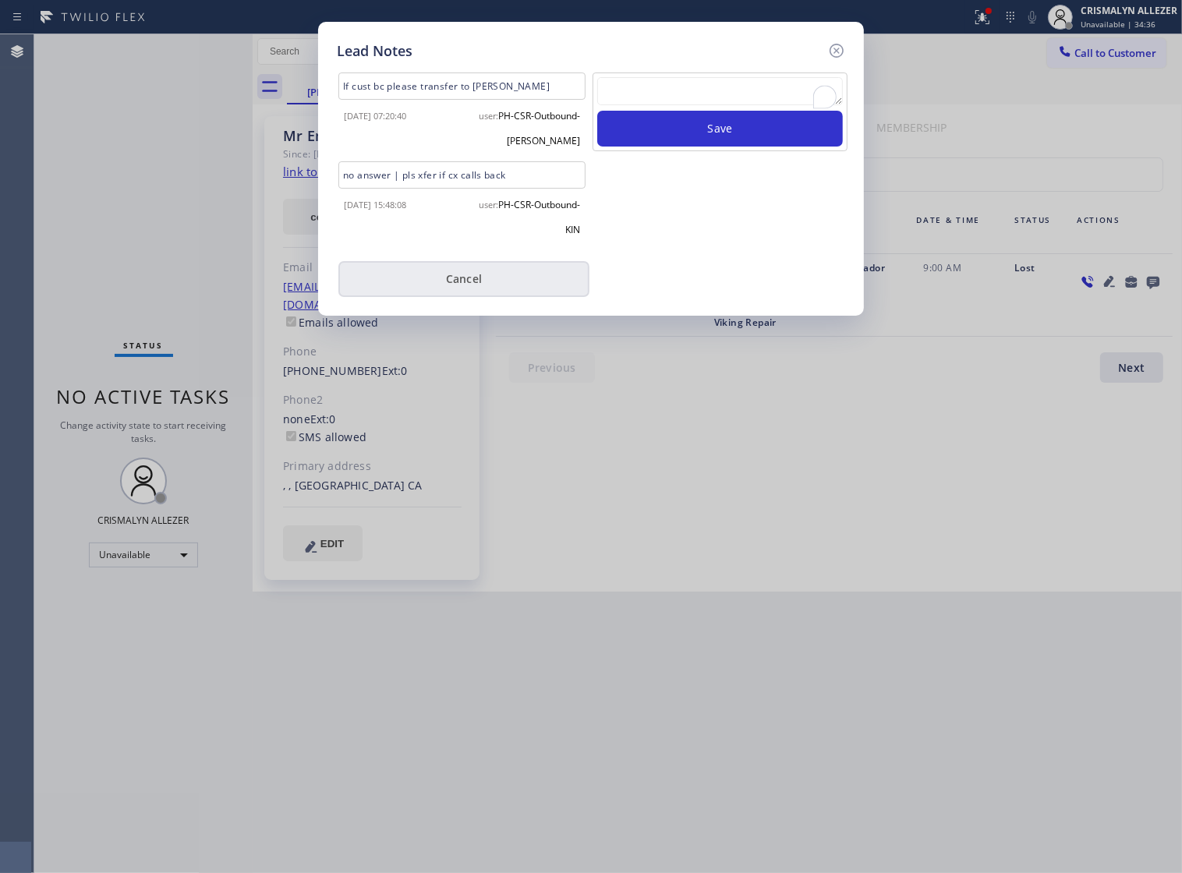
click at [466, 291] on button "Cancel" at bounding box center [463, 279] width 251 height 36
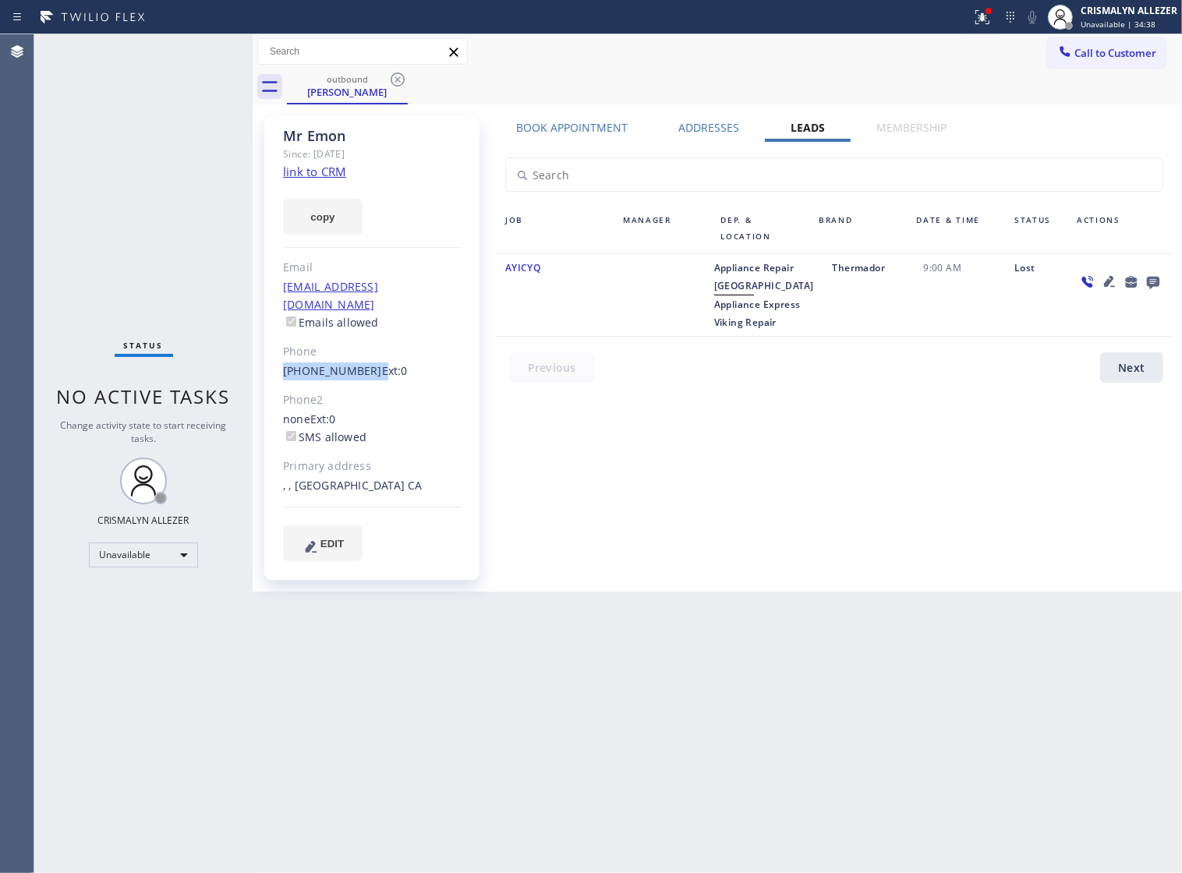
drag, startPoint x: 275, startPoint y: 349, endPoint x: 363, endPoint y: 349, distance: 88.9
click at [363, 349] on div "[PERSON_NAME] Since: [DATE] link to CRM copy Email [EMAIL_ADDRESS][DOMAIN_NAME]…" at bounding box center [371, 348] width 215 height 464
copy div "[PHONE_NUMBER]"
click at [398, 82] on icon at bounding box center [397, 79] width 19 height 19
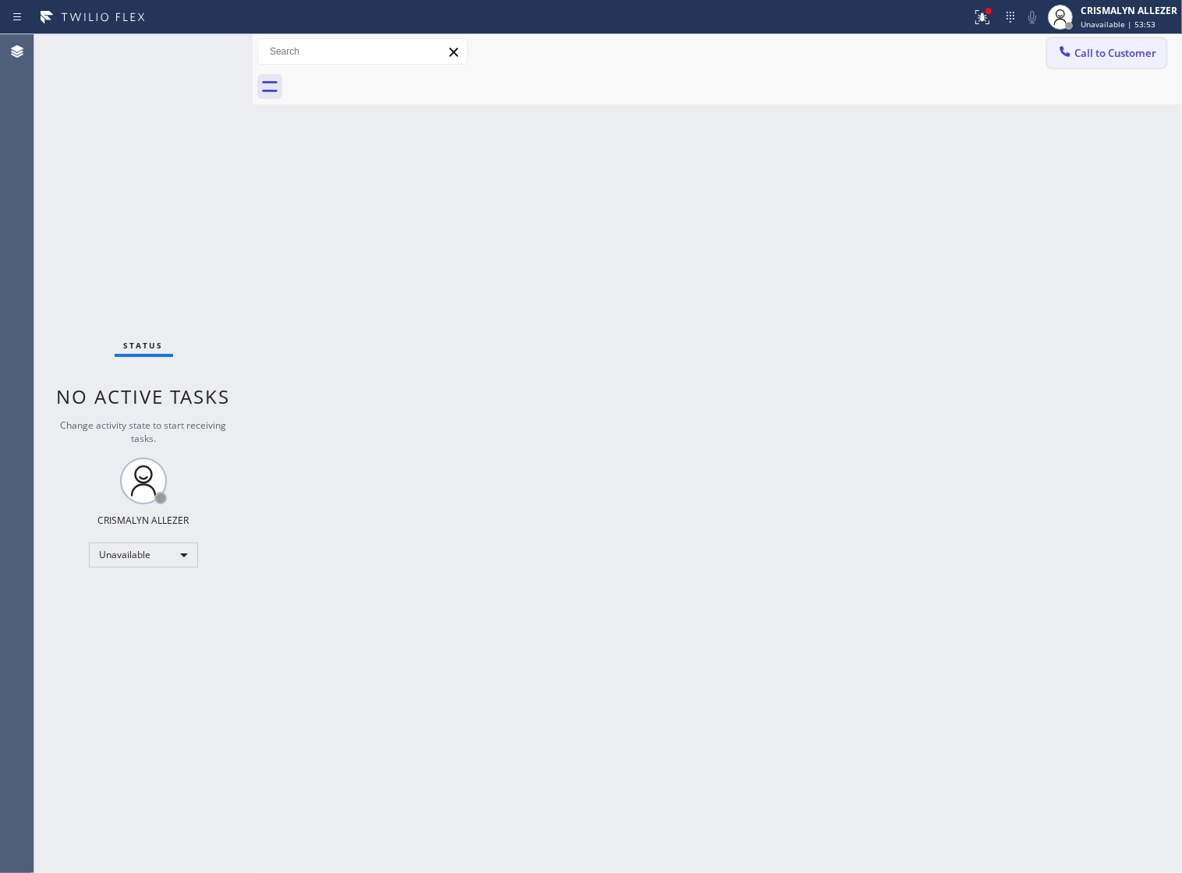
click at [1096, 46] on span "Call to Customer" at bounding box center [1116, 53] width 82 height 14
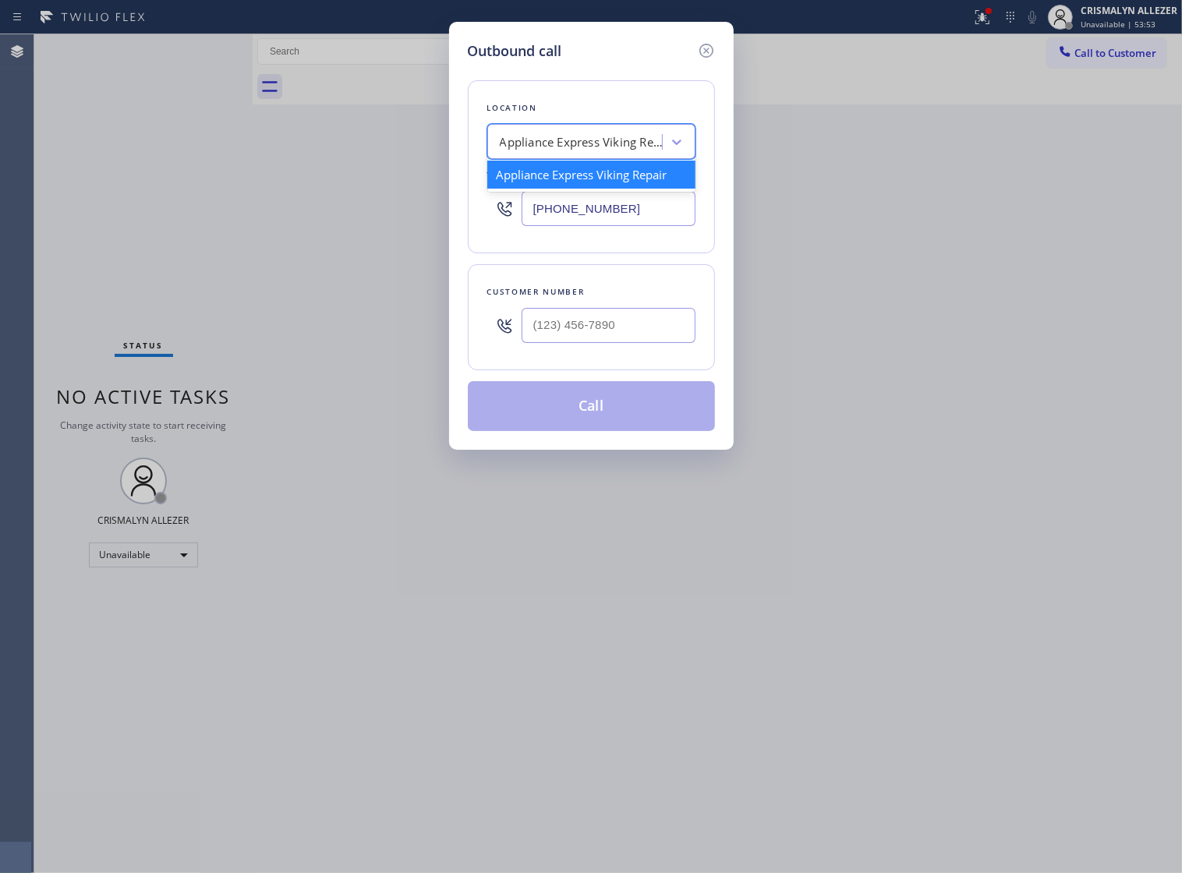
click at [598, 151] on div "Appliance Express Viking Repair" at bounding box center [582, 142] width 164 height 18
paste input "Altadena Pro Electrician service"
type input "Altadena Pro Electrician service"
click at [579, 178] on div "Altadena Pro Electrician service" at bounding box center [591, 175] width 208 height 28
type input "[PHONE_NUMBER]"
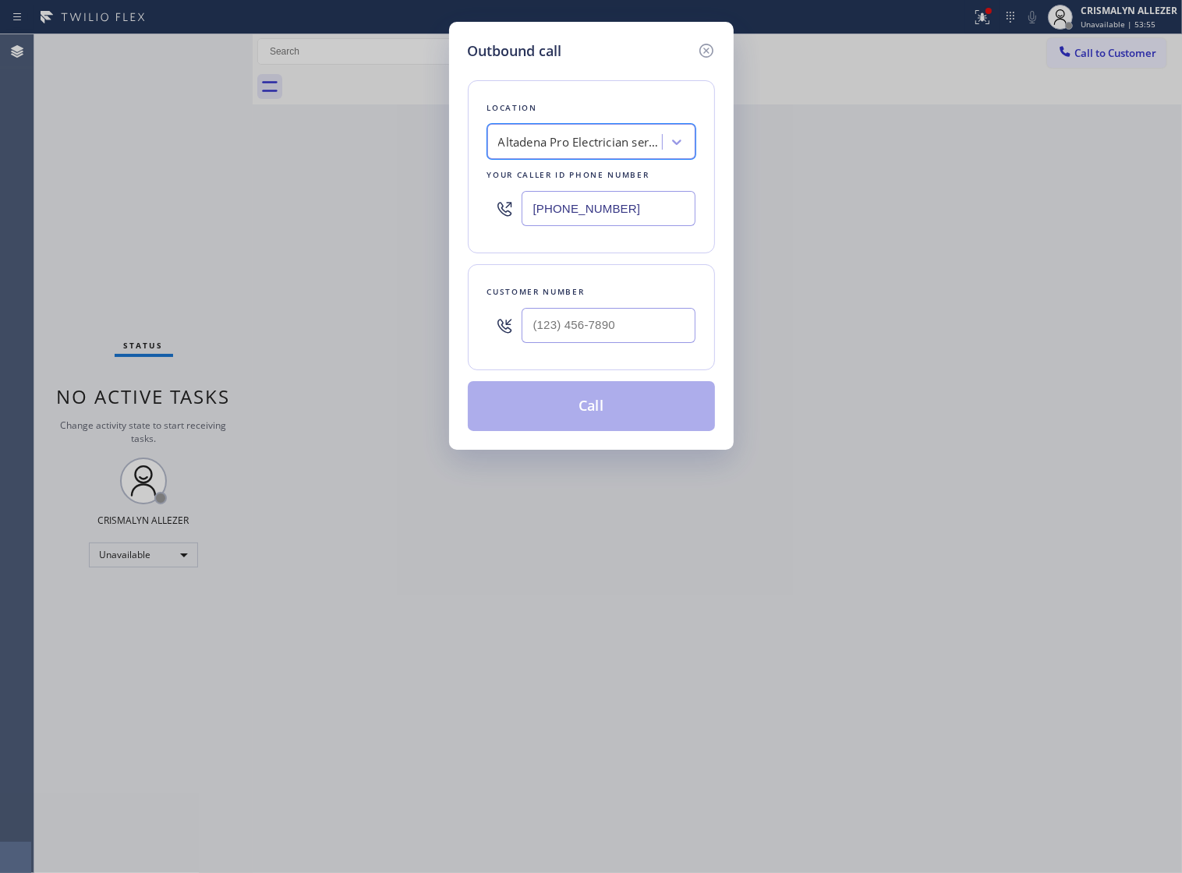
scroll to position [0, 1]
click at [618, 333] on input "(___) ___-____" at bounding box center [609, 325] width 174 height 35
paste input "818) 287-1445"
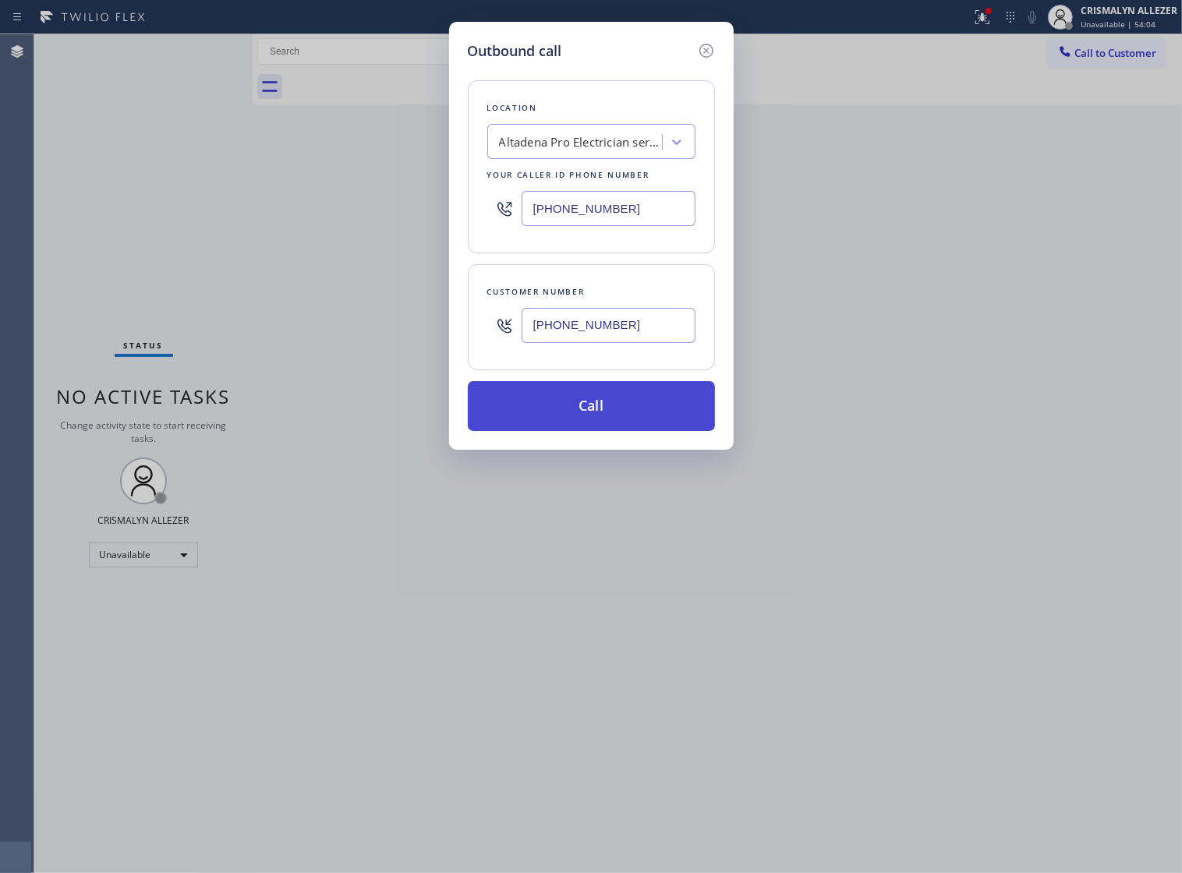
type input "[PHONE_NUMBER]"
click at [599, 419] on button "Call" at bounding box center [591, 406] width 247 height 50
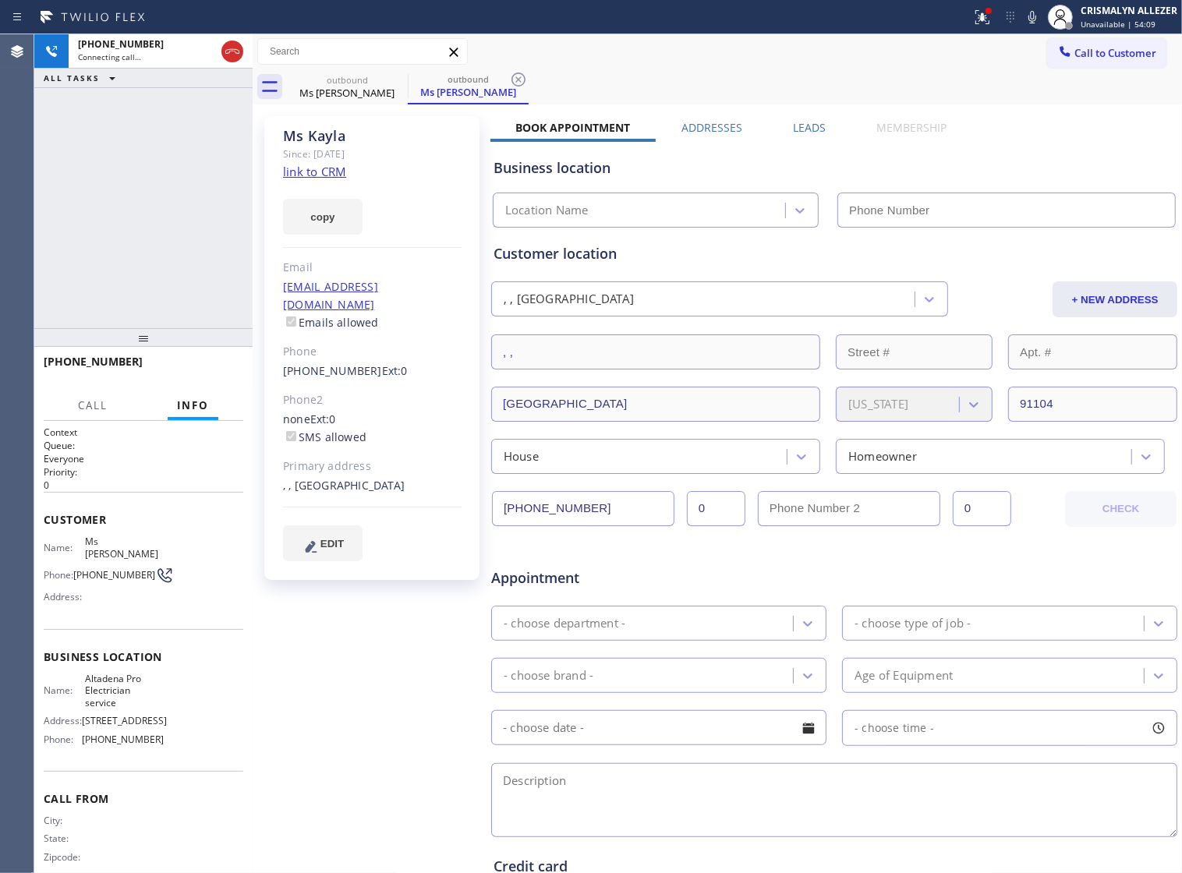
type input "[PHONE_NUMBER]"
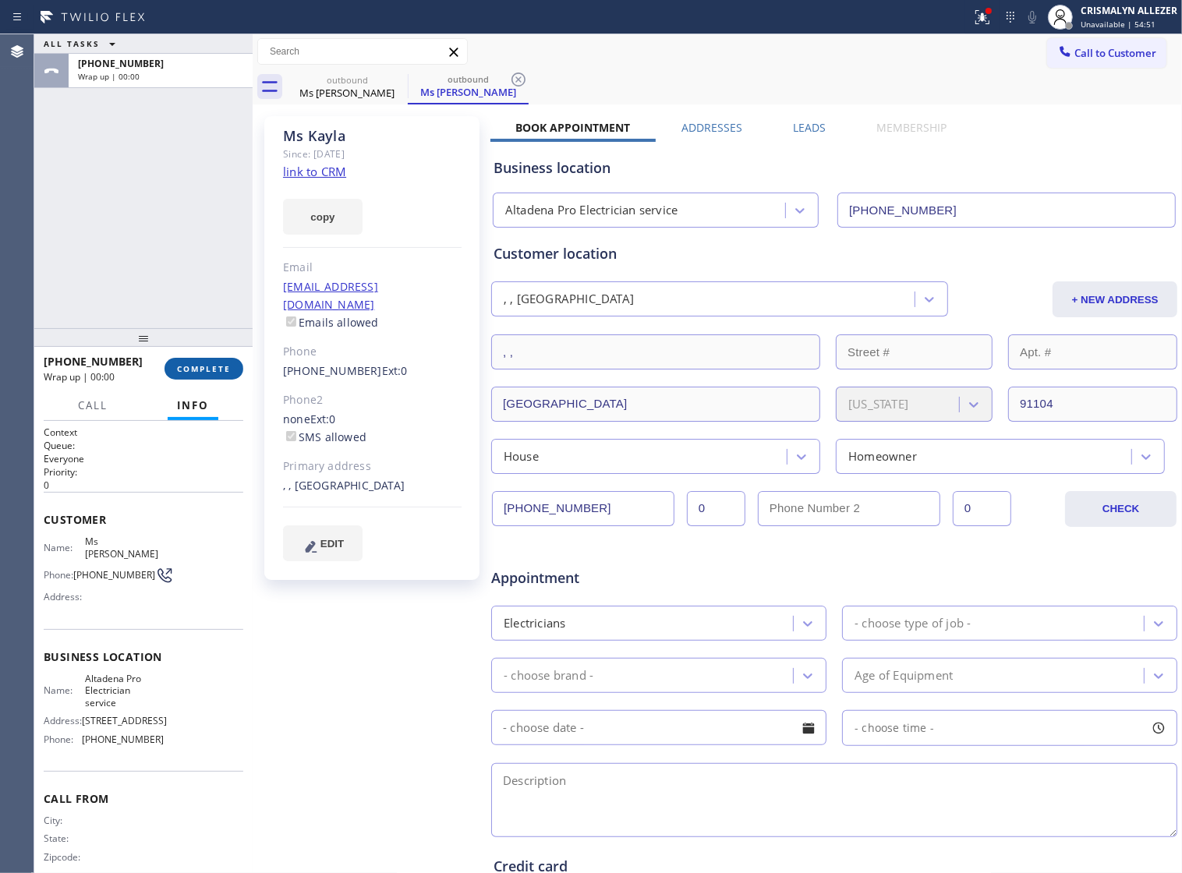
click at [195, 363] on span "COMPLETE" at bounding box center [204, 368] width 54 height 11
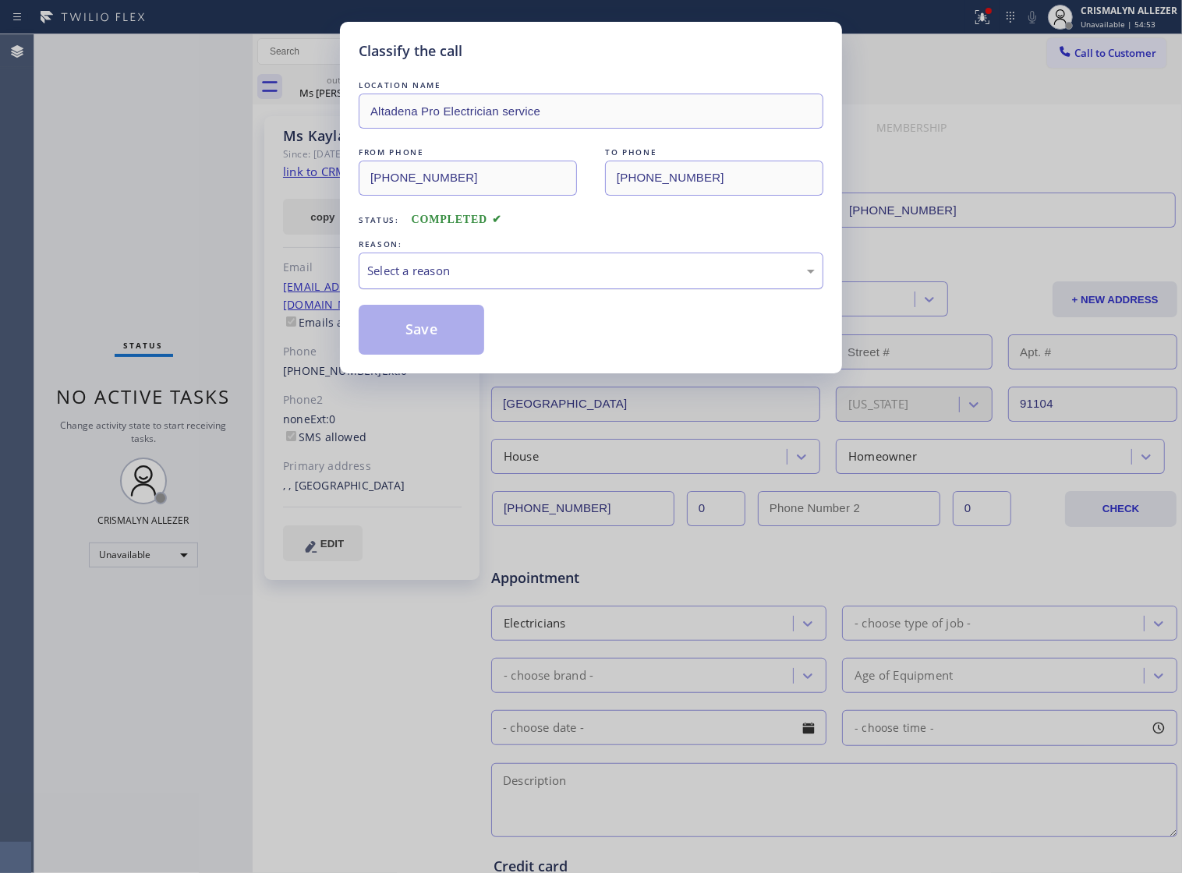
click at [640, 278] on div "Select a reason" at bounding box center [591, 271] width 465 height 37
click at [441, 355] on button "Save" at bounding box center [422, 330] width 126 height 50
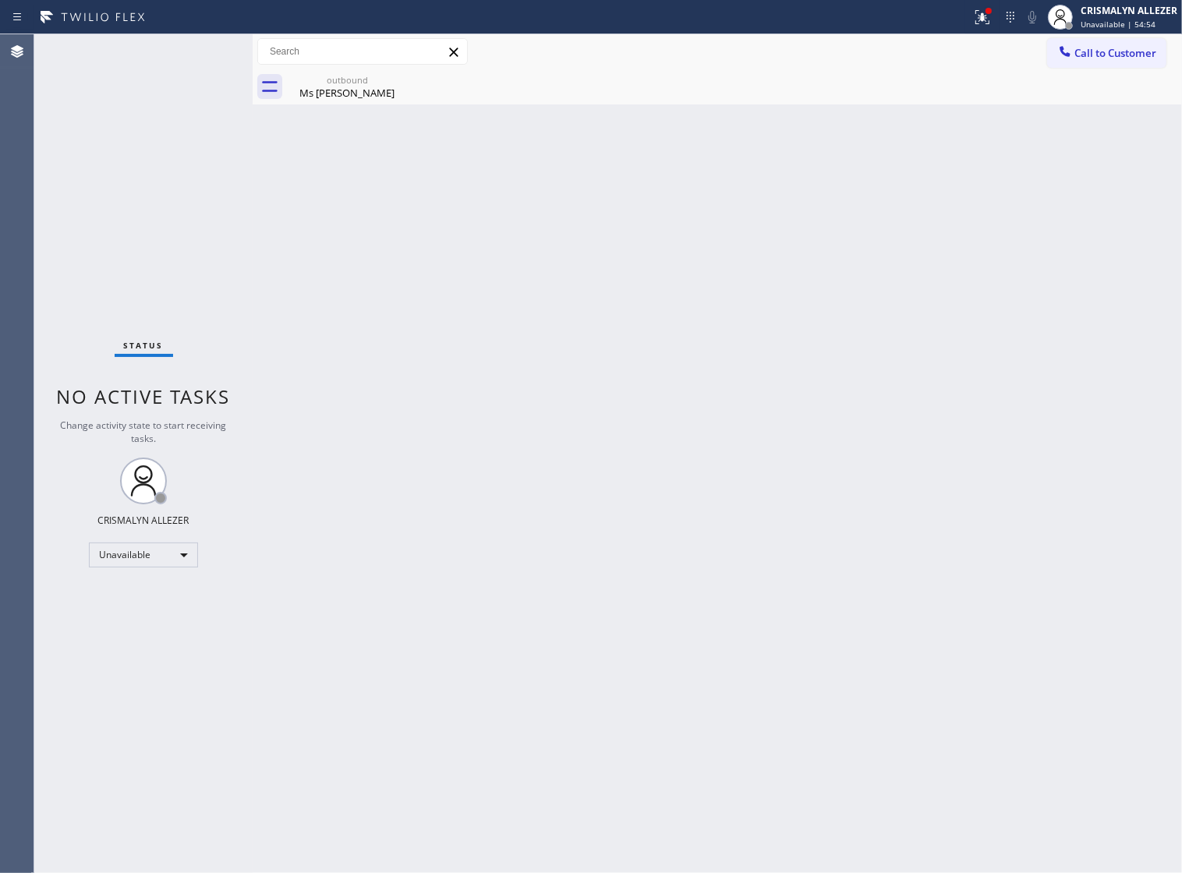
click at [347, 88] on div "Ms [PERSON_NAME]" at bounding box center [348, 93] width 118 height 14
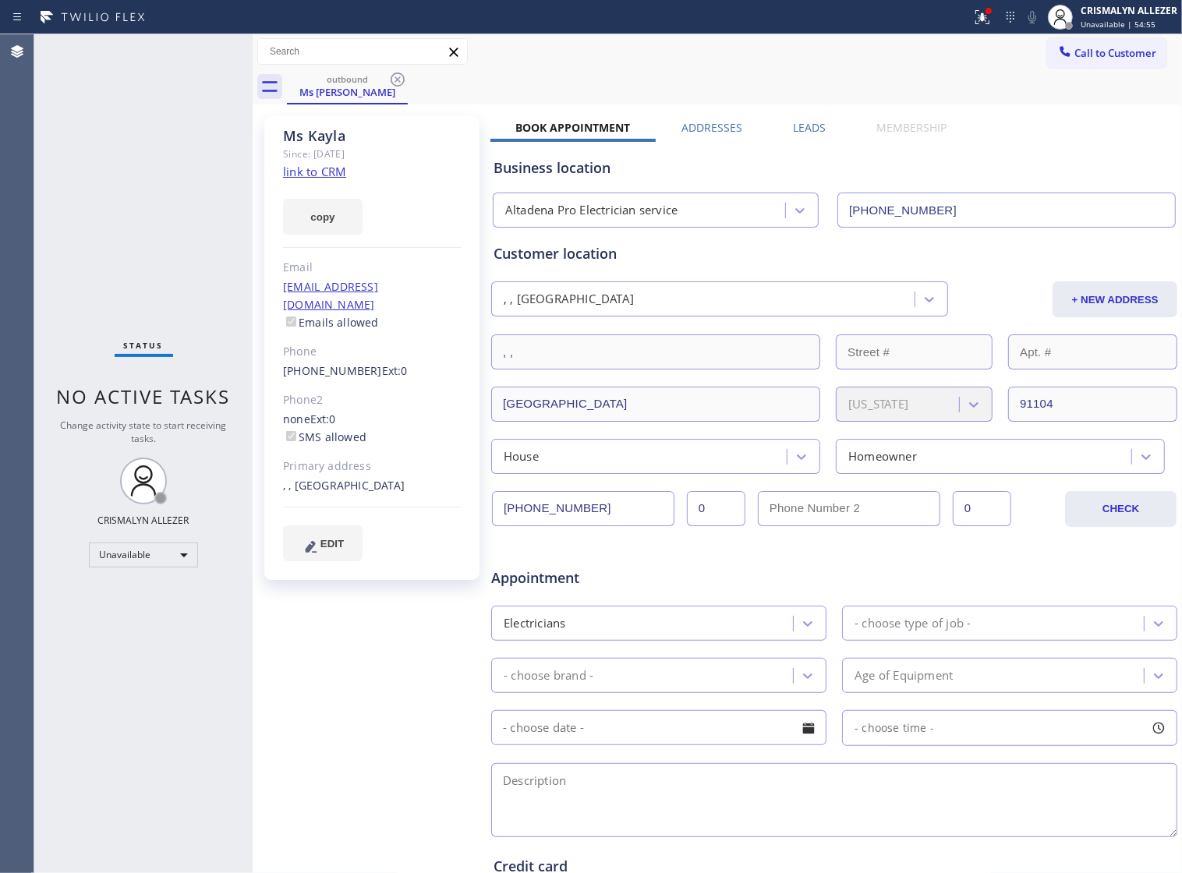
click at [793, 126] on label "Leads" at bounding box center [809, 127] width 33 height 15
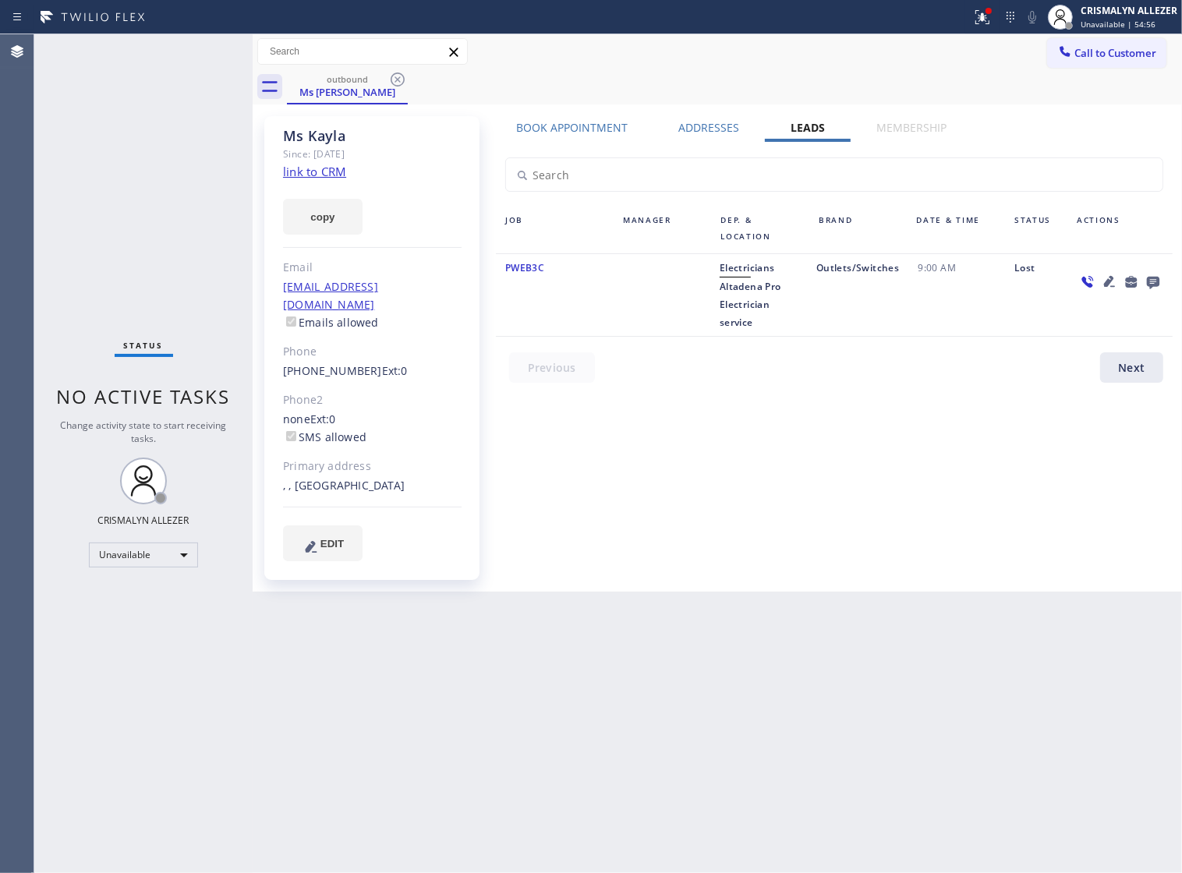
click at [1157, 278] on icon at bounding box center [1153, 281] width 19 height 19
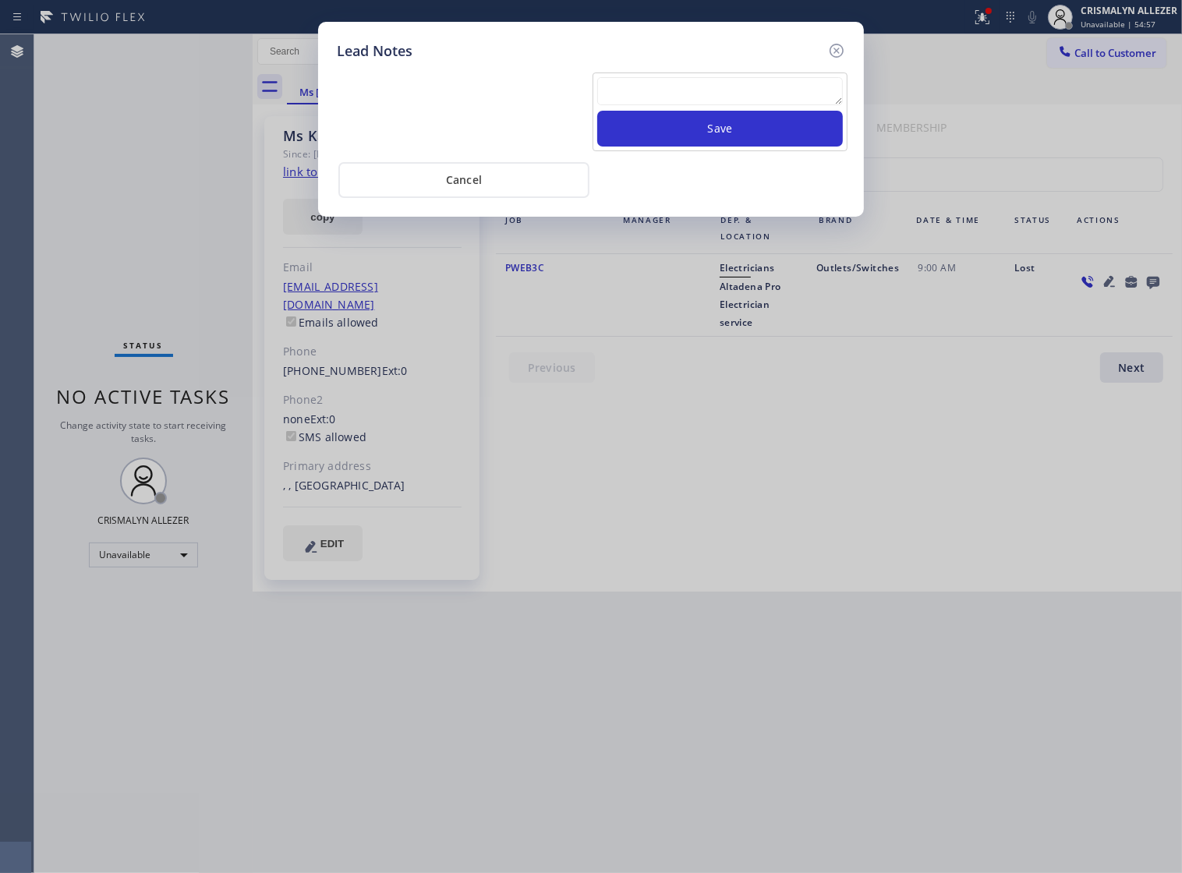
click at [677, 90] on textarea at bounding box center [720, 91] width 246 height 28
click at [615, 91] on textarea "AL GOOD" at bounding box center [720, 91] width 246 height 28
type textarea "ALL GOOD"
click at [719, 144] on button "Save" at bounding box center [720, 129] width 246 height 36
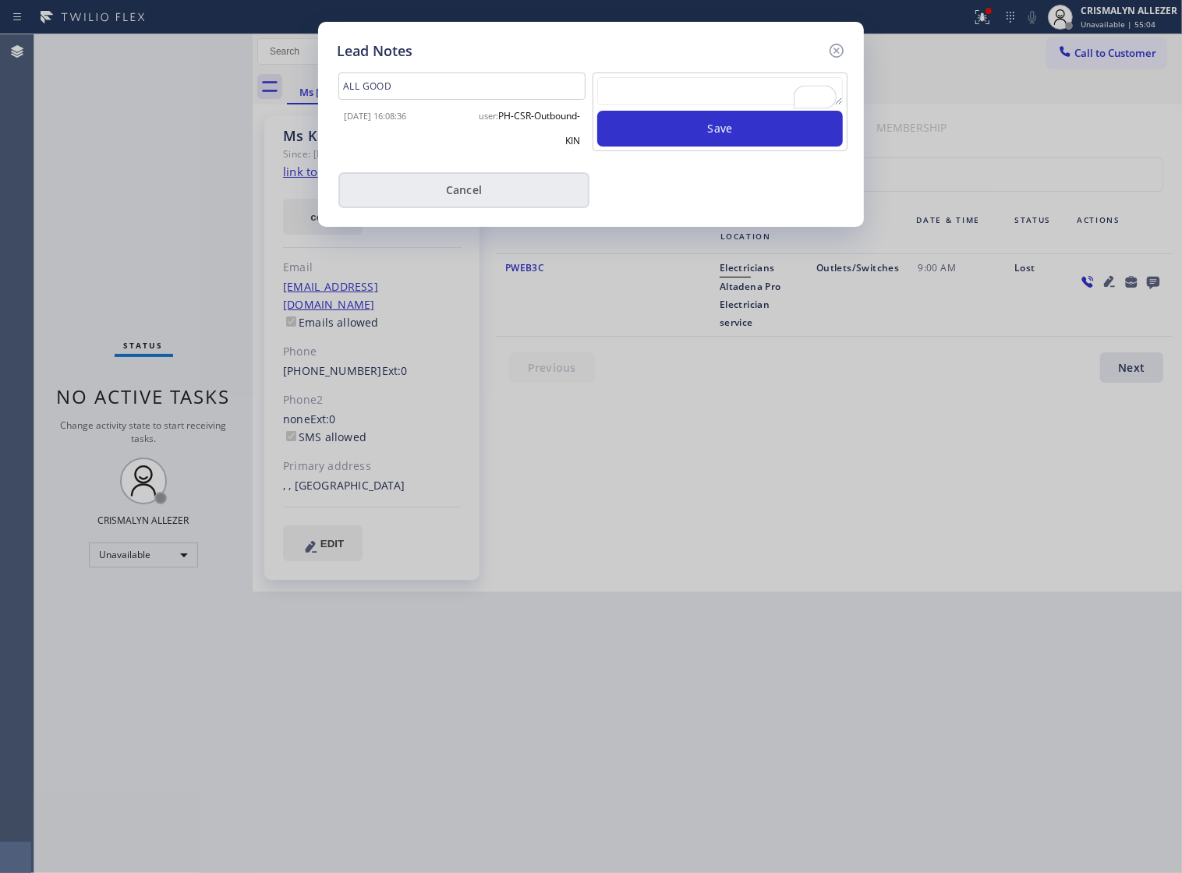
click at [453, 200] on button "Cancel" at bounding box center [463, 190] width 251 height 36
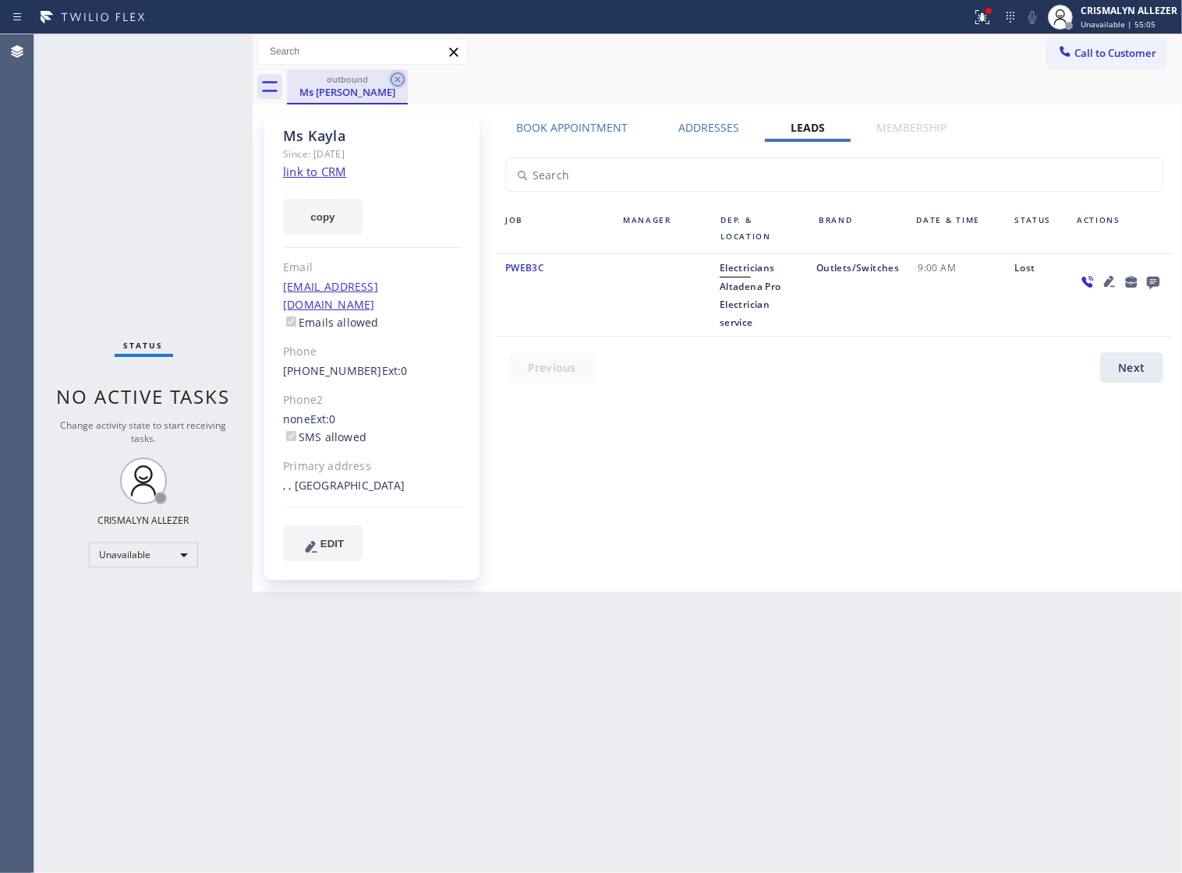
click at [399, 76] on icon at bounding box center [397, 79] width 19 height 19
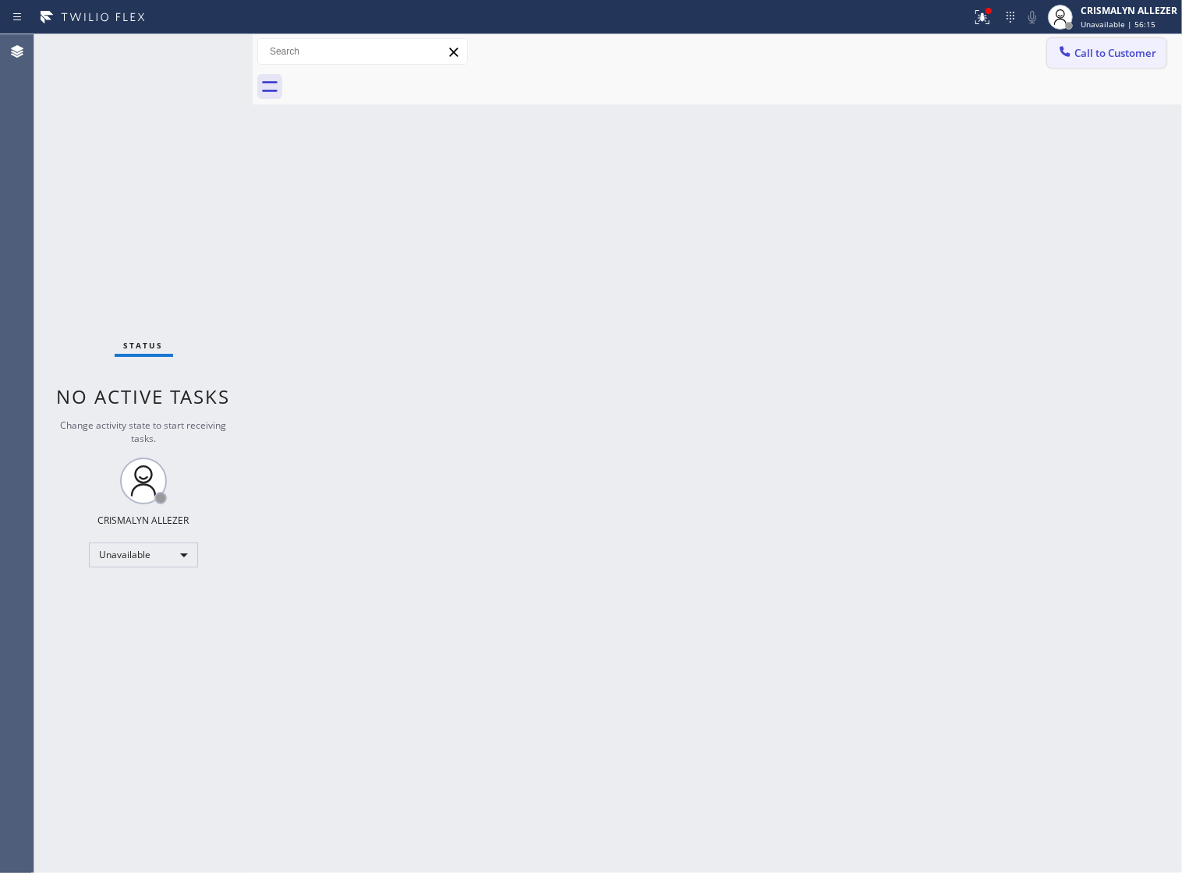
click at [1097, 59] on span "Call to Customer" at bounding box center [1116, 53] width 82 height 14
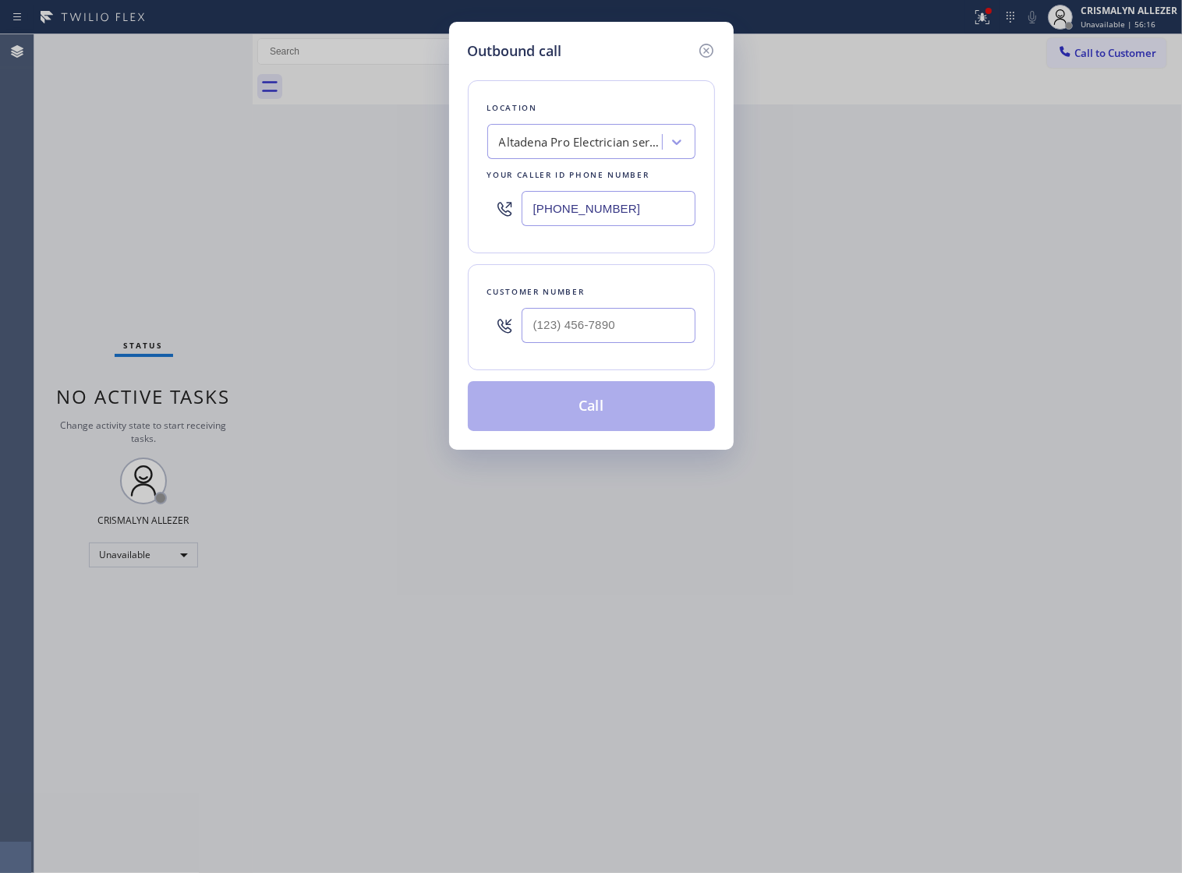
drag, startPoint x: 298, startPoint y: 211, endPoint x: 310, endPoint y: 204, distance: 13.6
click at [193, 208] on div "Outbound call Location [GEOGRAPHIC_DATA] Pro Electrician service Your caller id…" at bounding box center [591, 436] width 1182 height 873
paste input "714) 681-158"
type input "[PHONE_NUMBER]"
click at [636, 343] on input "(___) ___-____" at bounding box center [609, 325] width 174 height 35
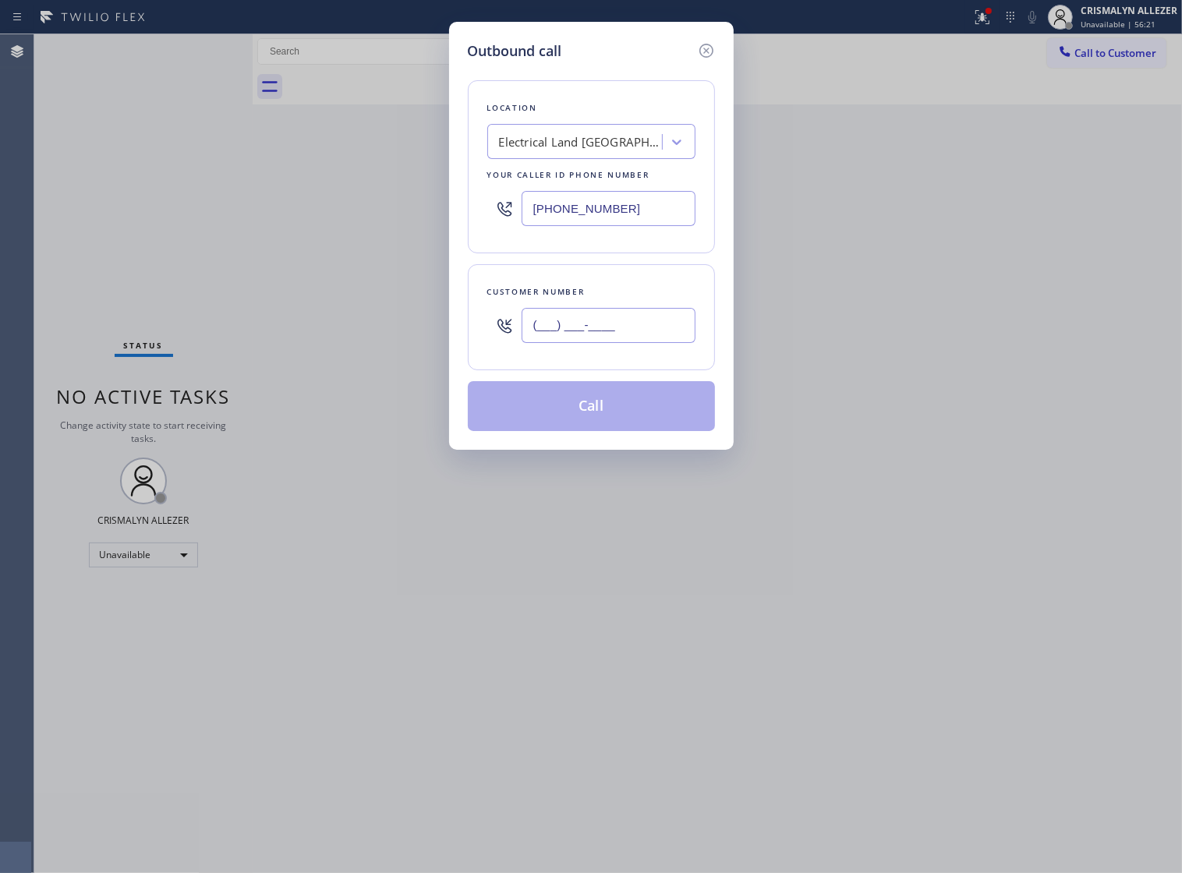
paste input "714) 273-4708"
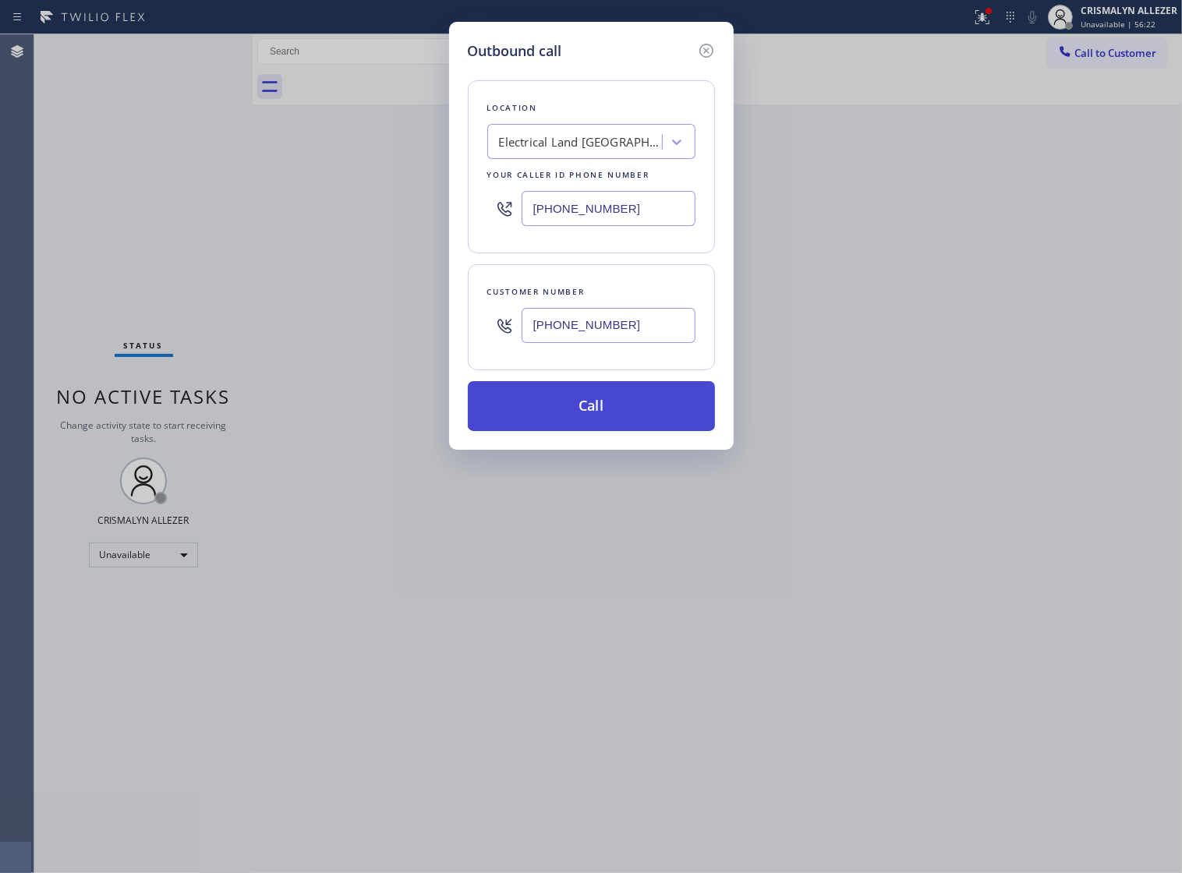
type input "[PHONE_NUMBER]"
click at [593, 431] on button "Call" at bounding box center [591, 406] width 247 height 50
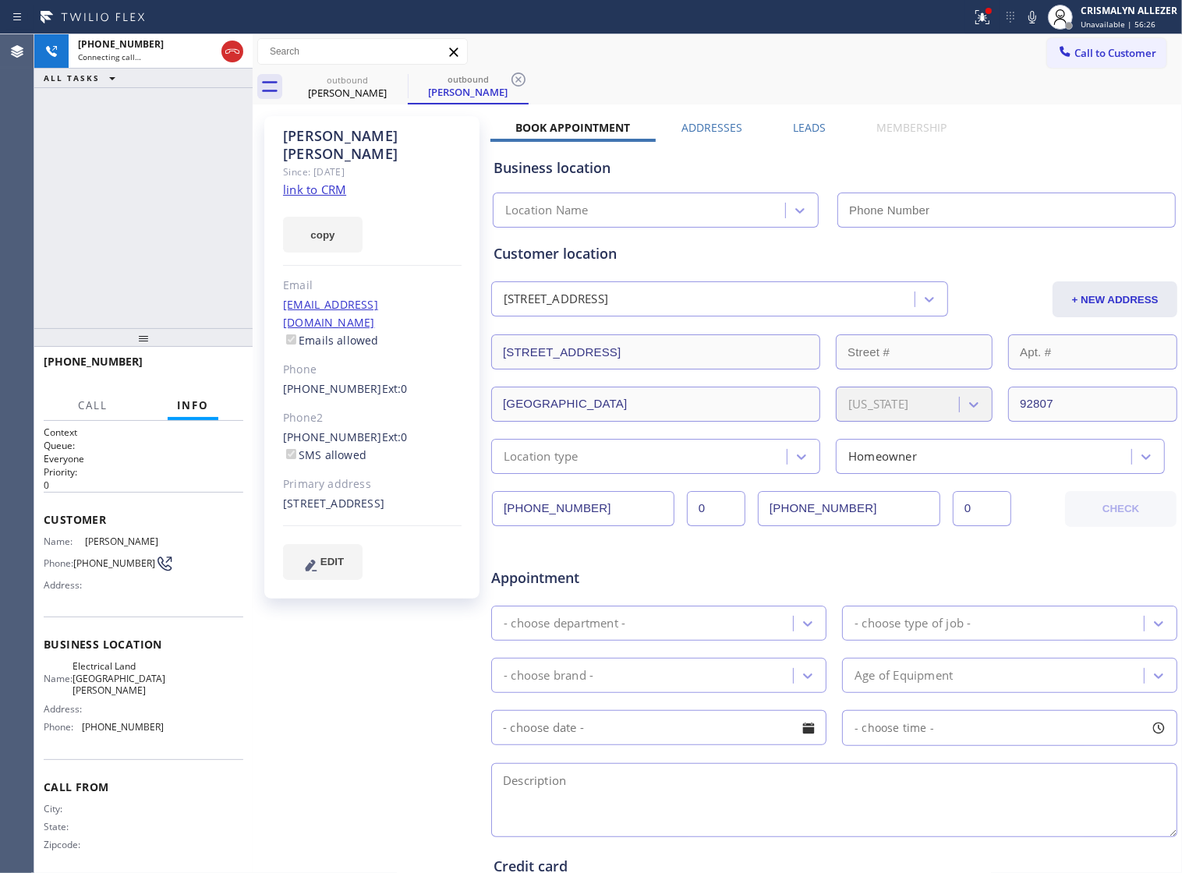
type input "[PHONE_NUMBER]"
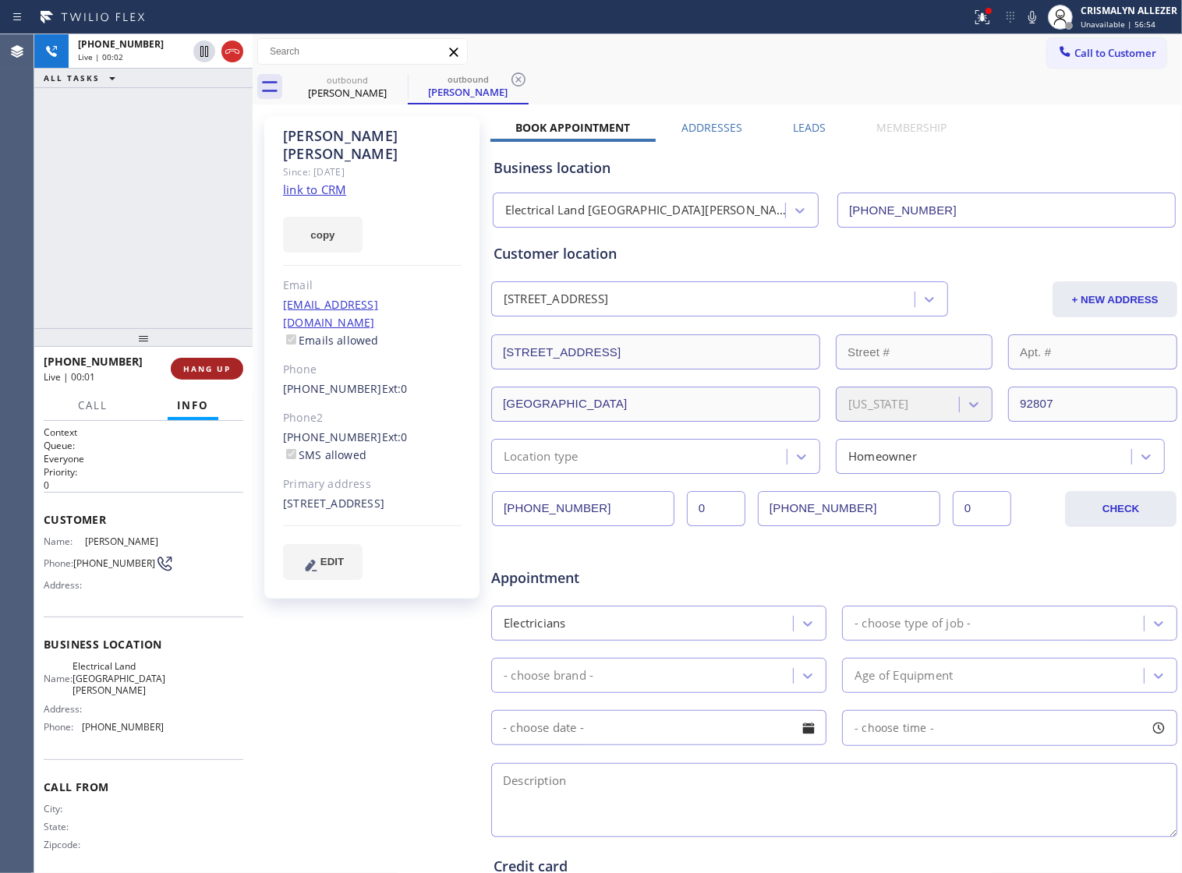
click at [193, 364] on span "HANG UP" at bounding box center [207, 368] width 48 height 11
click at [200, 371] on span "COMPLETE" at bounding box center [204, 368] width 54 height 11
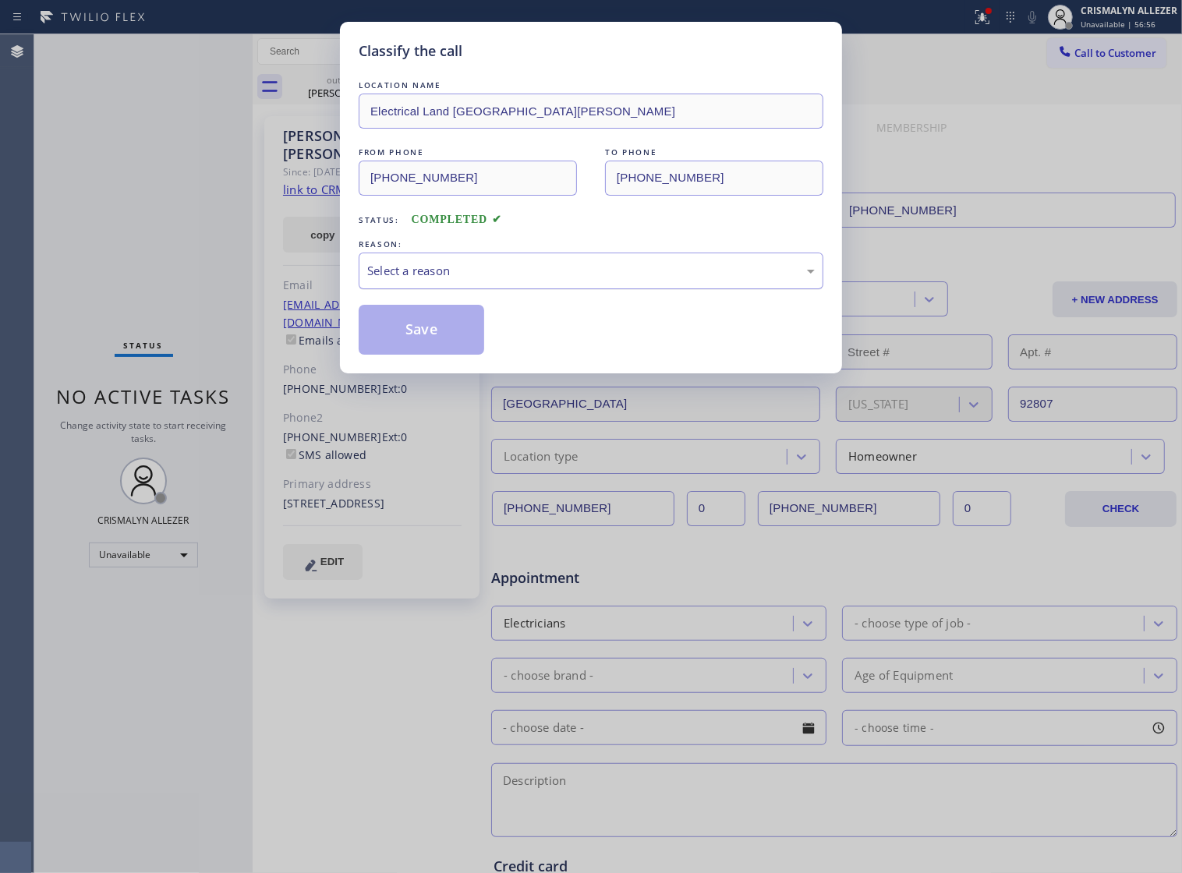
click at [579, 289] on div "Select a reason" at bounding box center [591, 271] width 465 height 37
click at [419, 347] on button "Save" at bounding box center [422, 330] width 126 height 50
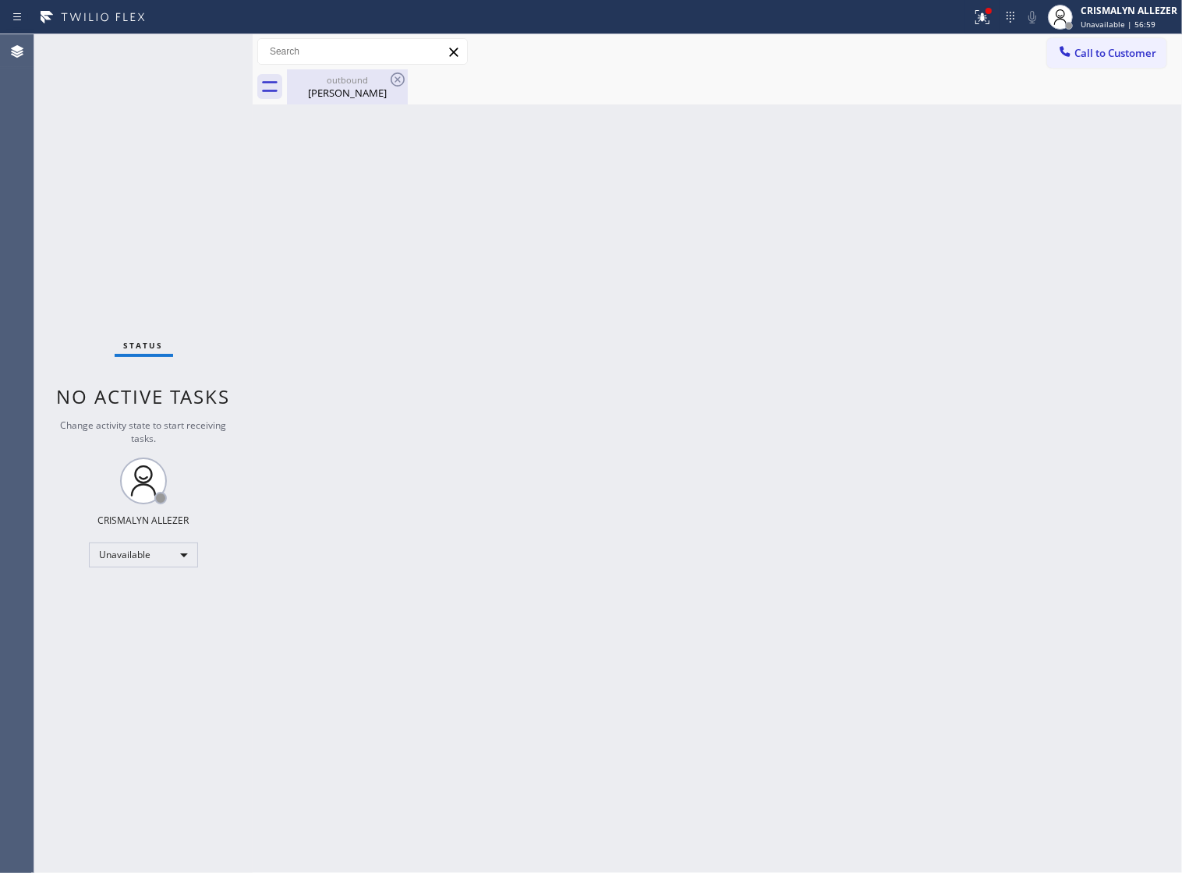
click at [345, 99] on div "[PERSON_NAME]" at bounding box center [348, 93] width 118 height 14
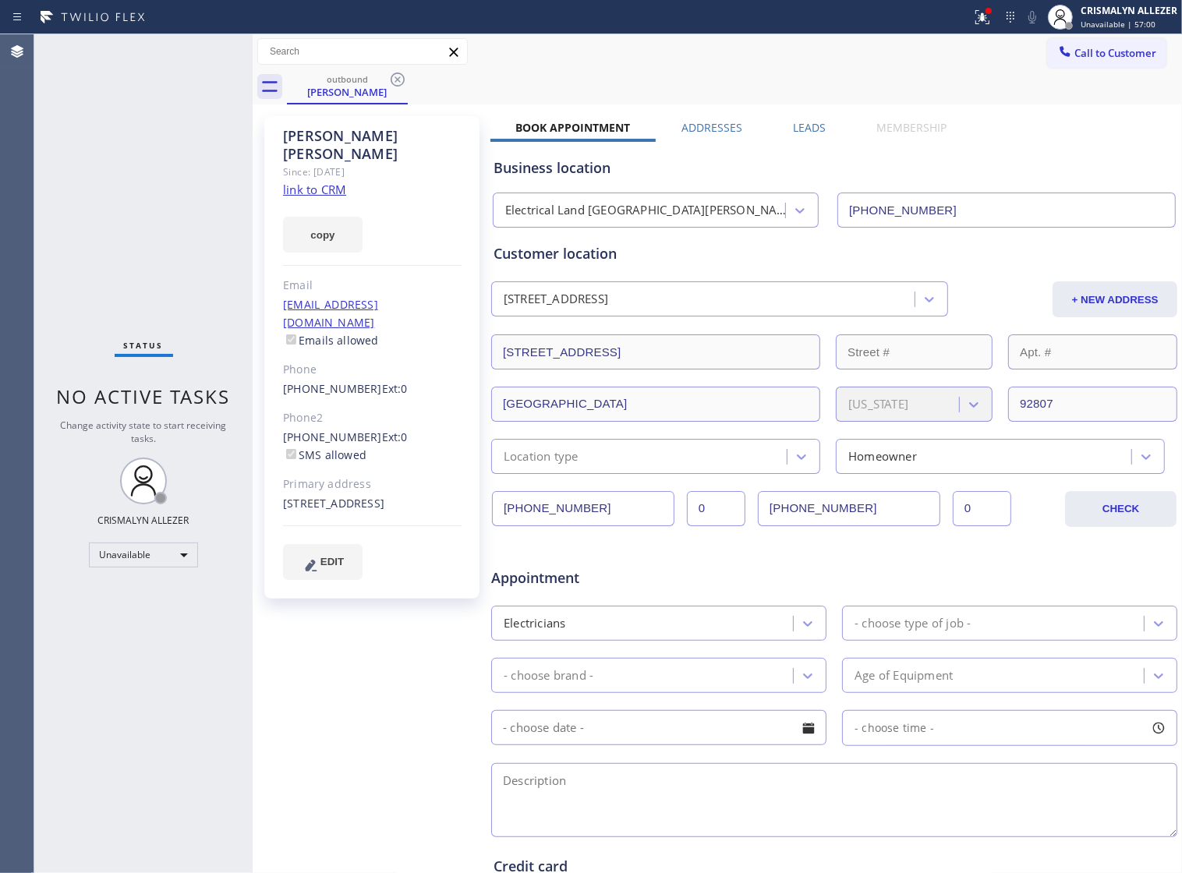
click at [810, 130] on label "Leads" at bounding box center [809, 127] width 33 height 15
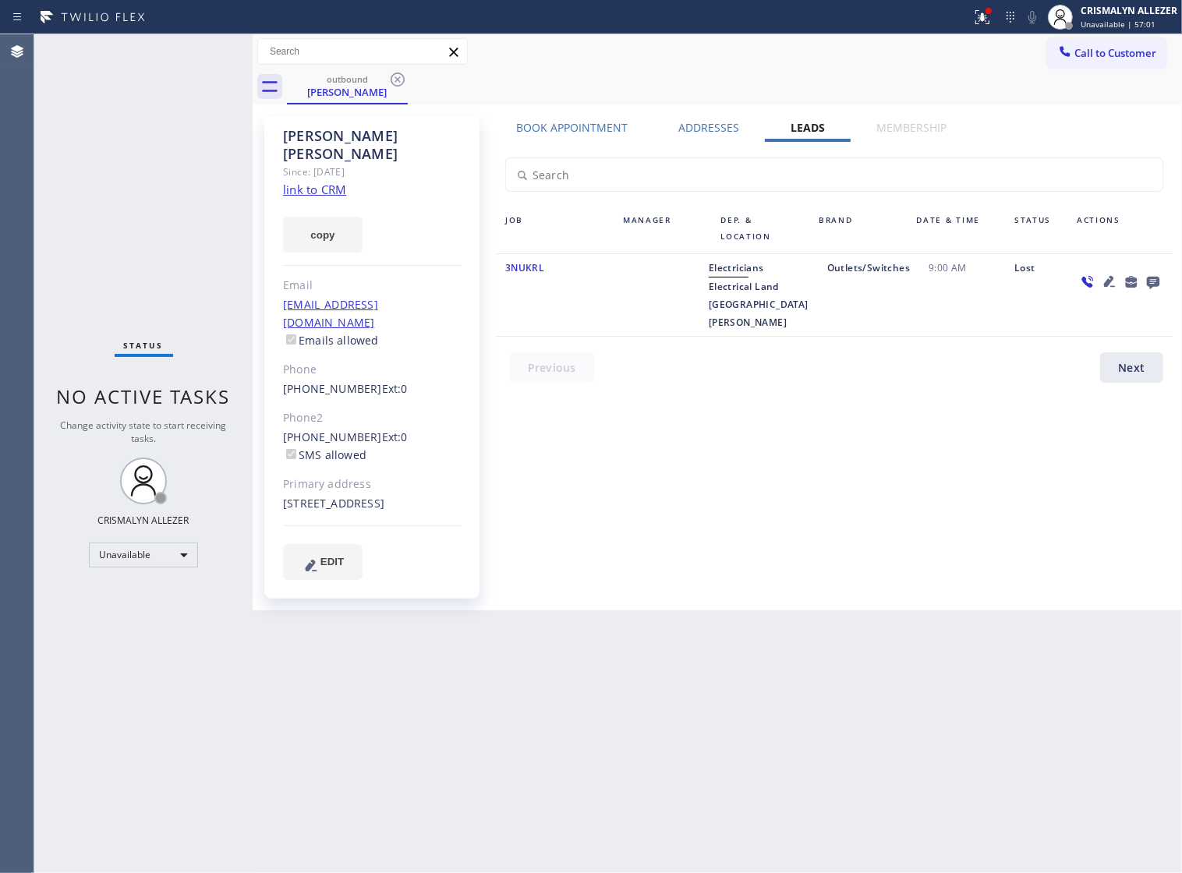
click at [1155, 283] on icon at bounding box center [1153, 283] width 12 height 12
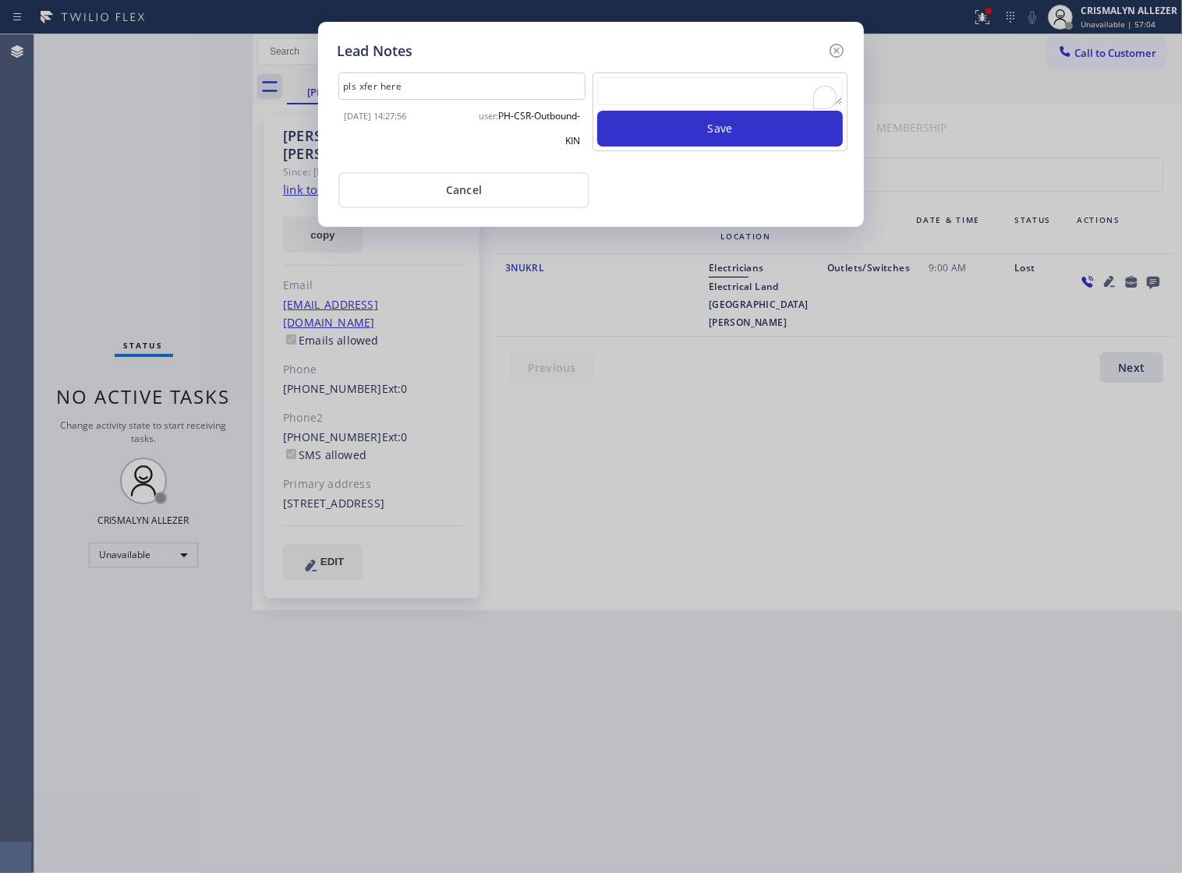
click at [664, 90] on textarea "To enrich screen reader interactions, please activate Accessibility in Grammarl…" at bounding box center [720, 91] width 246 height 28
type textarea "A"
type textarea "another follow up made pls xfer hre"
click at [726, 147] on button "Save" at bounding box center [720, 129] width 246 height 36
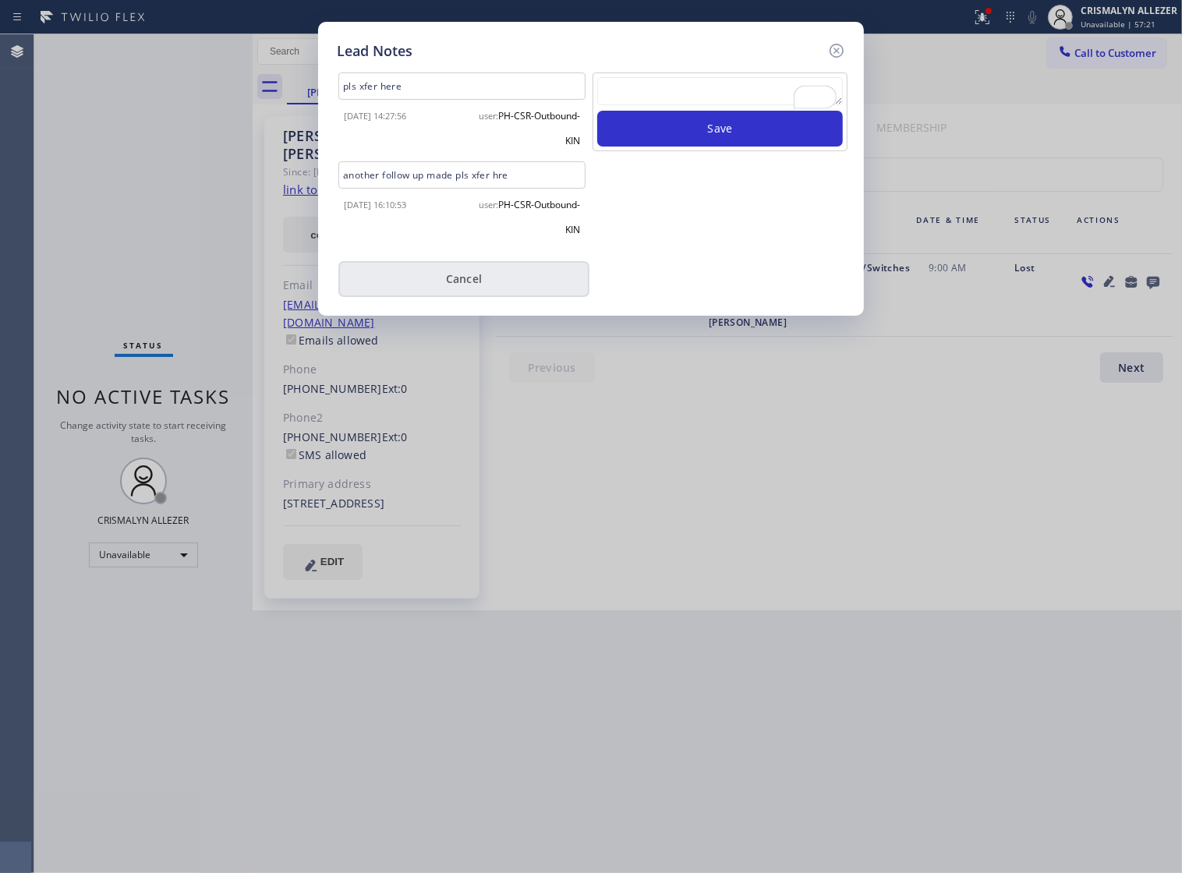
click at [433, 290] on button "Cancel" at bounding box center [463, 279] width 251 height 36
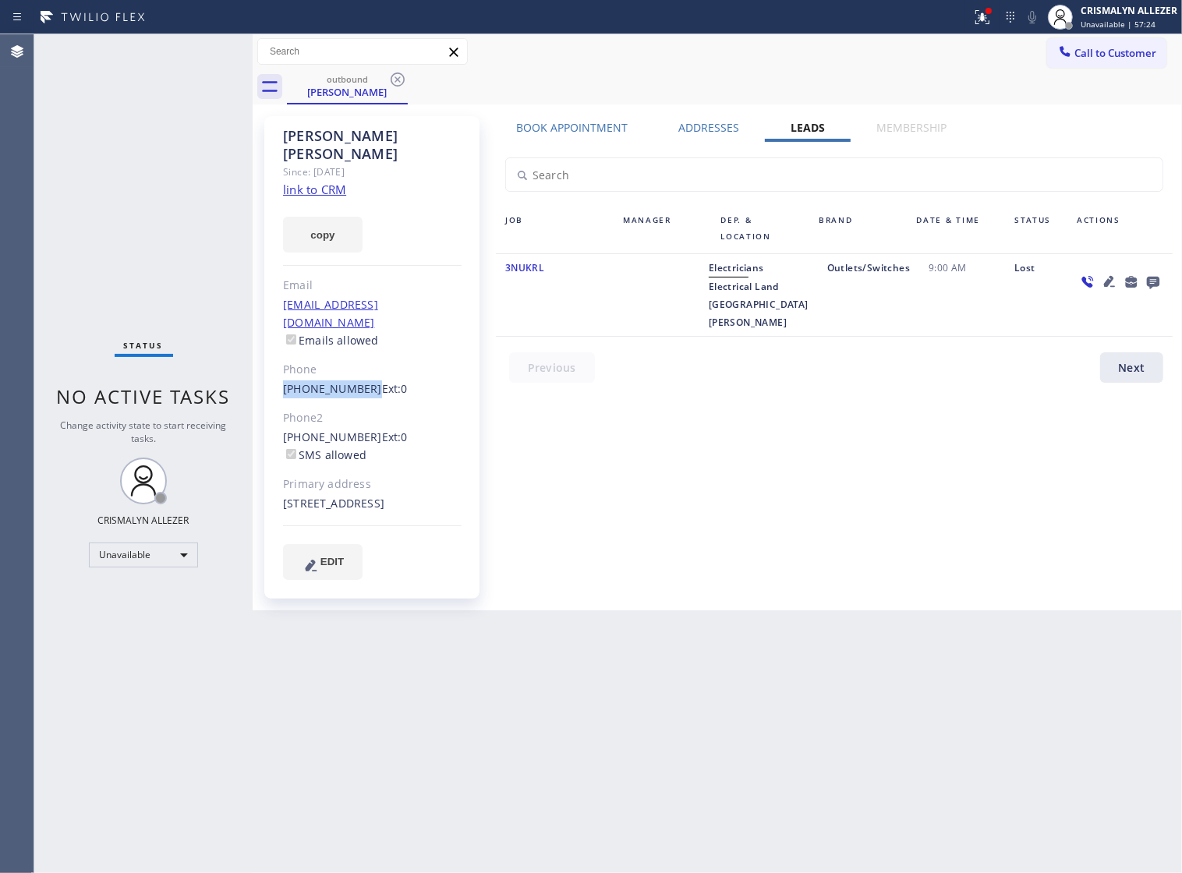
drag, startPoint x: 275, startPoint y: 351, endPoint x: 360, endPoint y: 360, distance: 86.3
click at [360, 360] on div "[PERSON_NAME] Since: [DATE] link to CRM copy Email [EMAIL_ADDRESS][DOMAIN_NAME]…" at bounding box center [371, 357] width 215 height 483
copy link "[PHONE_NUMBER]"
click at [392, 79] on icon at bounding box center [398, 80] width 14 height 14
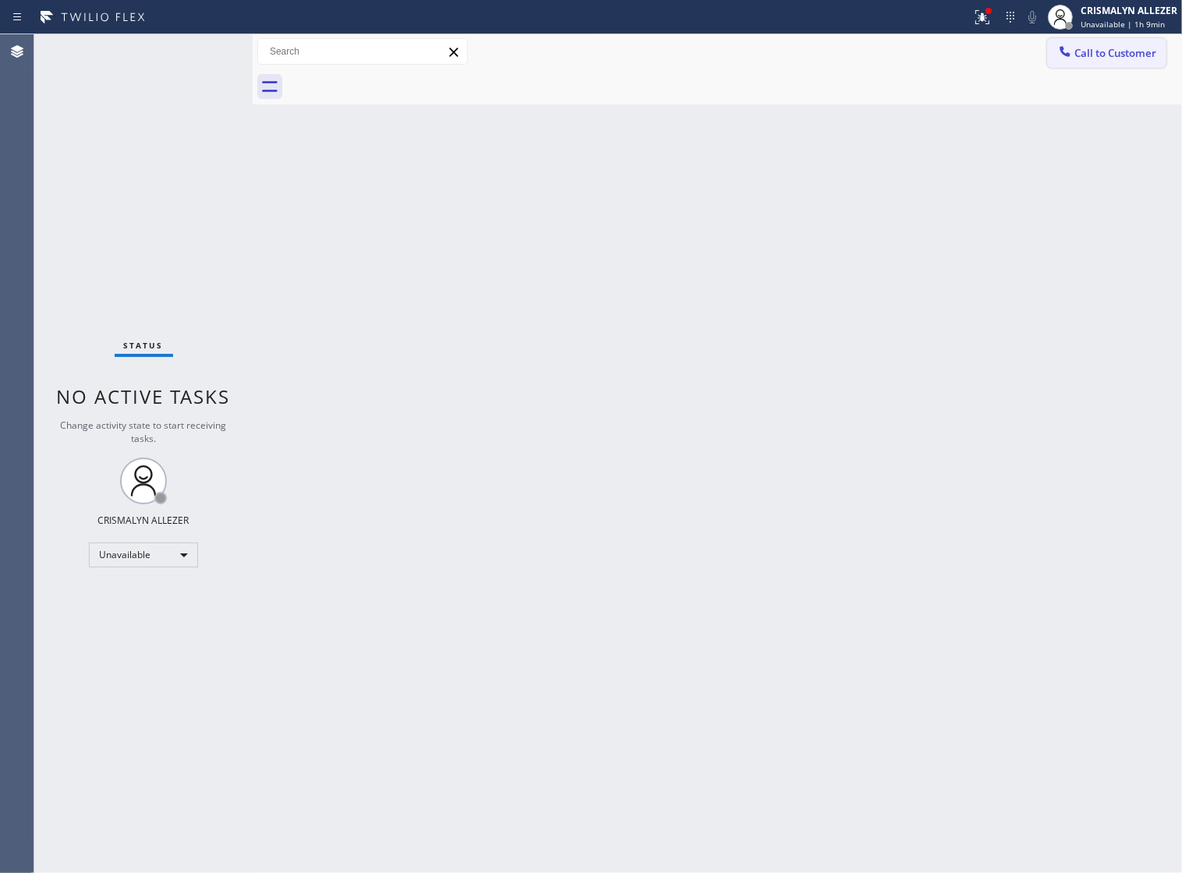
click at [1112, 48] on span "Call to Customer" at bounding box center [1116, 53] width 82 height 14
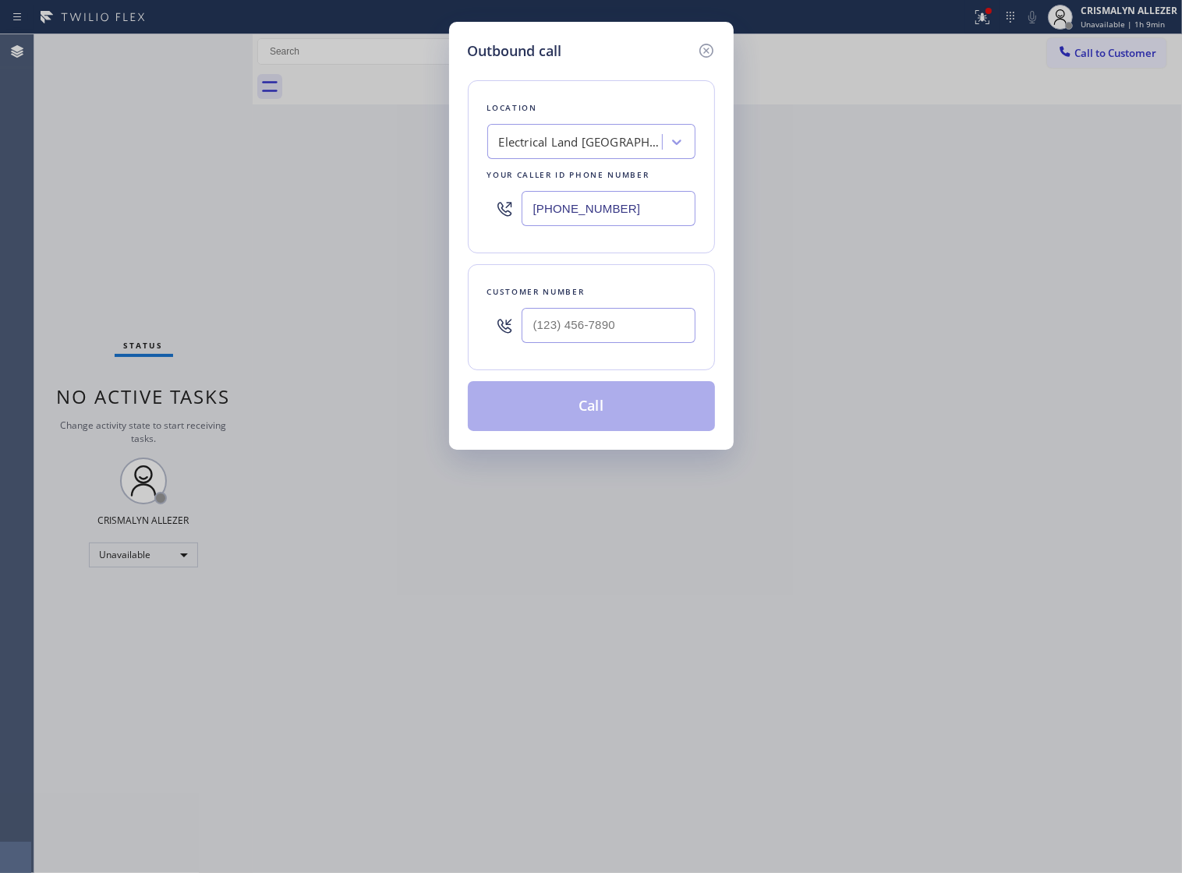
drag, startPoint x: 664, startPoint y: 220, endPoint x: 271, endPoint y: 231, distance: 393.2
click at [221, 225] on div "Outbound call Location Electrical Land [GEOGRAPHIC_DATA][PERSON_NAME] Your call…" at bounding box center [591, 436] width 1182 height 873
paste input "206) 295-4789"
type input "[PHONE_NUMBER]"
click at [652, 337] on input "(___) ___-____" at bounding box center [609, 325] width 174 height 35
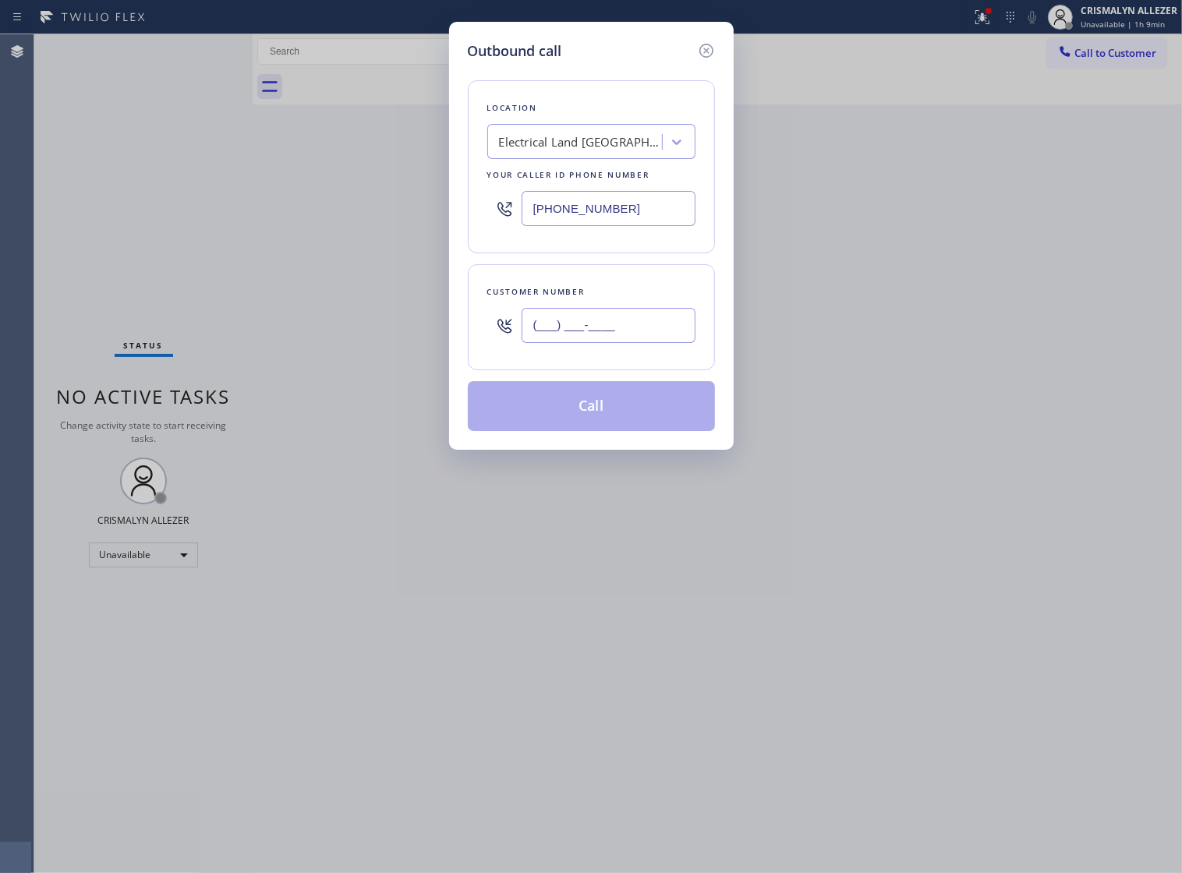
paste input "206) 295-4789"
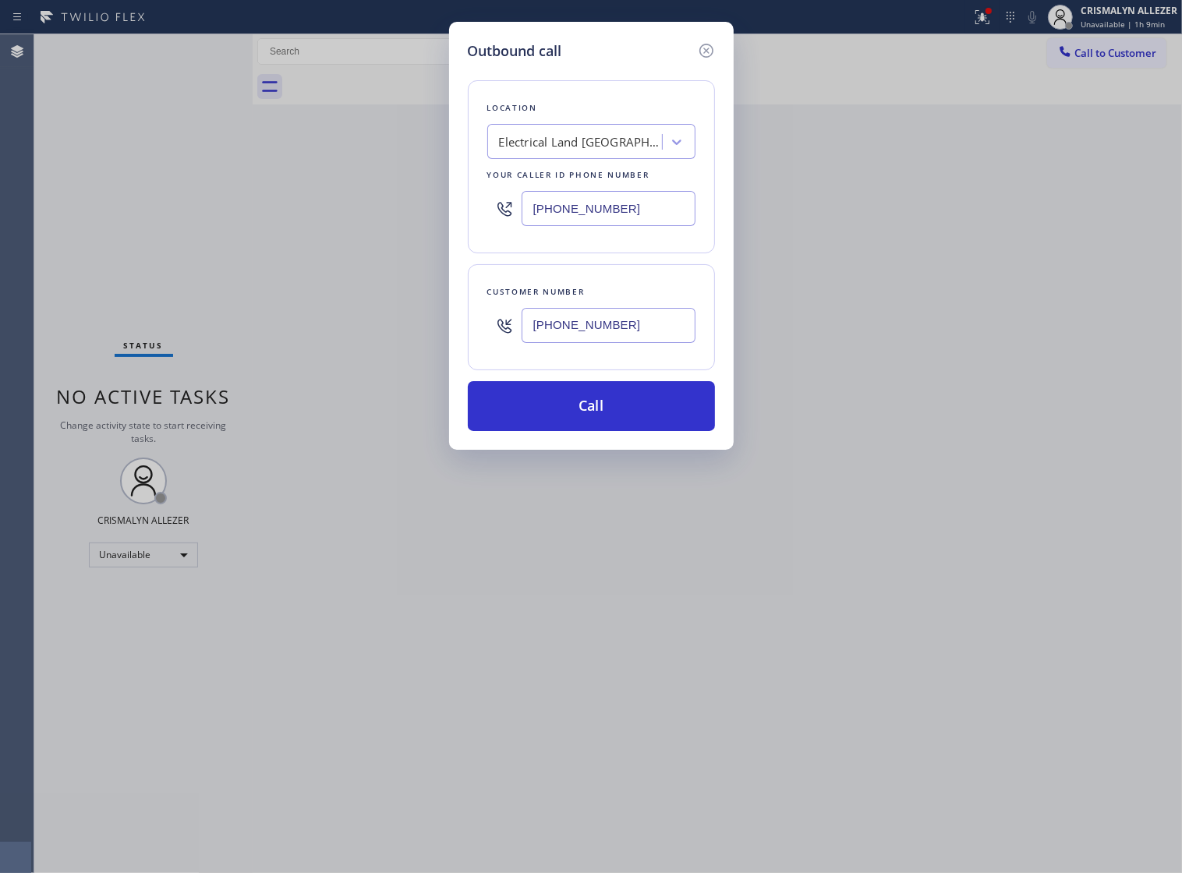
type input "[PHONE_NUMBER]"
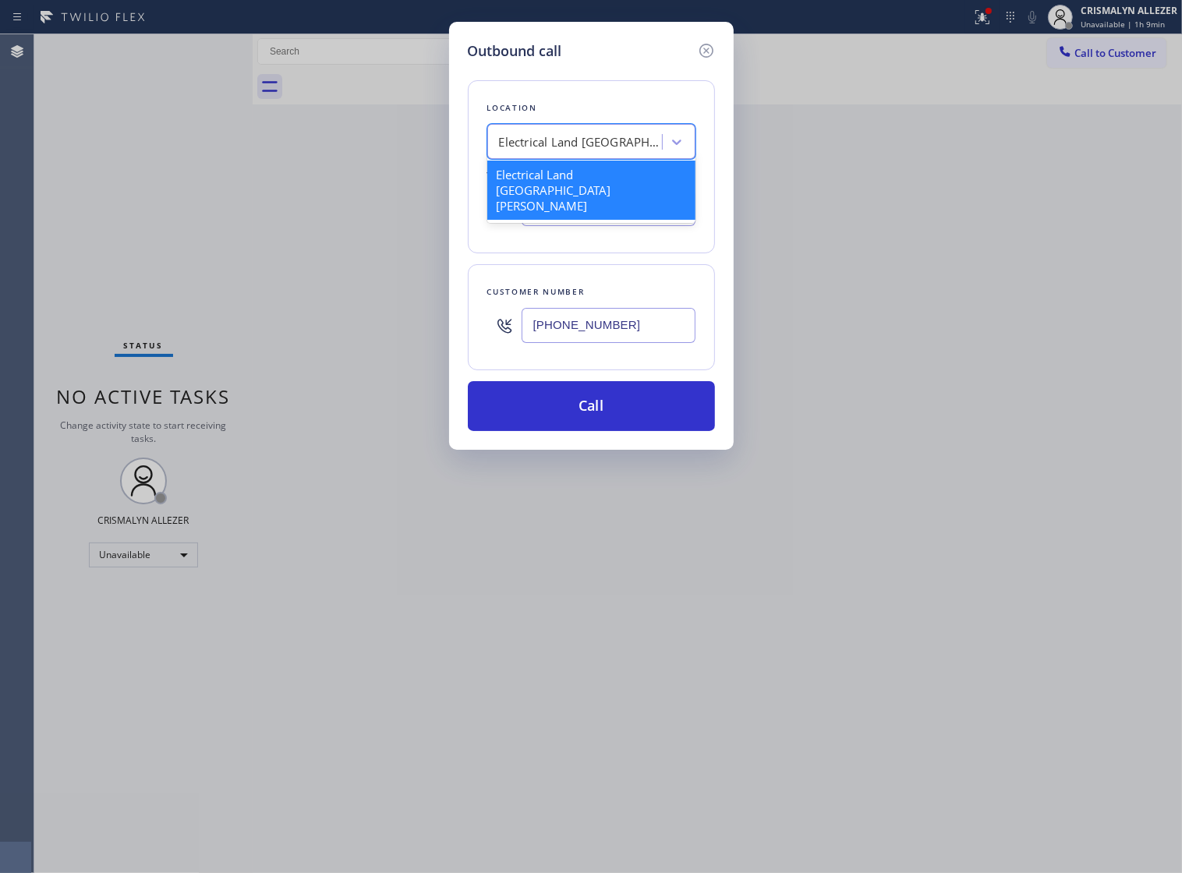
click at [585, 156] on div "Electrical Land [GEOGRAPHIC_DATA][PERSON_NAME]" at bounding box center [577, 142] width 170 height 27
paste input "Thermador Appliance Repair pros"
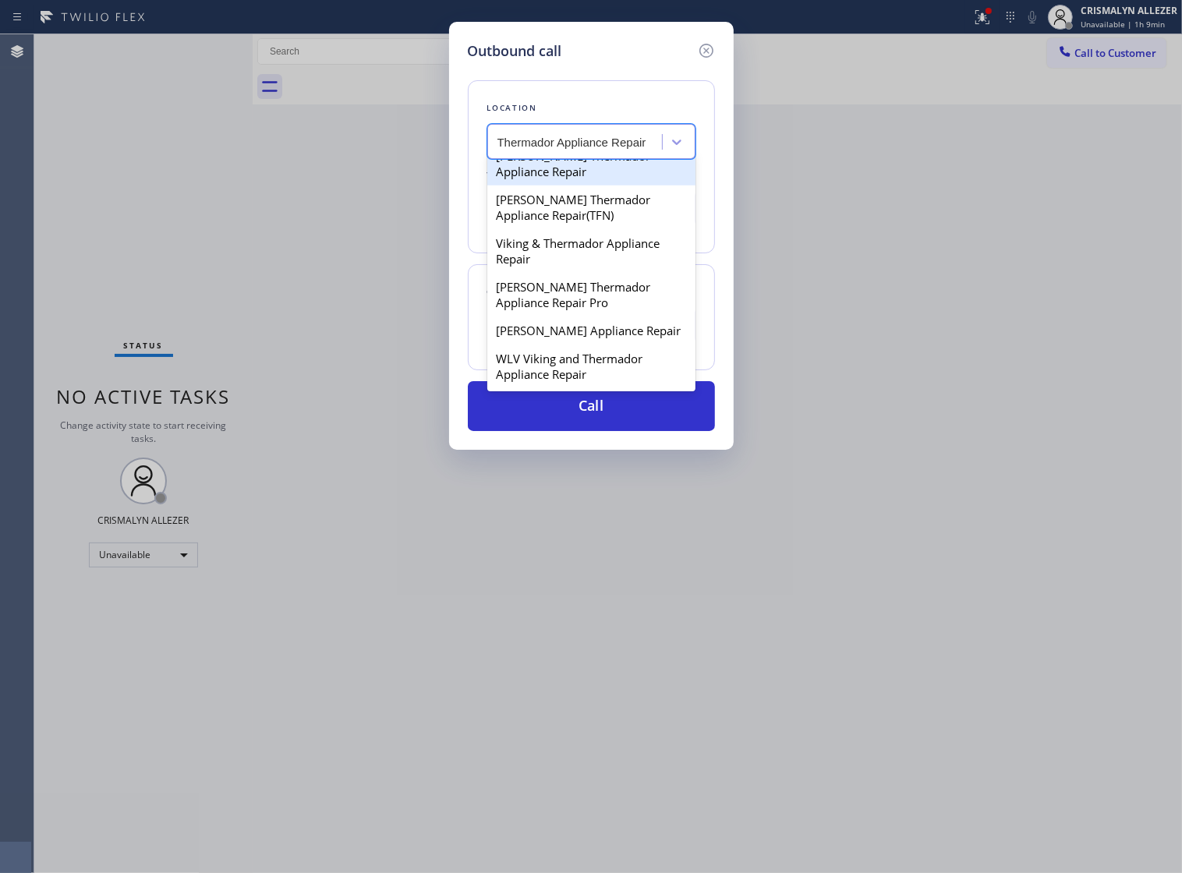
scroll to position [1398, 0]
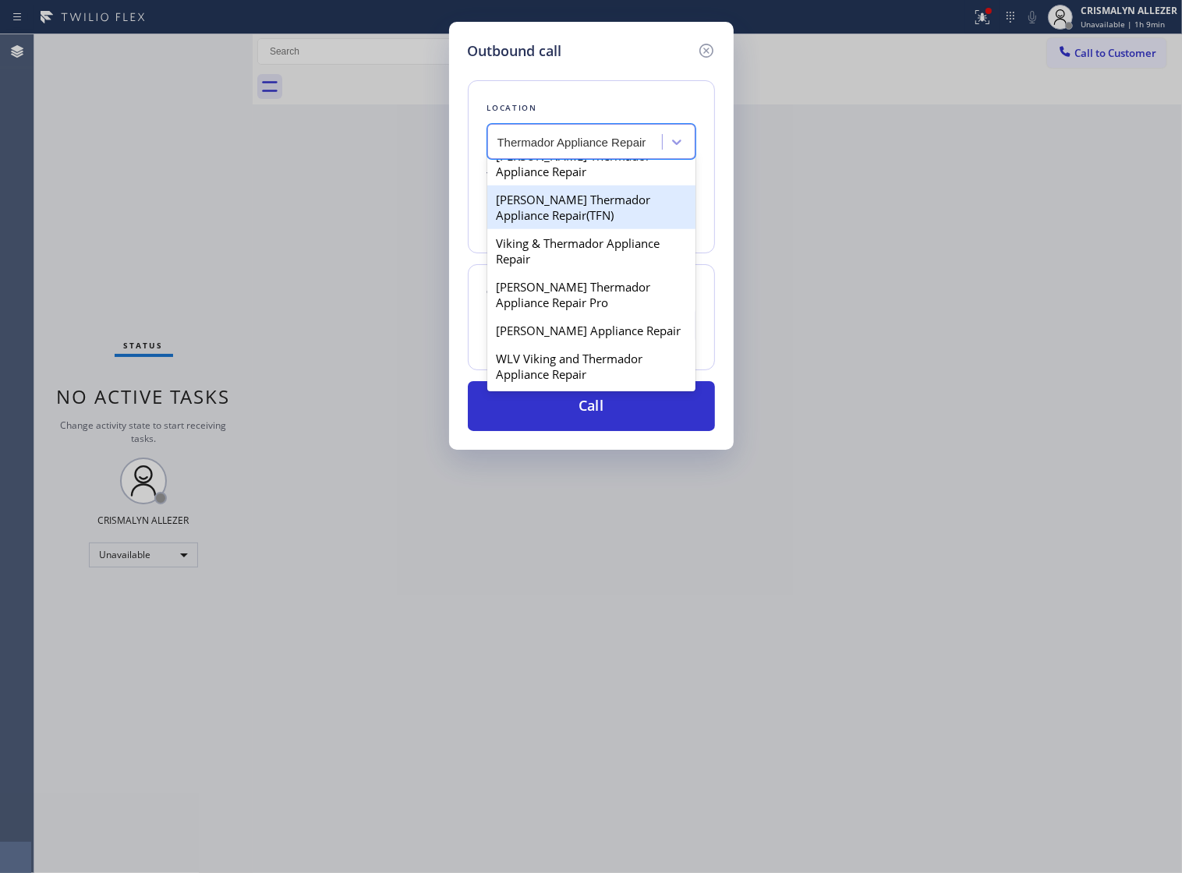
type input "Thermador Appliance Repair"
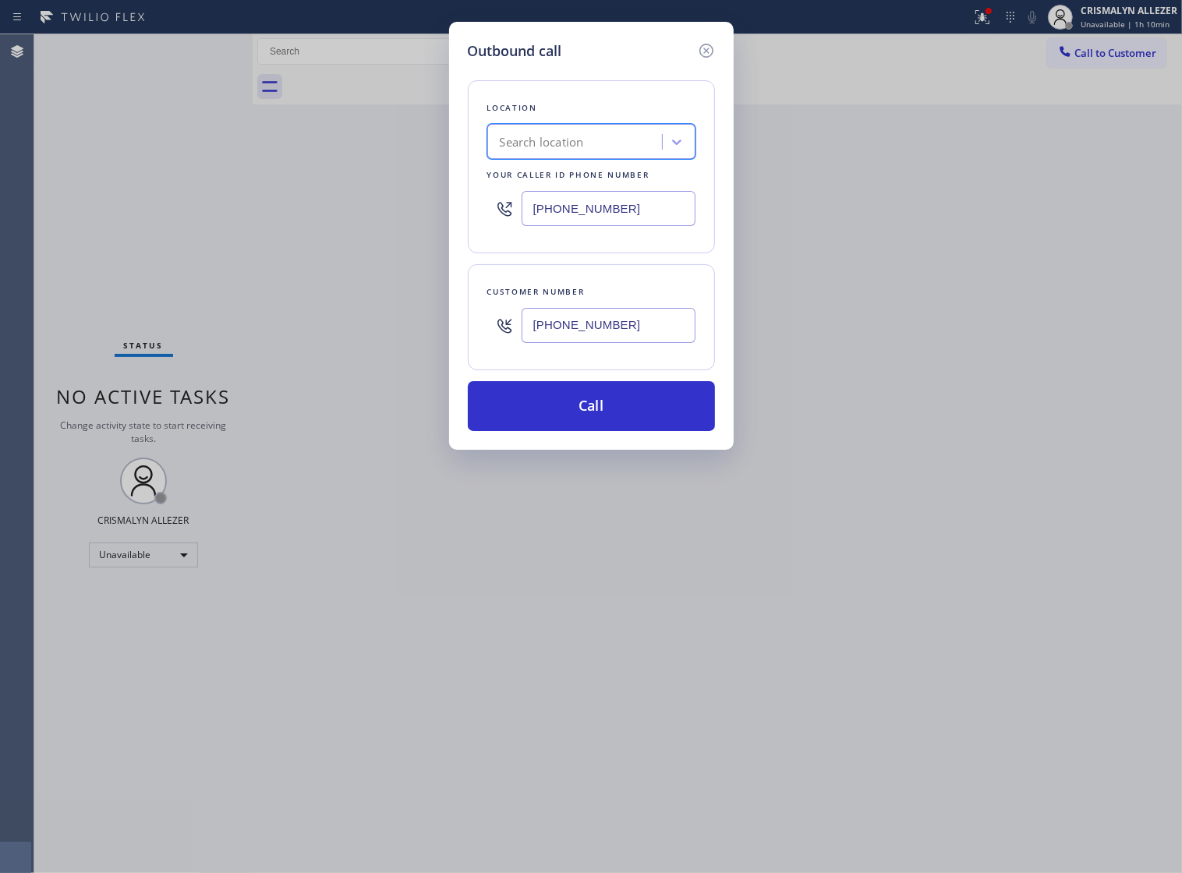
scroll to position [0, 0]
drag, startPoint x: 648, startPoint y: 225, endPoint x: 283, endPoint y: 204, distance: 365.6
click at [283, 204] on div "Outbound call Location Search location Your caller id phone number [PHONE_NUMBE…" at bounding box center [591, 436] width 1182 height 873
paste input "855) 920-0838"
type input "[PHONE_NUMBER]"
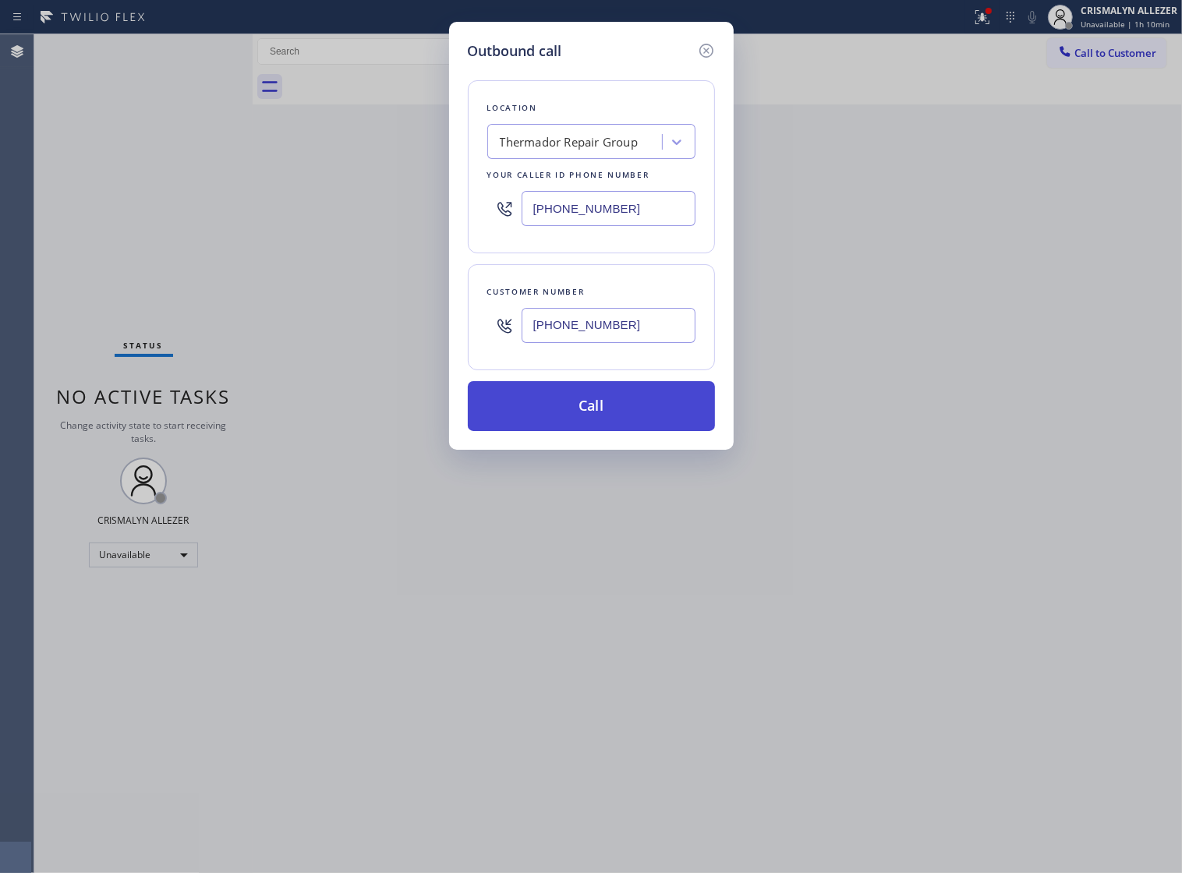
click at [601, 427] on button "Call" at bounding box center [591, 406] width 247 height 50
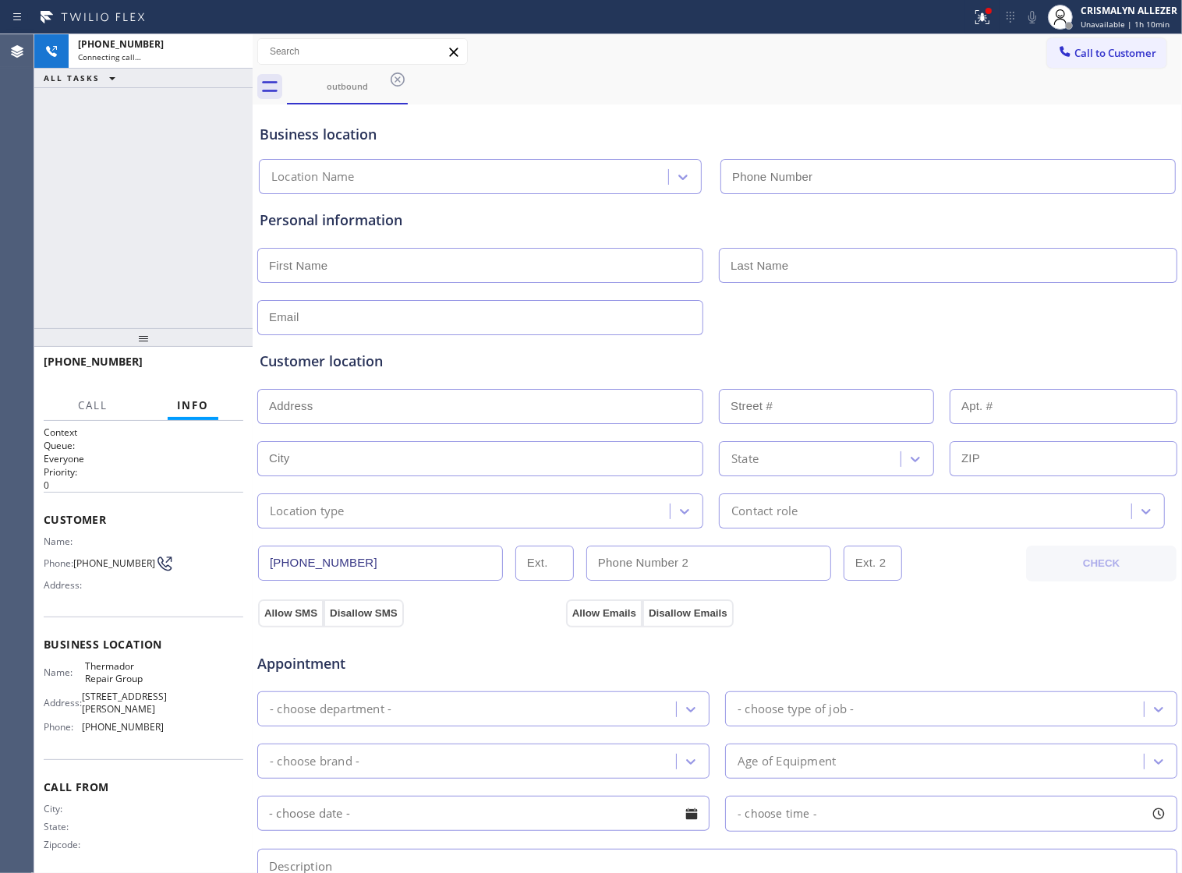
type input "[PHONE_NUMBER]"
click at [213, 367] on span "HANG UP" at bounding box center [207, 368] width 48 height 11
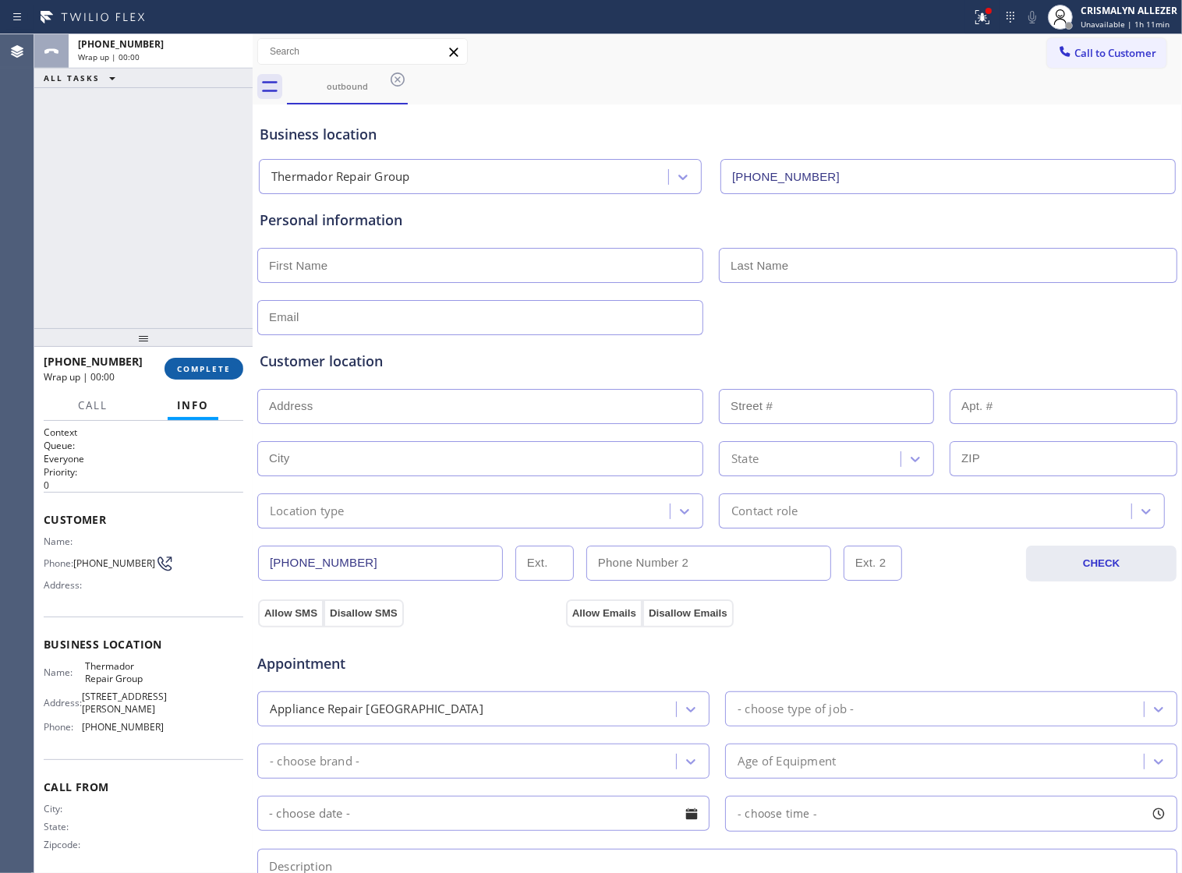
click at [211, 367] on span "COMPLETE" at bounding box center [204, 368] width 54 height 11
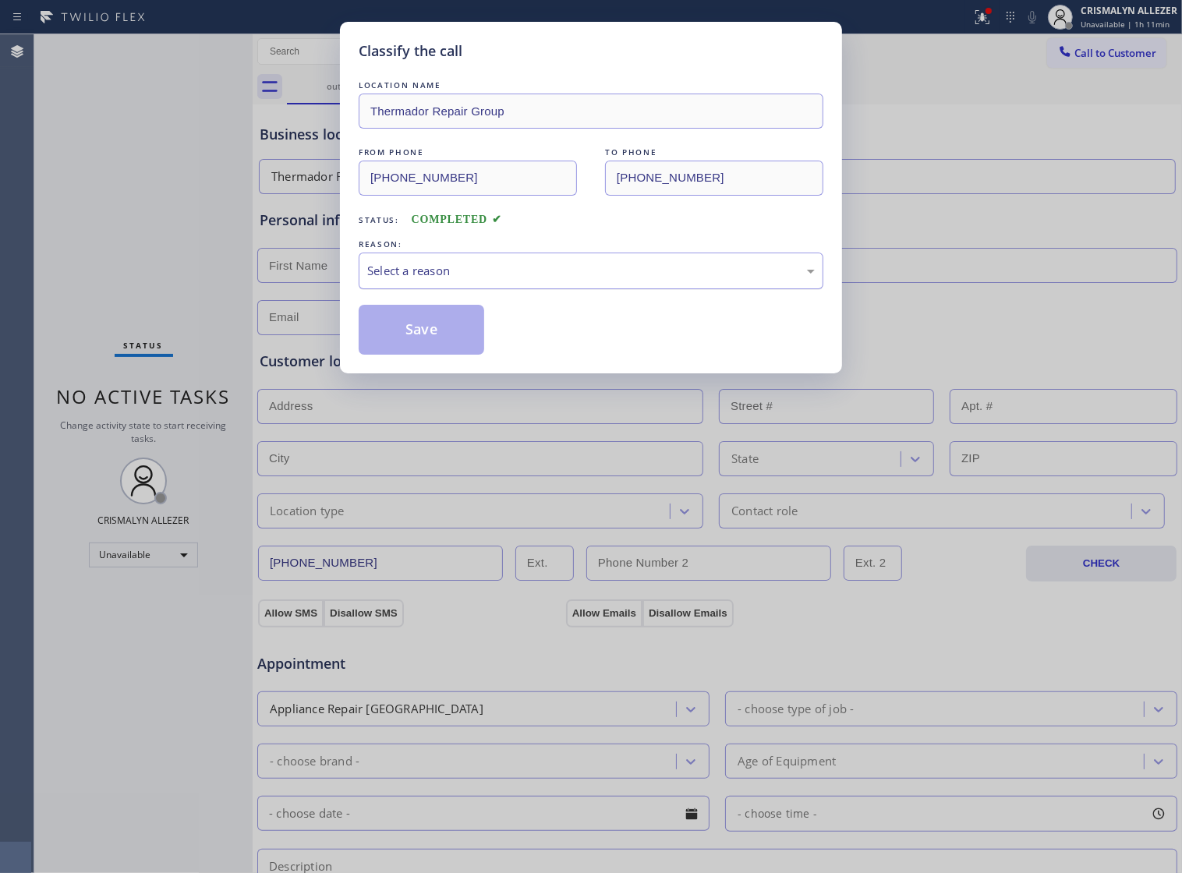
click at [591, 278] on div "Select a reason" at bounding box center [591, 271] width 448 height 18
click at [439, 351] on button "Save" at bounding box center [422, 330] width 126 height 50
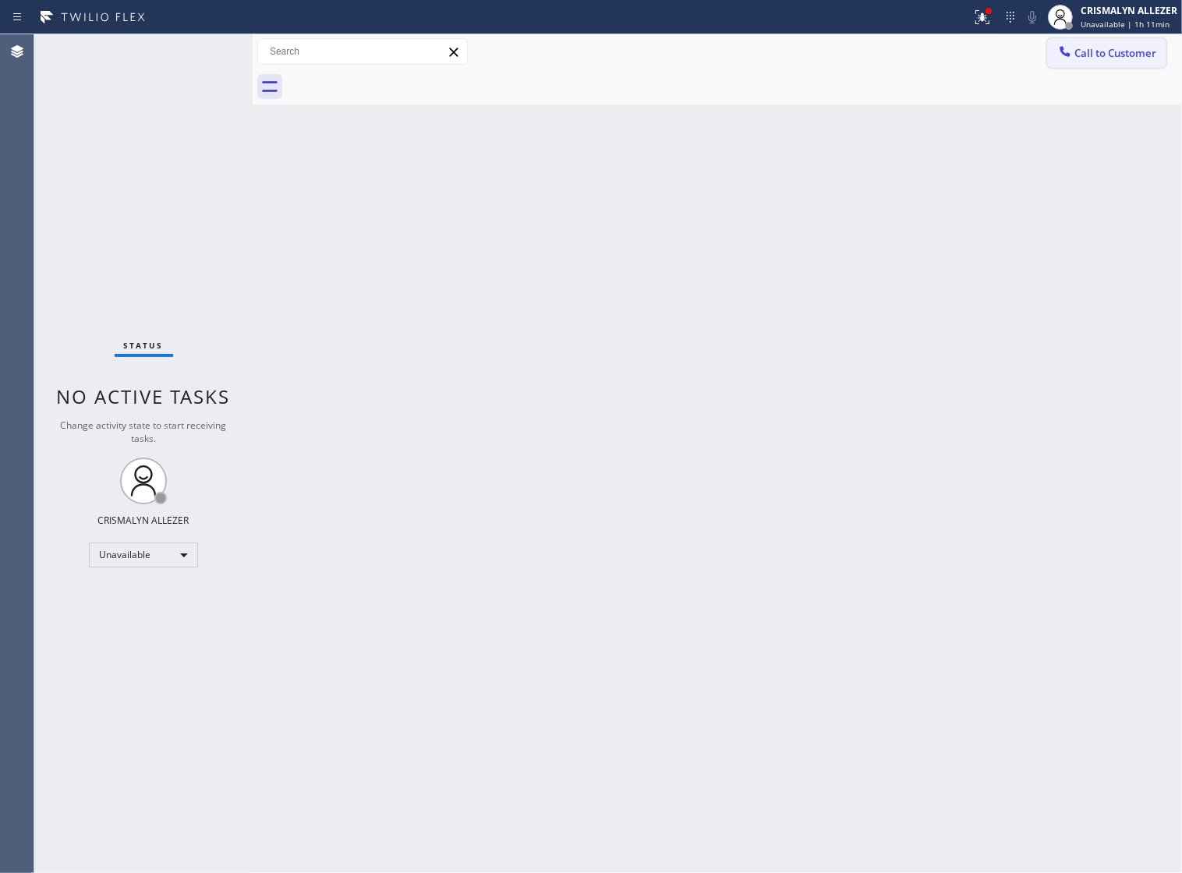
click at [1075, 55] on span "Call to Customer" at bounding box center [1116, 53] width 82 height 14
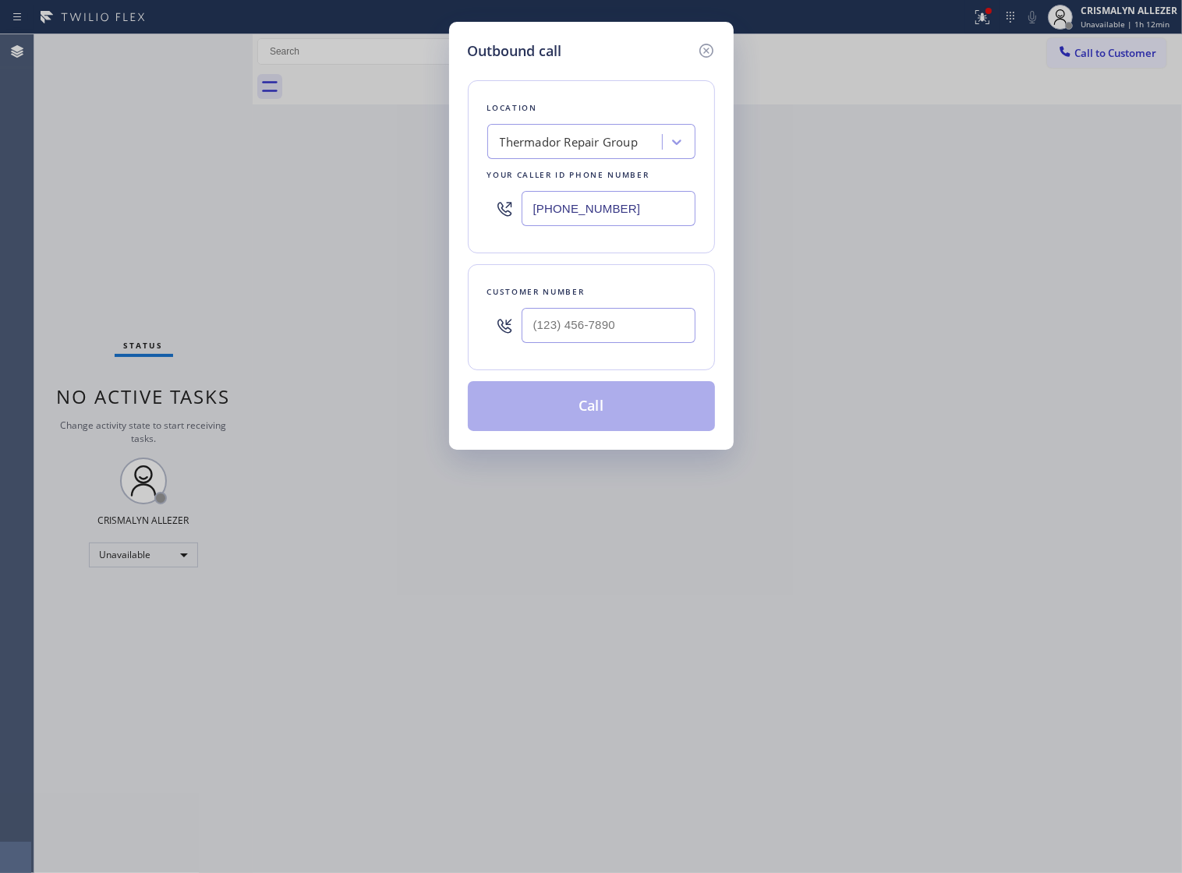
drag, startPoint x: 647, startPoint y: 220, endPoint x: 367, endPoint y: 227, distance: 280.1
click at [367, 227] on div "Outbound call Location Thermador Repair Group Your caller id phone number [PHON…" at bounding box center [591, 436] width 1182 height 873
paste input "text"
type input "[PHONE_NUMBER]"
click at [636, 343] on input "(___) ___-____" at bounding box center [609, 325] width 174 height 35
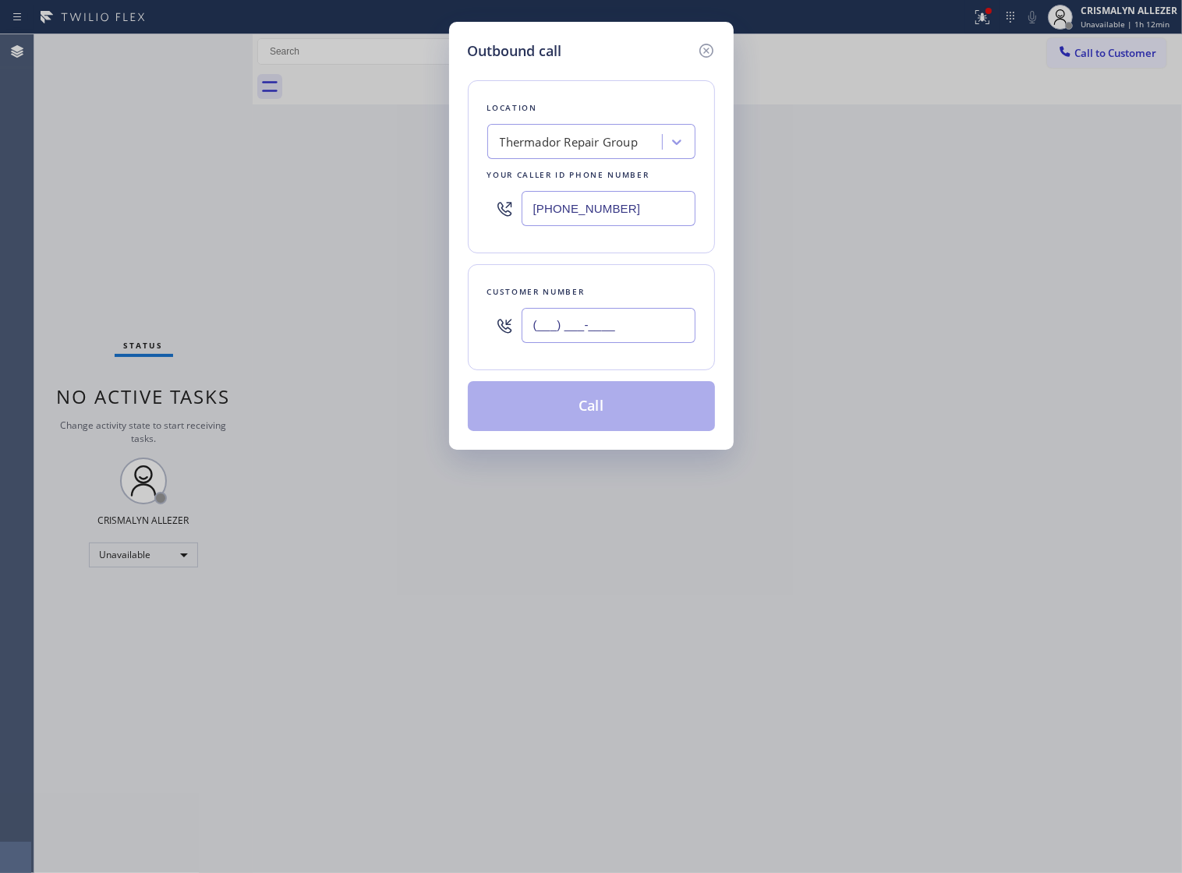
paste input "206) 295-4789"
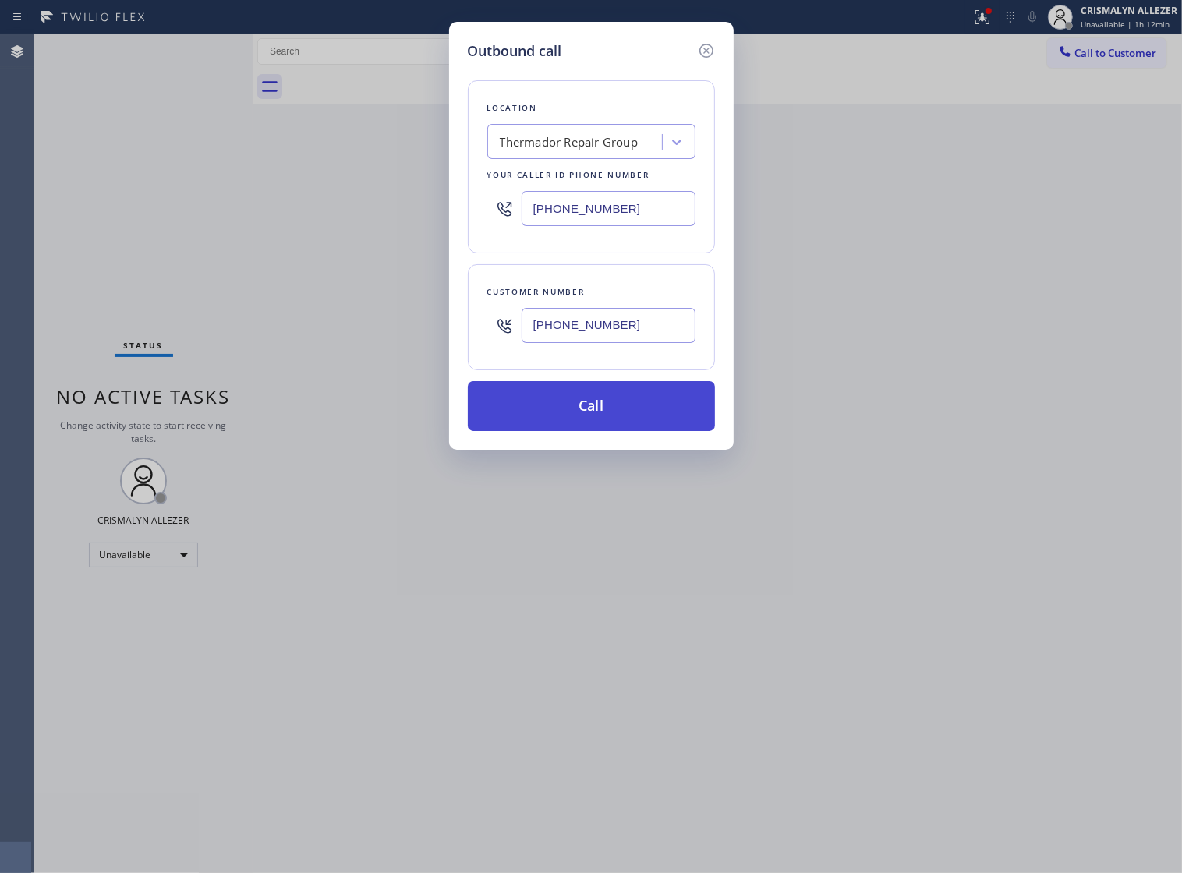
type input "[PHONE_NUMBER]"
click at [609, 430] on button "Call" at bounding box center [591, 406] width 247 height 50
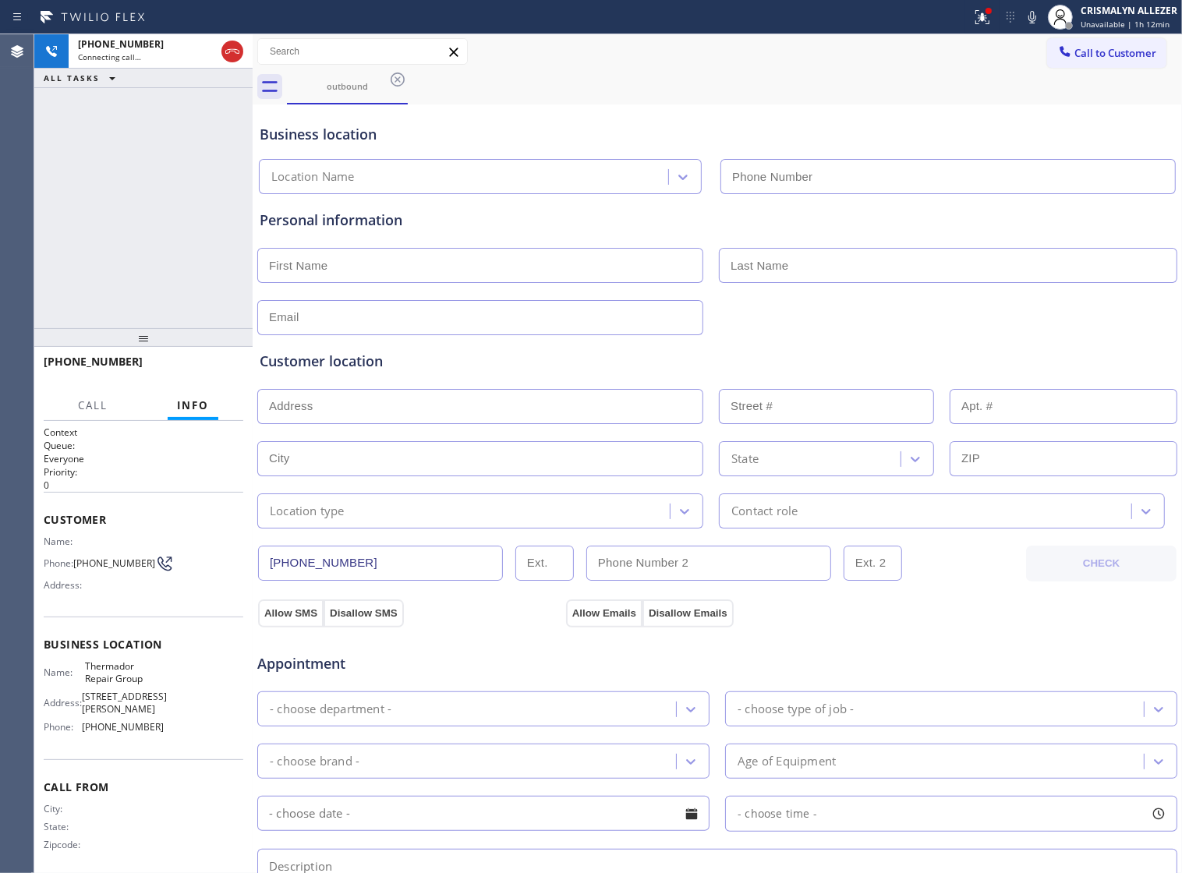
type input "[PHONE_NUMBER]"
click at [191, 371] on span "HANG UP" at bounding box center [207, 368] width 48 height 11
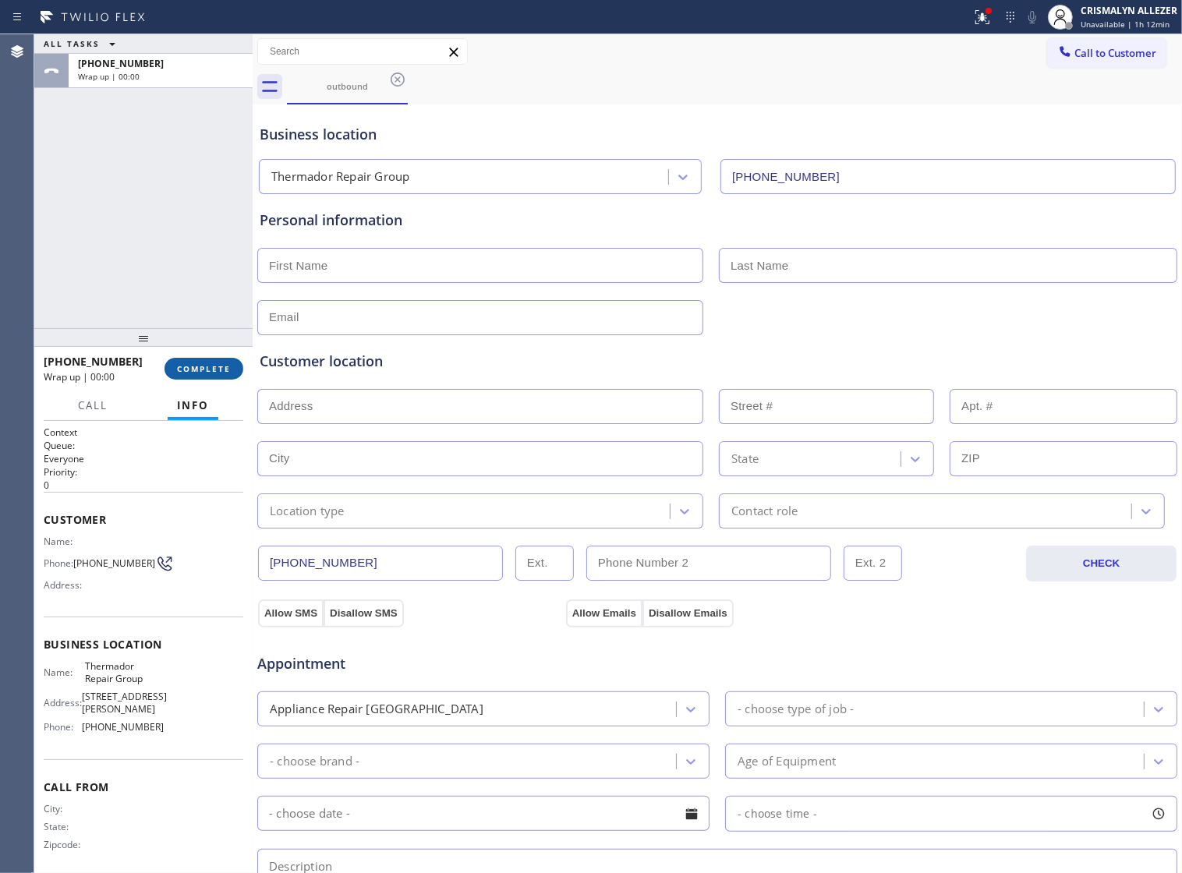
click at [177, 371] on span "COMPLETE" at bounding box center [204, 368] width 54 height 11
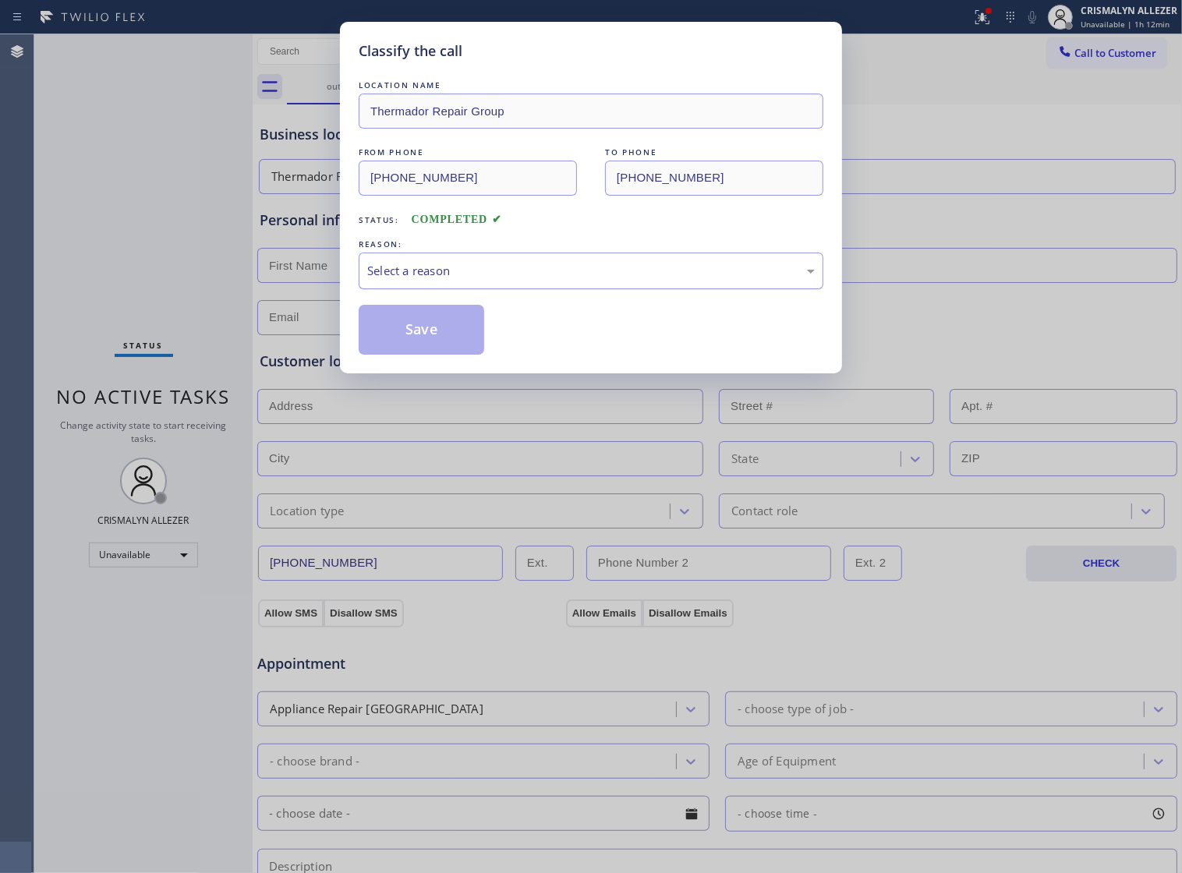
click at [573, 280] on div "Select a reason" at bounding box center [591, 271] width 448 height 18
click at [452, 352] on button "Save" at bounding box center [422, 330] width 126 height 50
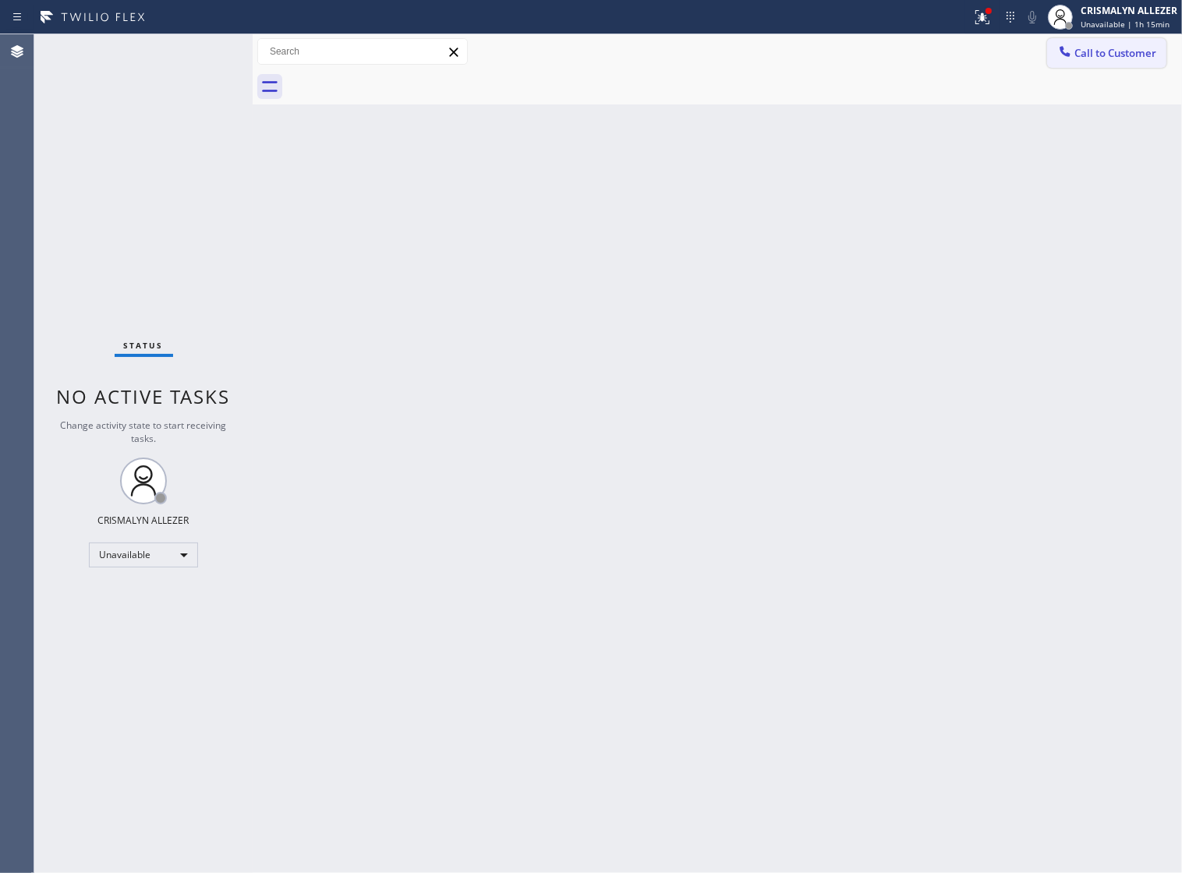
click at [1093, 49] on span "Call to Customer" at bounding box center [1116, 53] width 82 height 14
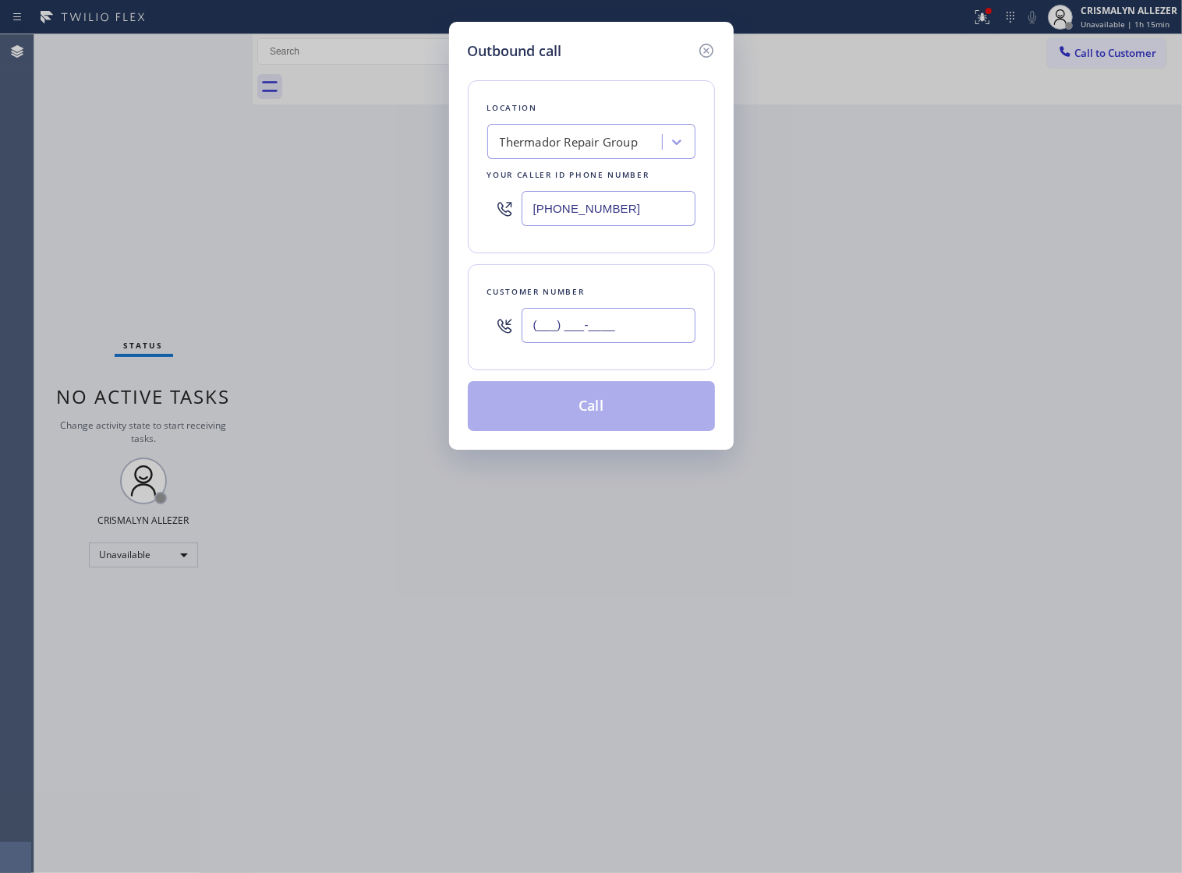
click at [622, 343] on input "(___) ___-____" at bounding box center [609, 325] width 174 height 35
paste input "206) 295-4789"
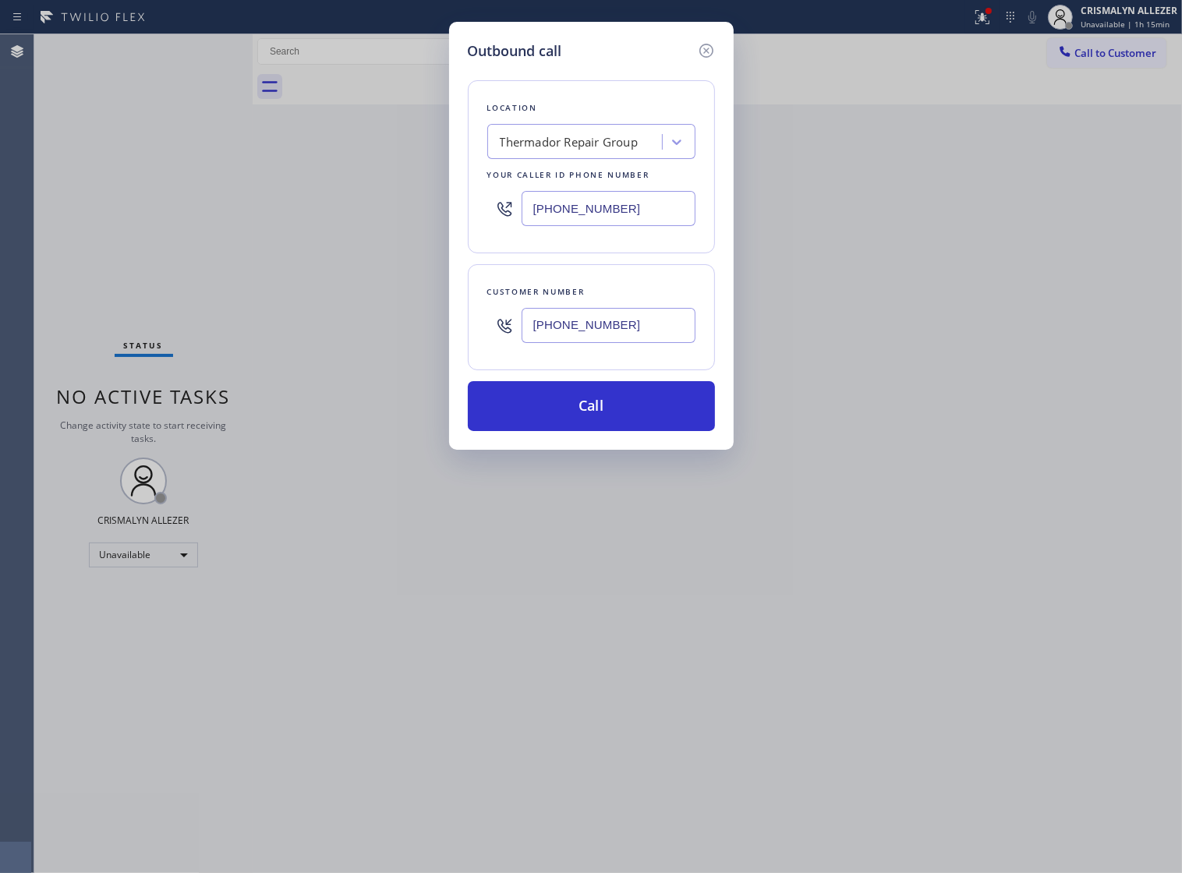
type input "[PHONE_NUMBER]"
drag, startPoint x: 657, startPoint y: 227, endPoint x: 266, endPoint y: 201, distance: 391.6
click at [266, 201] on div "Outbound call Location Thermador Repair Group Your caller id phone number [PHON…" at bounding box center [591, 436] width 1182 height 873
paste input "18) 330-1289"
type input "[PHONE_NUMBER]"
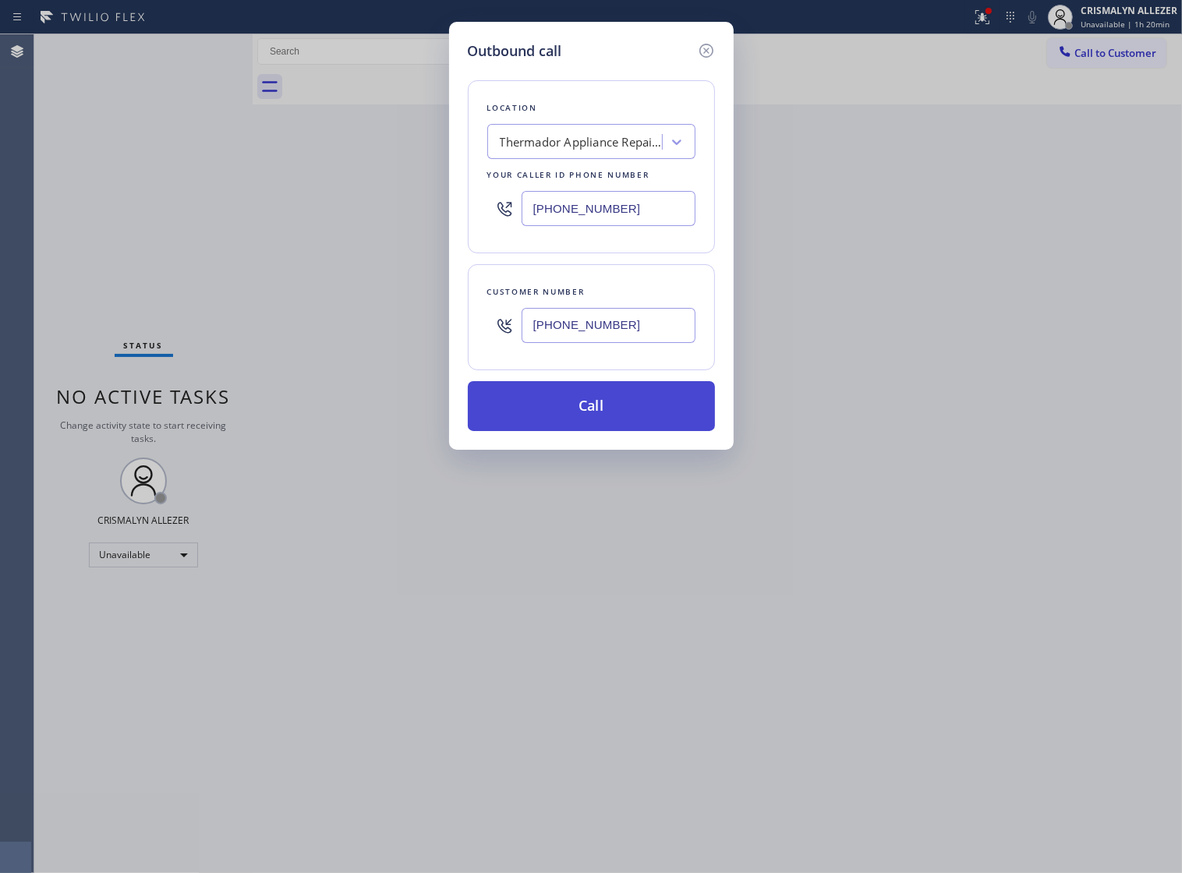
click at [618, 425] on button "Call" at bounding box center [591, 406] width 247 height 50
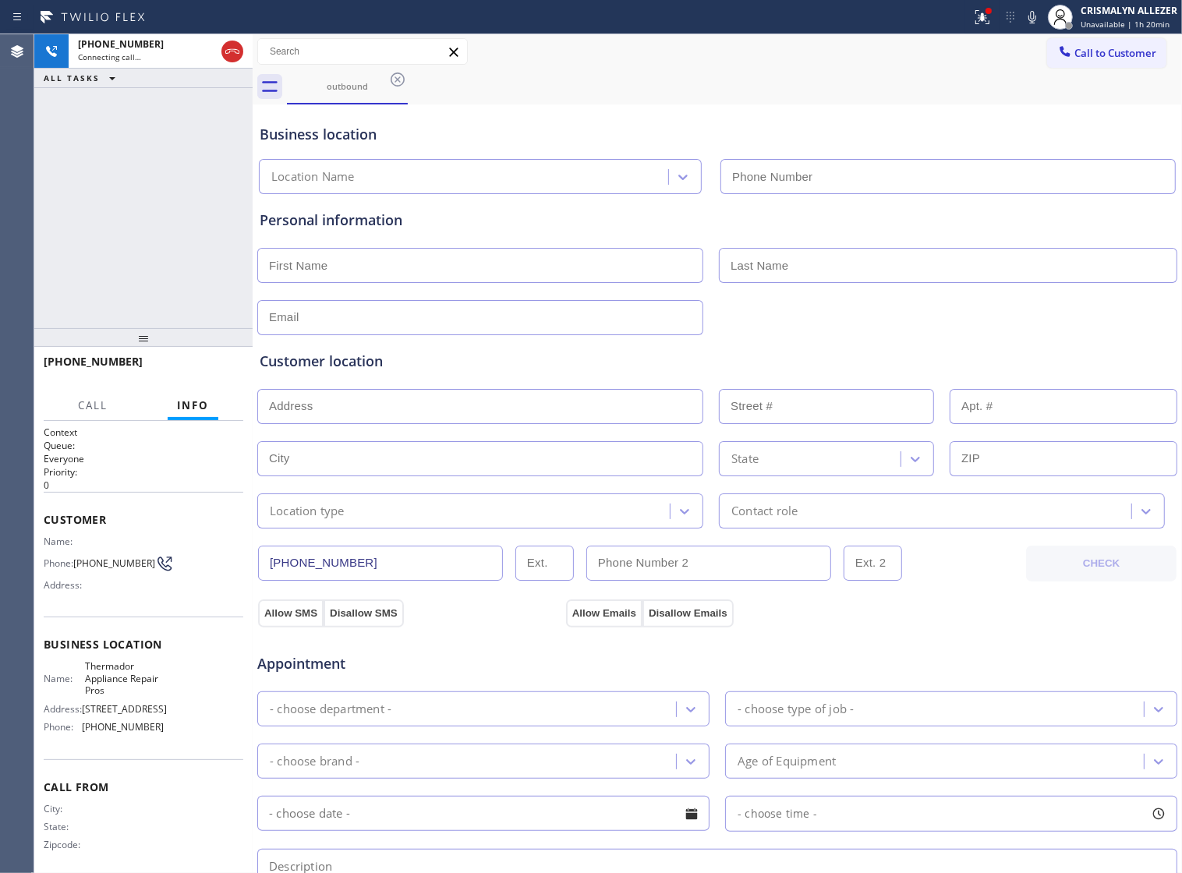
type input "[PHONE_NUMBER]"
click at [199, 367] on span "HANG UP" at bounding box center [207, 368] width 48 height 11
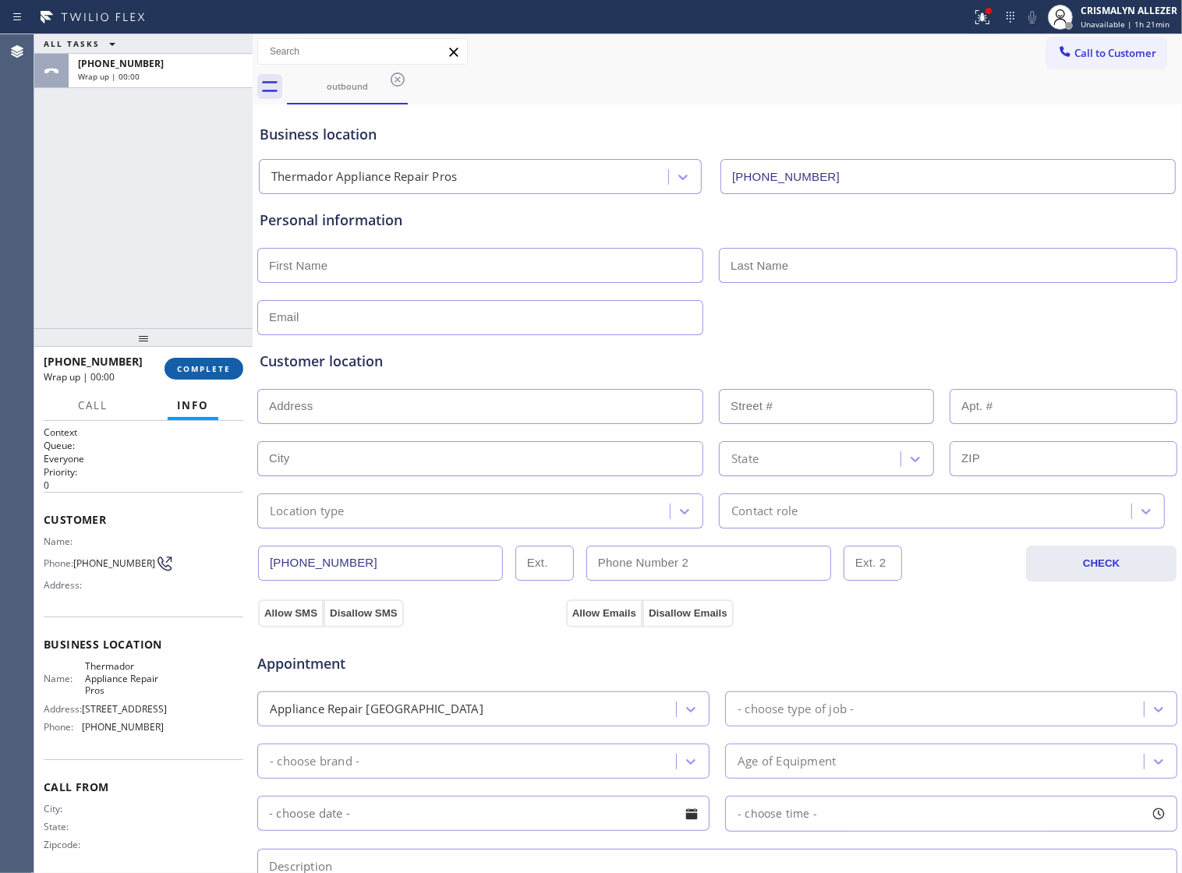
click at [199, 367] on span "COMPLETE" at bounding box center [204, 368] width 54 height 11
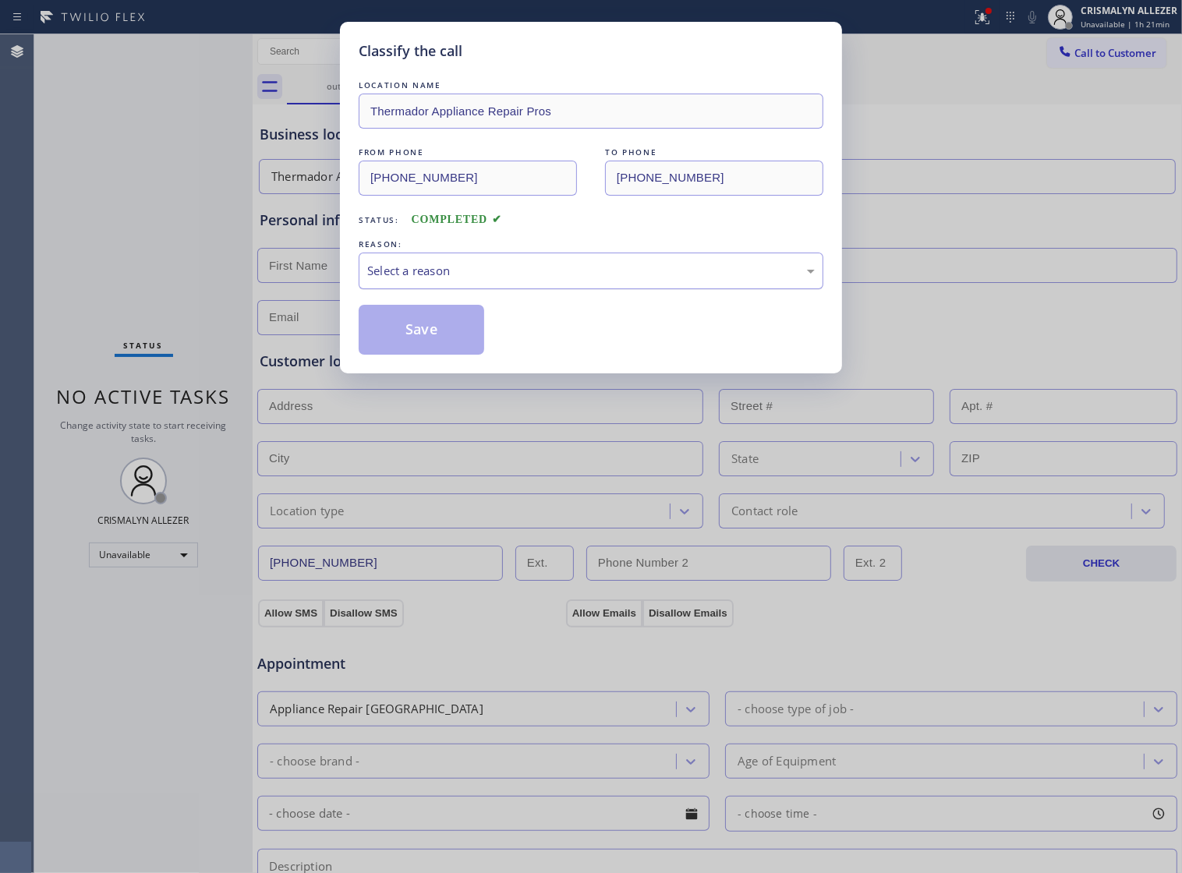
click at [590, 280] on div "Select a reason" at bounding box center [591, 271] width 448 height 18
click at [462, 336] on button "Save" at bounding box center [422, 330] width 126 height 50
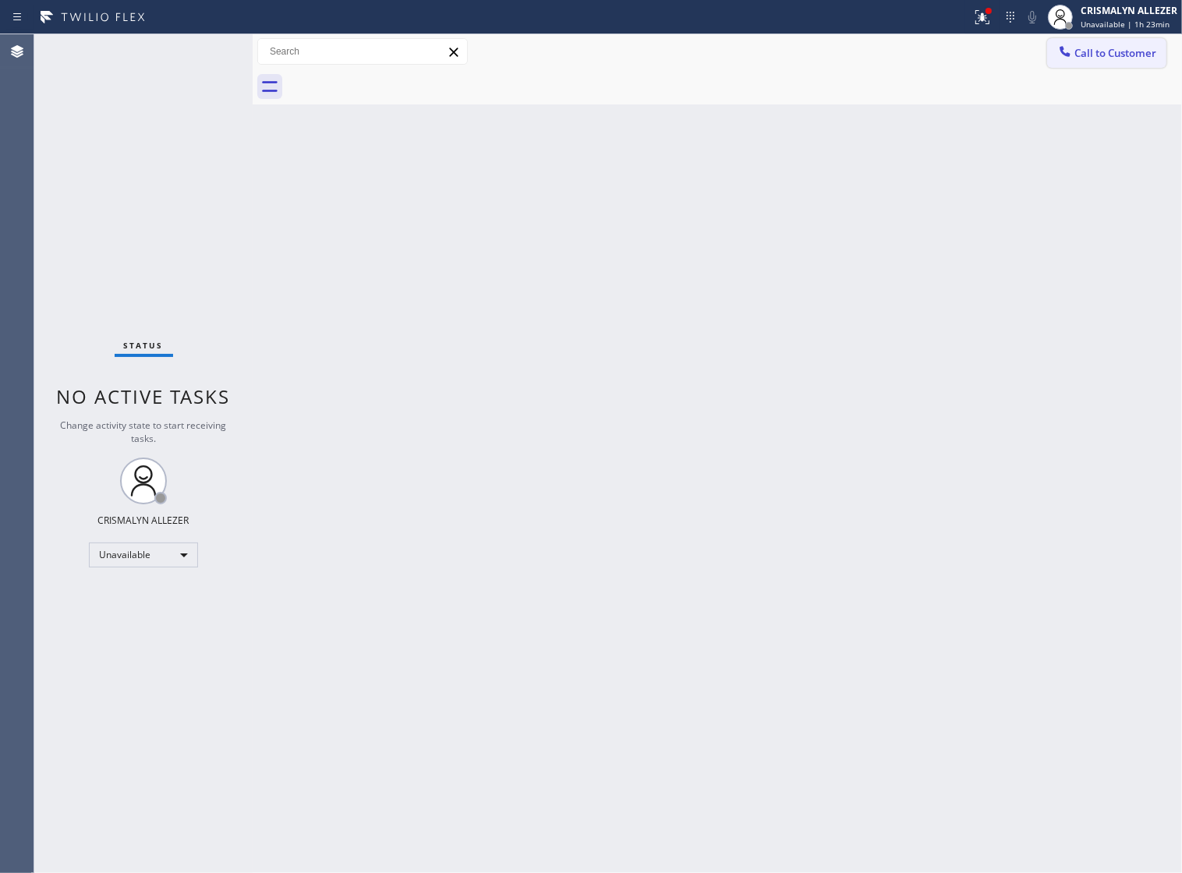
click at [1112, 57] on span "Call to Customer" at bounding box center [1116, 53] width 82 height 14
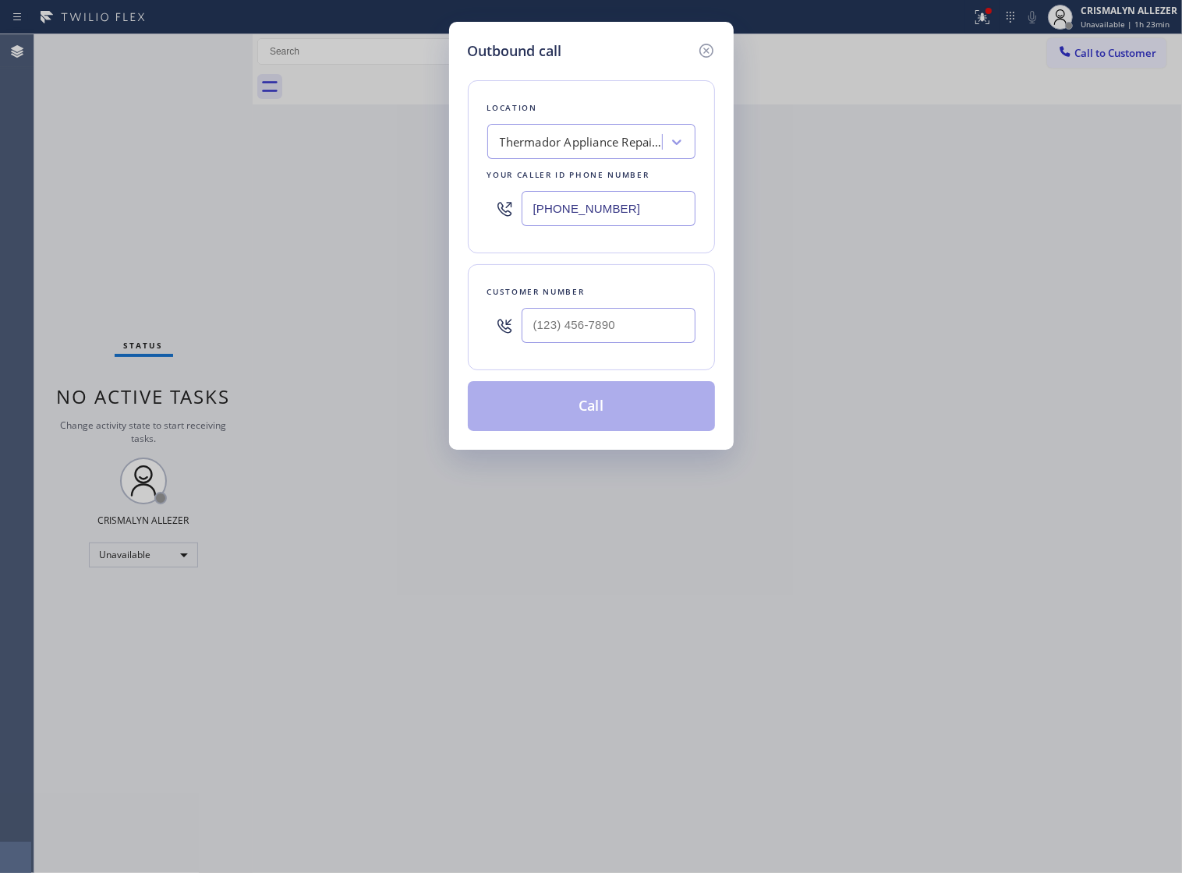
drag, startPoint x: 661, startPoint y: 225, endPoint x: 290, endPoint y: 220, distance: 370.5
click at [290, 220] on div "Outbound call Location Thermador Appliance Repair Pros Your caller id phone num…" at bounding box center [591, 436] width 1182 height 873
paste input "___) ___-____"
type input "(___) ___-____"
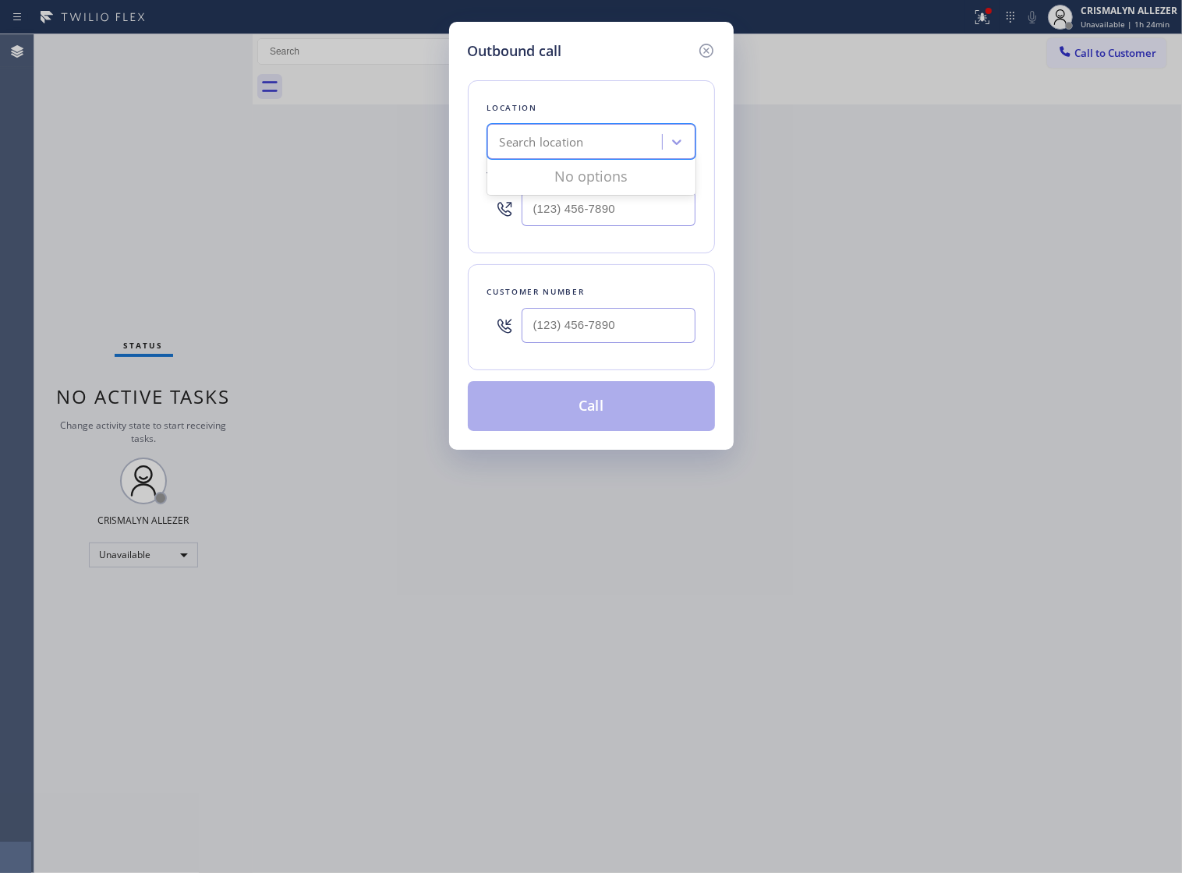
click at [612, 144] on div "Search location" at bounding box center [577, 142] width 170 height 27
paste input "American Service Alliance"
type input "American Service Alliance"
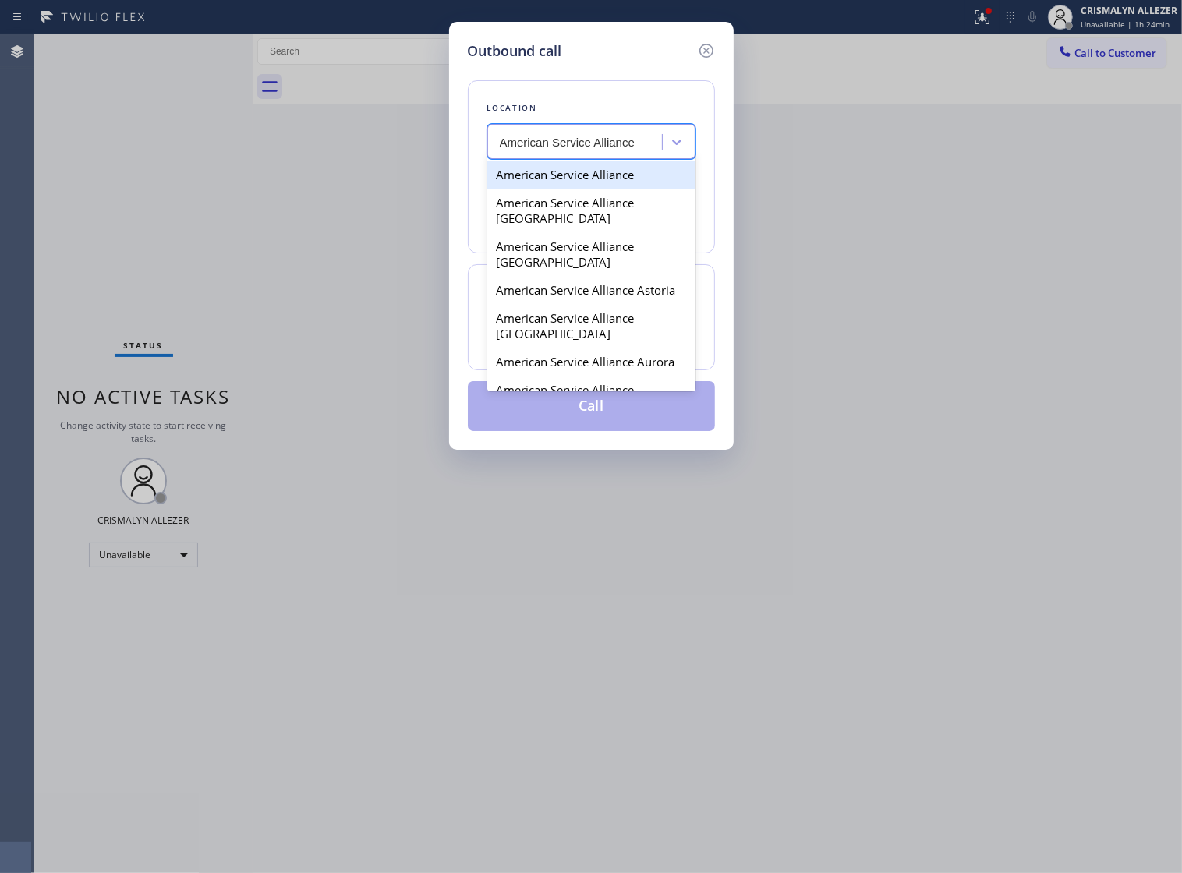
click at [571, 183] on div "American Service Alliance" at bounding box center [591, 175] width 208 height 28
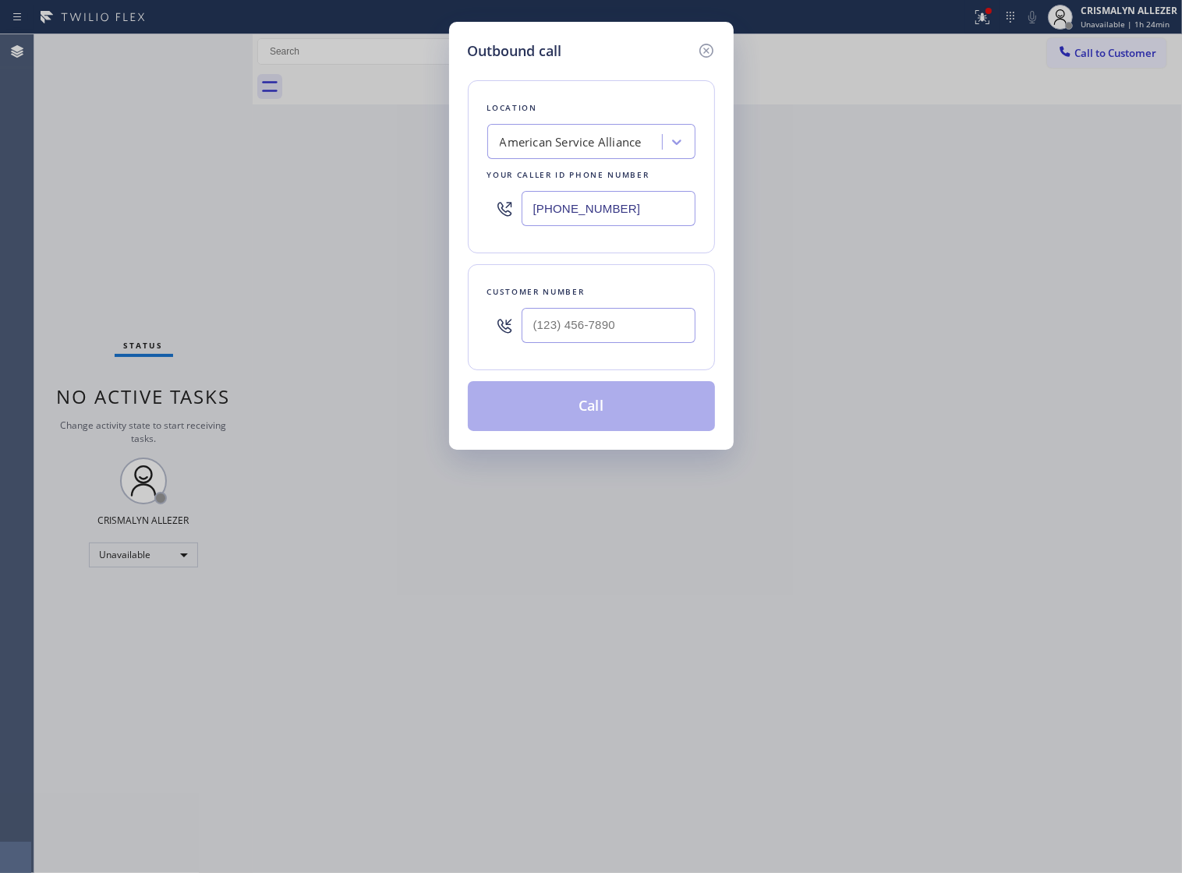
drag, startPoint x: 643, startPoint y: 221, endPoint x: 399, endPoint y: 228, distance: 244.2
click at [399, 228] on div "Outbound call Location American Service Alliance Your caller id phone number [P…" at bounding box center [591, 436] width 1182 height 873
paste input "___) ___-____"
type input "(___) ___-____"
click at [625, 156] on div "Search location" at bounding box center [577, 142] width 170 height 27
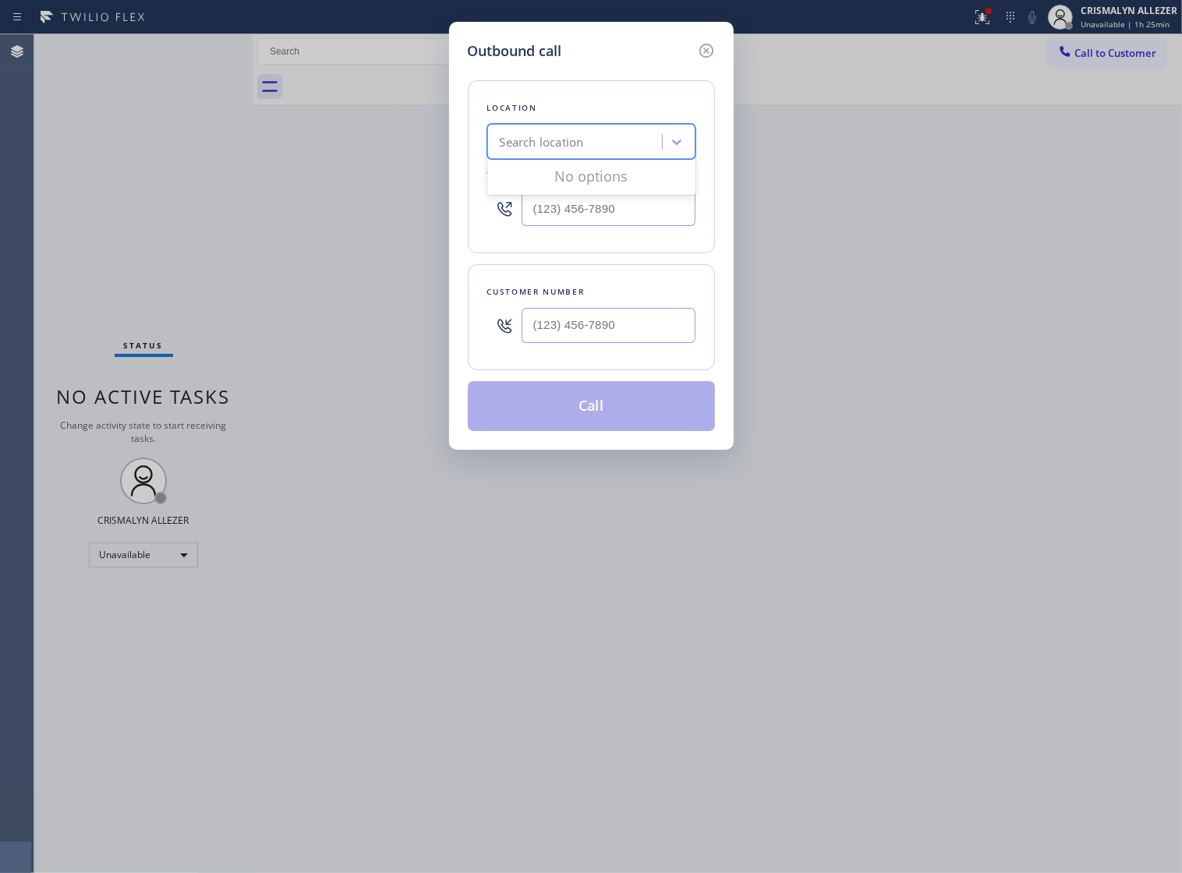
click at [581, 156] on div "Search location" at bounding box center [577, 142] width 170 height 27
paste input "American Service Alliance"
type input "American Service Alliance"
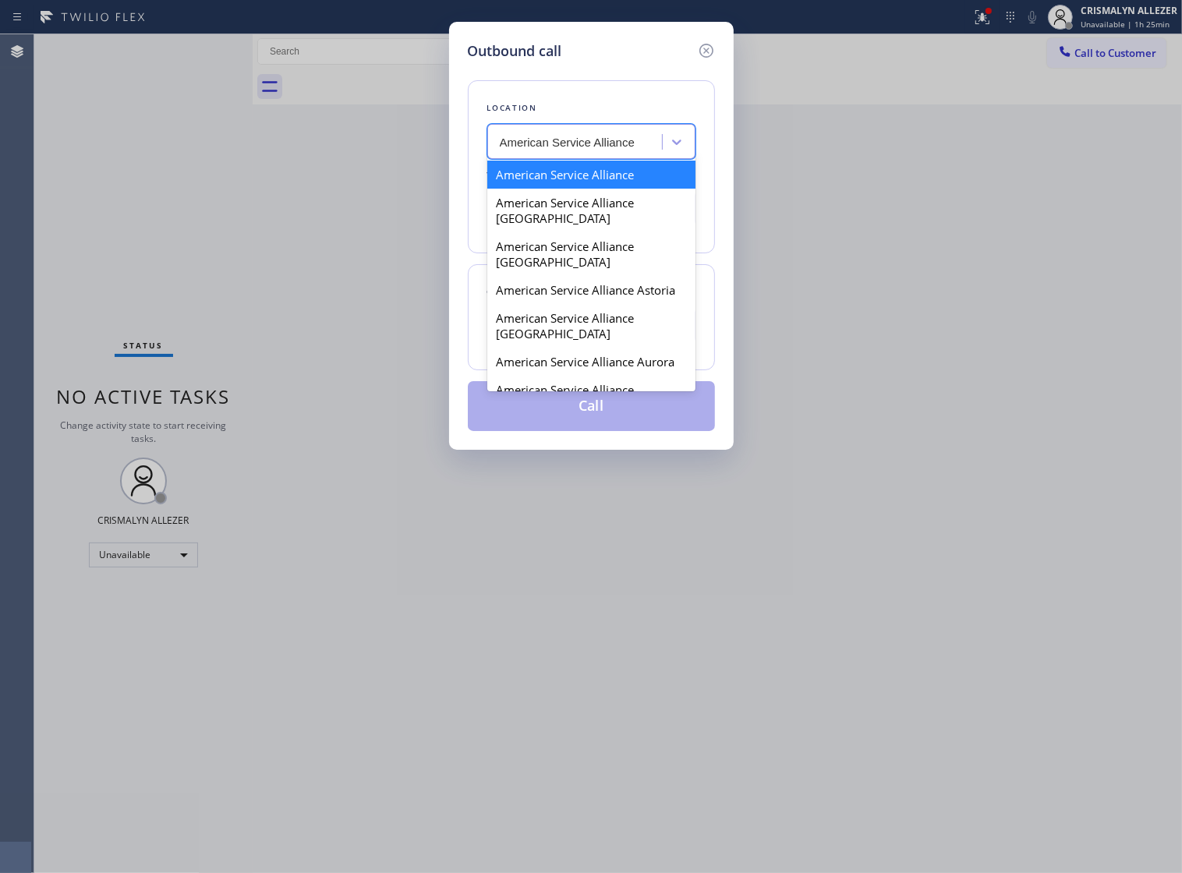
click at [565, 186] on div "American Service Alliance" at bounding box center [591, 175] width 208 height 28
type input "[PHONE_NUMBER]"
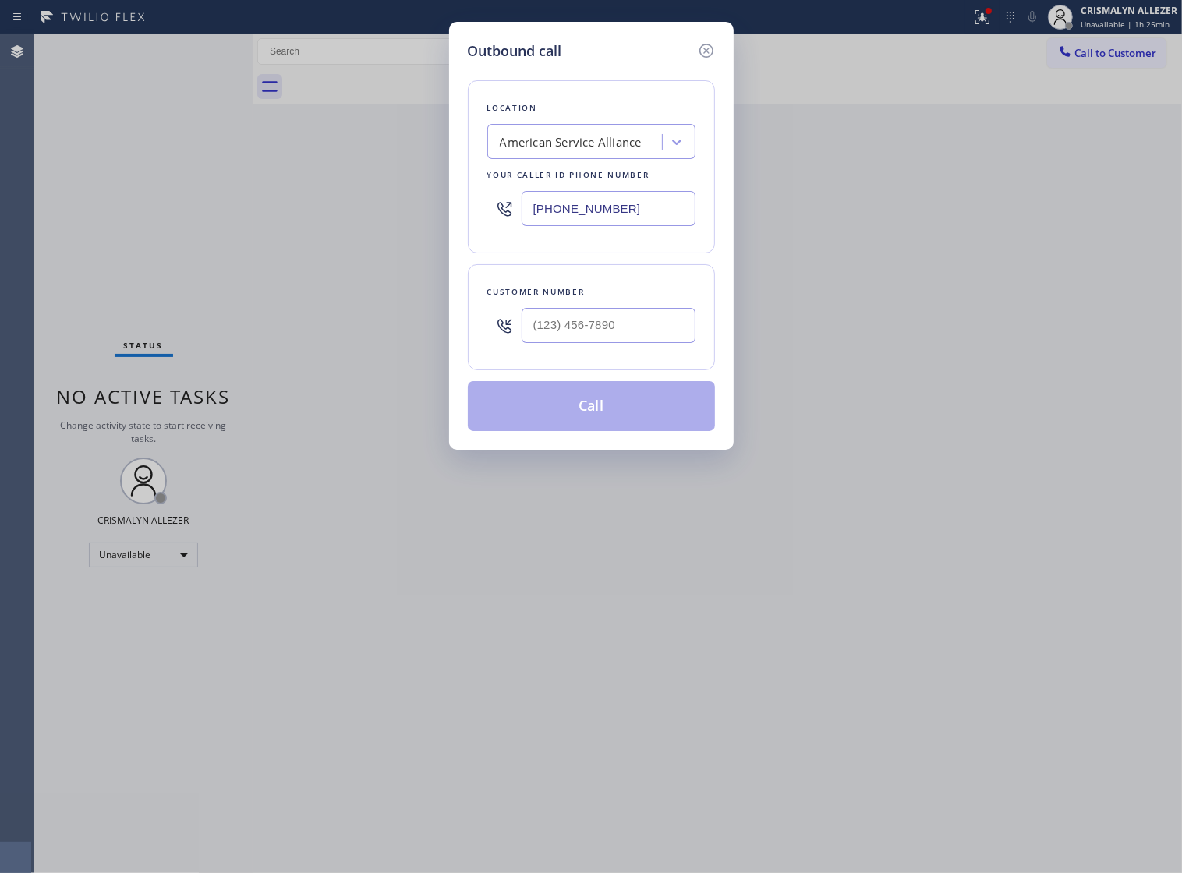
drag, startPoint x: 637, startPoint y: 220, endPoint x: 344, endPoint y: 218, distance: 293.2
click at [344, 218] on div "Outbound call Location American Service Alliance Your caller id phone number [P…" at bounding box center [591, 436] width 1182 height 873
click at [890, 353] on div "Outbound call Location American Service Alliance Your caller id phone number [P…" at bounding box center [591, 436] width 1182 height 873
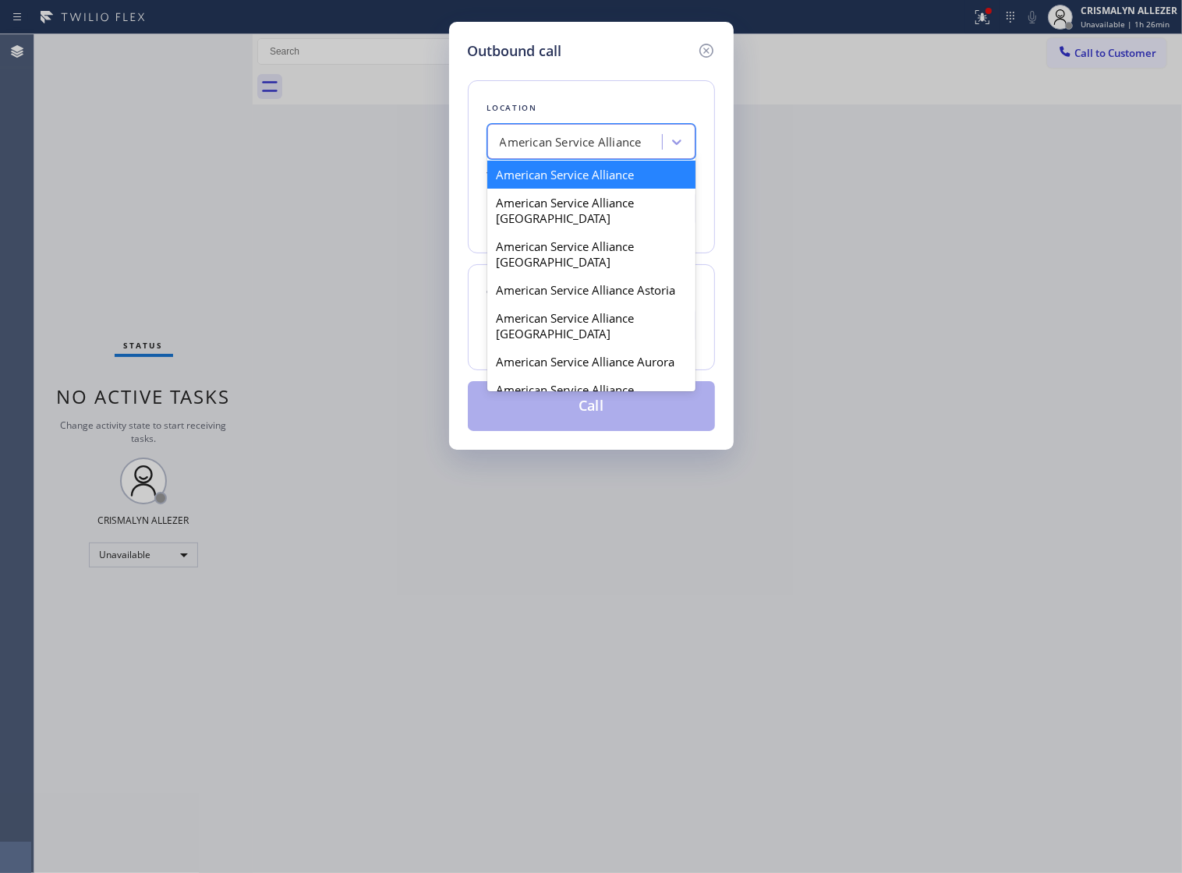
click at [633, 144] on div "American Service Alliance" at bounding box center [571, 142] width 142 height 18
paste input "[PHONE_NUMBER]"
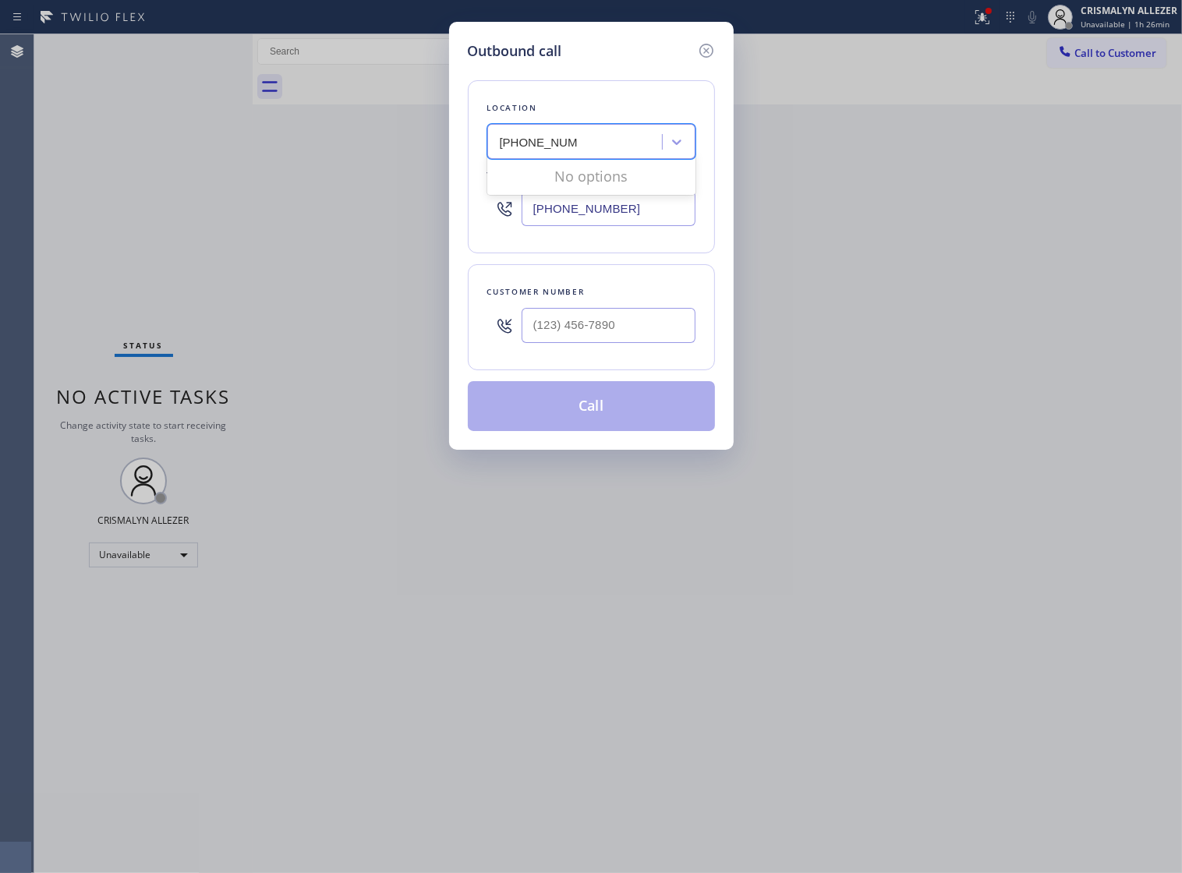
type input "[PHONE_NUMBER]"
click at [649, 214] on input "[PHONE_NUMBER]" at bounding box center [609, 208] width 174 height 35
drag, startPoint x: 649, startPoint y: 214, endPoint x: 289, endPoint y: 227, distance: 360.5
click at [289, 227] on div "Outbound call Location American Service Alliance Your caller id phone number [P…" at bounding box center [591, 436] width 1182 height 873
paste input "55) 731-4952"
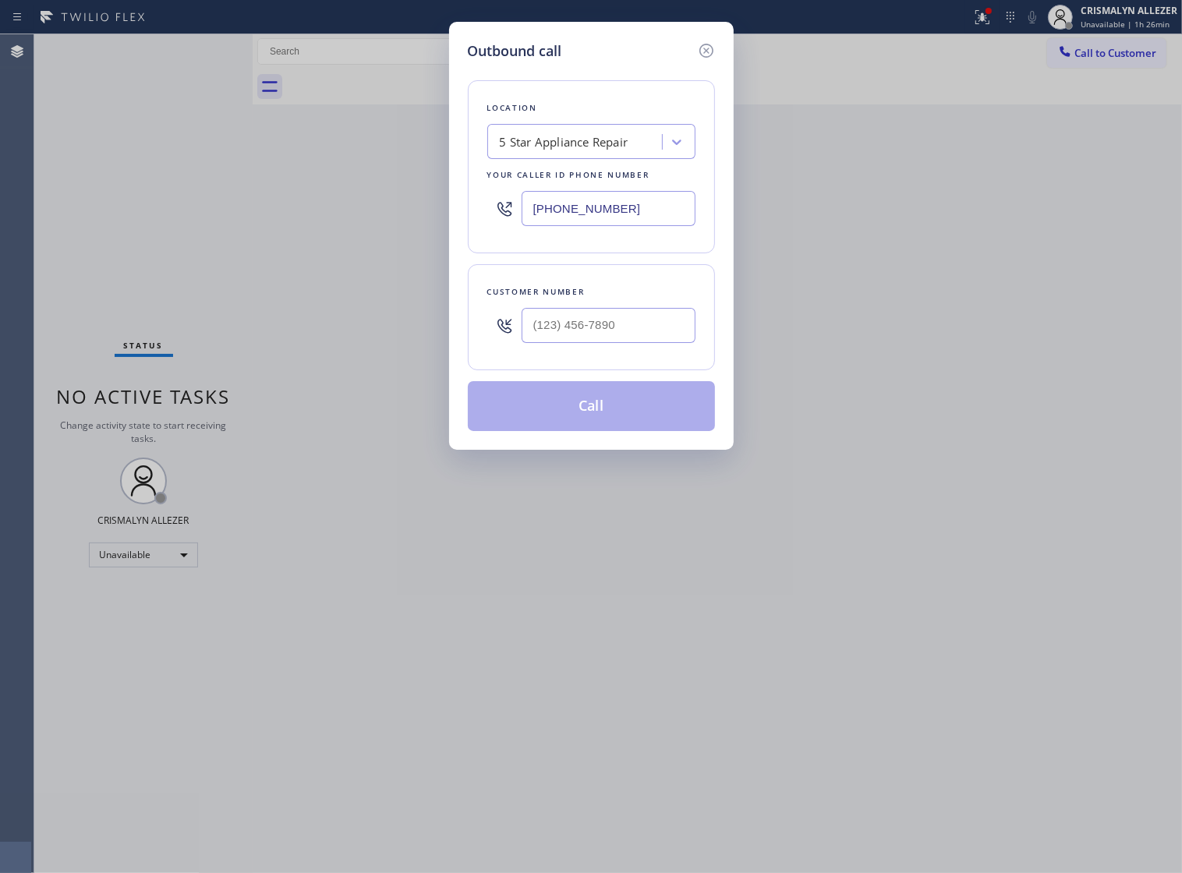
type input "[PHONE_NUMBER]"
click at [629, 343] on input "(___) ___-____" at bounding box center [609, 325] width 174 height 35
paste input "310) 498-8619"
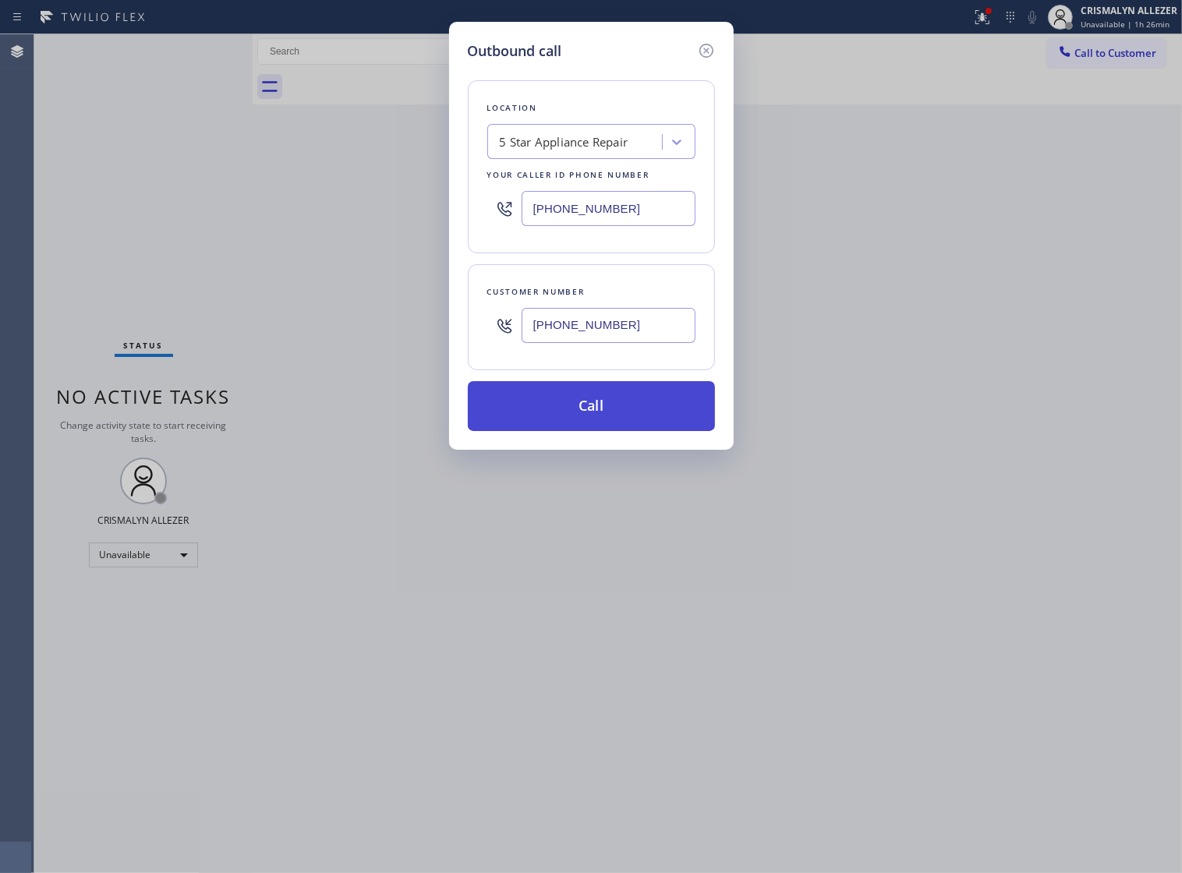
type input "[PHONE_NUMBER]"
click at [579, 431] on button "Call" at bounding box center [591, 406] width 247 height 50
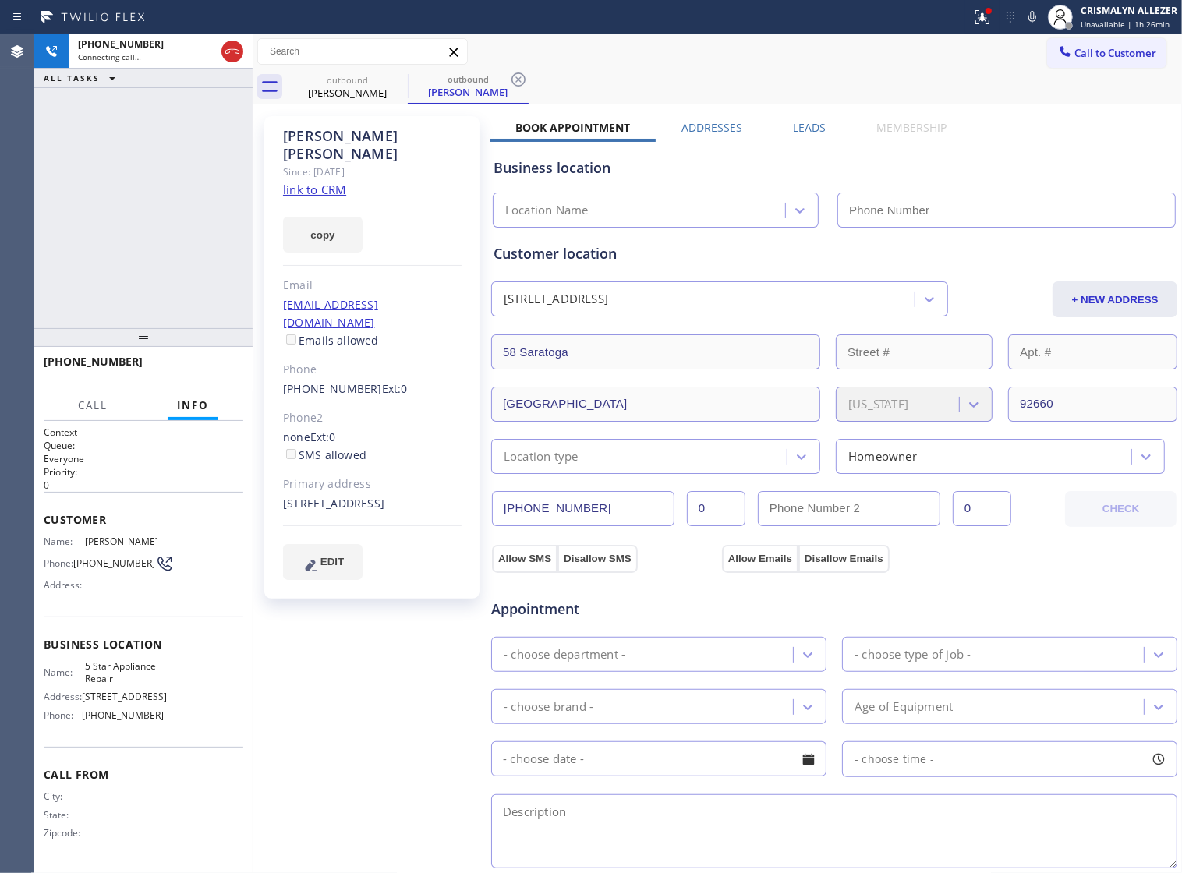
type input "[PHONE_NUMBER]"
click at [213, 371] on span "HANG UP" at bounding box center [207, 368] width 48 height 11
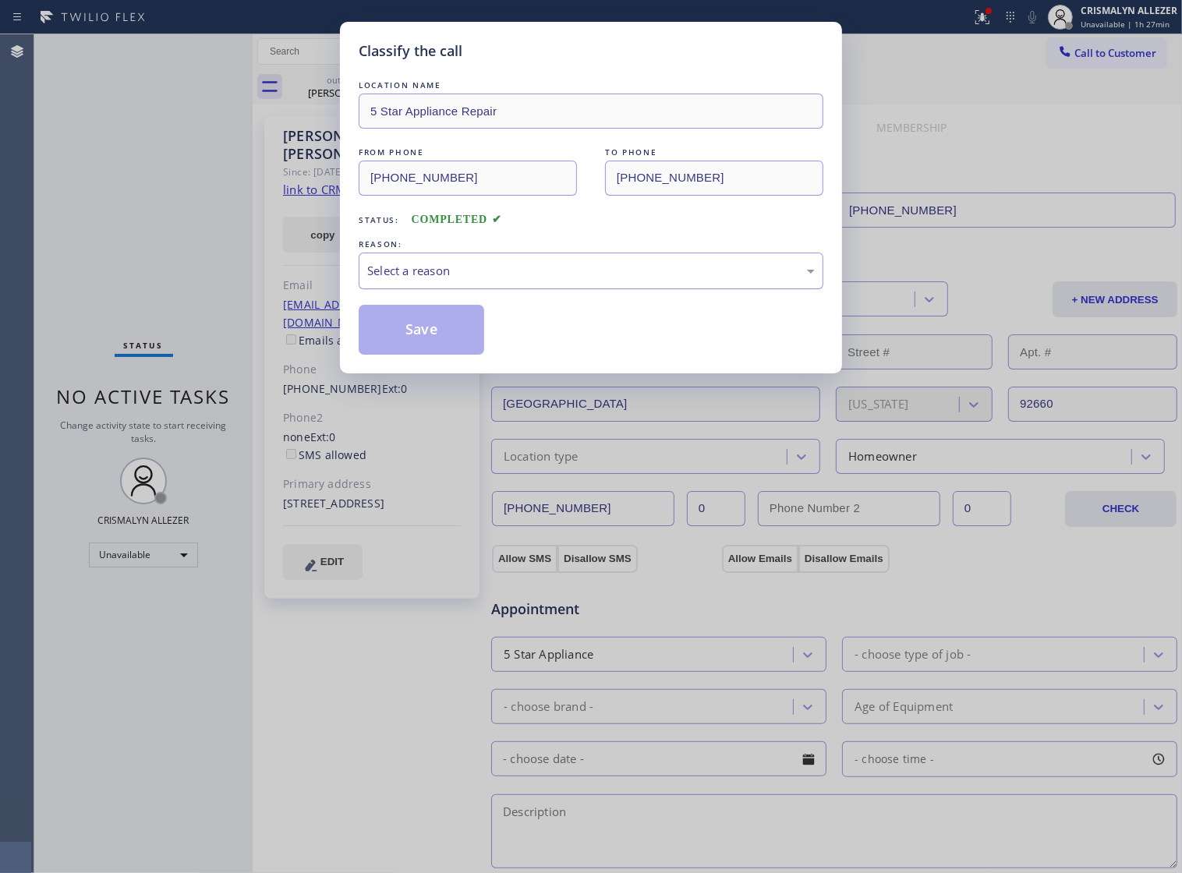
click at [617, 280] on div "Select a reason" at bounding box center [591, 271] width 448 height 18
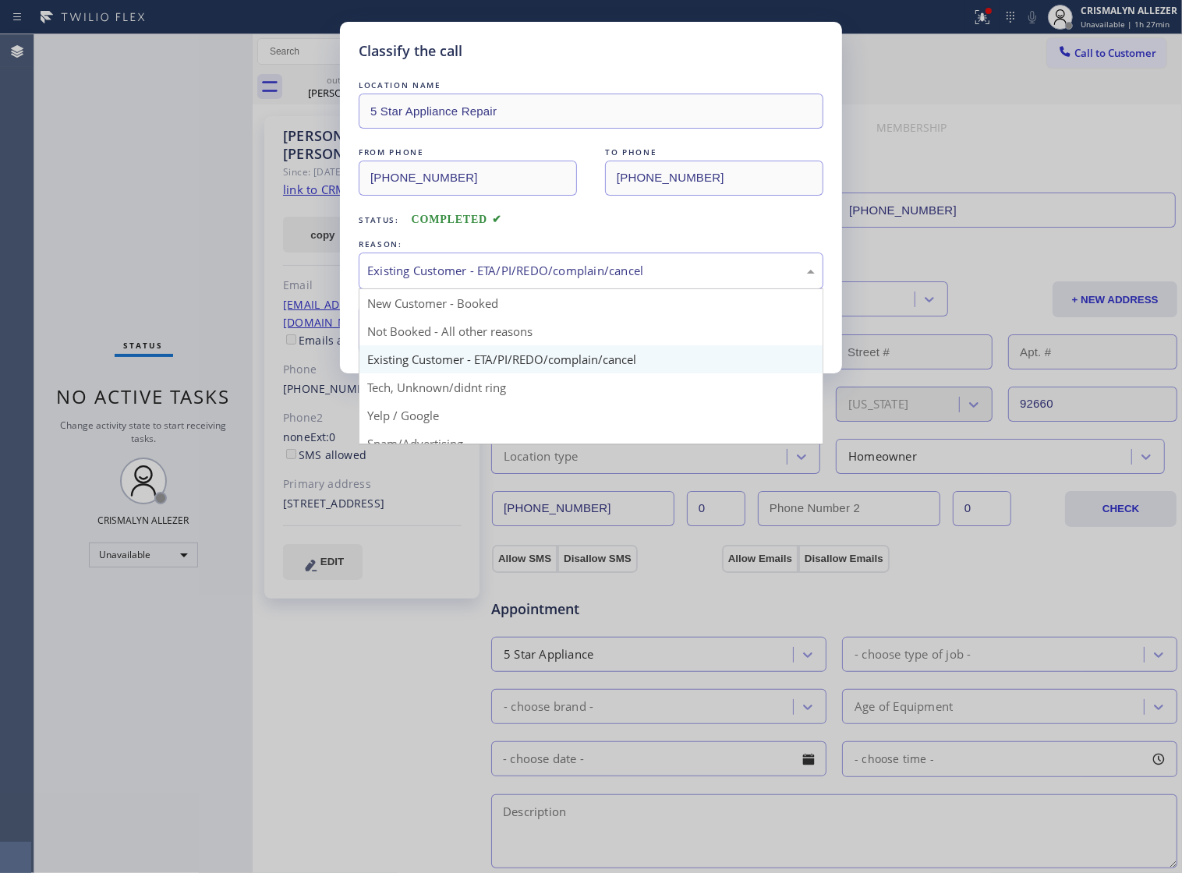
click at [531, 289] on div "Existing Customer - ETA/PI/REDO/complain/cancel" at bounding box center [591, 271] width 465 height 37
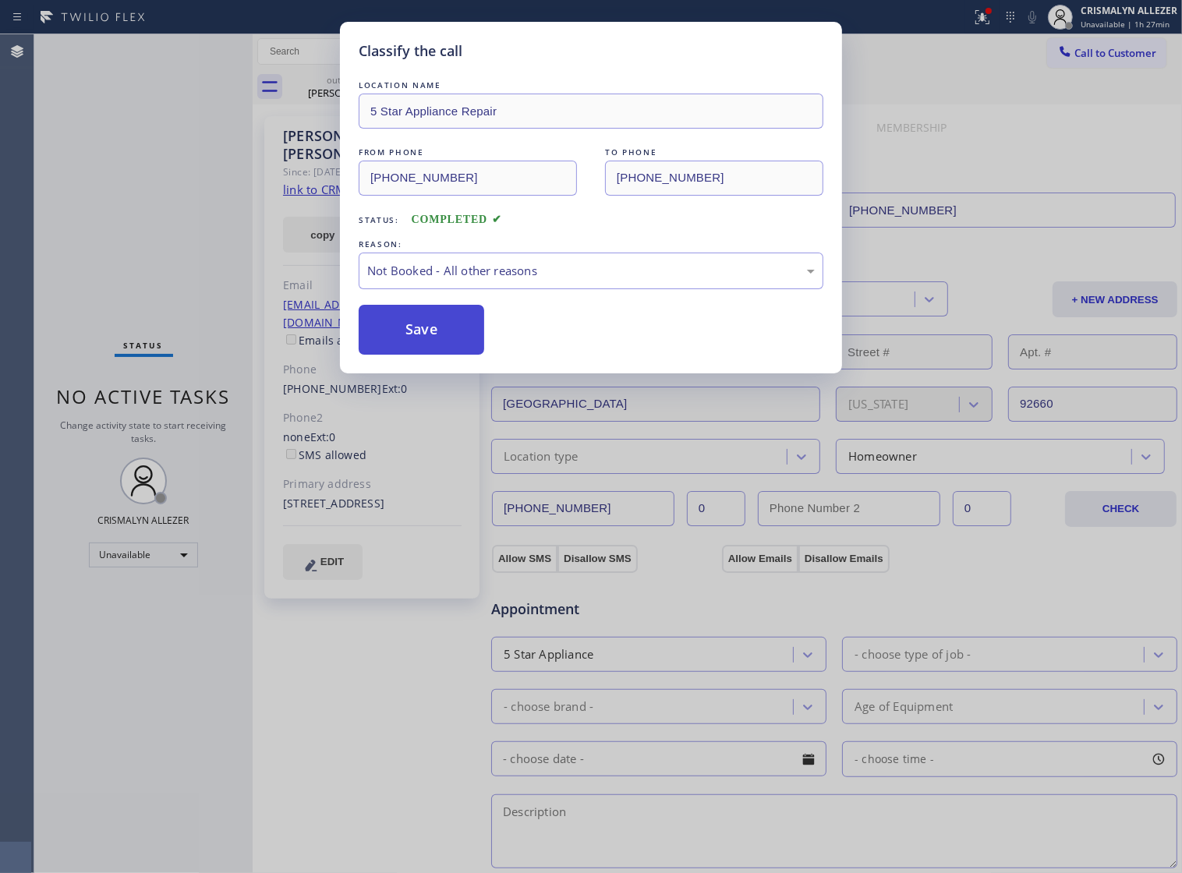
click at [407, 355] on button "Save" at bounding box center [422, 330] width 126 height 50
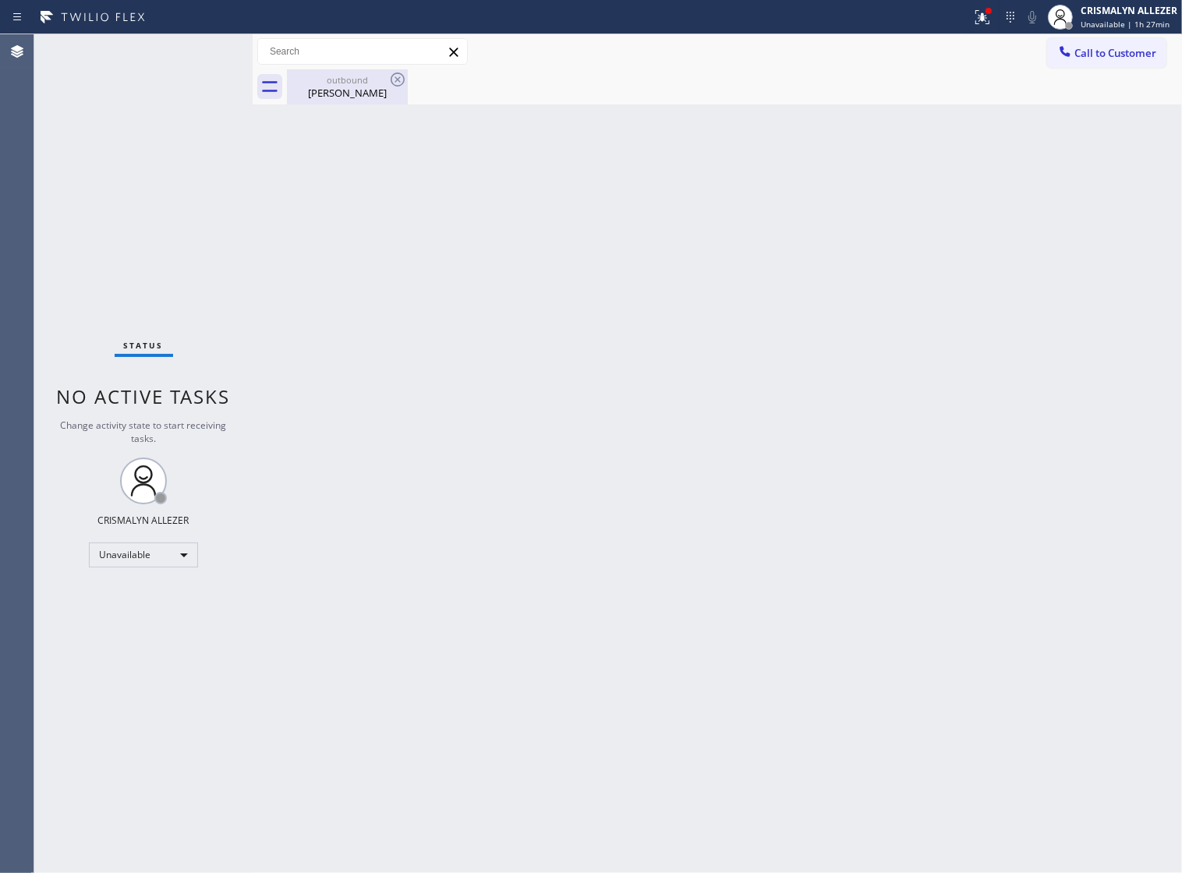
click at [349, 92] on div "[PERSON_NAME]" at bounding box center [348, 93] width 118 height 14
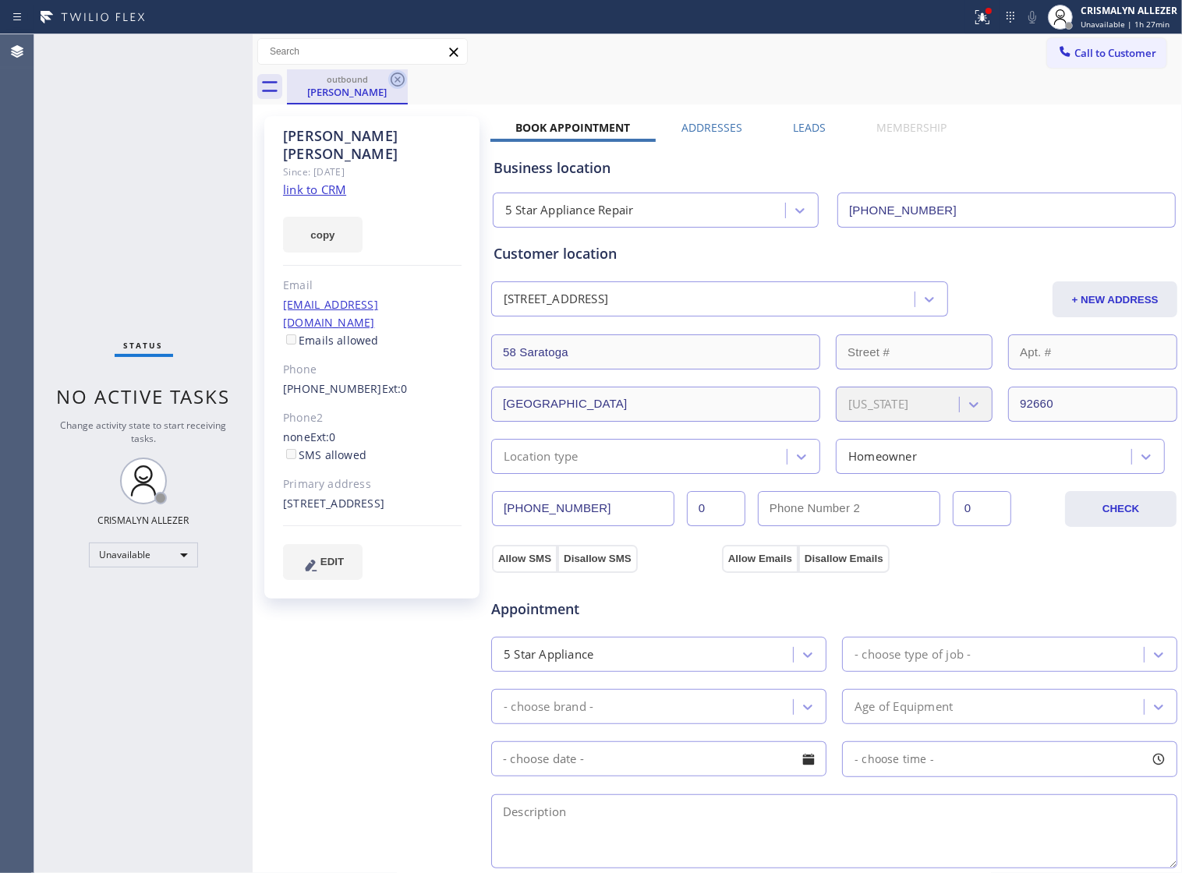
click at [391, 80] on icon at bounding box center [398, 80] width 14 height 14
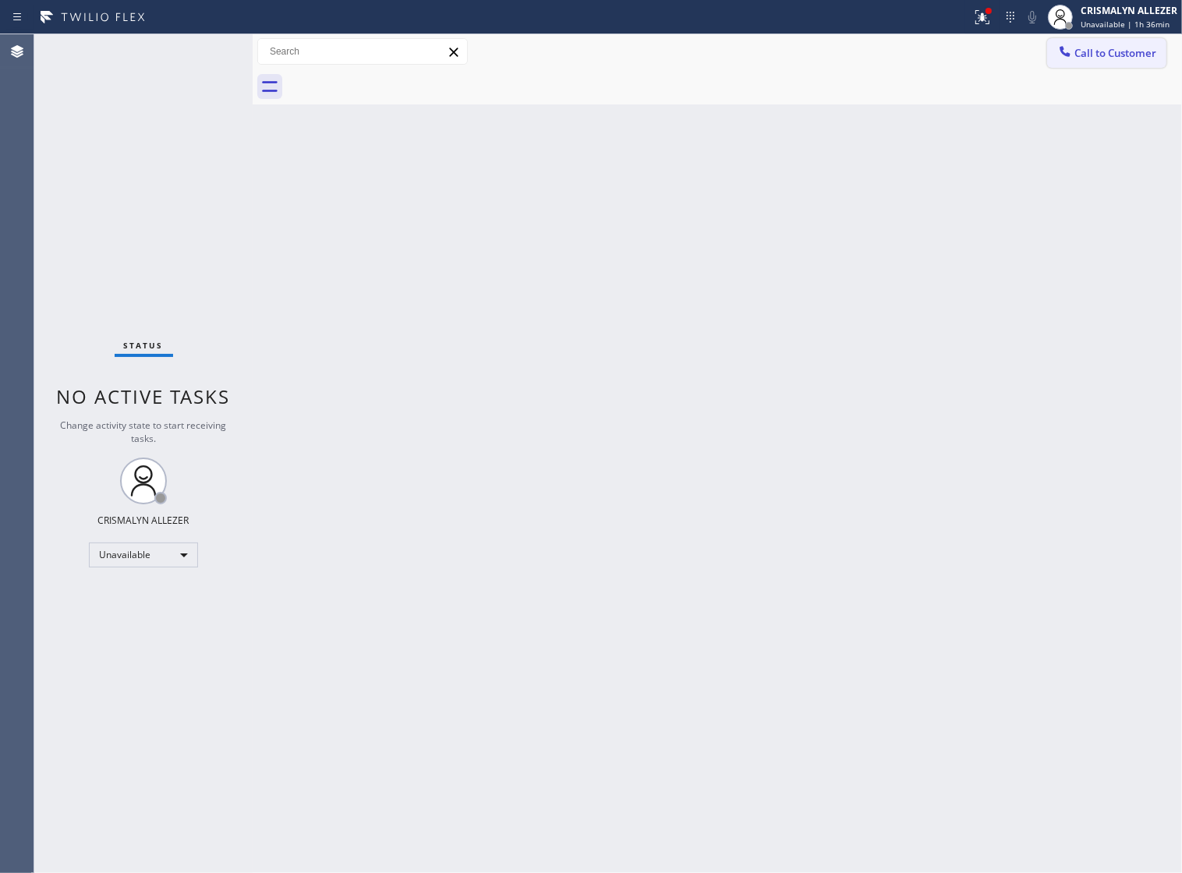
click at [1106, 55] on span "Call to Customer" at bounding box center [1116, 53] width 82 height 14
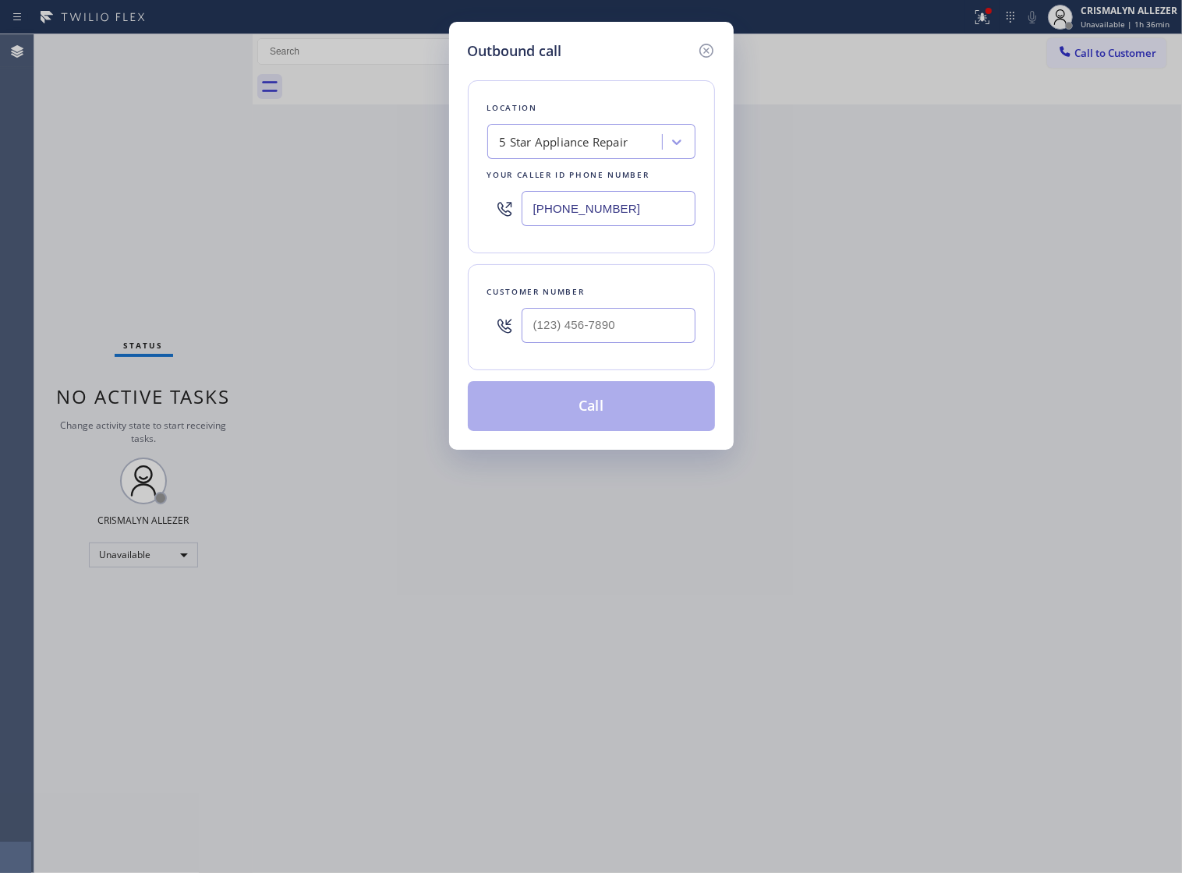
drag, startPoint x: 679, startPoint y: 218, endPoint x: 211, endPoint y: 222, distance: 468.0
click at [211, 222] on div "Outbound call Location 5 Star Appliance Repair Your caller id phone number [PHO…" at bounding box center [591, 436] width 1182 height 873
paste input "77) 361-1109"
type input "[PHONE_NUMBER]"
click at [657, 343] on input "(___) ___-____" at bounding box center [609, 325] width 174 height 35
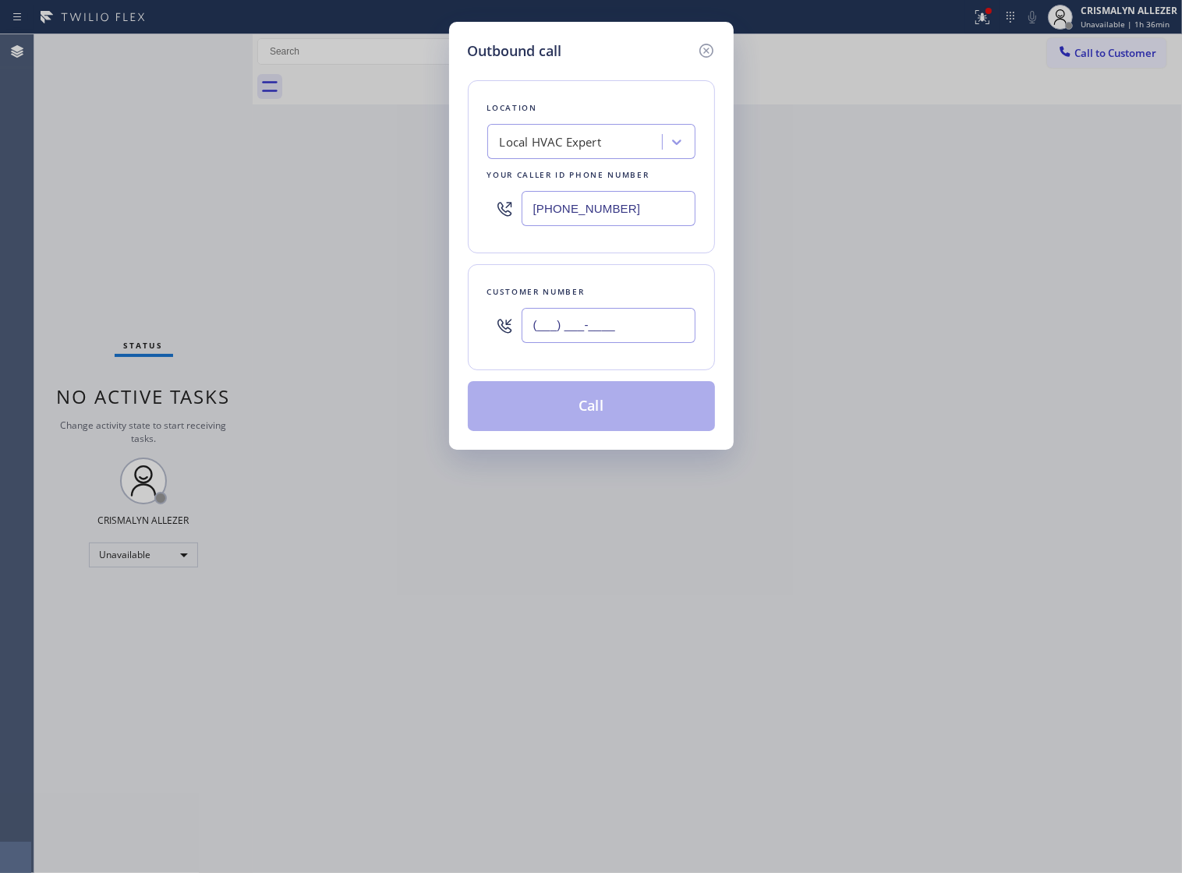
paste input "818) 388-5863"
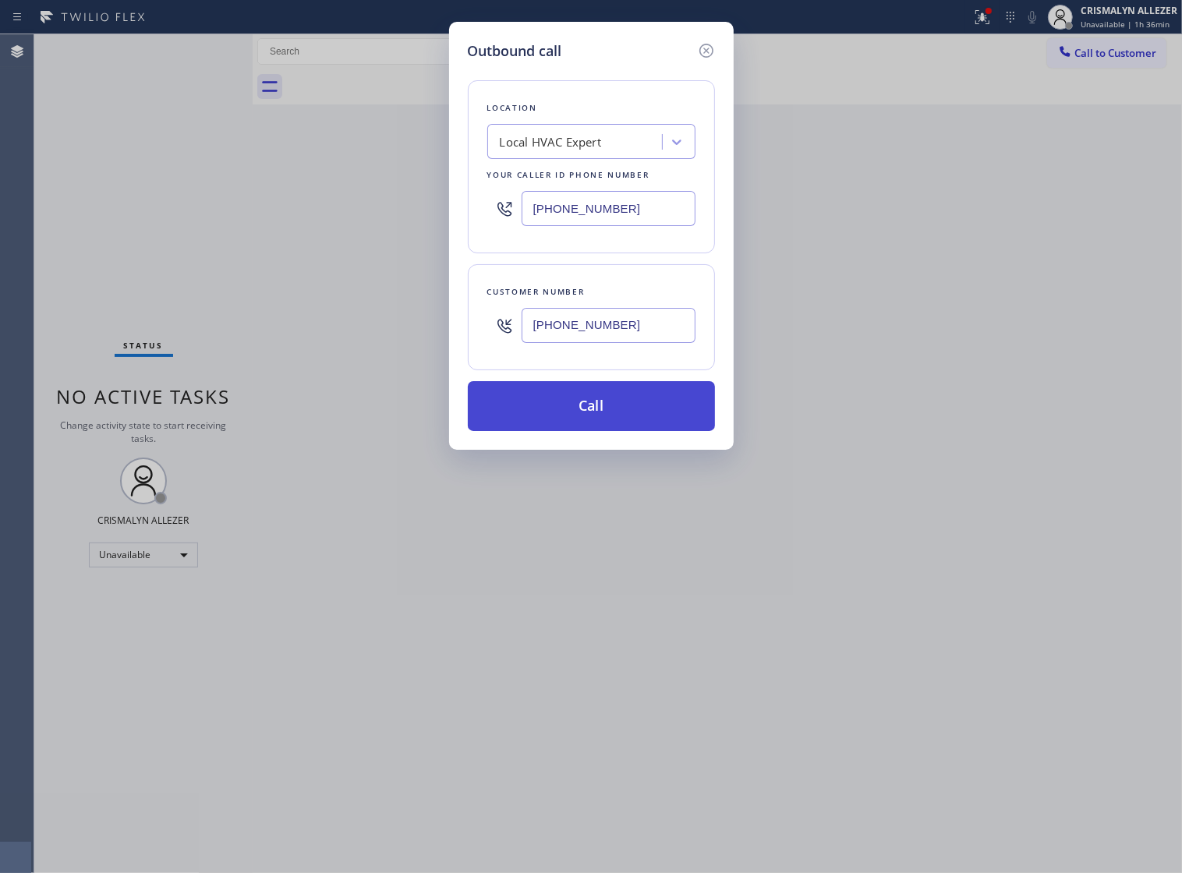
type input "[PHONE_NUMBER]"
click at [599, 427] on button "Call" at bounding box center [591, 406] width 247 height 50
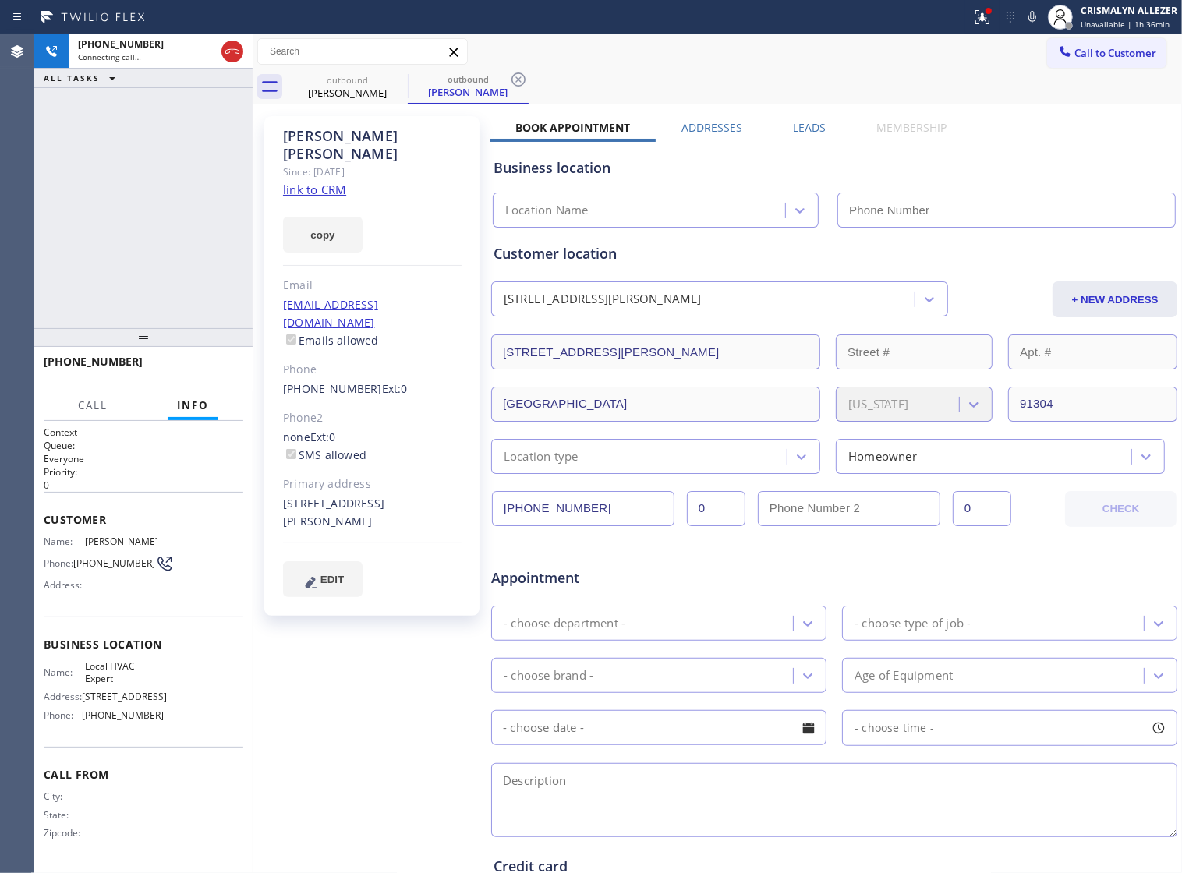
type input "[PHONE_NUMBER]"
click at [193, 368] on span "HANG UP" at bounding box center [207, 368] width 48 height 11
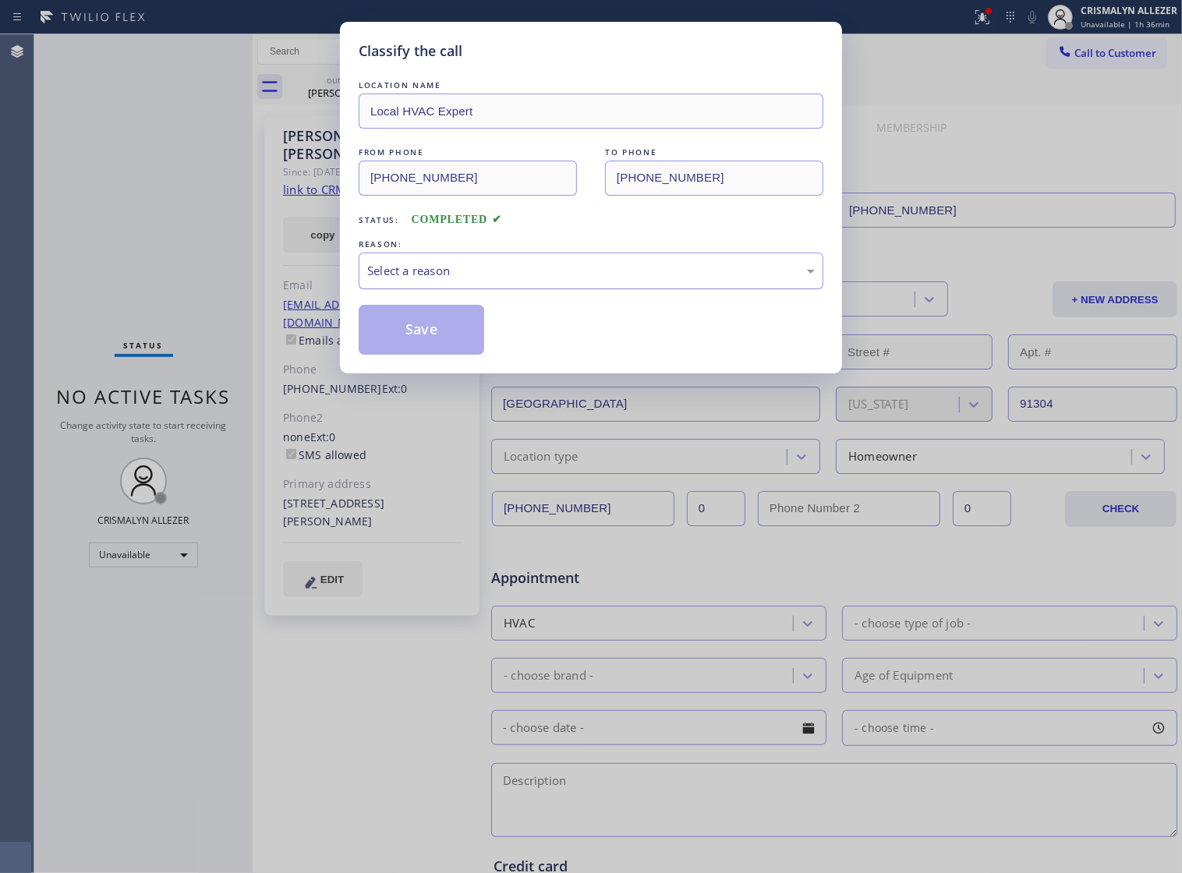
click at [612, 280] on div "Select a reason" at bounding box center [591, 271] width 448 height 18
click at [413, 352] on button "Save" at bounding box center [422, 330] width 126 height 50
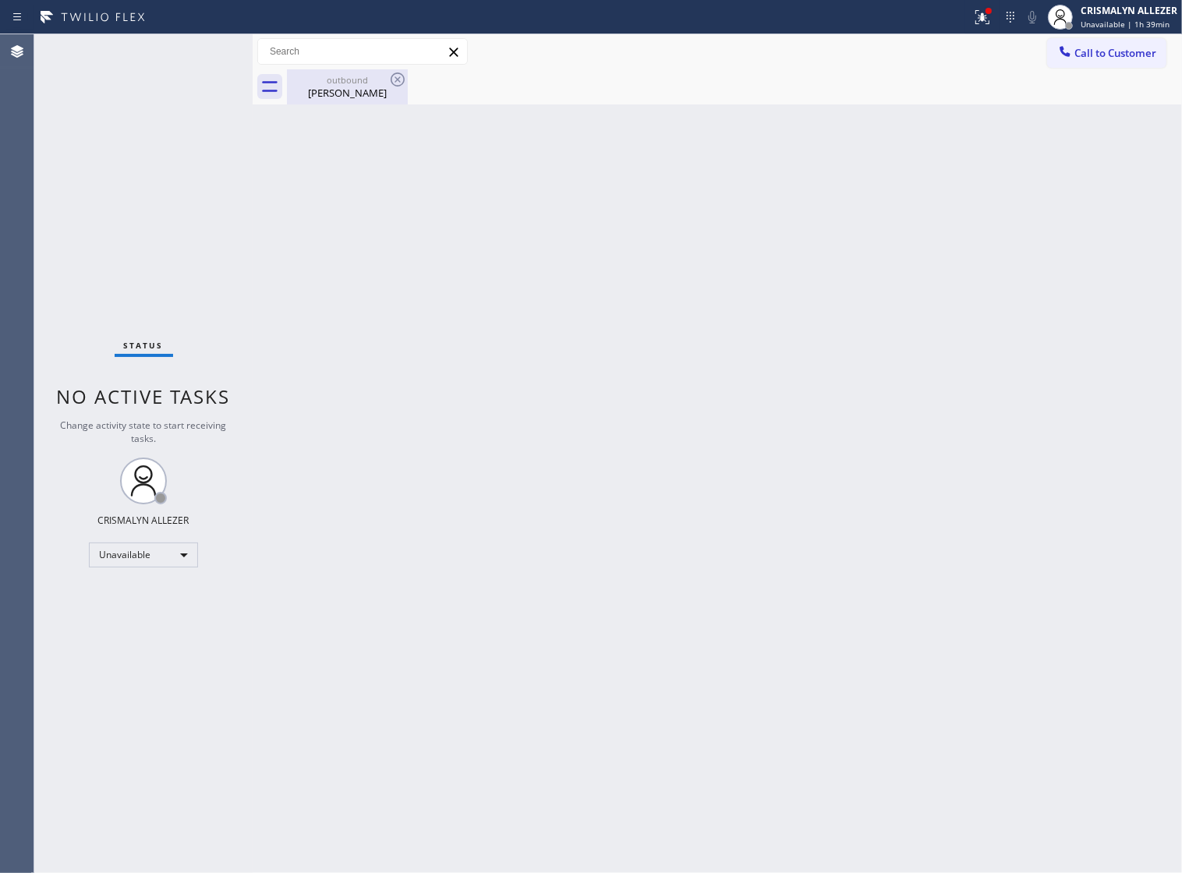
drag, startPoint x: 345, startPoint y: 79, endPoint x: 368, endPoint y: 79, distance: 22.6
click at [347, 79] on div "outbound" at bounding box center [348, 80] width 118 height 12
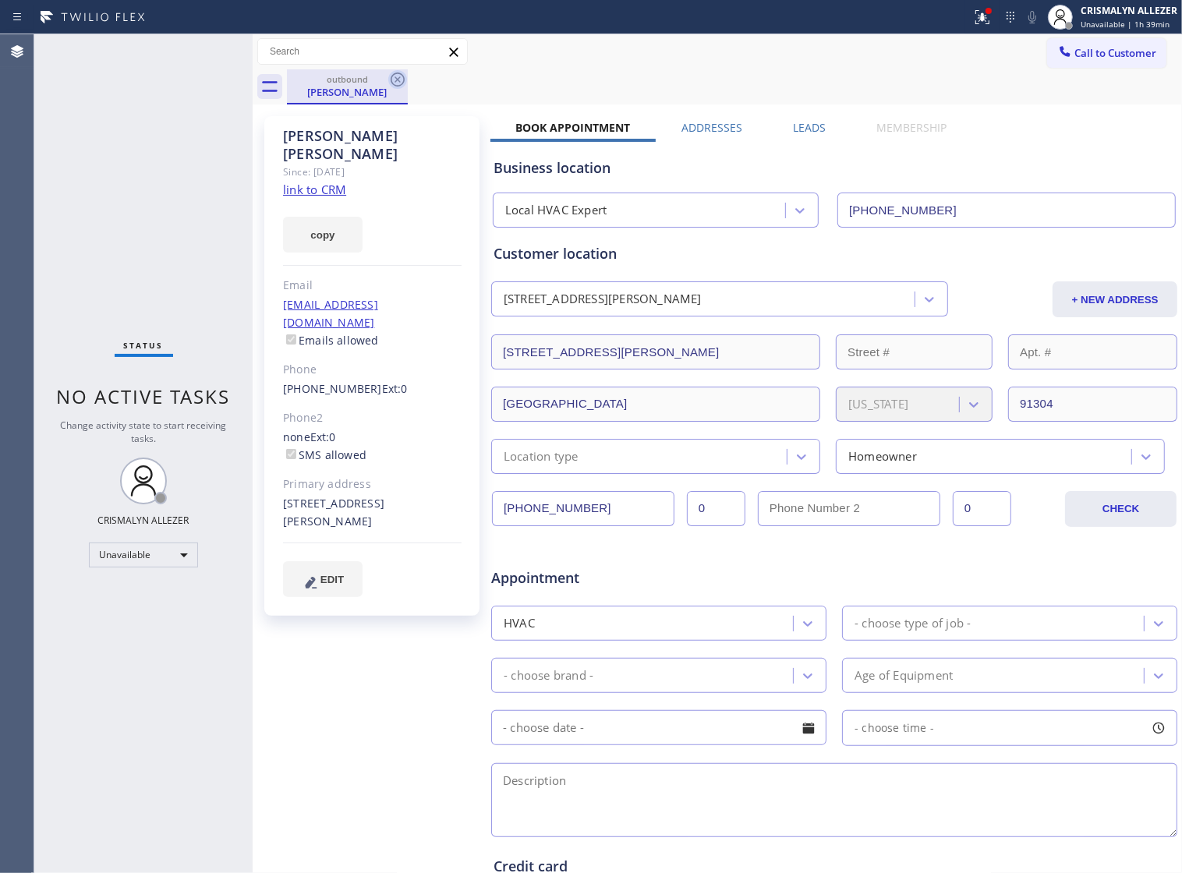
click at [398, 82] on icon at bounding box center [397, 79] width 19 height 19
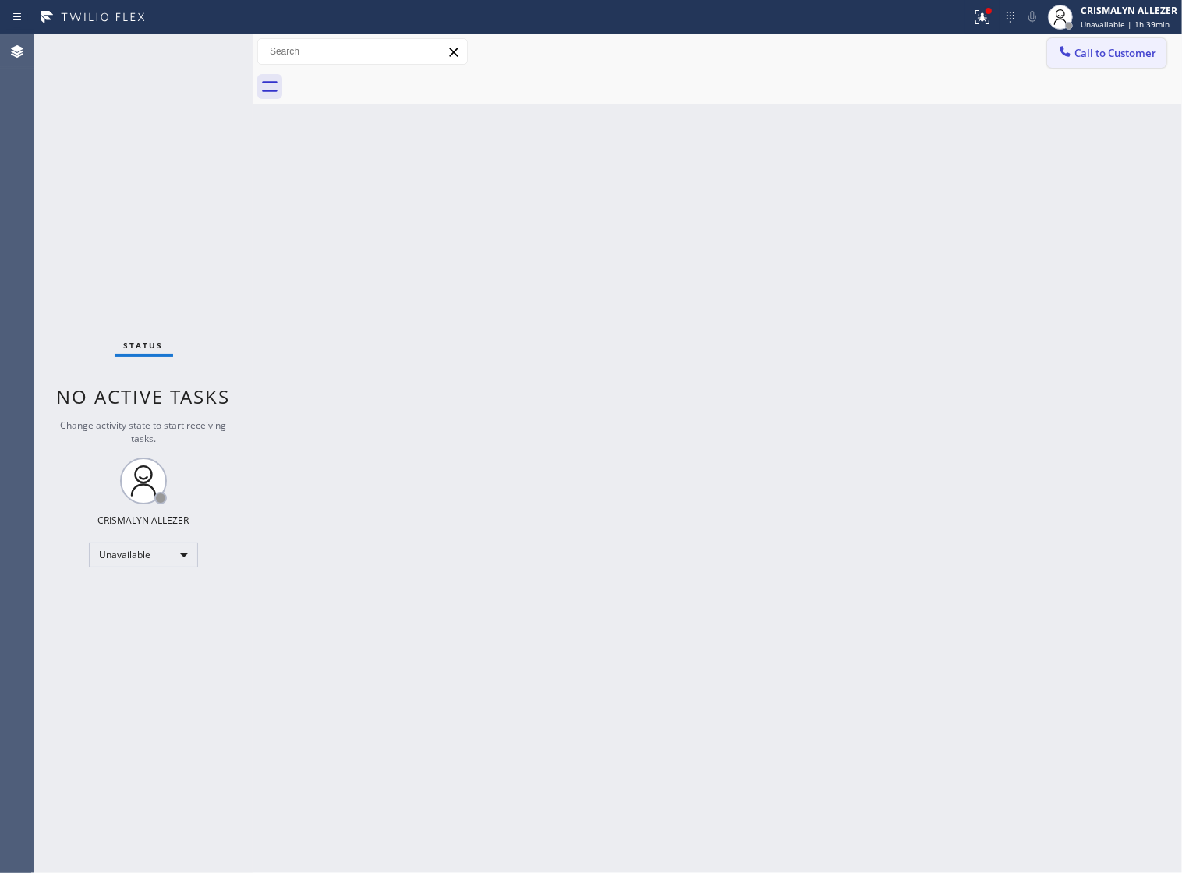
click at [1093, 57] on span "Call to Customer" at bounding box center [1116, 53] width 82 height 14
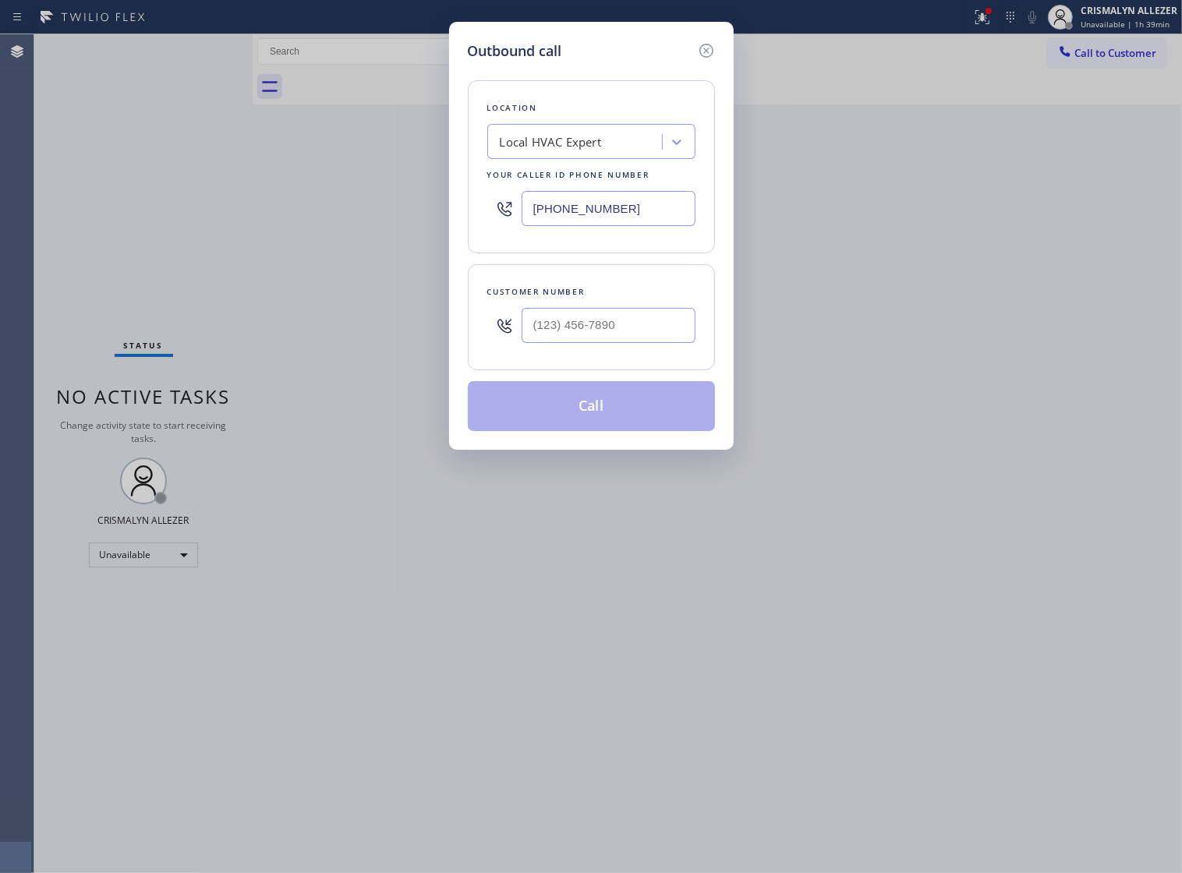
drag, startPoint x: 642, startPoint y: 224, endPoint x: 225, endPoint y: 207, distance: 417.6
click at [225, 207] on div "Outbound call Location Local HVAC Expert Your caller id phone number [PHONE_NUM…" at bounding box center [591, 436] width 1182 height 873
paste input "424) 581-058"
type input "[PHONE_NUMBER]"
click at [634, 341] on input "(___) ___-____" at bounding box center [609, 325] width 174 height 35
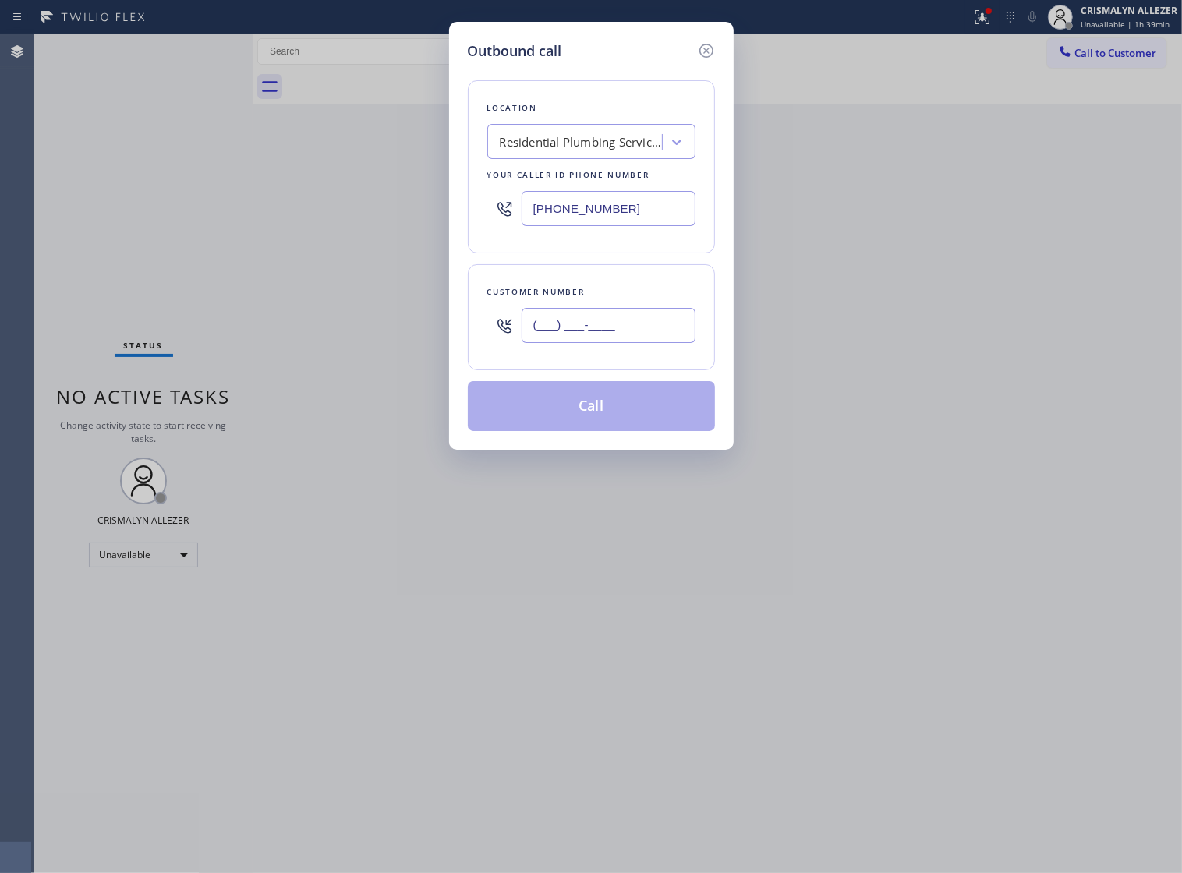
paste input "310) 846-7942"
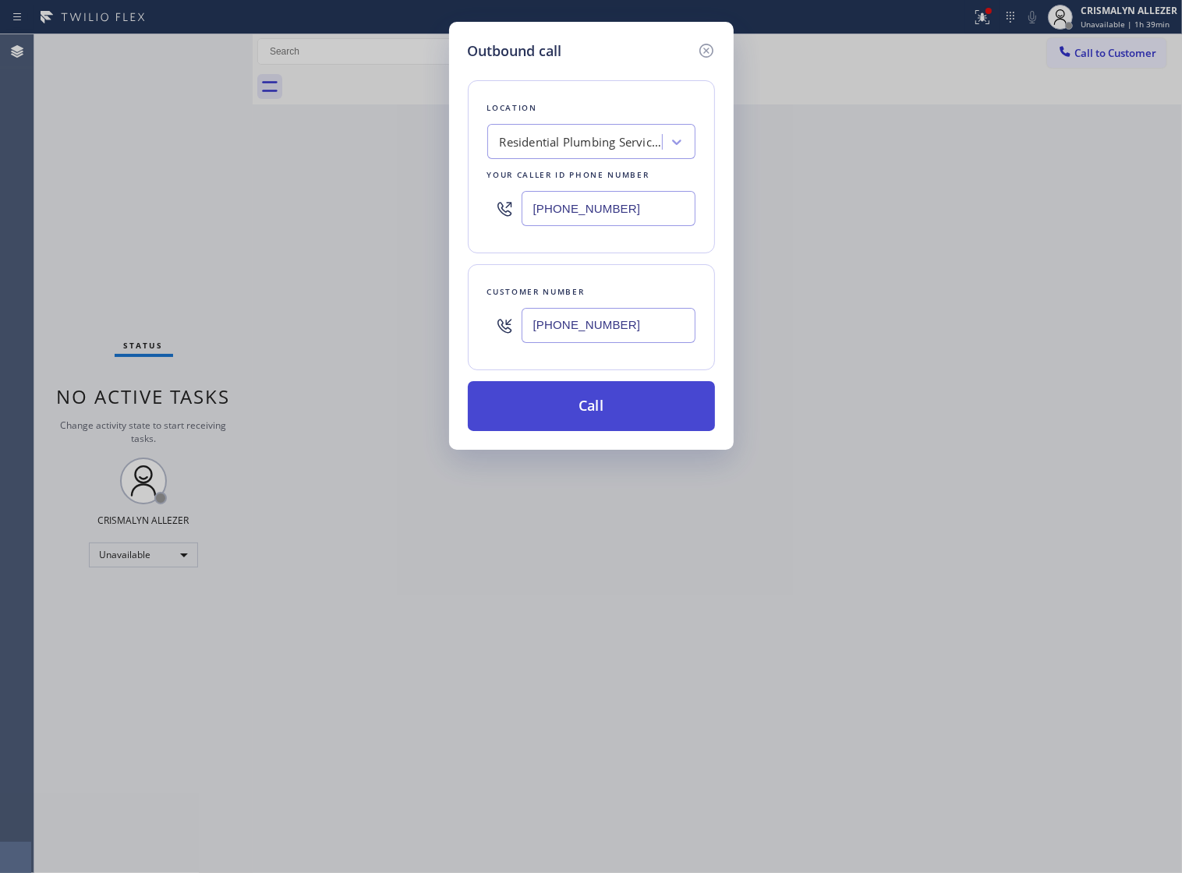
type input "[PHONE_NUMBER]"
click at [597, 417] on button "Call" at bounding box center [591, 406] width 247 height 50
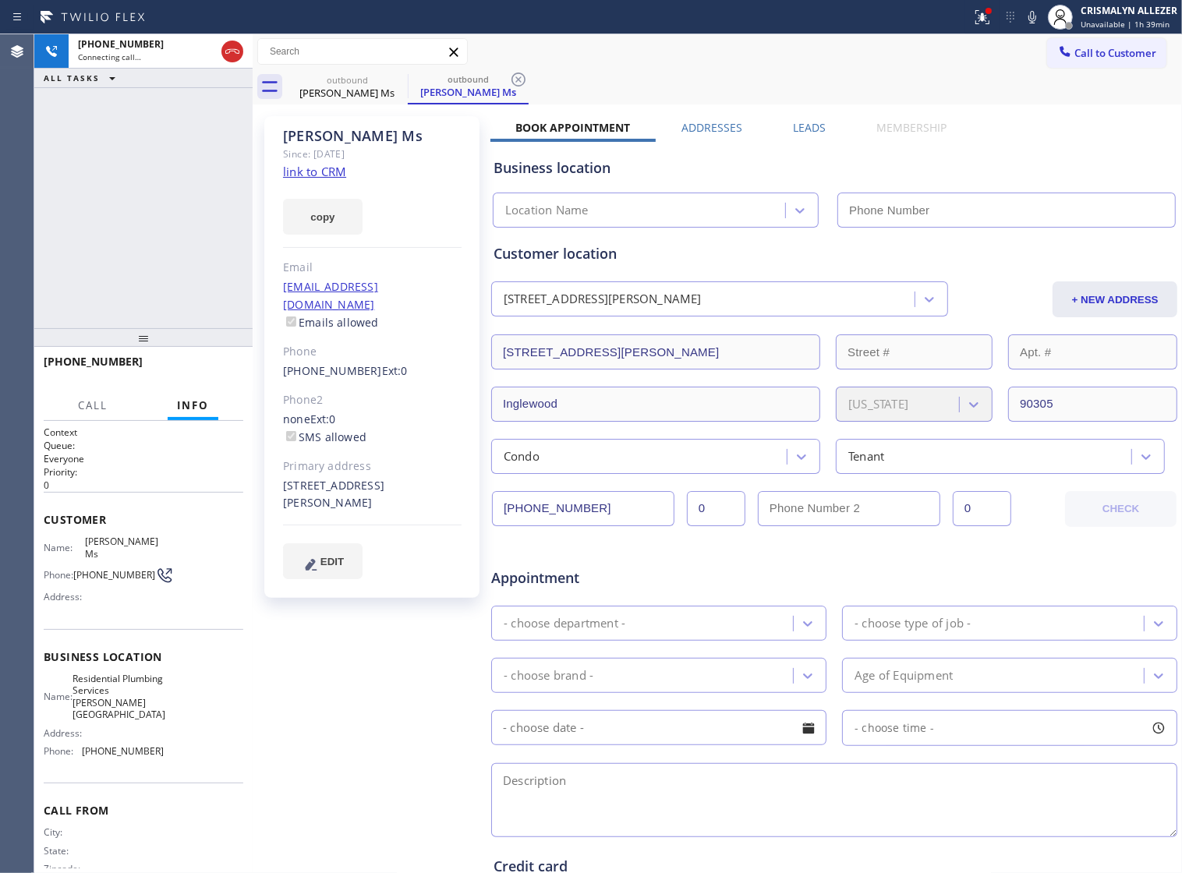
type input "[PHONE_NUMBER]"
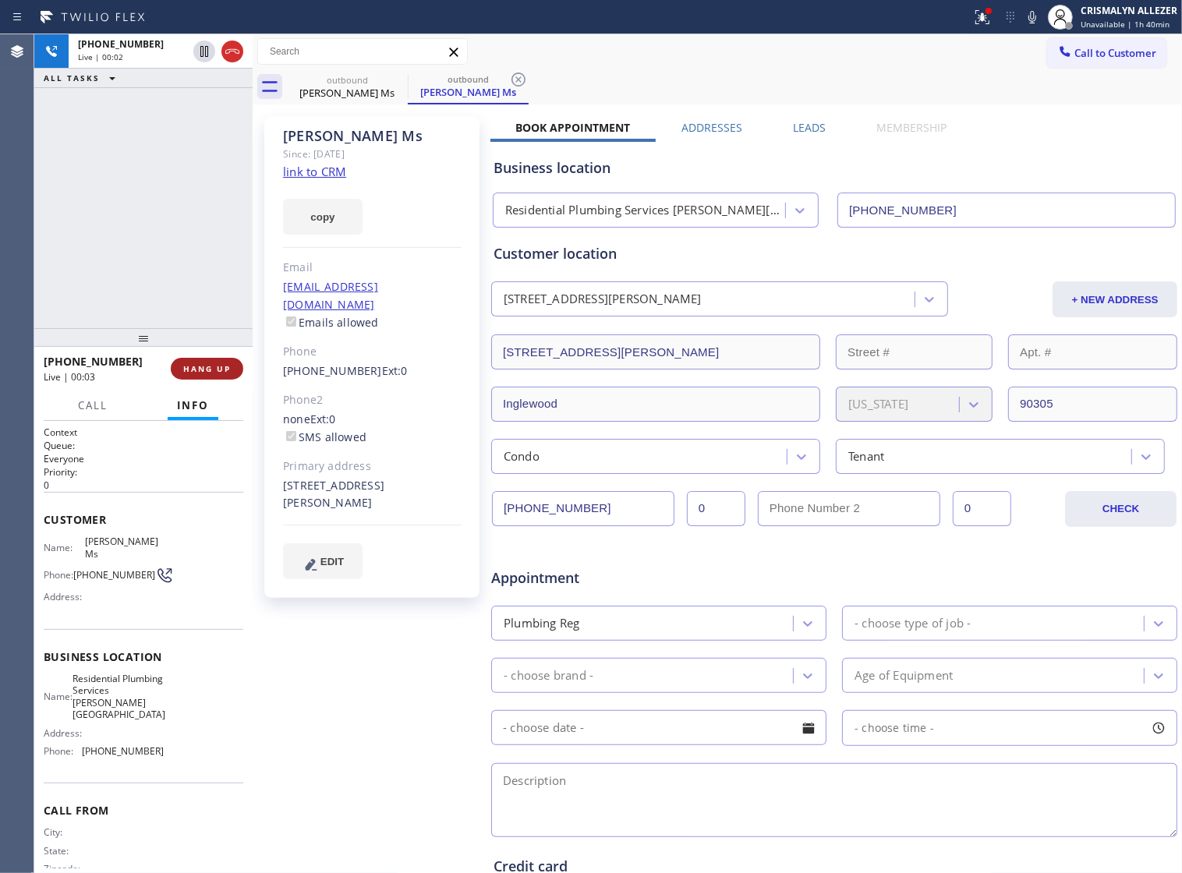
click at [200, 370] on span "HANG UP" at bounding box center [207, 368] width 48 height 11
click at [195, 372] on span "COMPLETE" at bounding box center [204, 368] width 54 height 11
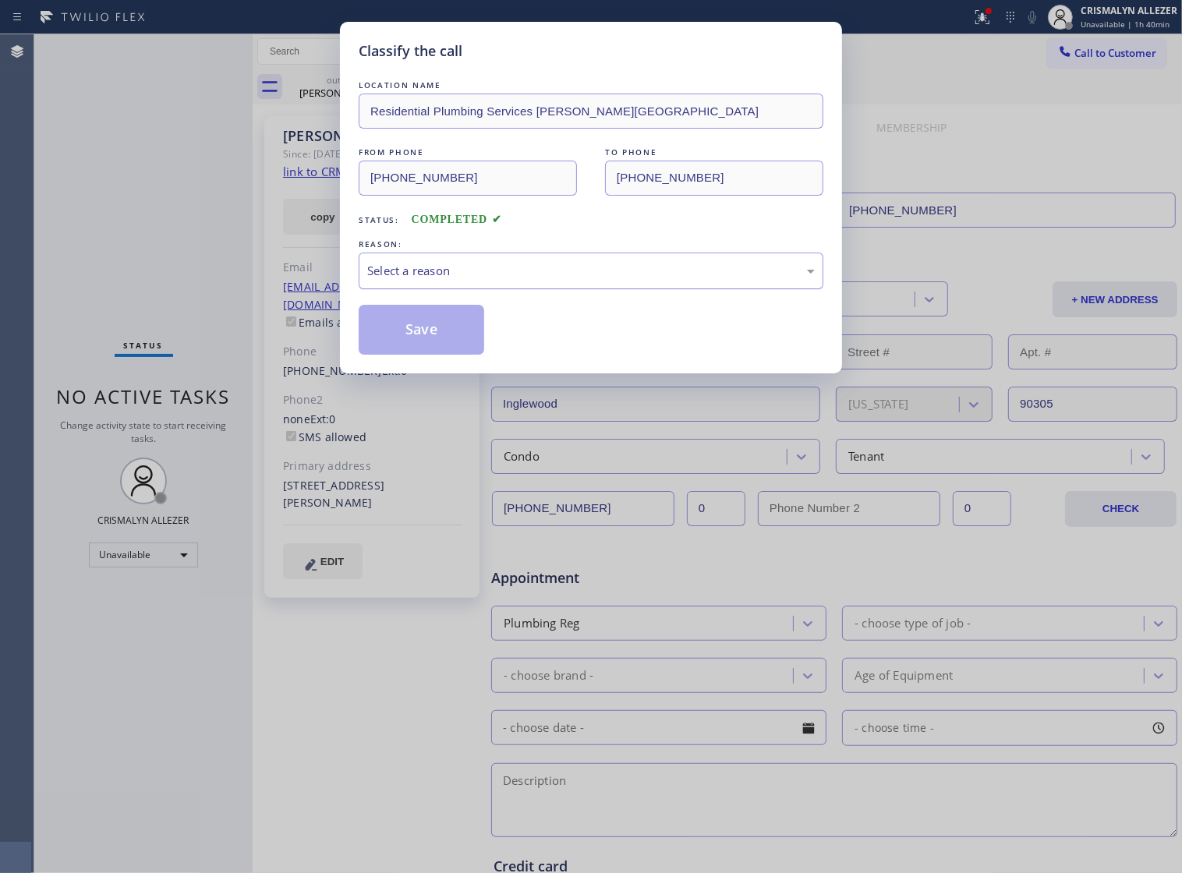
click at [634, 280] on div "Select a reason" at bounding box center [591, 271] width 448 height 18
click at [395, 355] on button "Save" at bounding box center [422, 330] width 126 height 50
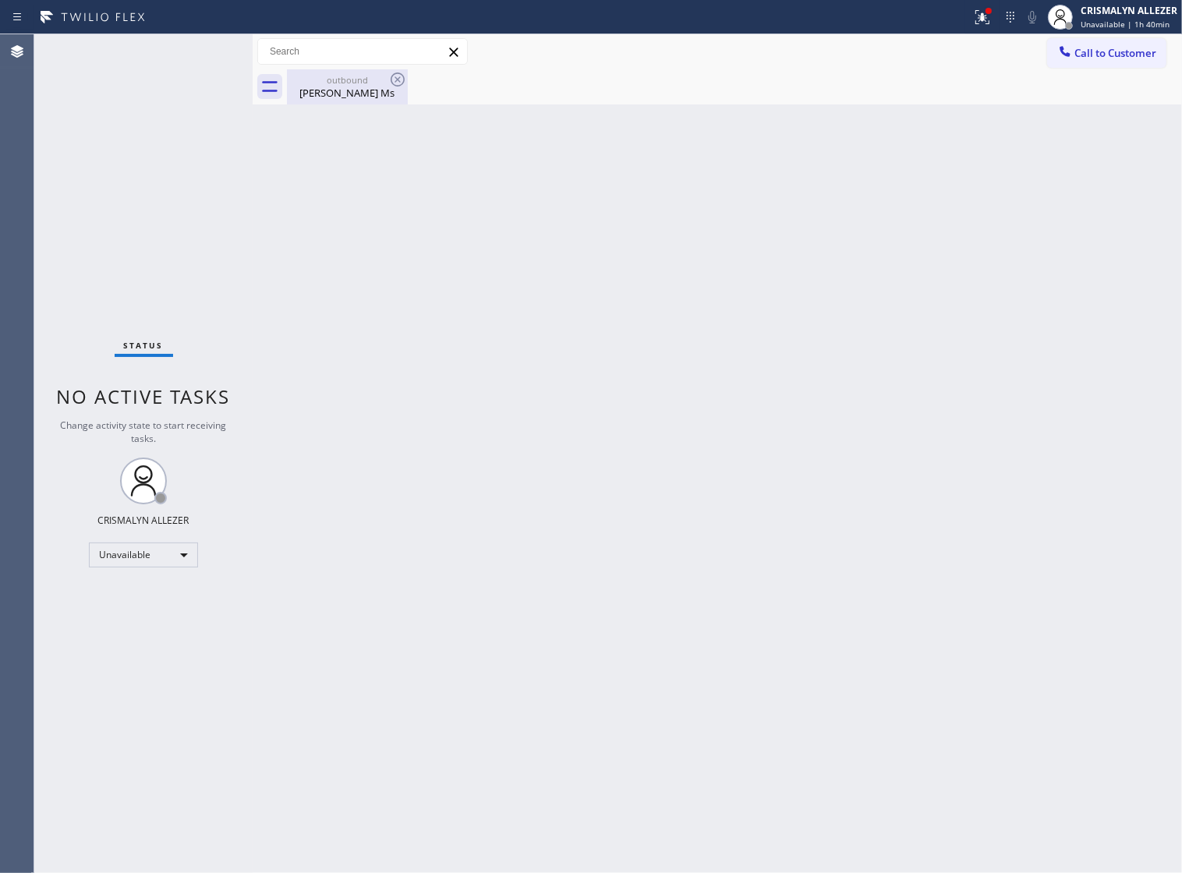
click at [328, 94] on div "[PERSON_NAME] Ms" at bounding box center [348, 93] width 118 height 14
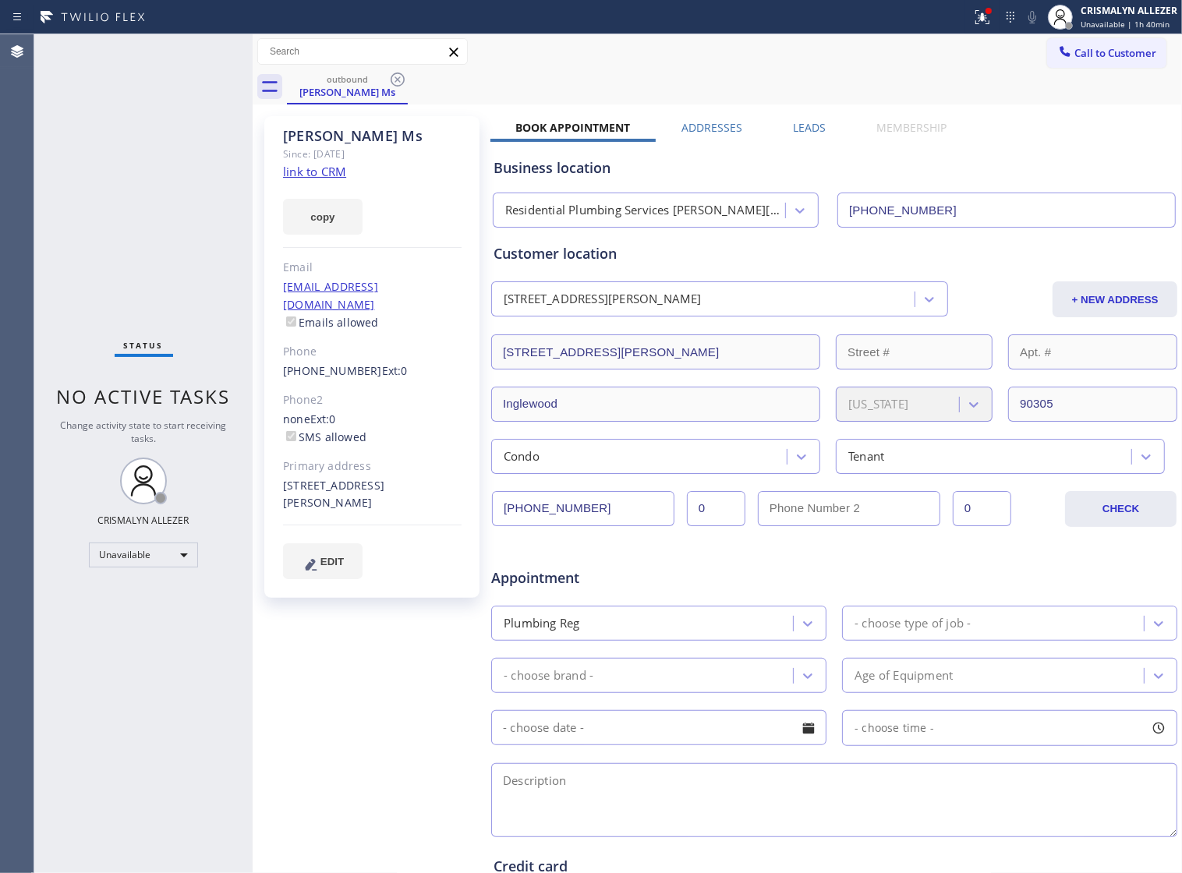
click at [802, 122] on label "Leads" at bounding box center [809, 127] width 33 height 15
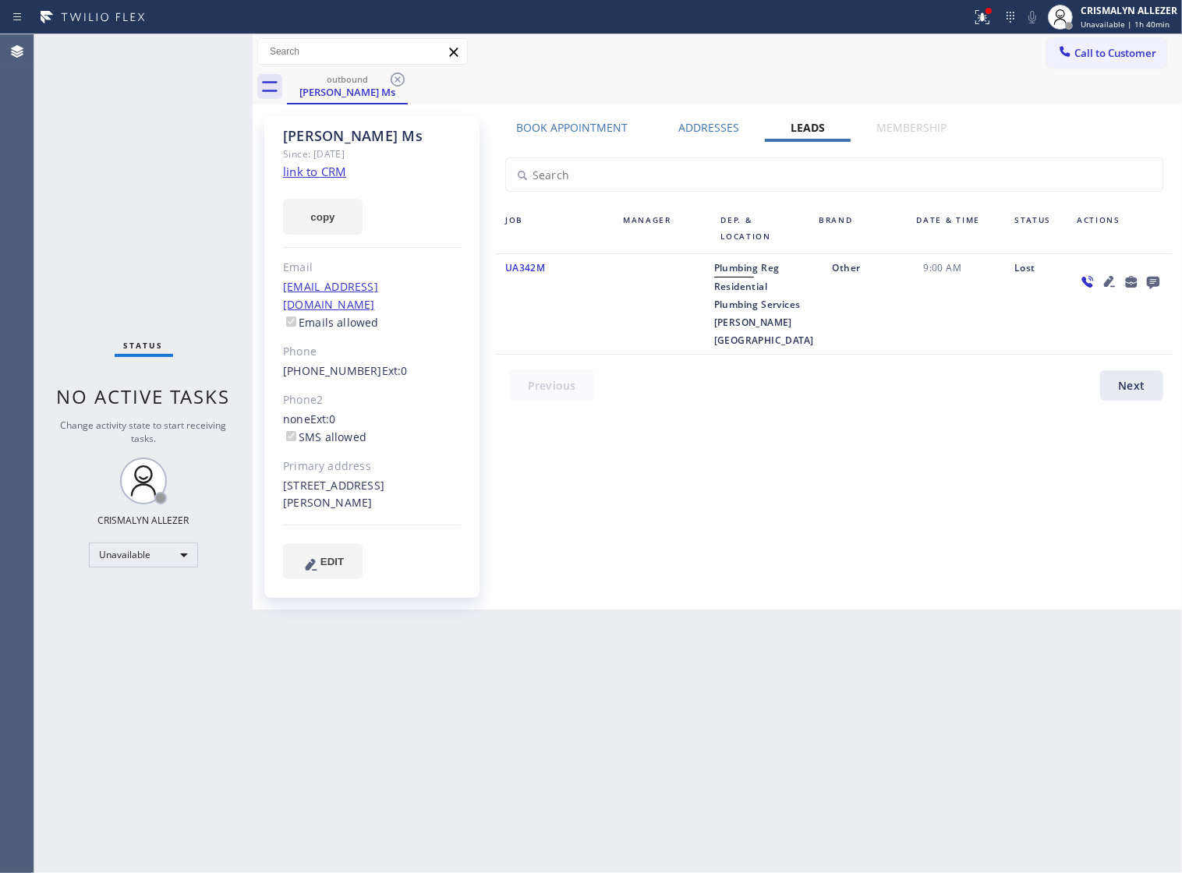
click at [1155, 282] on icon at bounding box center [1153, 283] width 12 height 12
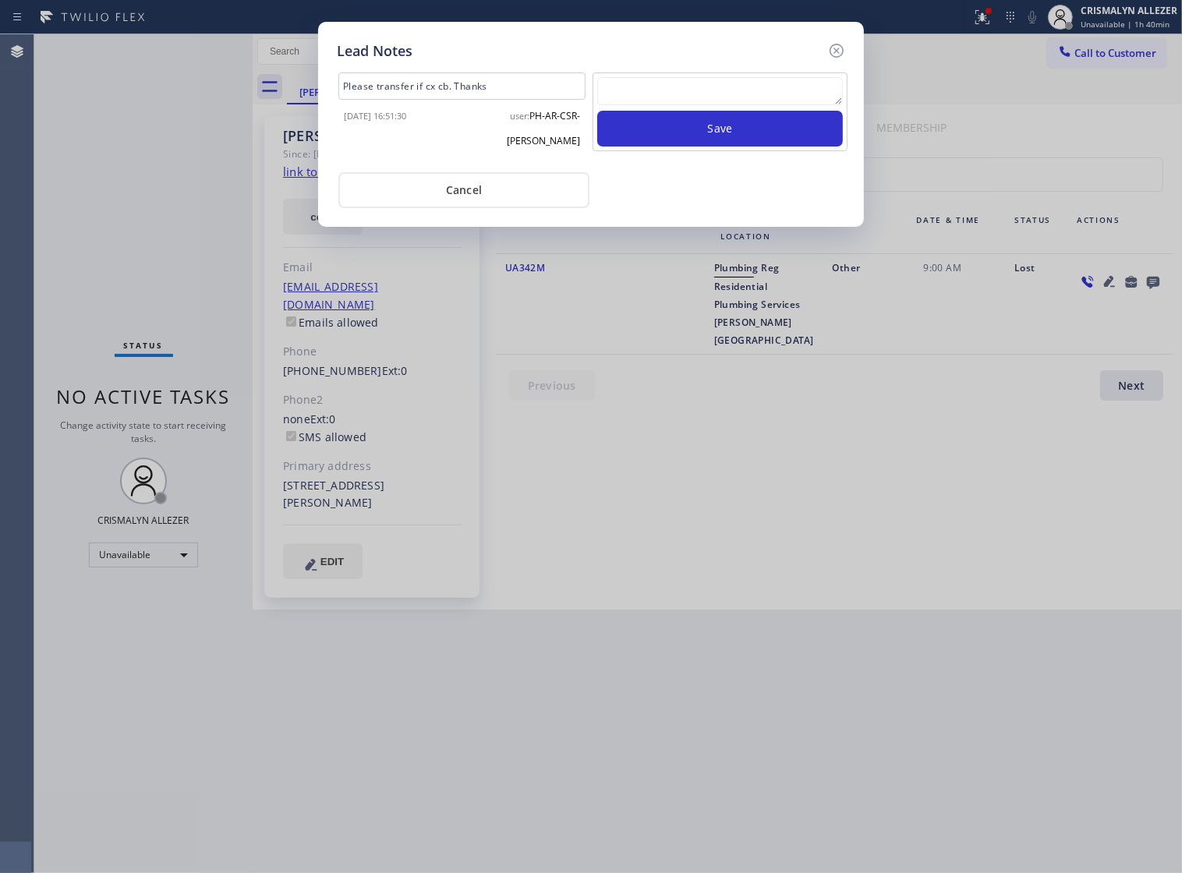
click at [710, 98] on textarea at bounding box center [720, 91] width 246 height 28
type textarea "working on this, pls xfer here"
click at [714, 147] on button "Save" at bounding box center [720, 129] width 246 height 36
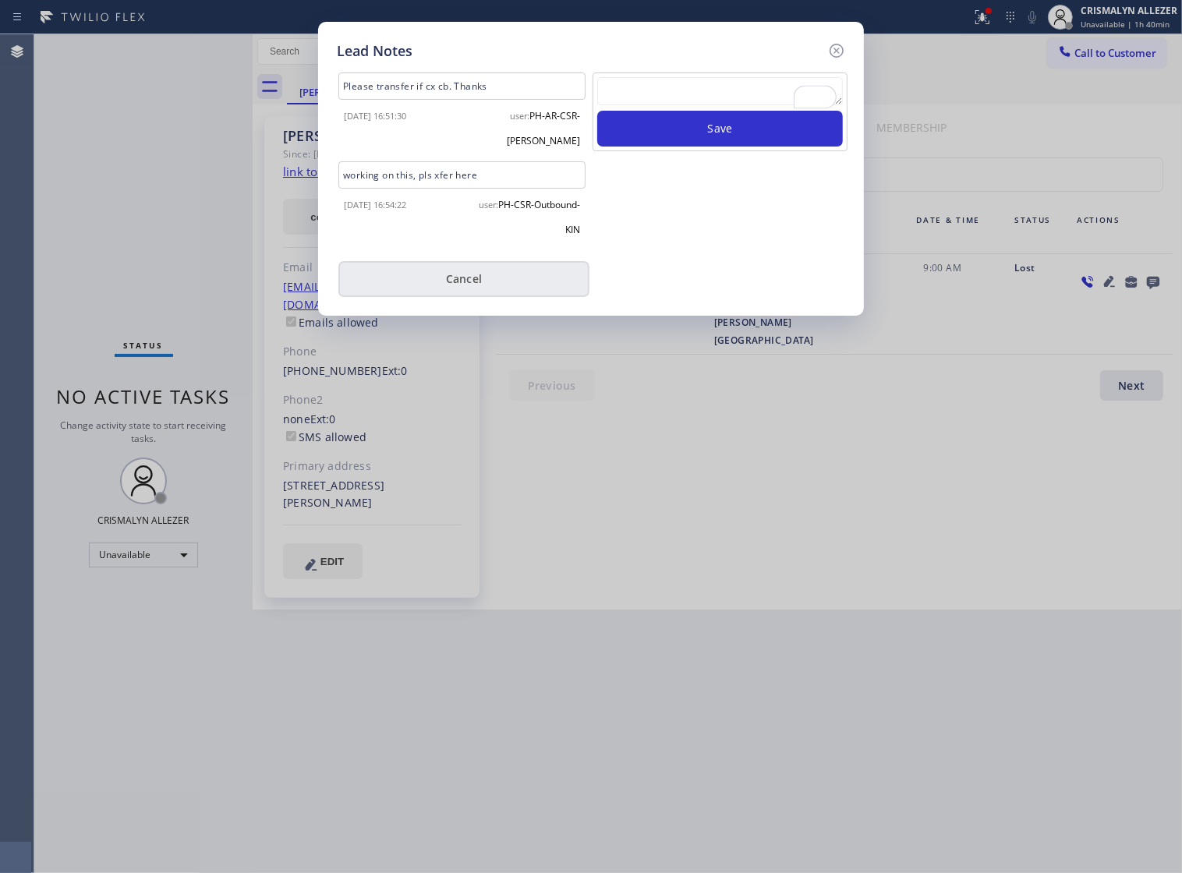
click at [487, 261] on button "Cancel" at bounding box center [463, 279] width 251 height 36
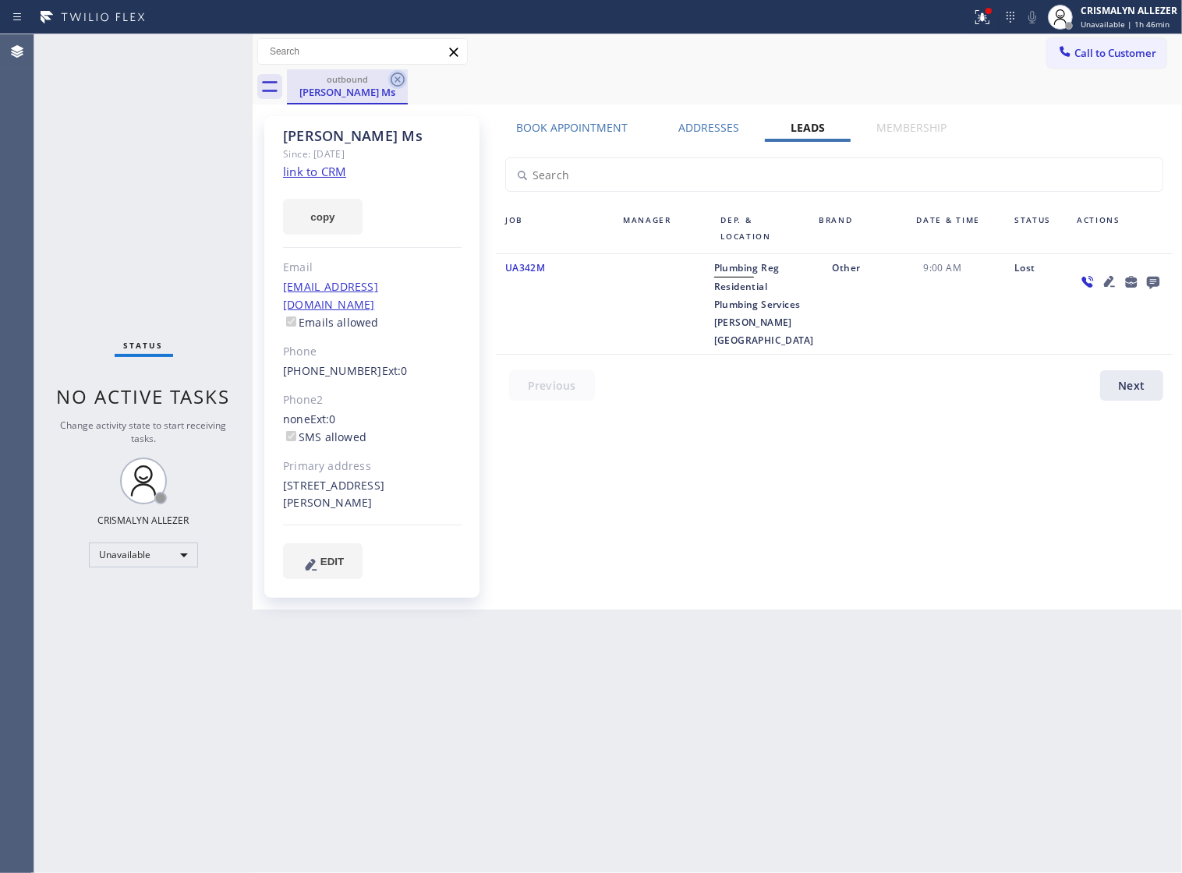
click at [392, 79] on icon at bounding box center [397, 79] width 19 height 19
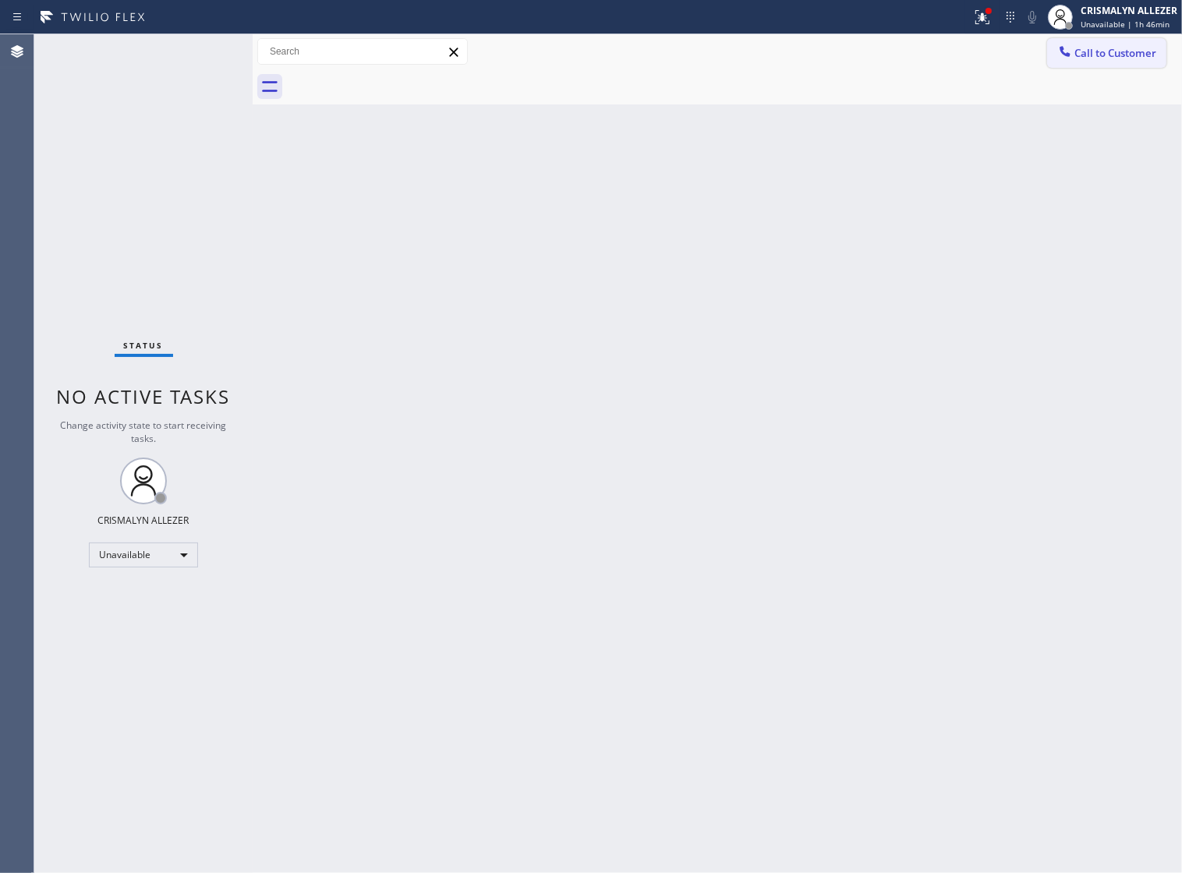
click at [1090, 48] on span "Call to Customer" at bounding box center [1116, 53] width 82 height 14
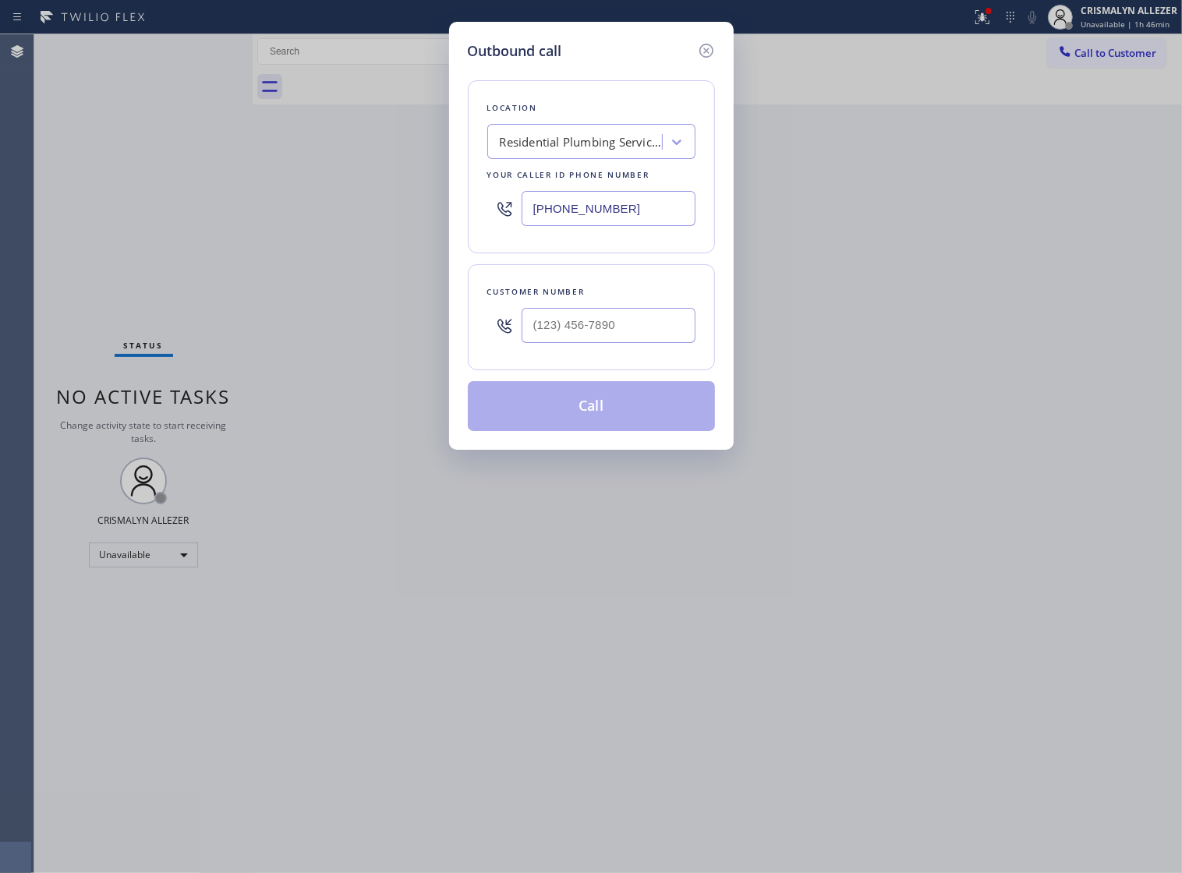
drag, startPoint x: 672, startPoint y: 220, endPoint x: 334, endPoint y: 268, distance: 341.8
click at [44, 236] on div "Outbound call Location Residential Plumbing Services [PERSON_NAME][GEOGRAPHIC_D…" at bounding box center [591, 436] width 1182 height 873
paste input "623) 244-5472"
type input "[PHONE_NUMBER]"
click at [641, 343] on input "(___) ___-____" at bounding box center [609, 325] width 174 height 35
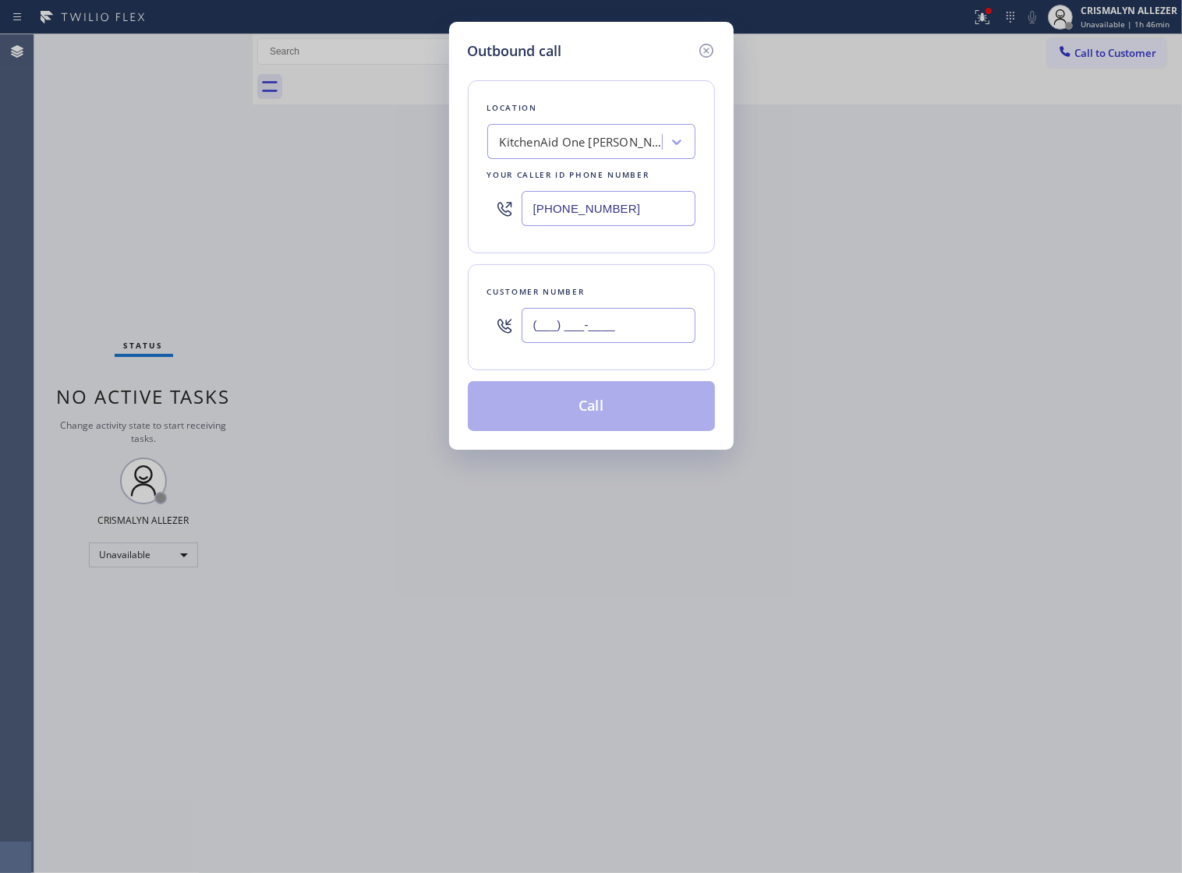
paste input "770) 235-7334"
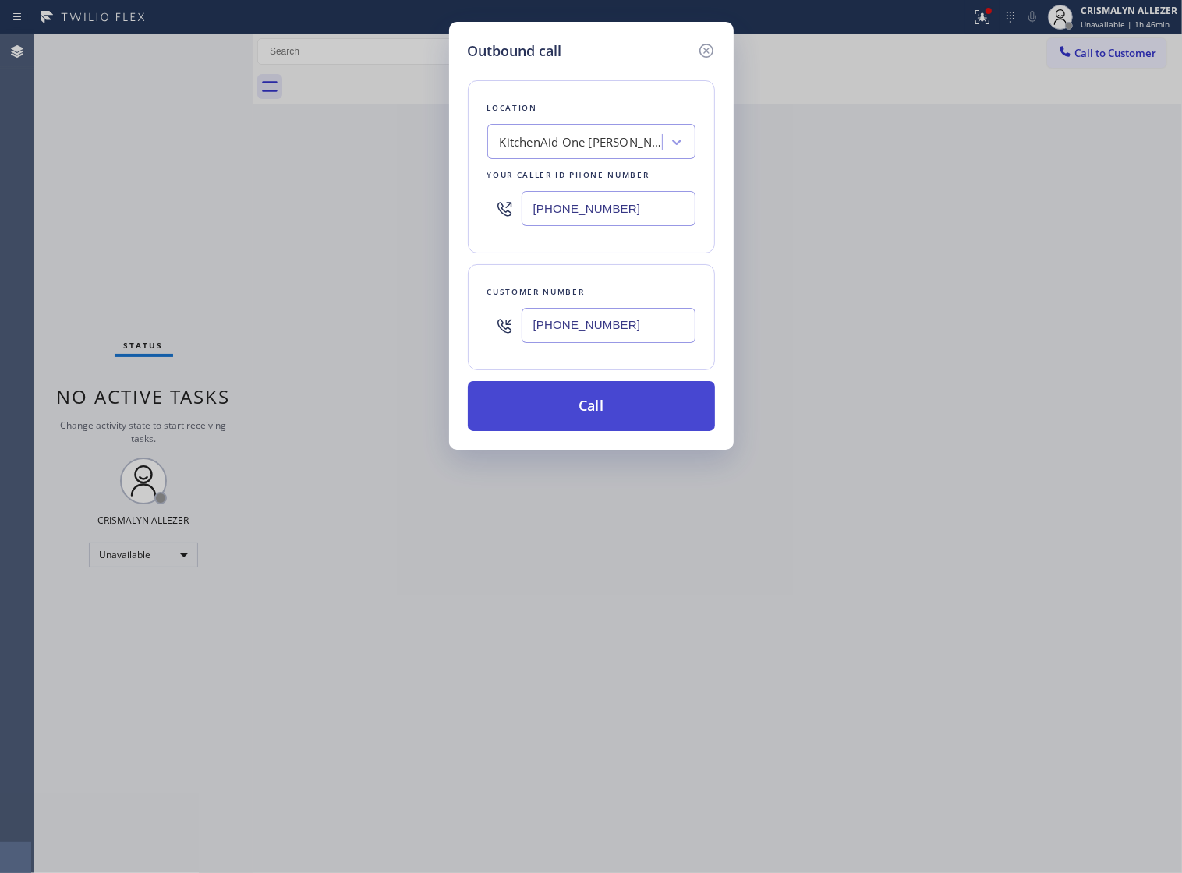
type input "[PHONE_NUMBER]"
click at [604, 429] on button "Call" at bounding box center [591, 406] width 247 height 50
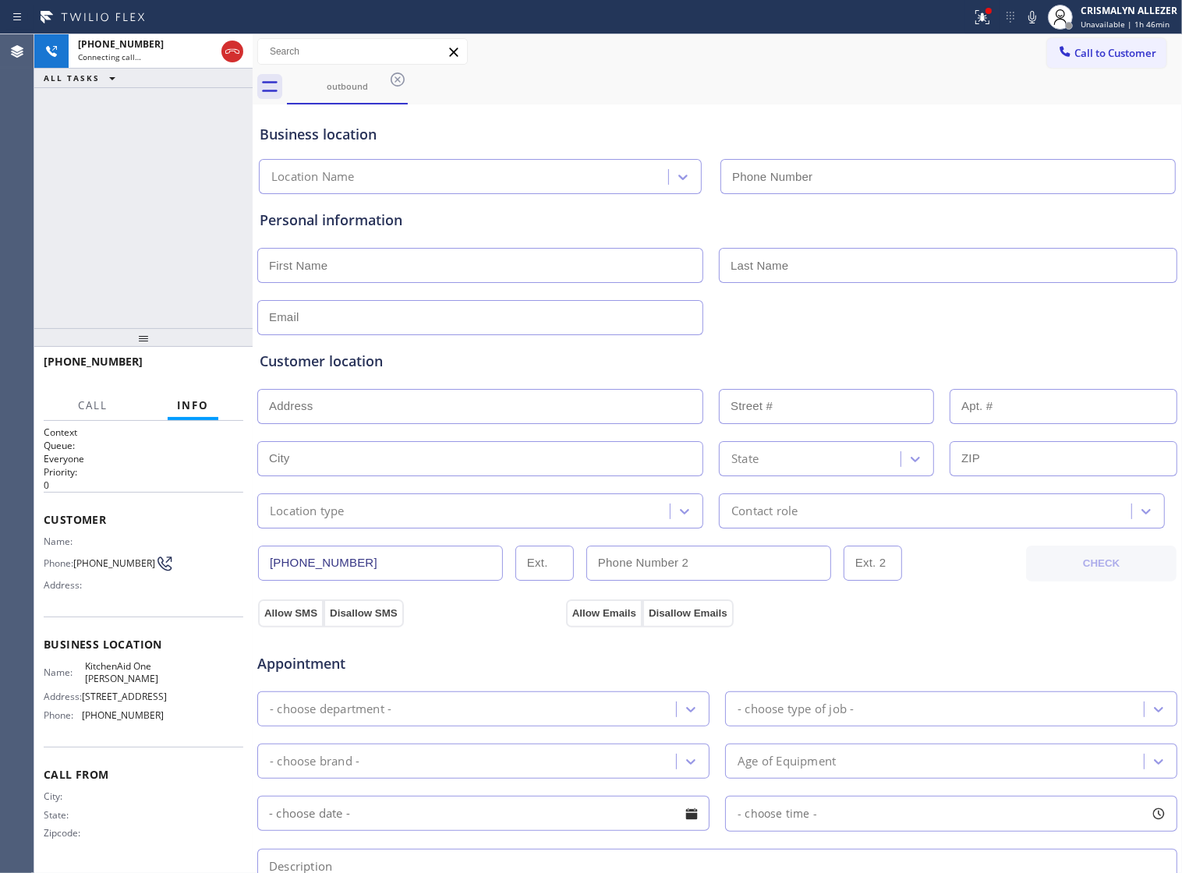
type input "[PHONE_NUMBER]"
click at [192, 373] on span "HANG UP" at bounding box center [207, 368] width 48 height 11
click at [192, 372] on span "HANG UP" at bounding box center [207, 368] width 48 height 11
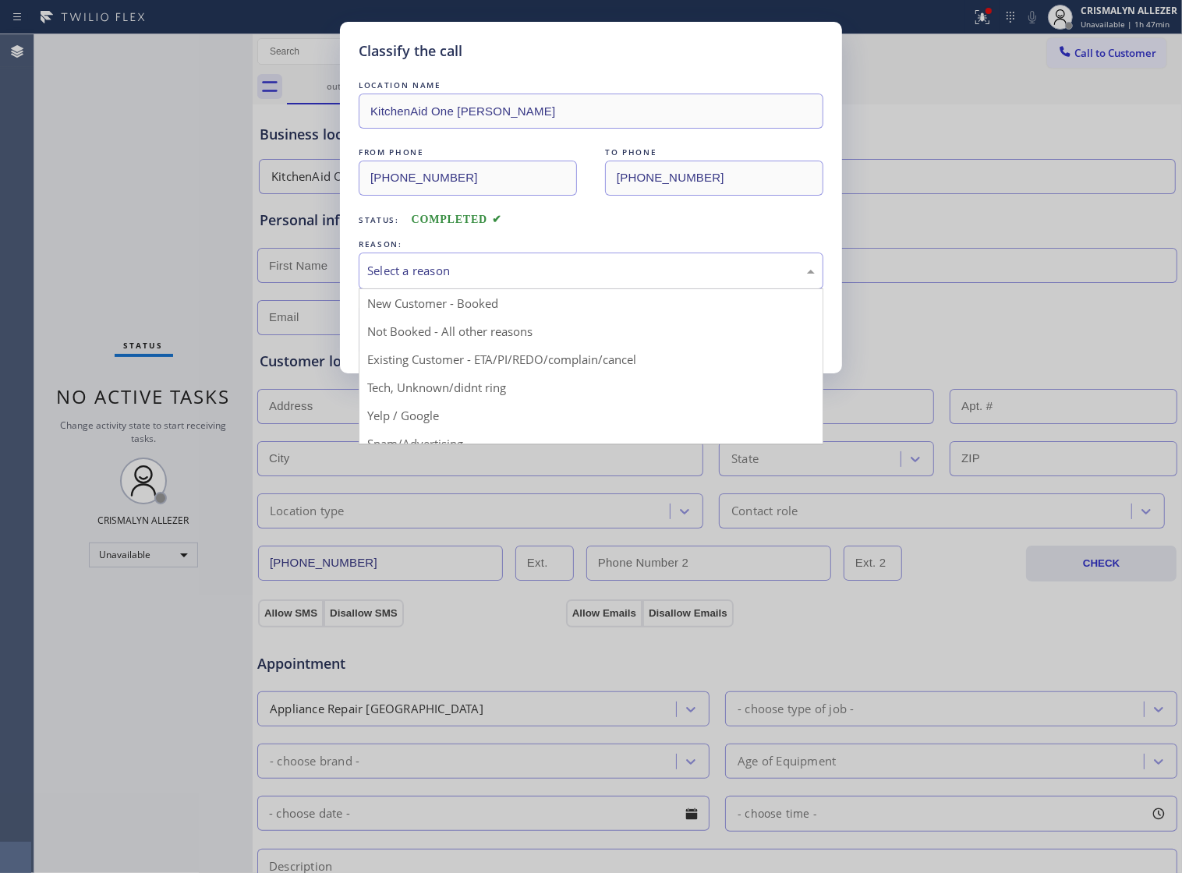
click at [594, 280] on div "Select a reason" at bounding box center [591, 271] width 448 height 18
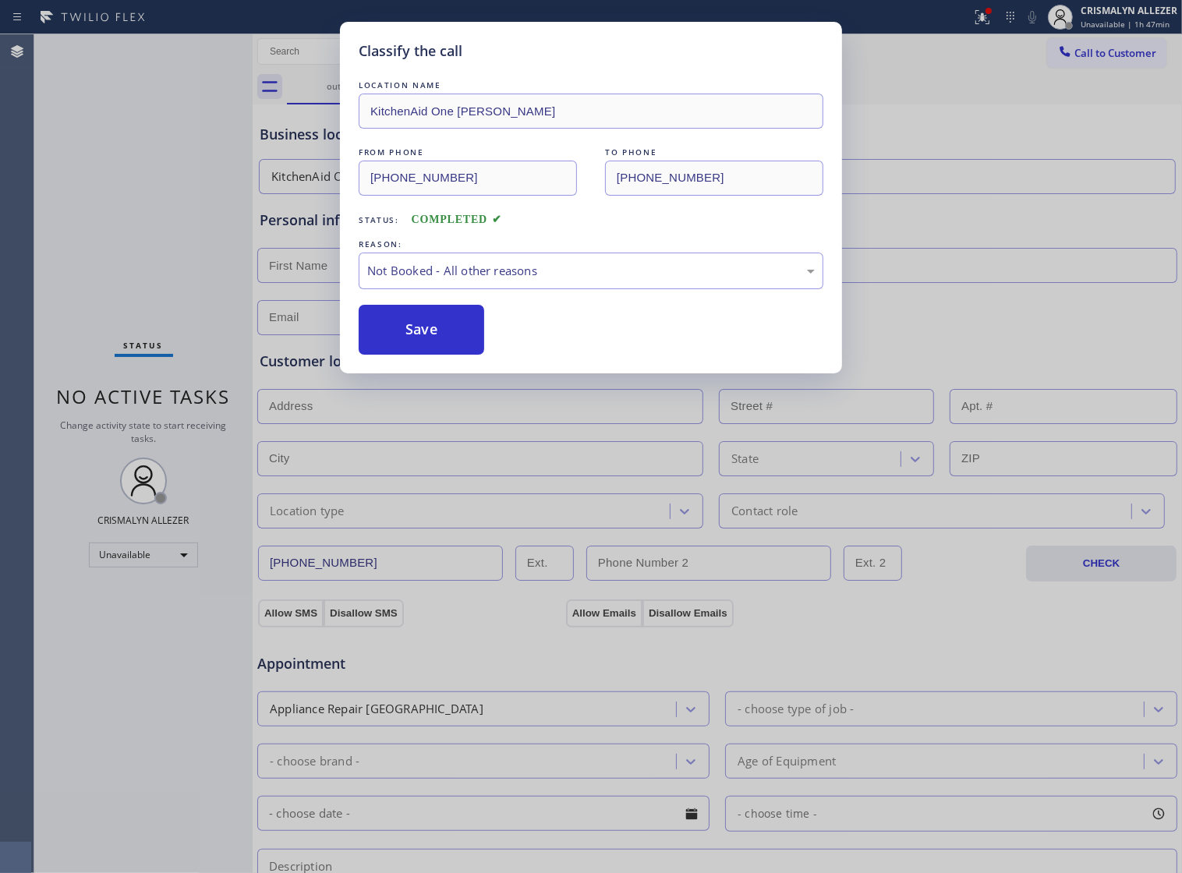
click at [431, 342] on button "Save" at bounding box center [422, 330] width 126 height 50
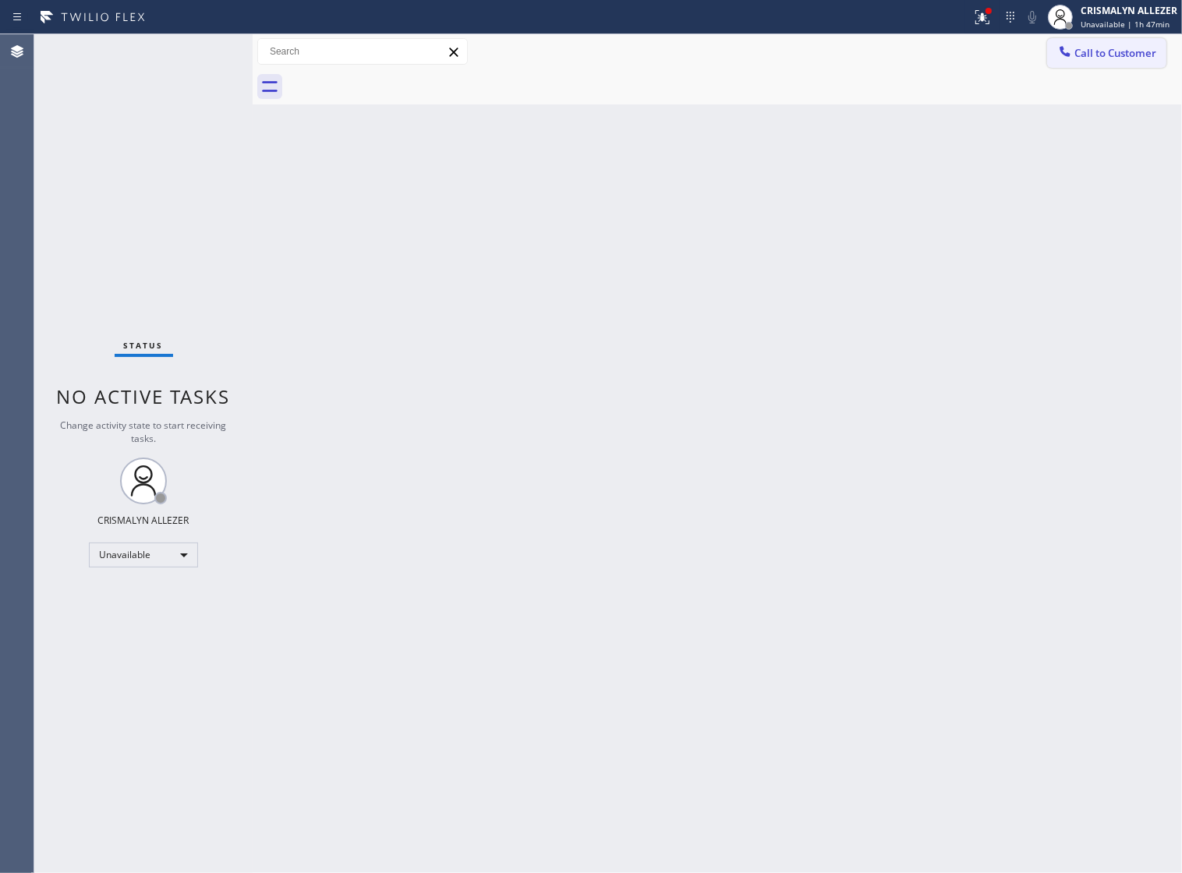
drag, startPoint x: 1109, startPoint y: 48, endPoint x: 1035, endPoint y: 98, distance: 89.3
click at [1109, 48] on span "Call to Customer" at bounding box center [1116, 53] width 82 height 14
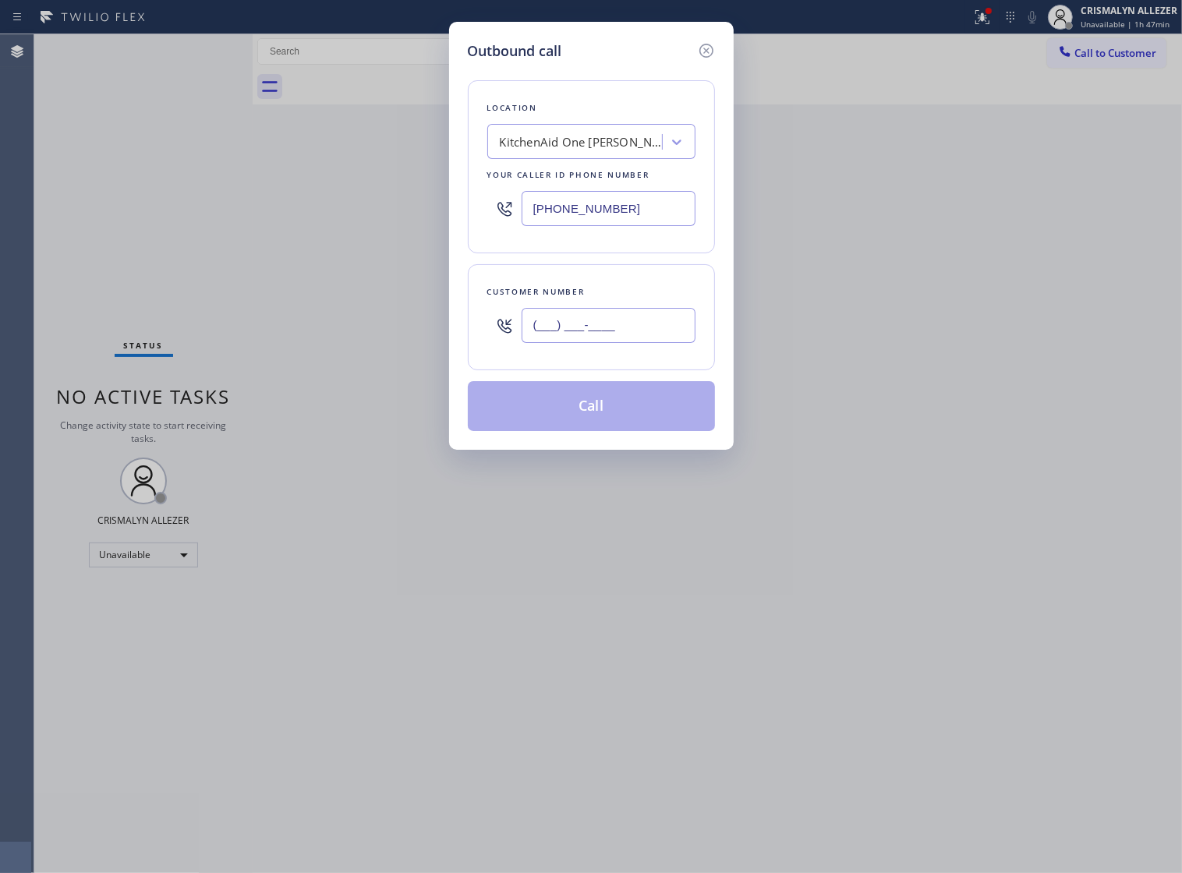
click at [632, 343] on input "(___) ___-____" at bounding box center [609, 325] width 174 height 35
paste input "770) 235-7334"
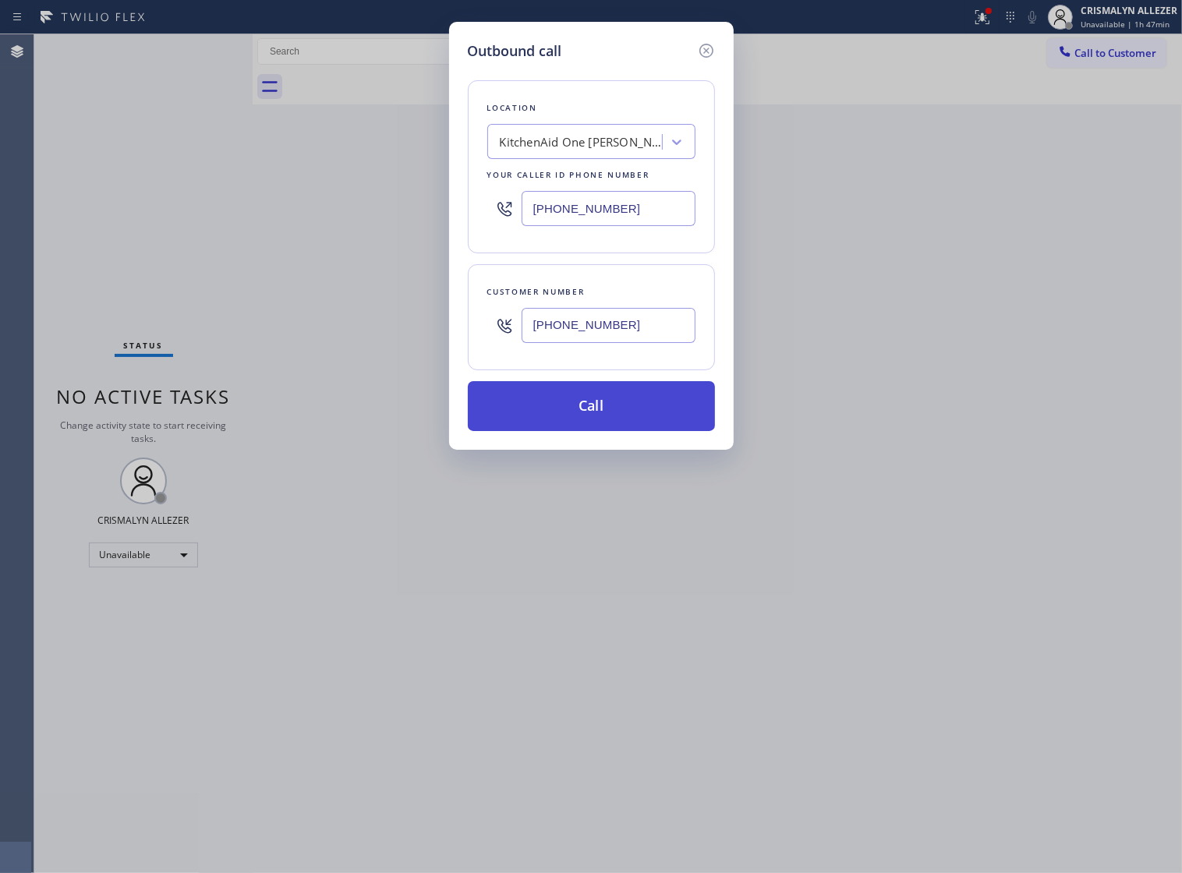
type input "[PHONE_NUMBER]"
click at [610, 417] on button "Call" at bounding box center [591, 406] width 247 height 50
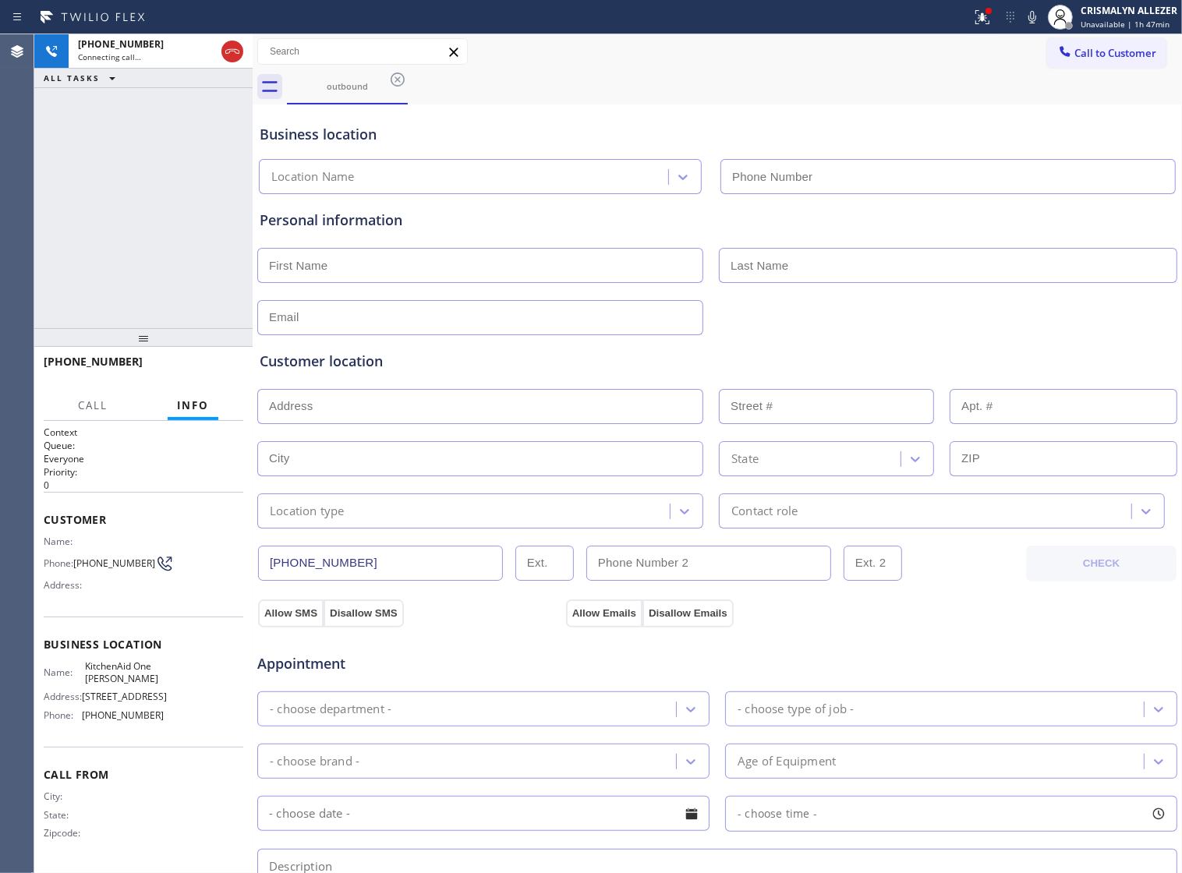
type input "[PHONE_NUMBER]"
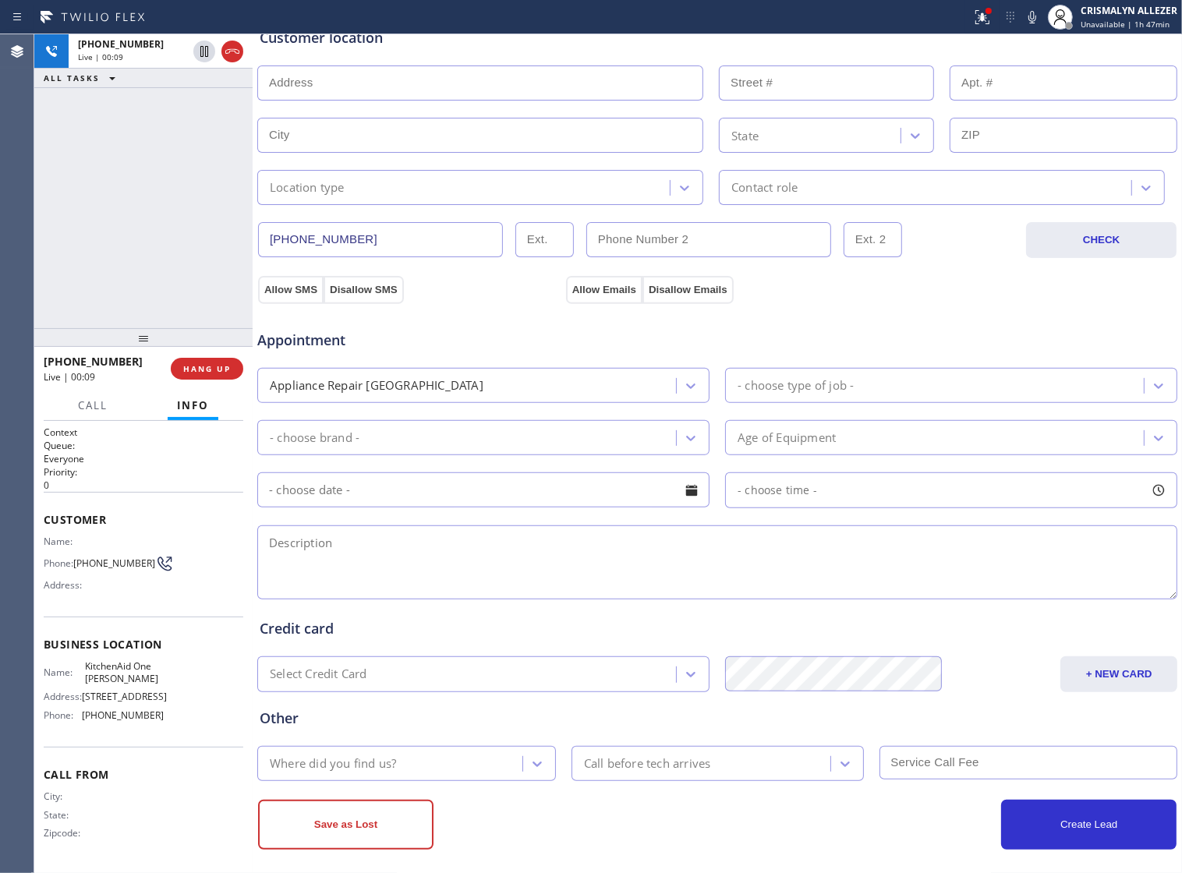
scroll to position [351, 0]
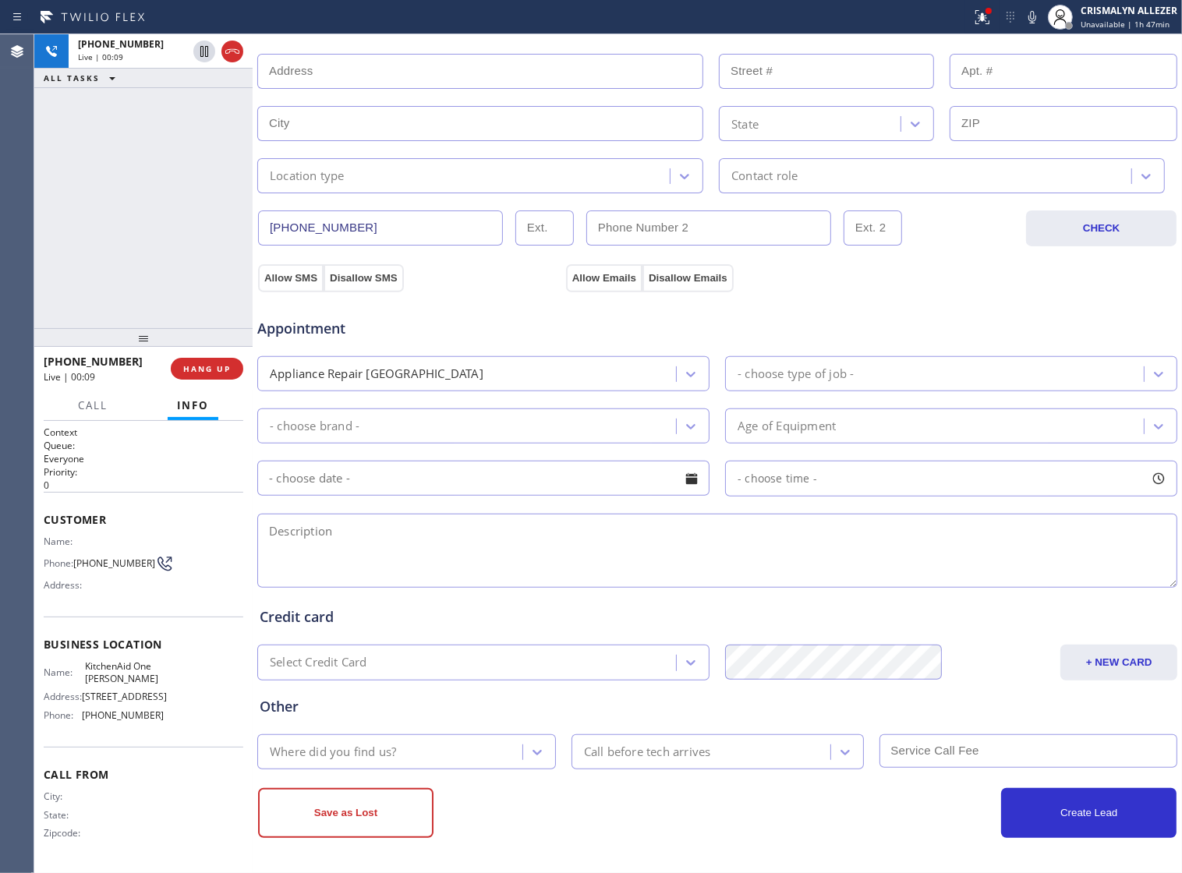
click at [466, 536] on textarea at bounding box center [717, 551] width 920 height 74
click at [257, 321] on div at bounding box center [257, 453] width 0 height 839
click at [199, 369] on span "HANG UP" at bounding box center [211, 368] width 48 height 11
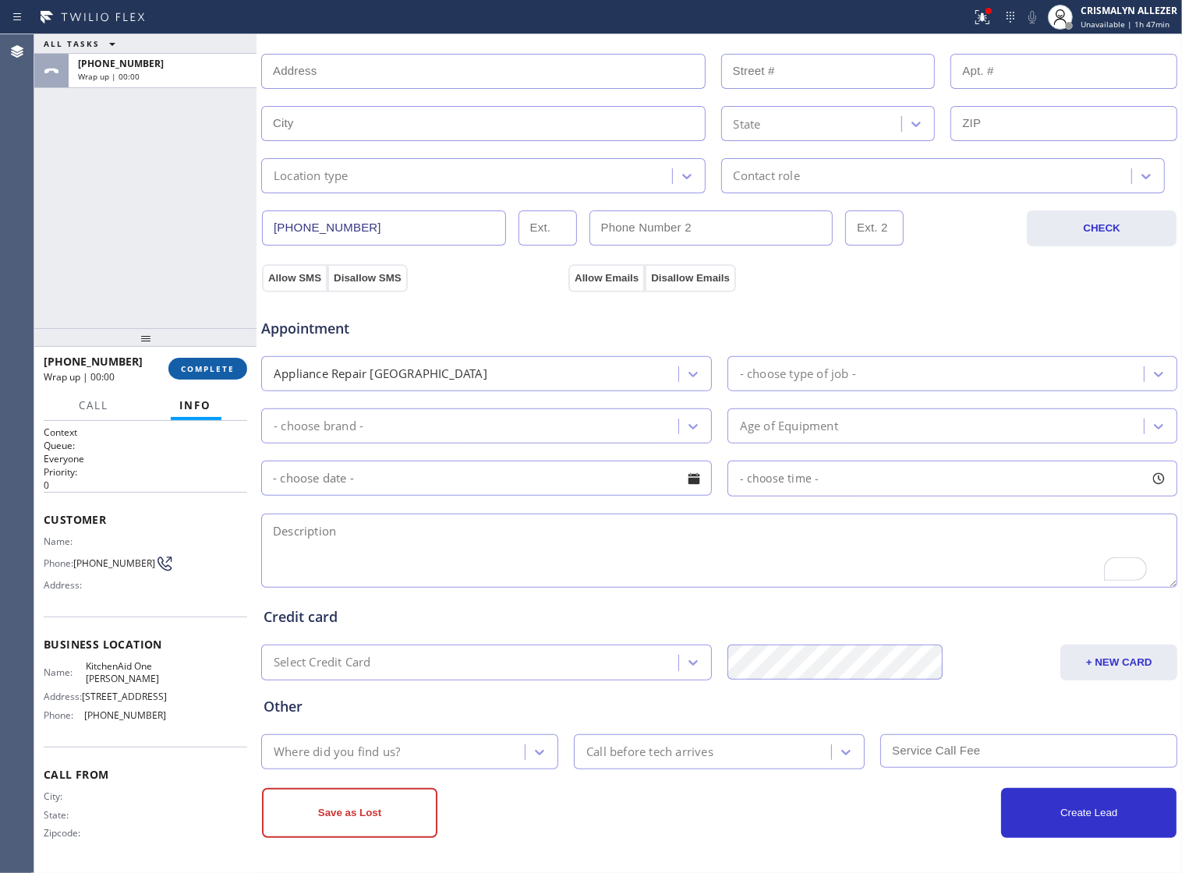
click at [199, 369] on span "COMPLETE" at bounding box center [208, 368] width 54 height 11
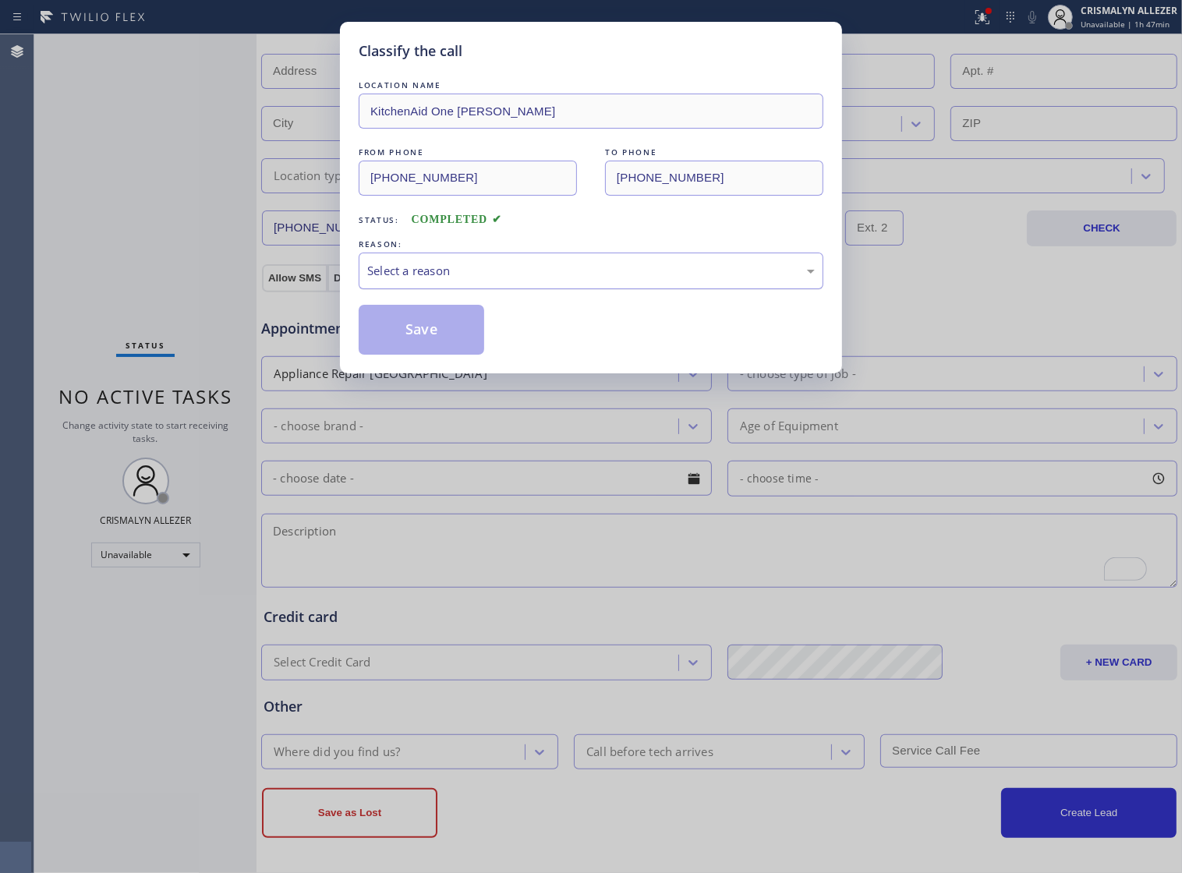
scroll to position [351, 0]
click at [569, 280] on div "Select a reason" at bounding box center [591, 271] width 448 height 18
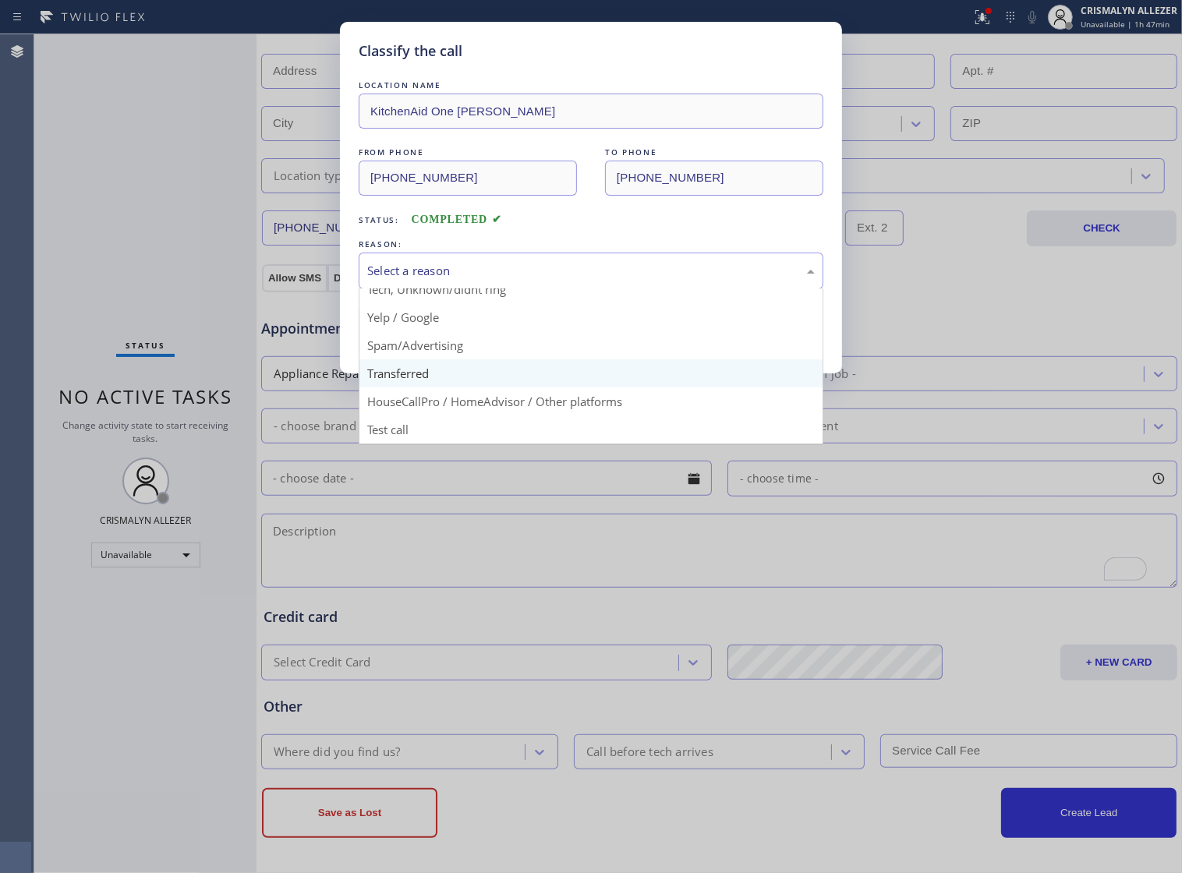
scroll to position [107, 0]
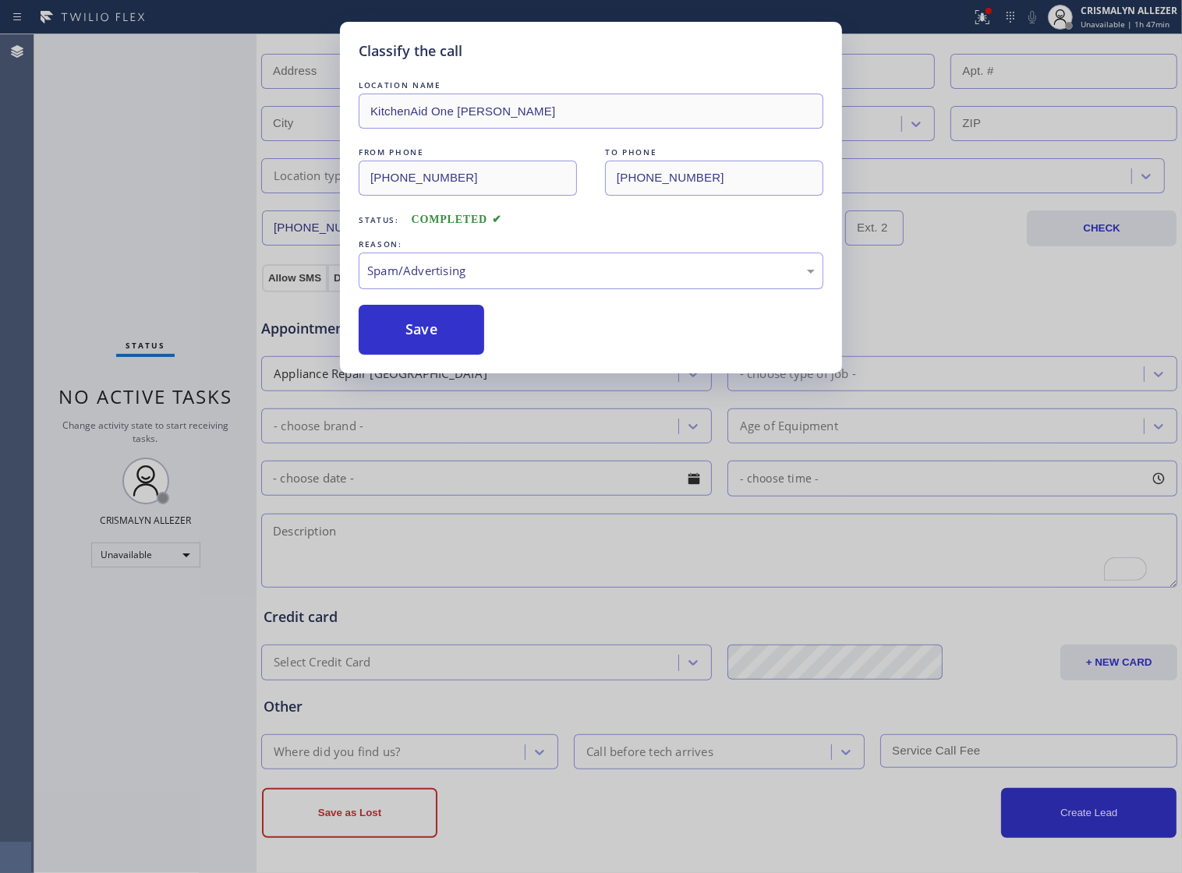
click at [422, 355] on button "Save" at bounding box center [422, 330] width 126 height 50
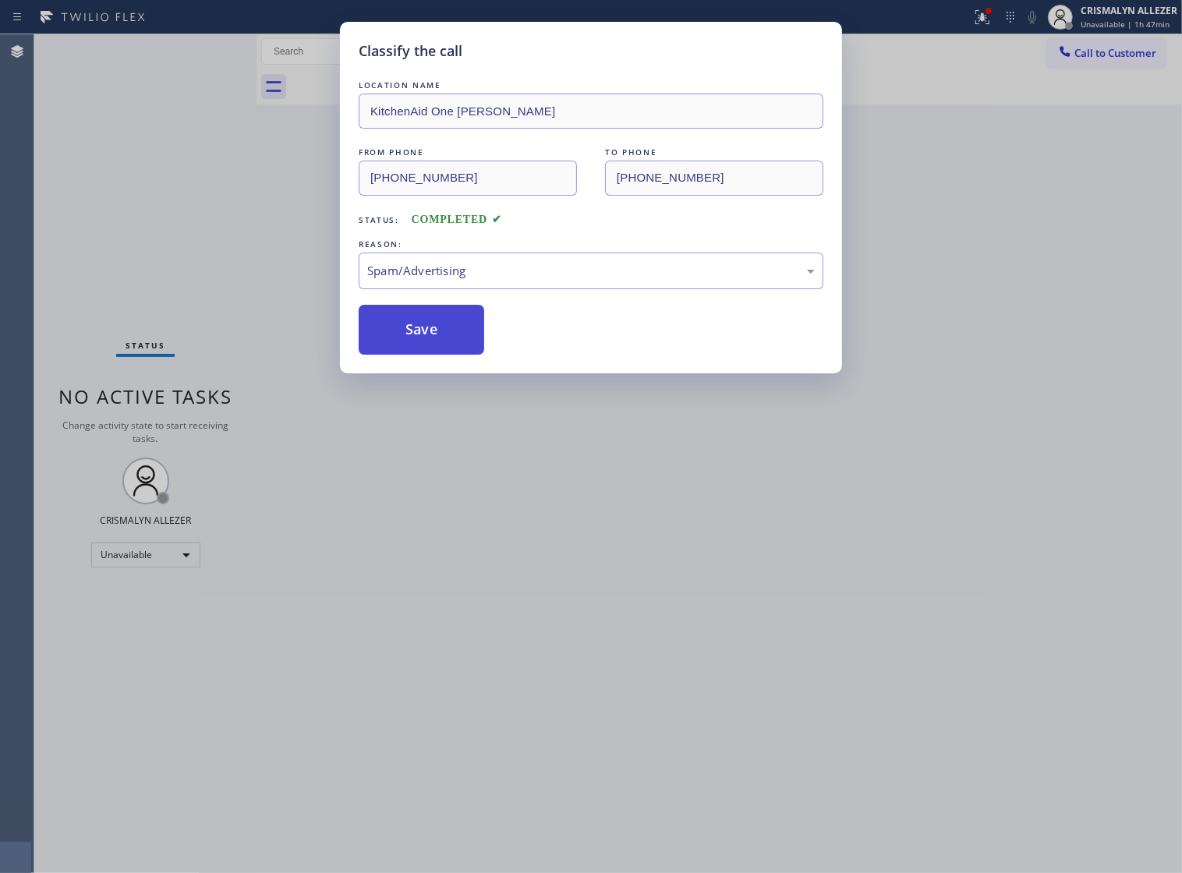
scroll to position [0, 0]
